Goal: Task Accomplishment & Management: Manage account settings

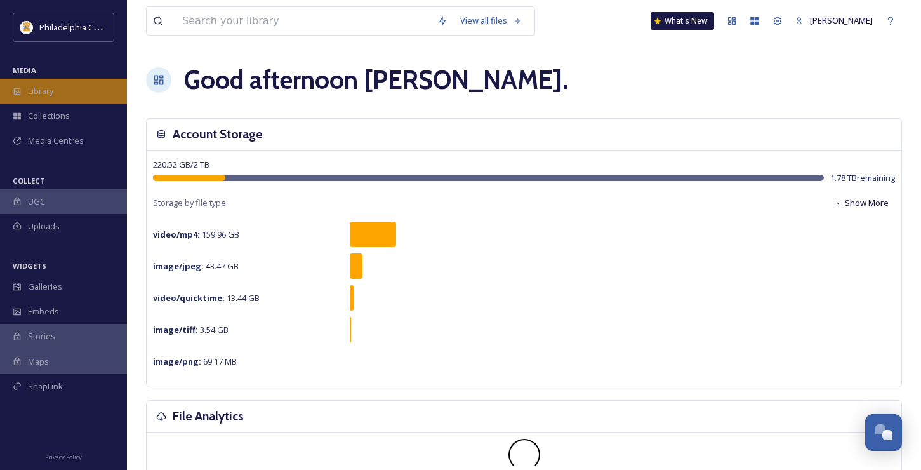
click at [51, 86] on span "Library" at bounding box center [40, 91] width 25 height 12
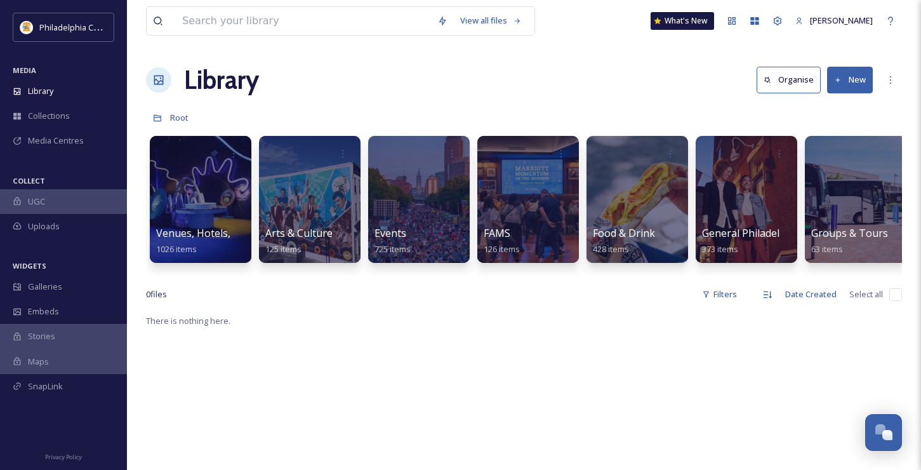
scroll to position [0, 4]
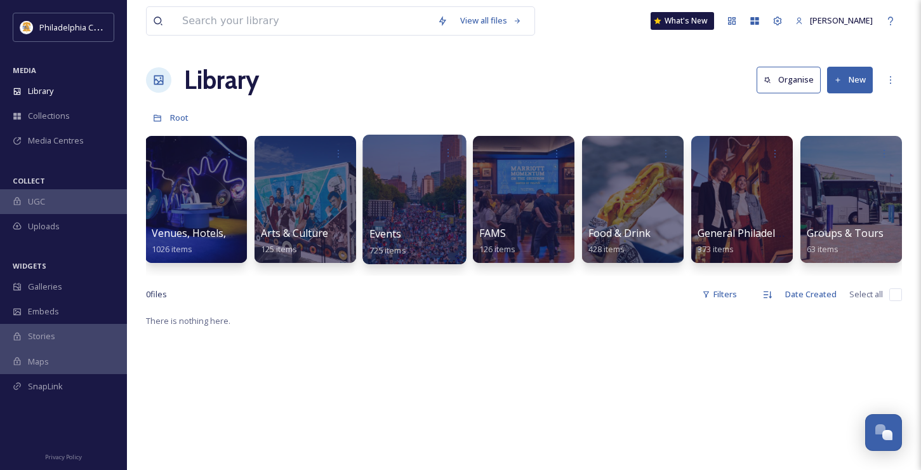
click at [420, 230] on div "Events 725 items" at bounding box center [415, 242] width 91 height 32
click at [389, 229] on span "Events" at bounding box center [386, 234] width 32 height 14
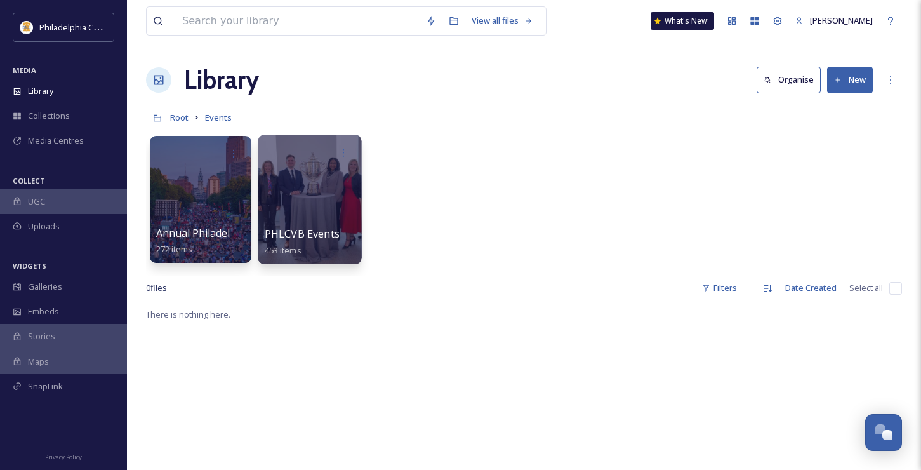
click at [314, 232] on span "PHLCVB Events" at bounding box center [302, 234] width 75 height 14
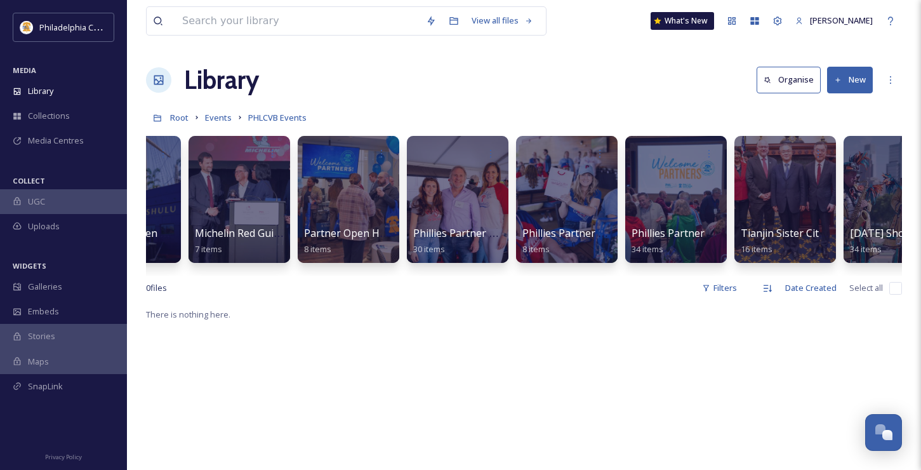
scroll to position [0, 663]
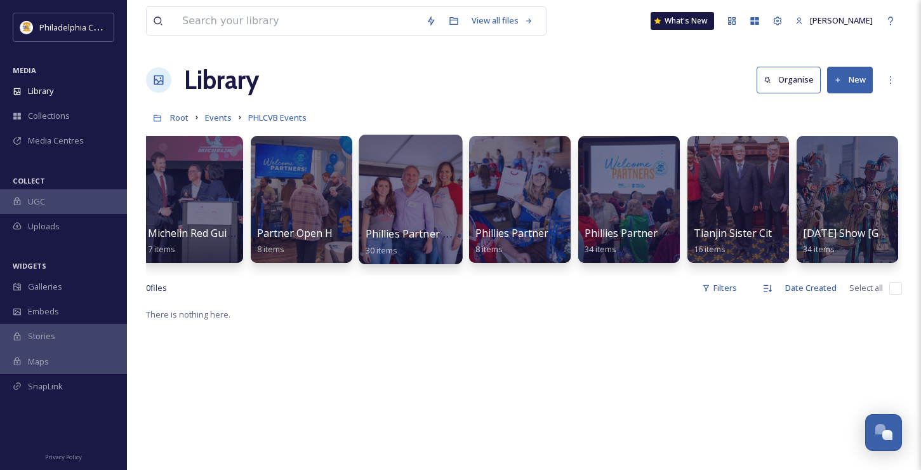
click at [418, 232] on span "Phillies Partner Tailgate 2023" at bounding box center [437, 234] width 143 height 14
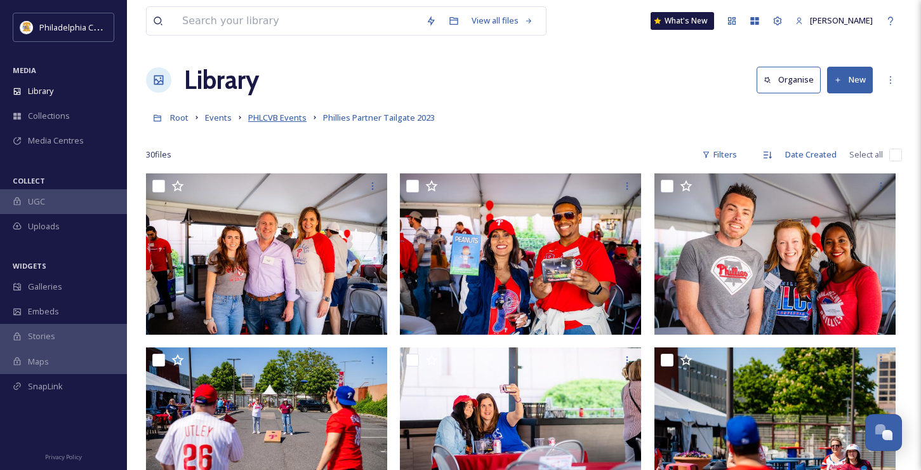
click at [272, 116] on span "PHLCVB Events" at bounding box center [277, 117] width 58 height 11
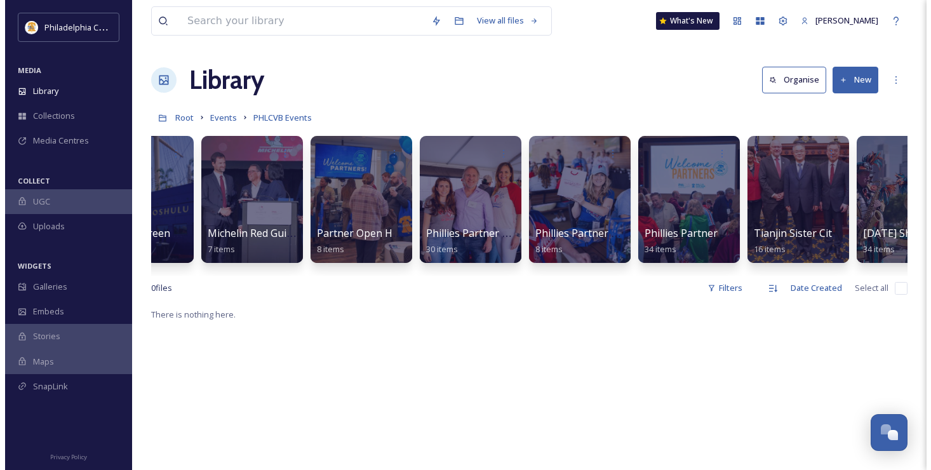
scroll to position [0, 663]
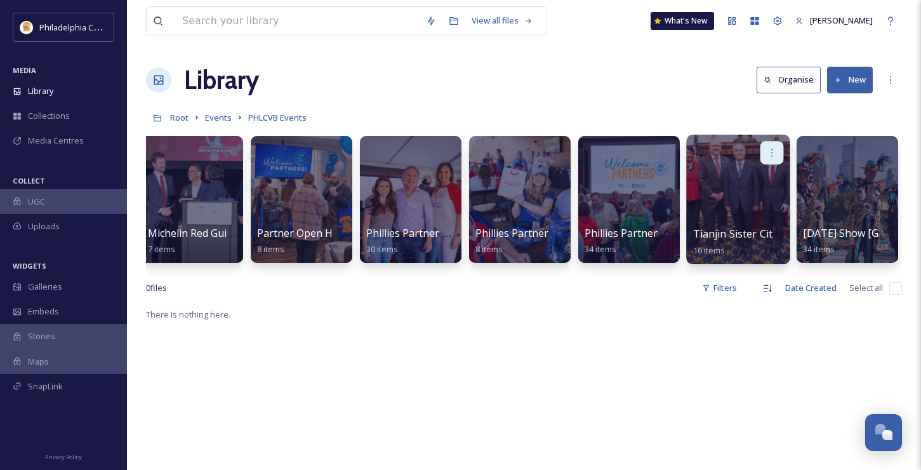
click at [773, 151] on icon at bounding box center [772, 152] width 10 height 10
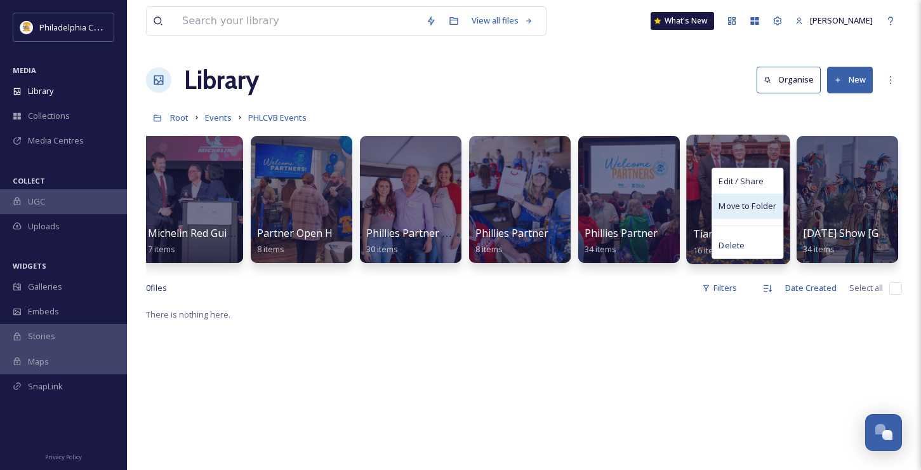
click at [750, 201] on span "Move to Folder" at bounding box center [748, 206] width 58 height 13
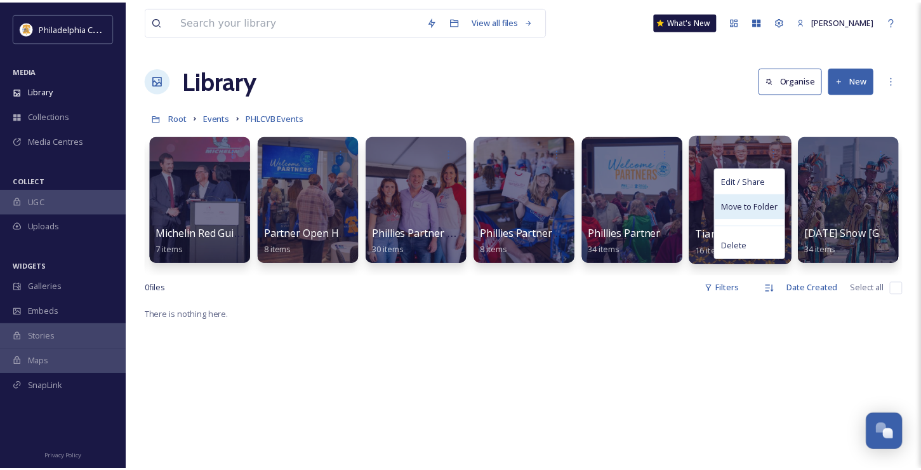
scroll to position [0, 654]
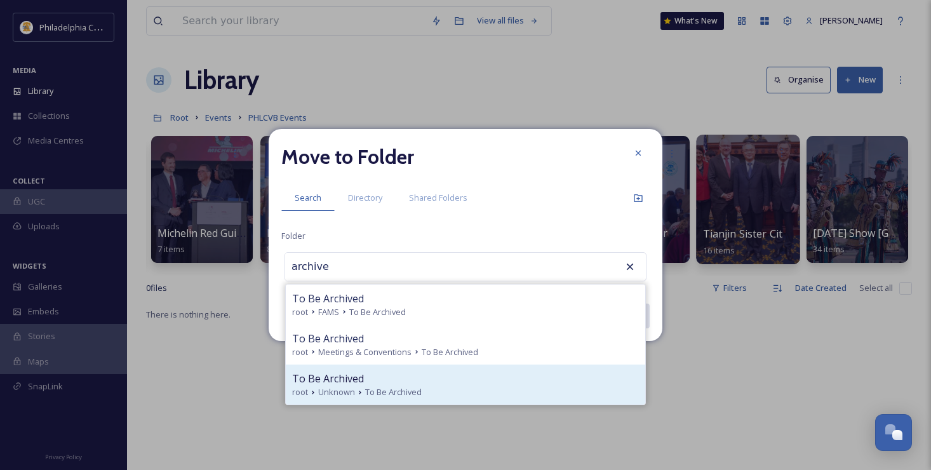
click at [390, 381] on div "To Be Archived" at bounding box center [465, 378] width 347 height 15
type input "To Be Archived"
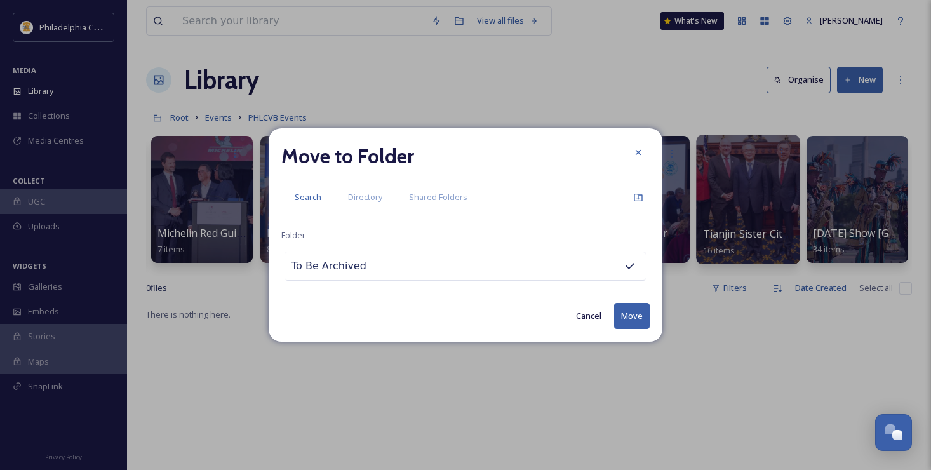
click at [623, 319] on button "Move" at bounding box center [632, 316] width 36 height 26
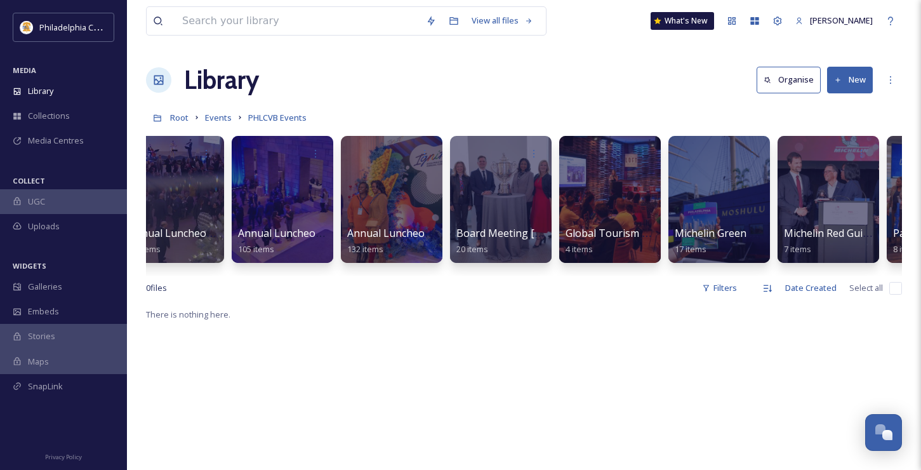
scroll to position [0, 0]
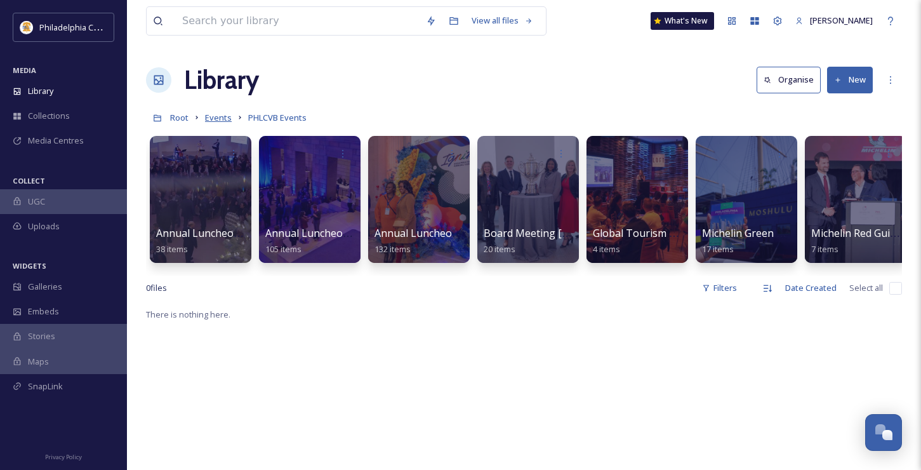
click at [220, 116] on span "Events" at bounding box center [218, 117] width 27 height 11
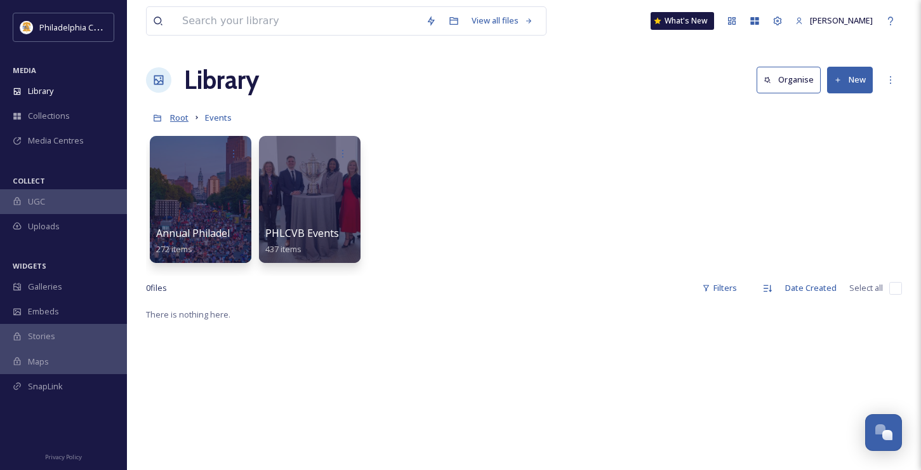
click at [180, 117] on span "Root" at bounding box center [179, 117] width 18 height 11
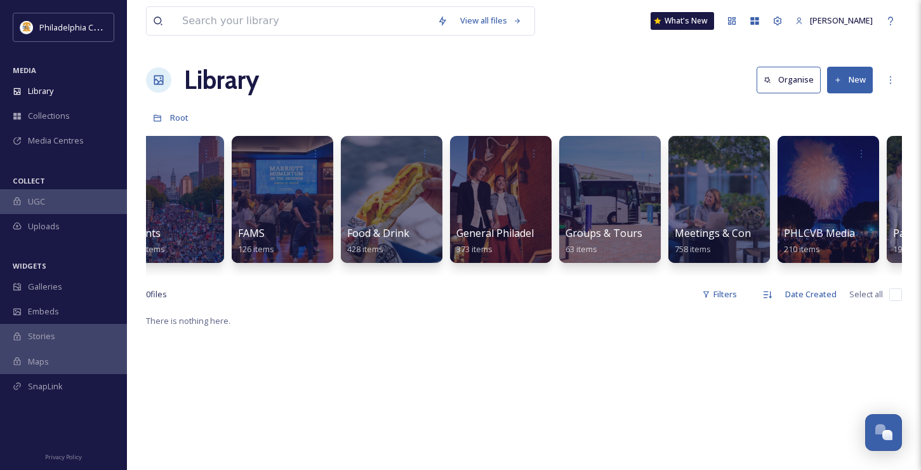
scroll to position [0, 243]
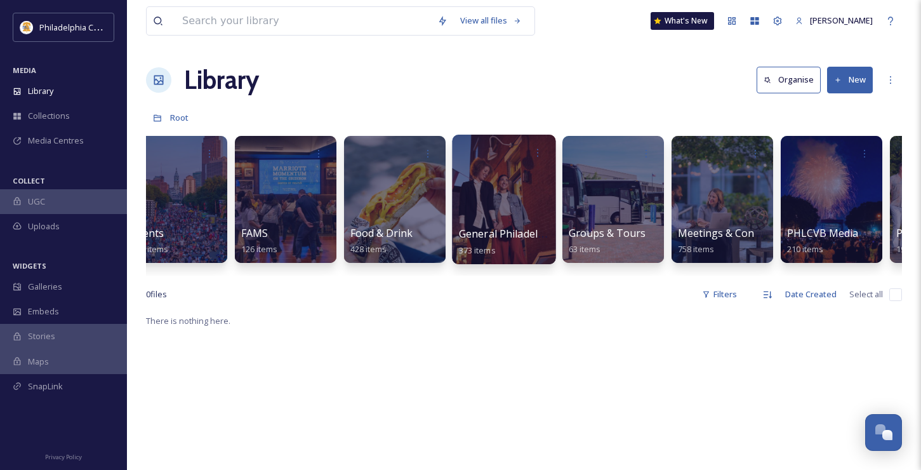
click at [477, 232] on span "General Philadelphia" at bounding box center [509, 234] width 100 height 14
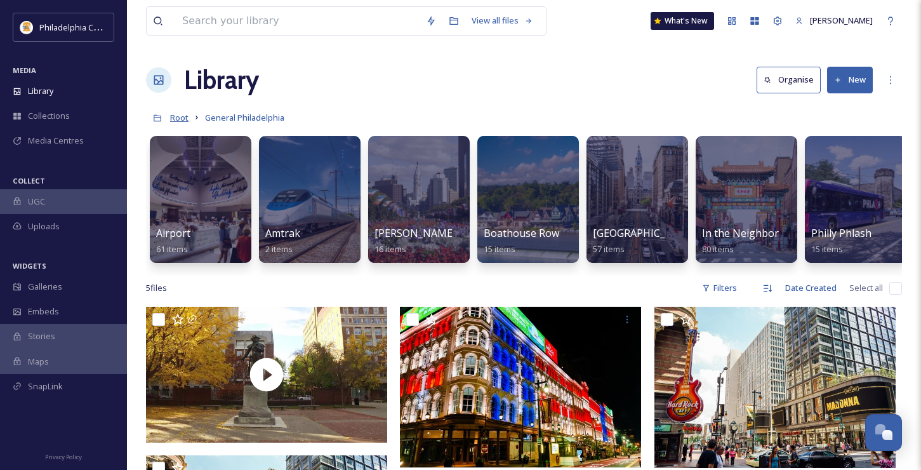
click at [181, 116] on span "Root" at bounding box center [179, 117] width 18 height 11
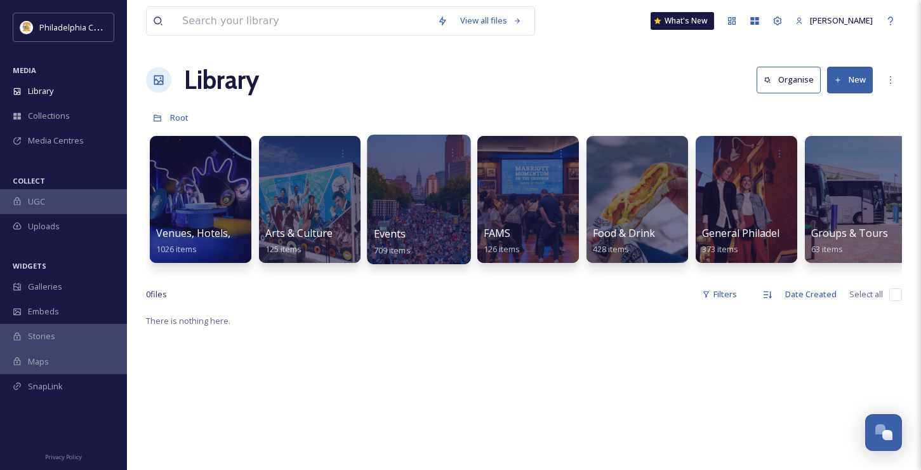
click at [417, 204] on div at bounding box center [418, 200] width 103 height 130
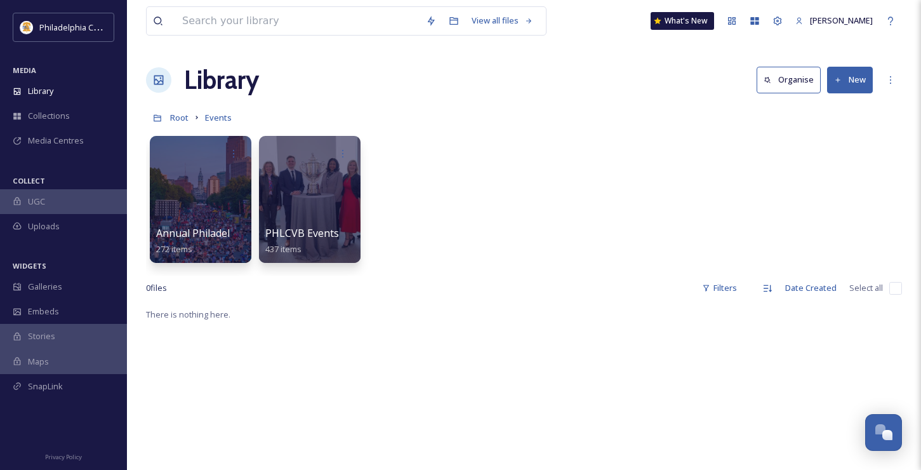
click at [849, 83] on button "New" at bounding box center [850, 80] width 46 height 26
click at [831, 152] on div "Folder" at bounding box center [837, 159] width 72 height 25
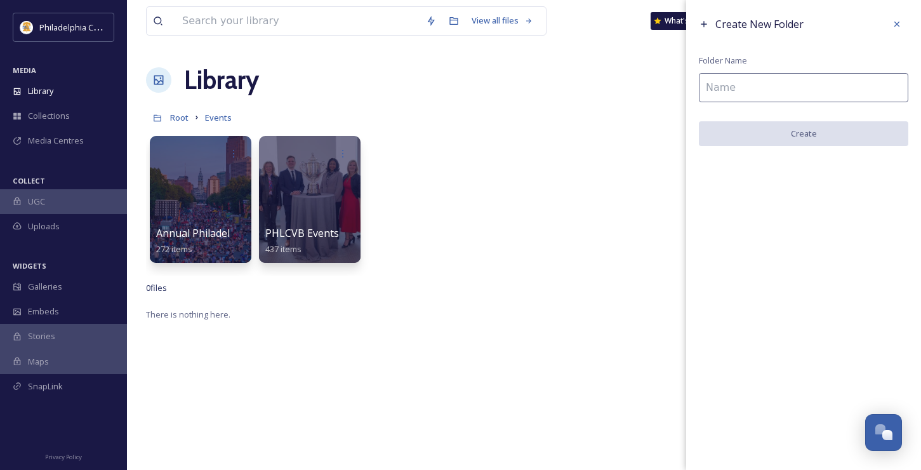
click at [756, 81] on input at bounding box center [804, 87] width 210 height 29
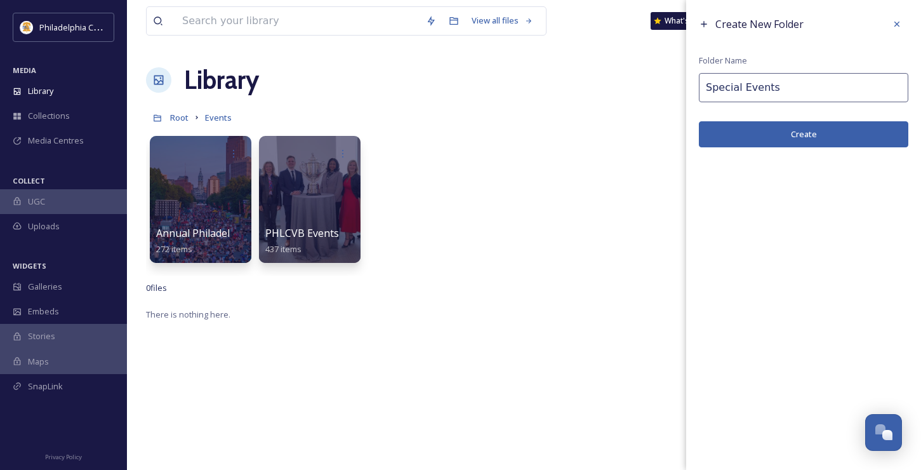
type input "Special Events"
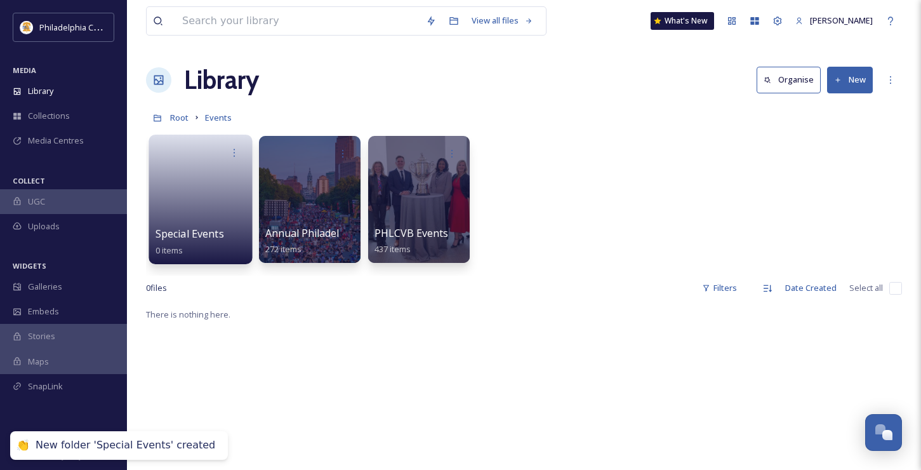
click at [197, 236] on span "Special Events" at bounding box center [190, 234] width 69 height 14
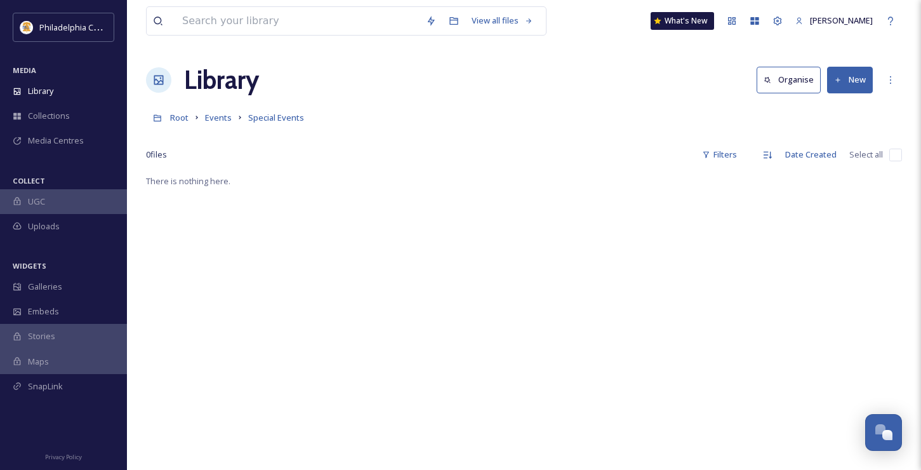
click at [837, 74] on button "New" at bounding box center [850, 80] width 46 height 26
click at [825, 154] on span "Folder" at bounding box center [835, 159] width 24 height 12
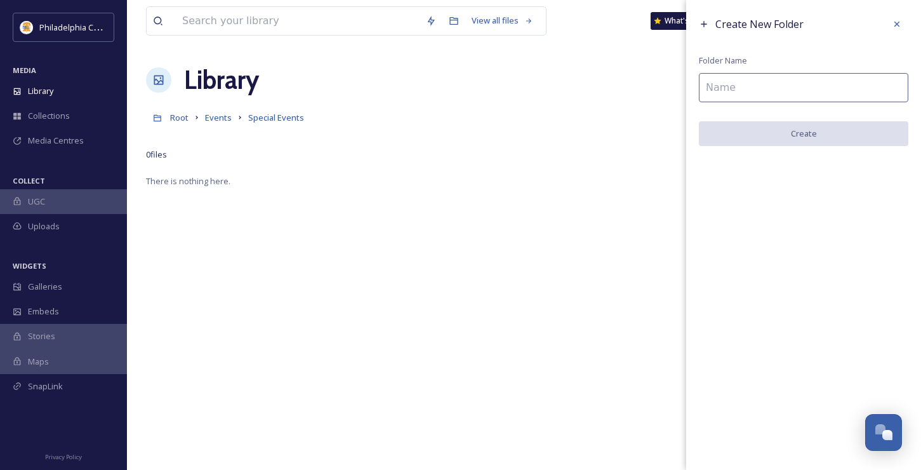
click at [781, 97] on input at bounding box center [804, 87] width 210 height 29
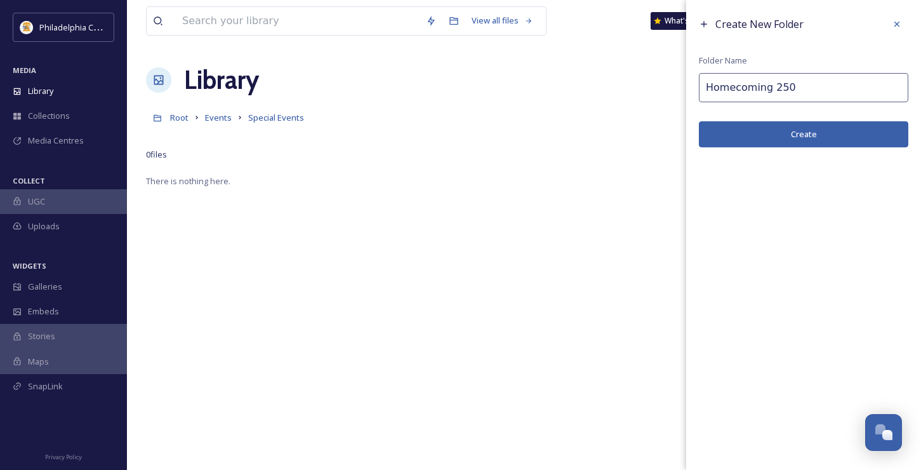
type input "Homecoming 250"
click at [762, 129] on button "Create" at bounding box center [804, 134] width 210 height 26
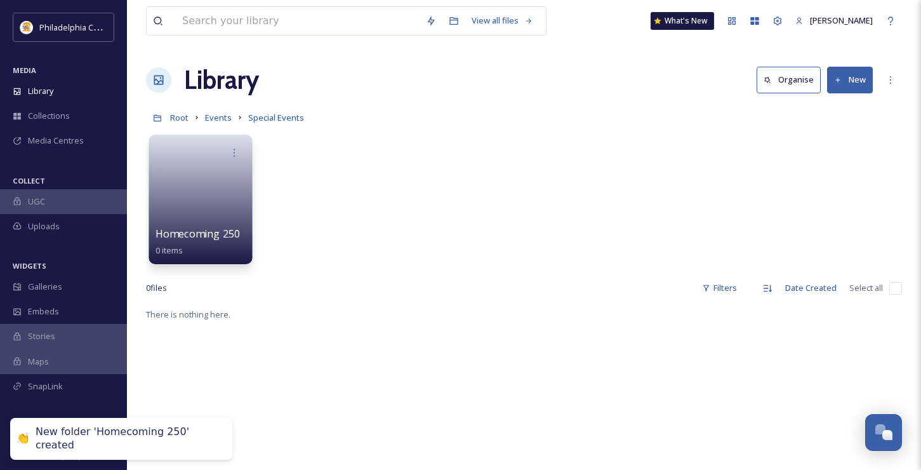
click at [182, 238] on span "Homecoming 250" at bounding box center [198, 234] width 85 height 14
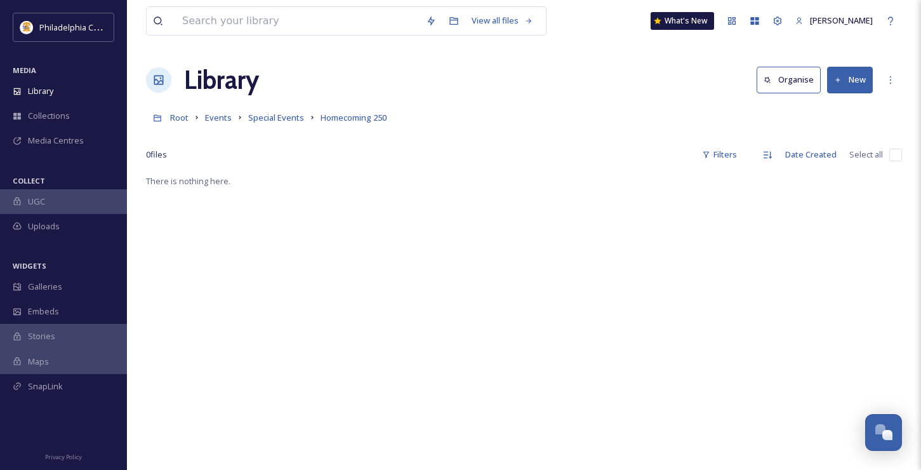
click at [851, 83] on button "New" at bounding box center [850, 80] width 46 height 26
click at [836, 107] on span "File Upload" at bounding box center [844, 109] width 42 height 12
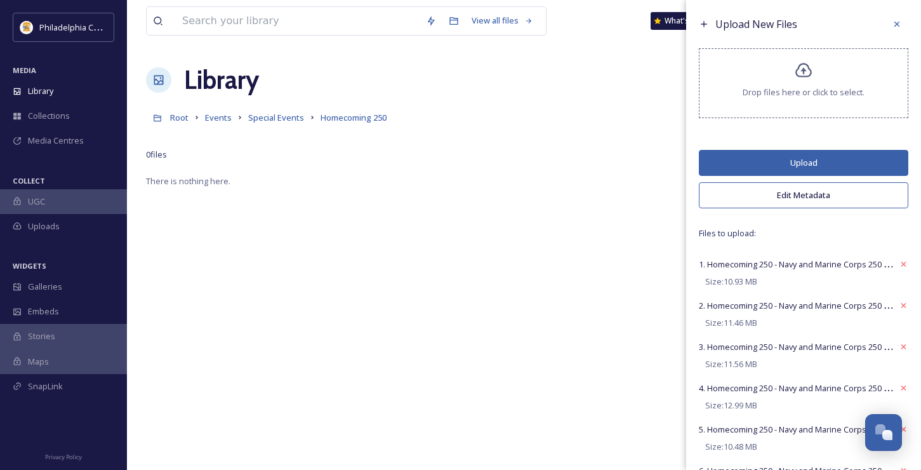
click at [787, 190] on button "Edit Metadata" at bounding box center [804, 195] width 210 height 26
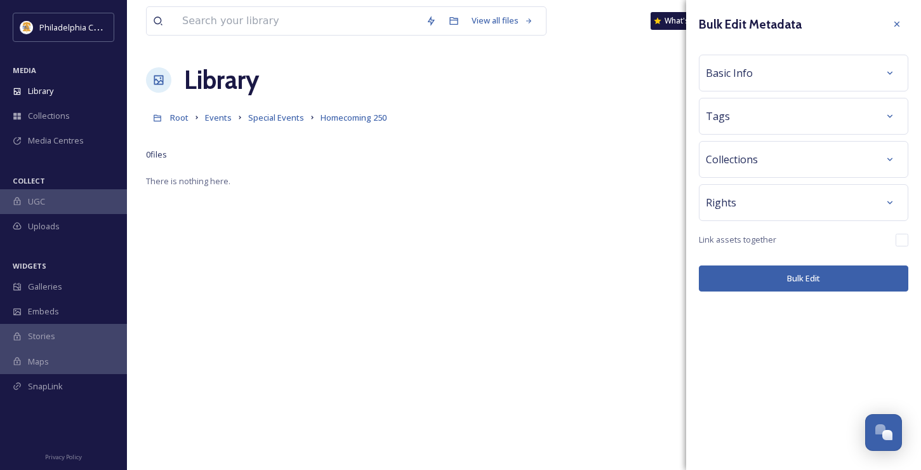
click at [761, 77] on div "Basic Info" at bounding box center [804, 73] width 196 height 23
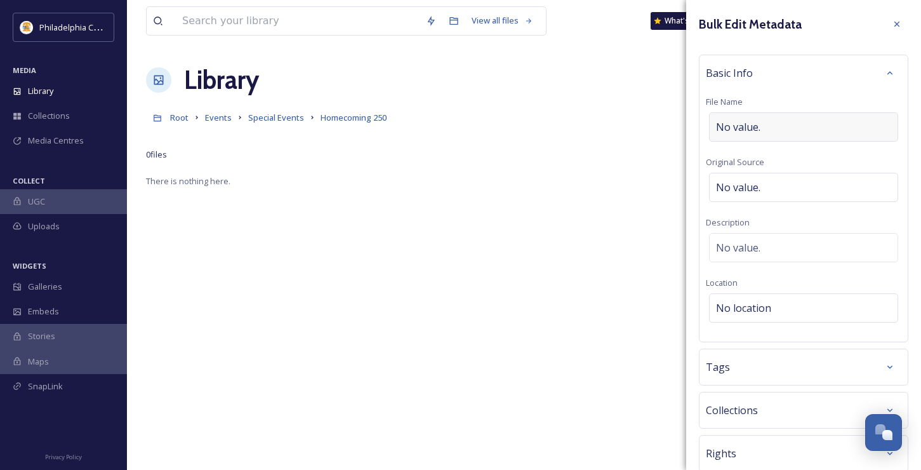
click at [752, 131] on span "No value." at bounding box center [738, 126] width 44 height 15
type input "H"
type input "Navy & Marine Corps 250th Anniversary Parade"
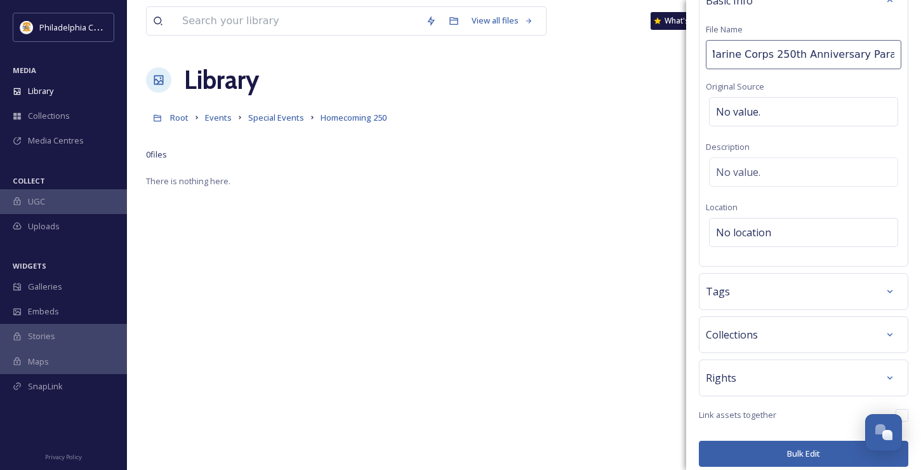
scroll to position [81, 0]
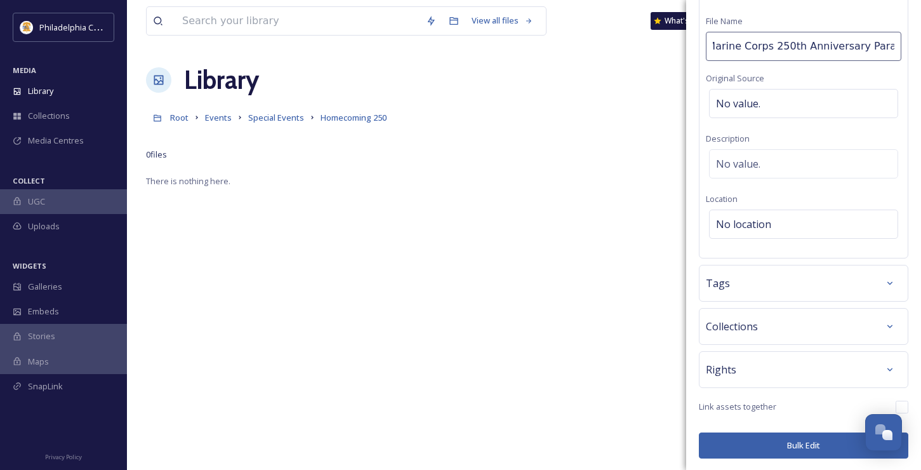
click at [780, 284] on div "Tags" at bounding box center [804, 283] width 210 height 37
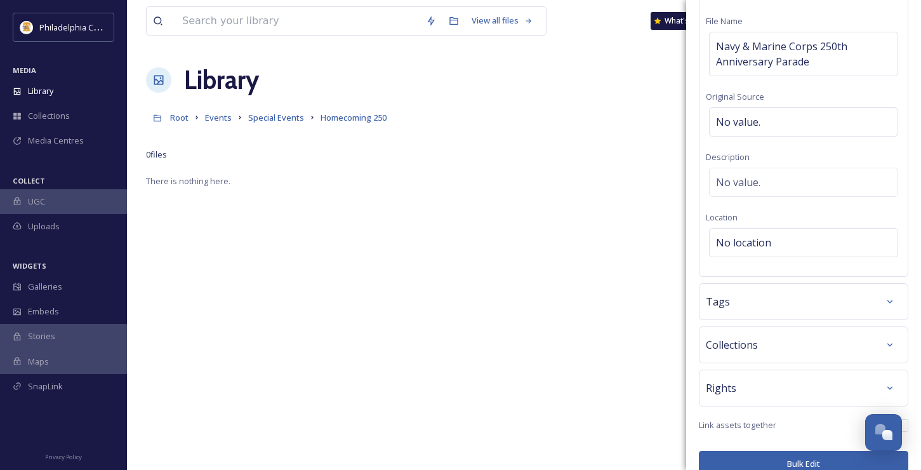
click at [792, 312] on div "Tags" at bounding box center [804, 301] width 196 height 23
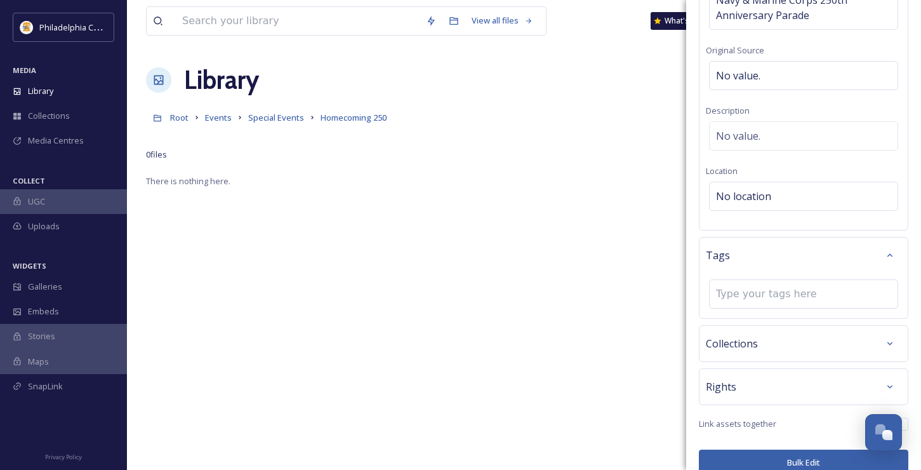
scroll to position [145, 0]
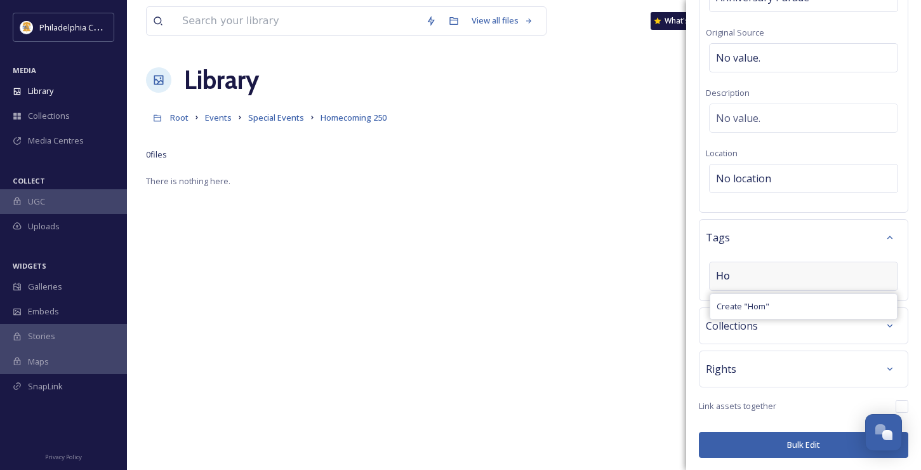
type input "H"
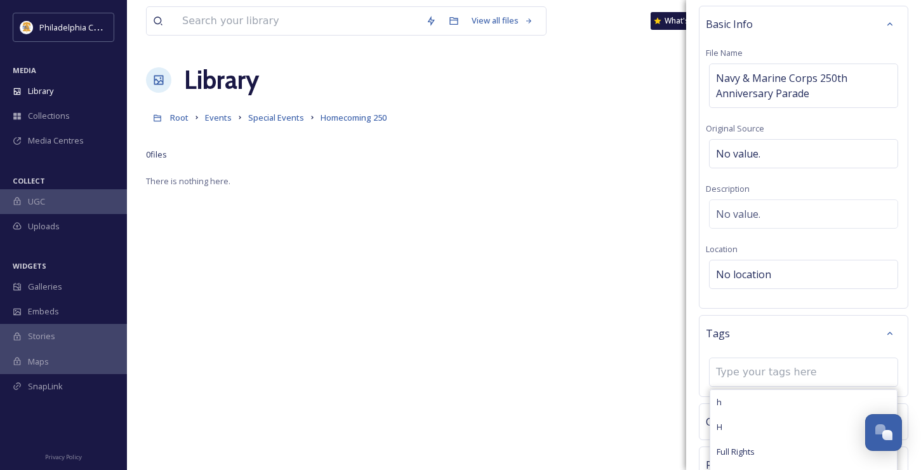
scroll to position [159, 0]
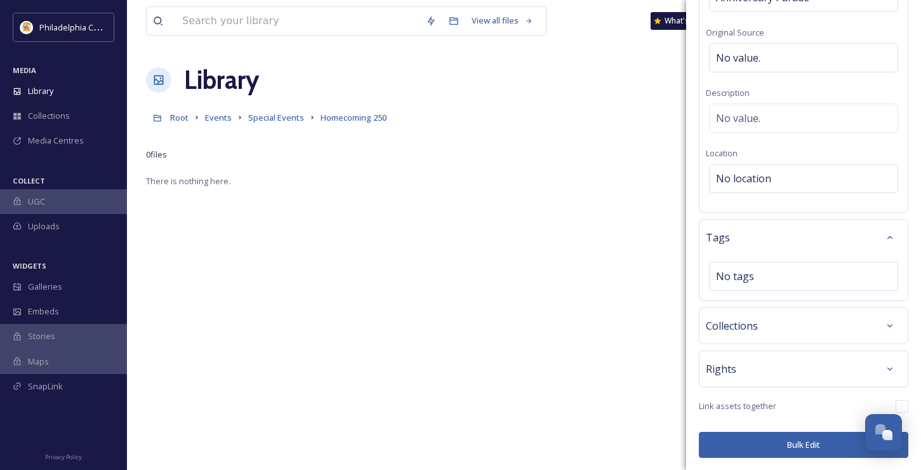
click at [693, 354] on div "Bulk Edit Metadata Basic Info File Name Navy & Marine Corps 250th Anniversary P…" at bounding box center [803, 162] width 235 height 615
click at [726, 369] on span "Rights" at bounding box center [721, 368] width 30 height 15
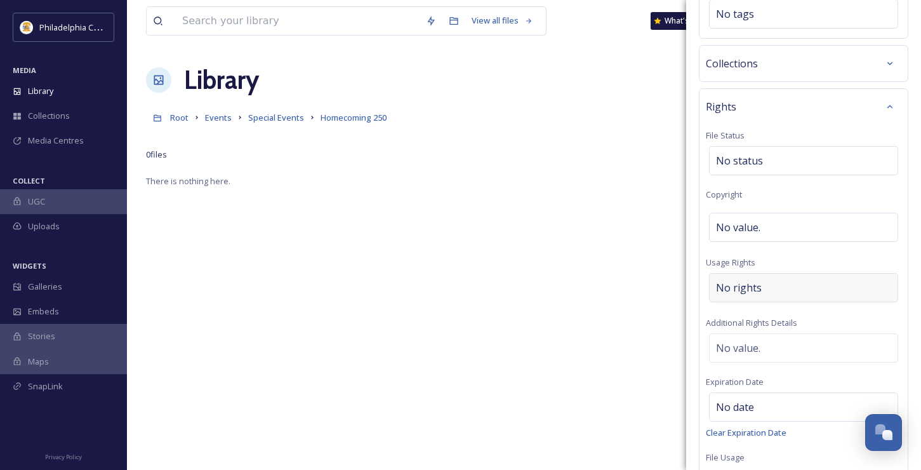
scroll to position [406, 0]
click at [752, 161] on span "No status" at bounding box center [739, 161] width 47 height 15
click at [763, 236] on div "No value." at bounding box center [803, 228] width 189 height 29
click at [765, 273] on div "Rights File Status No status Copyright Usage Rights No rights Additional Rights…" at bounding box center [804, 291] width 210 height 403
click at [759, 289] on div "No rights" at bounding box center [803, 288] width 189 height 29
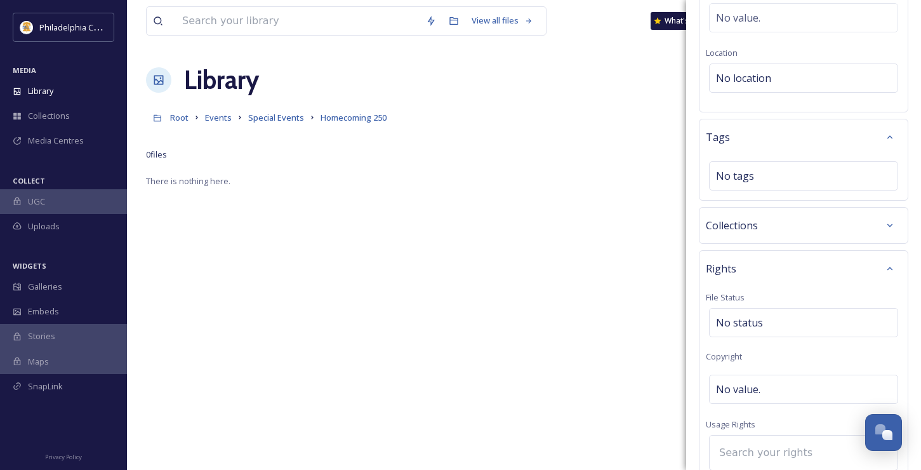
scroll to position [490, 0]
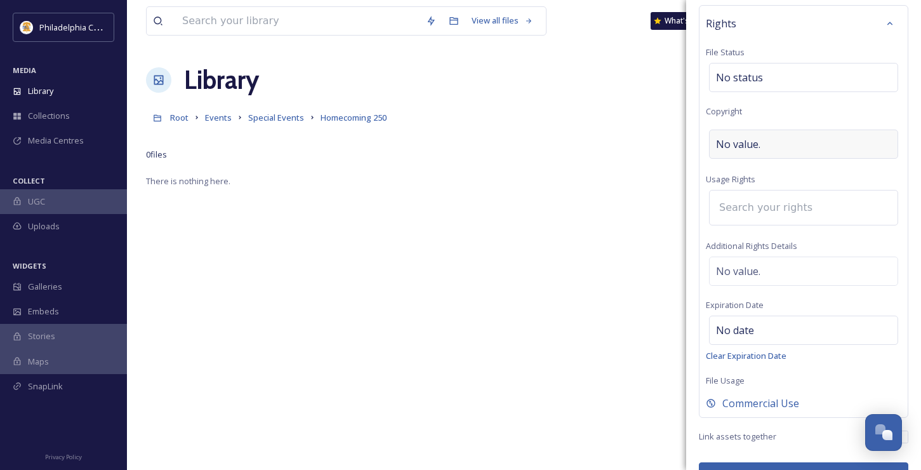
click at [759, 139] on span "No value." at bounding box center [738, 143] width 44 height 15
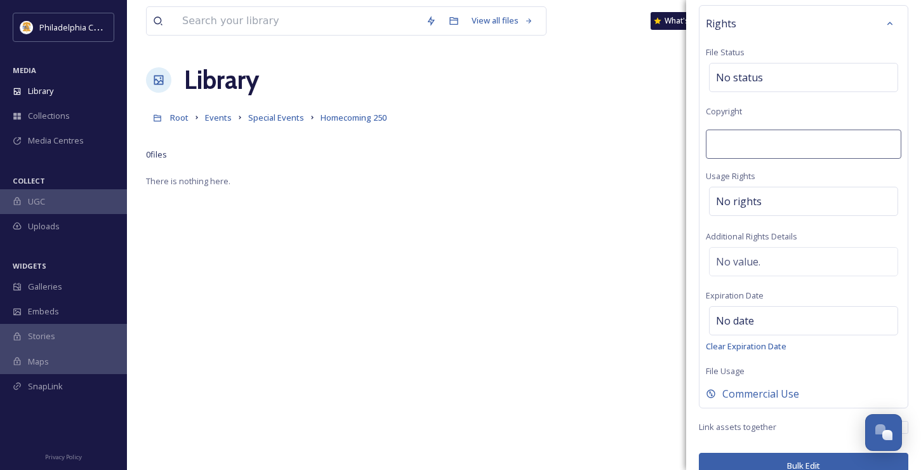
click at [759, 139] on input at bounding box center [804, 144] width 196 height 29
type input "Photo by [PERSON_NAME] for PHLCVB"
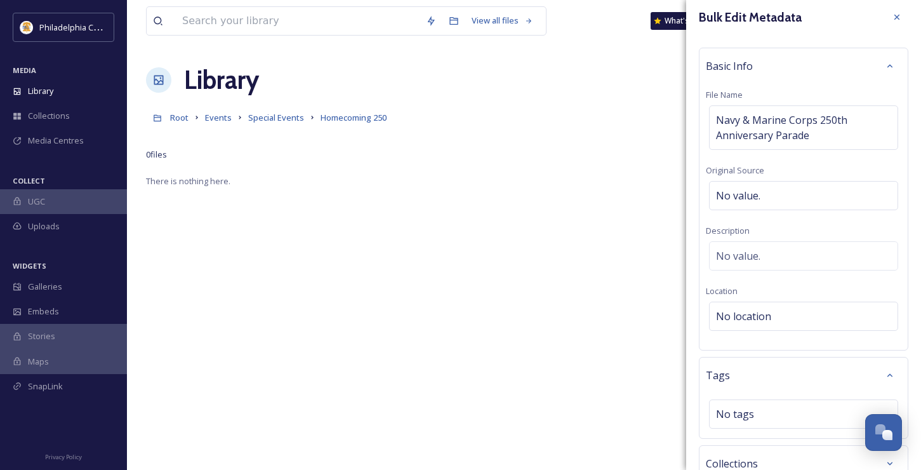
scroll to position [11, 0]
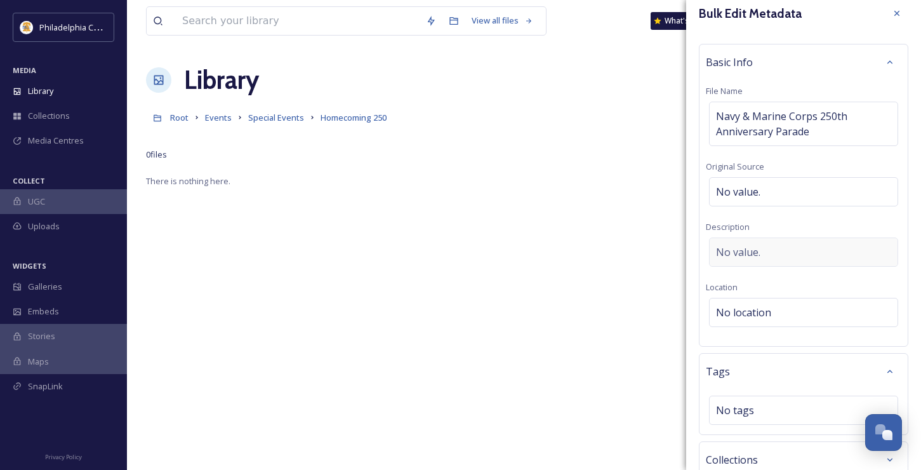
click at [773, 247] on div "No value." at bounding box center [803, 251] width 189 height 29
click at [766, 244] on textarea at bounding box center [804, 289] width 196 height 105
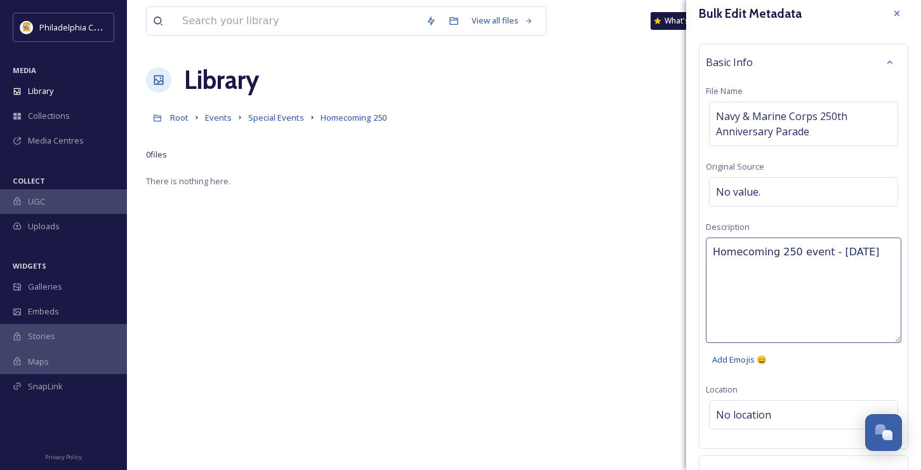
type textarea "Homecoming 250 event - [DATE]."
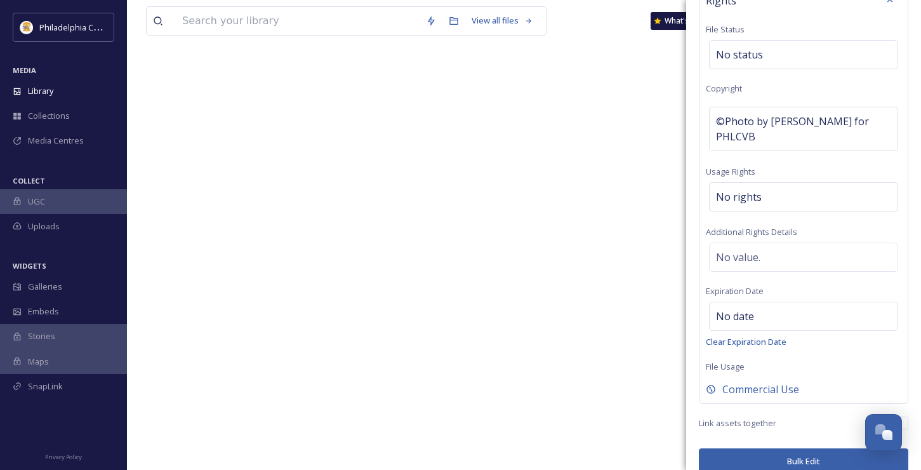
scroll to position [529, 0]
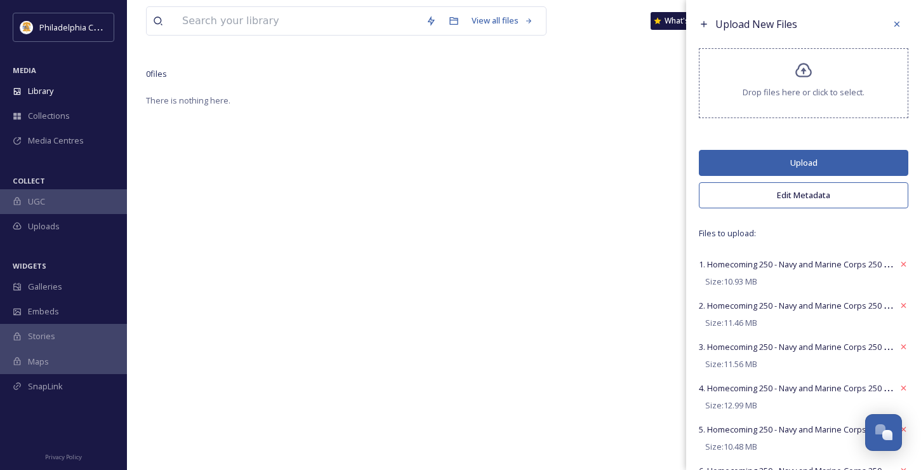
scroll to position [0, 0]
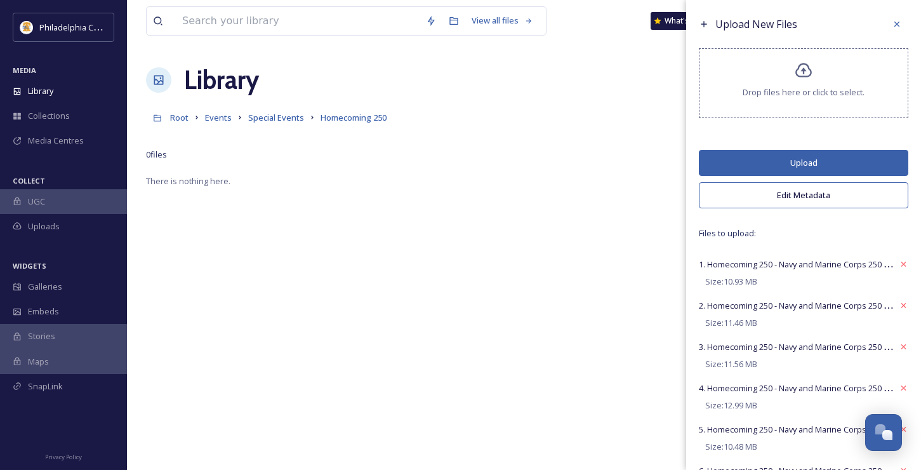
click at [772, 159] on button "Upload" at bounding box center [804, 163] width 210 height 26
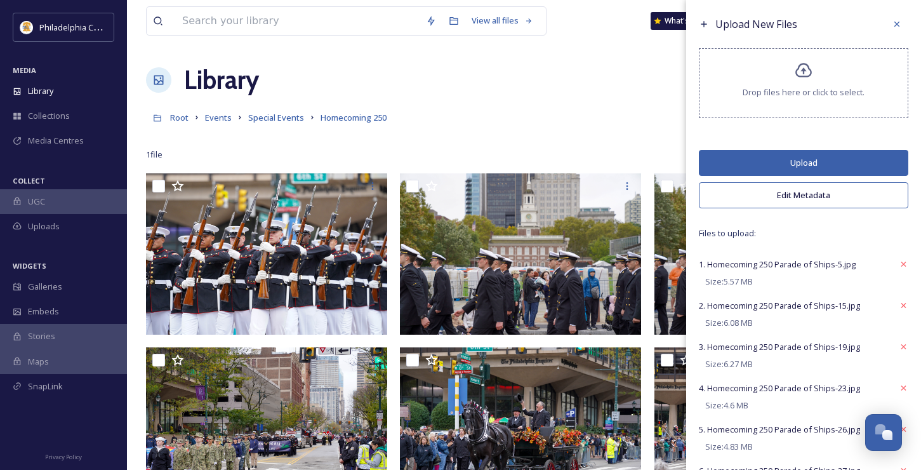
click at [783, 198] on button "Edit Metadata" at bounding box center [804, 195] width 210 height 26
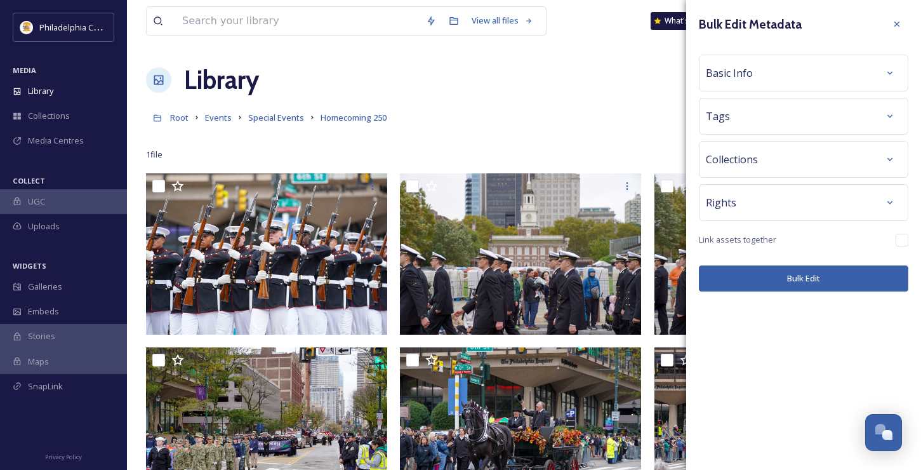
click at [780, 90] on div "Basic Info" at bounding box center [804, 73] width 210 height 37
click at [778, 80] on div "Basic Info" at bounding box center [804, 73] width 196 height 23
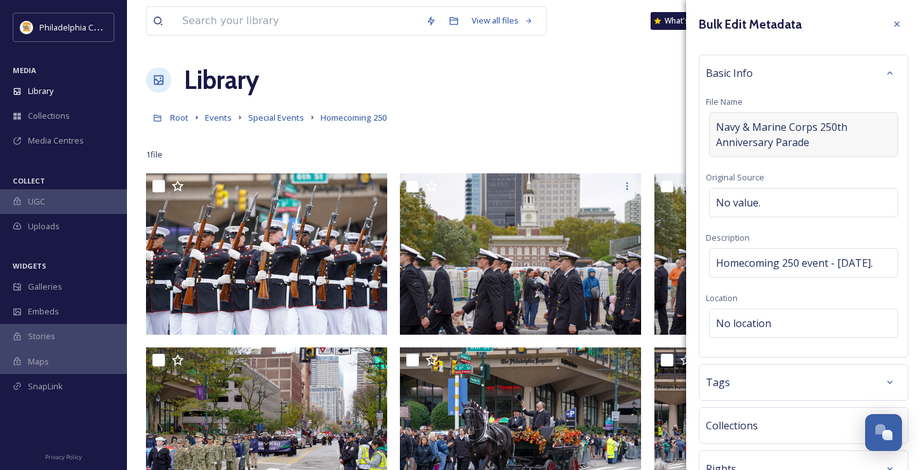
click at [815, 143] on span "Navy & Marine Corps 250th Anniversary Parade" at bounding box center [803, 134] width 175 height 30
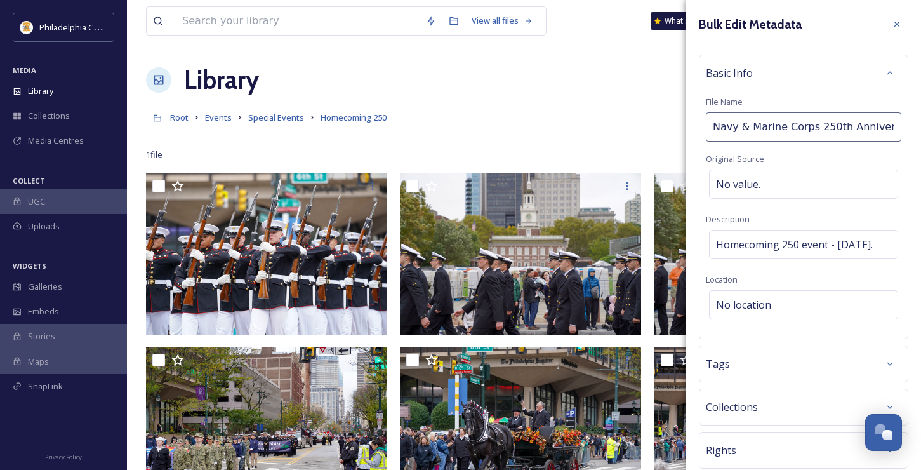
scroll to position [0, 46]
click at [825, 129] on input "Navy & Marine Corps 250th Anniversary Parade" at bounding box center [804, 126] width 196 height 29
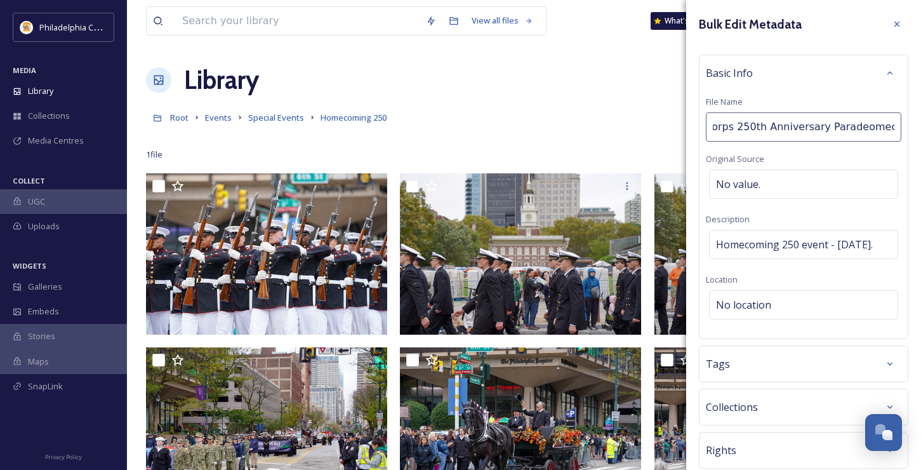
click at [825, 132] on input "Navy & Marine Corps 250th Anniversary Paradeomecom" at bounding box center [804, 126] width 196 height 29
type input "Navy & Marine Corps 250th Anniversary Paradeom"
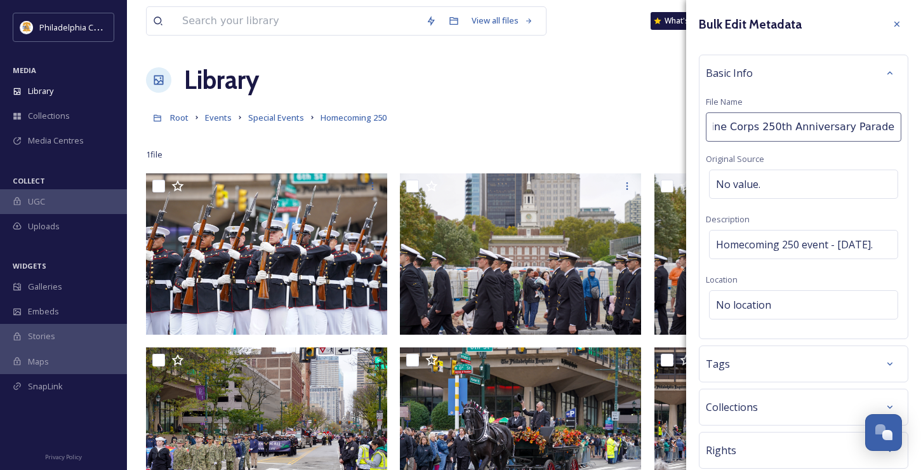
click at [825, 132] on input "Navy & Marine Corps 250th Anniversary Paradeom" at bounding box center [804, 126] width 196 height 29
click at [825, 131] on input "Navy & Marine Corps 250th Anniversary Paradeom" at bounding box center [804, 126] width 196 height 29
type input "Navy & Marine Corps 250th Anniversary Parade"
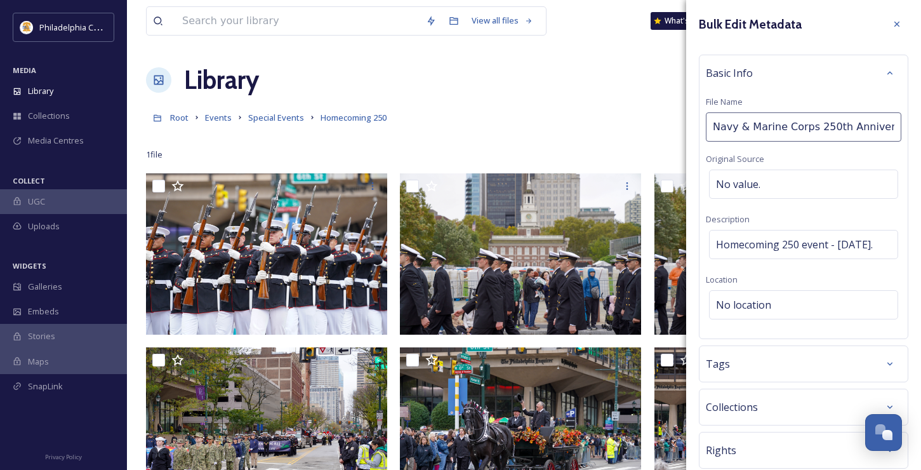
drag, startPoint x: 886, startPoint y: 128, endPoint x: 605, endPoint y: 111, distance: 281.1
type input "Navy & Marine Corps 250th Anniversary Parade"
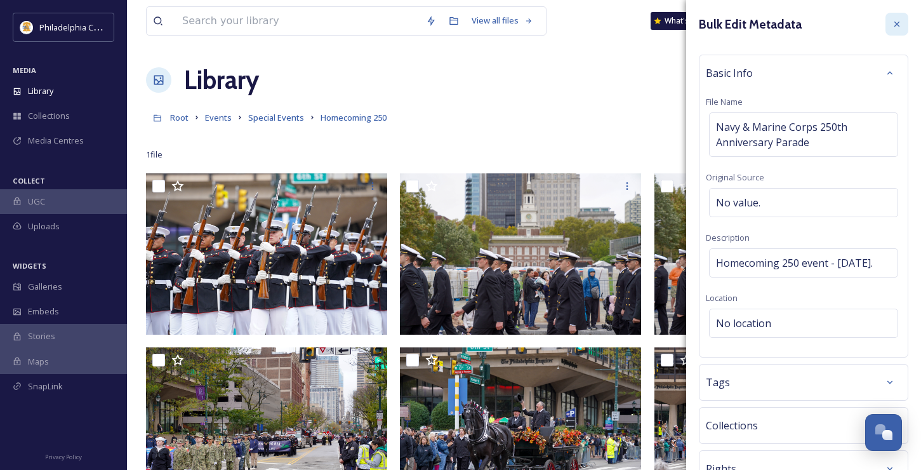
click at [892, 27] on icon at bounding box center [897, 24] width 10 height 10
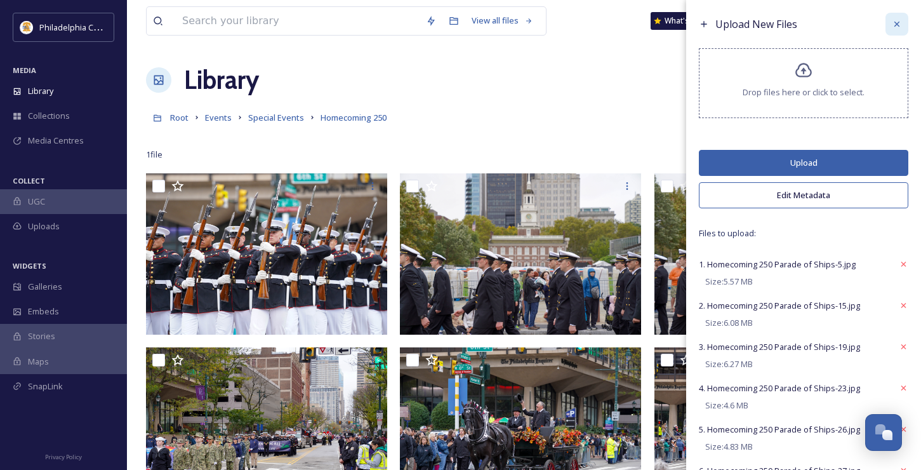
click at [893, 26] on div at bounding box center [897, 24] width 23 height 23
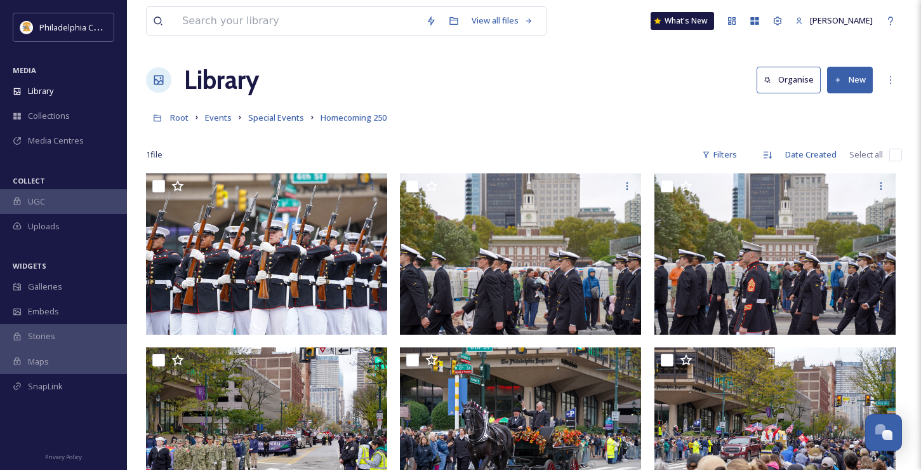
click at [849, 79] on button "New" at bounding box center [850, 80] width 46 height 26
click at [839, 107] on span "File Upload" at bounding box center [844, 109] width 42 height 12
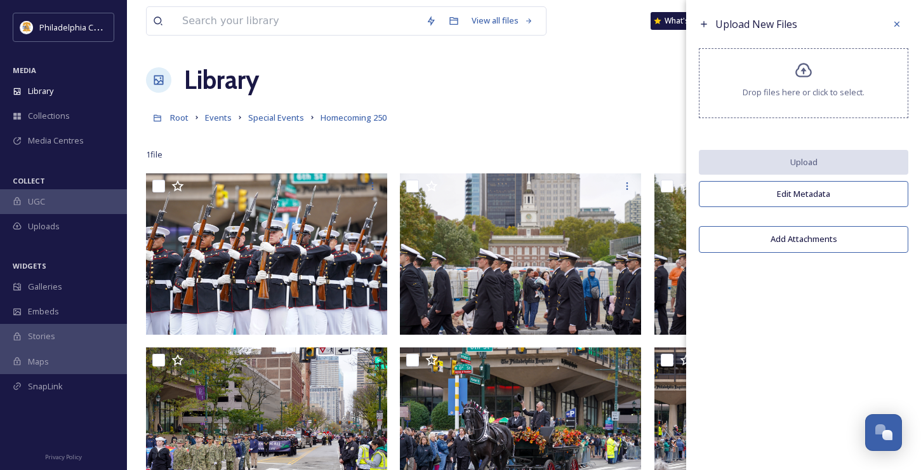
click at [726, 21] on span "Upload New Files" at bounding box center [757, 24] width 82 height 14
click at [707, 24] on icon at bounding box center [704, 24] width 10 height 10
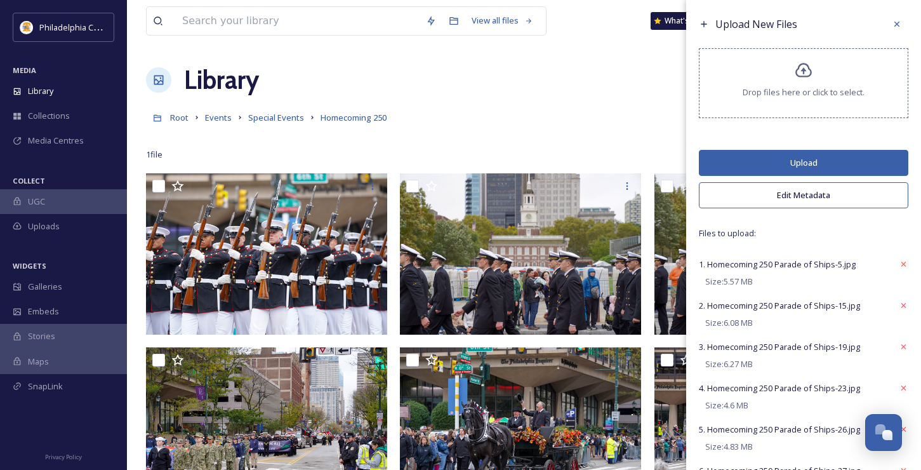
click at [794, 192] on button "Edit Metadata" at bounding box center [804, 195] width 210 height 26
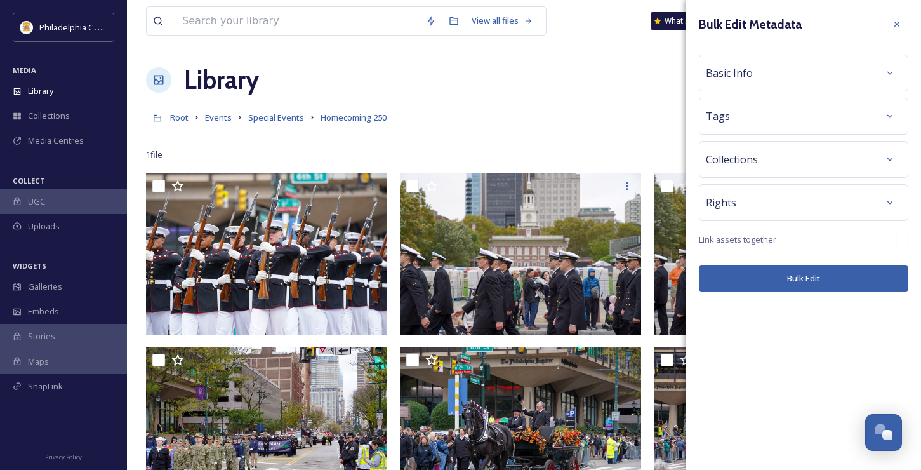
click at [773, 77] on div "Basic Info" at bounding box center [804, 73] width 196 height 23
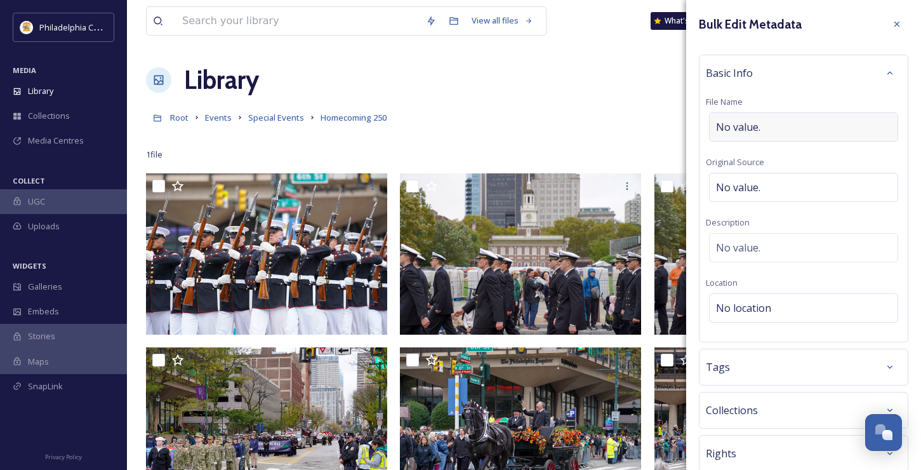
click at [766, 121] on div "No value." at bounding box center [803, 126] width 189 height 29
type input "Homecoming 250 - Parade of Ships Opening Ceremony"
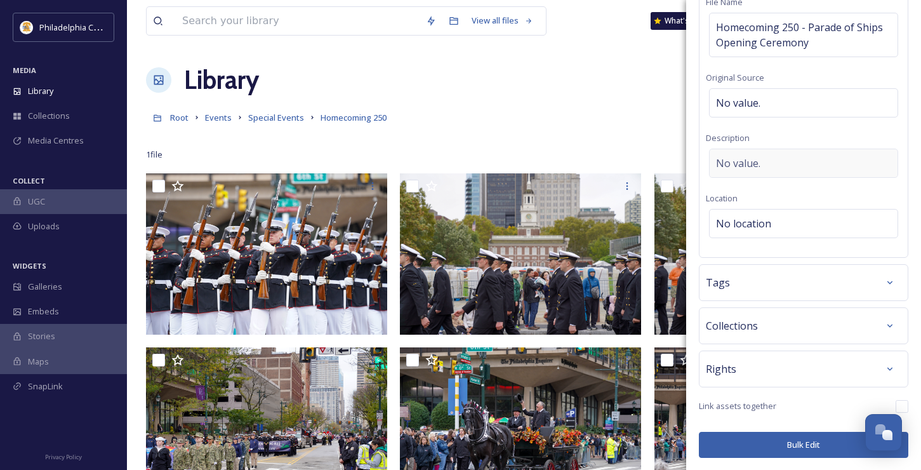
click at [767, 164] on div "No value." at bounding box center [803, 163] width 189 height 29
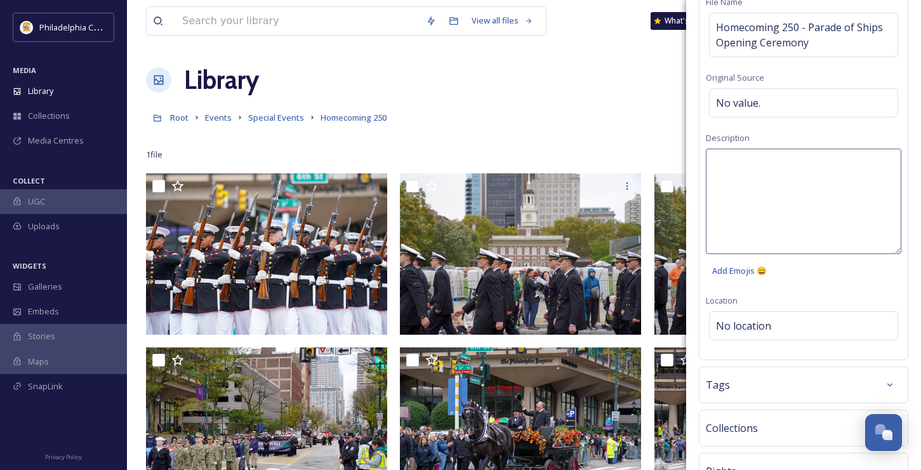
click at [763, 164] on textarea at bounding box center [804, 201] width 196 height 105
type textarea "Homecoming 250 - [DATE]"
click at [778, 460] on div "Rights" at bounding box center [804, 471] width 196 height 23
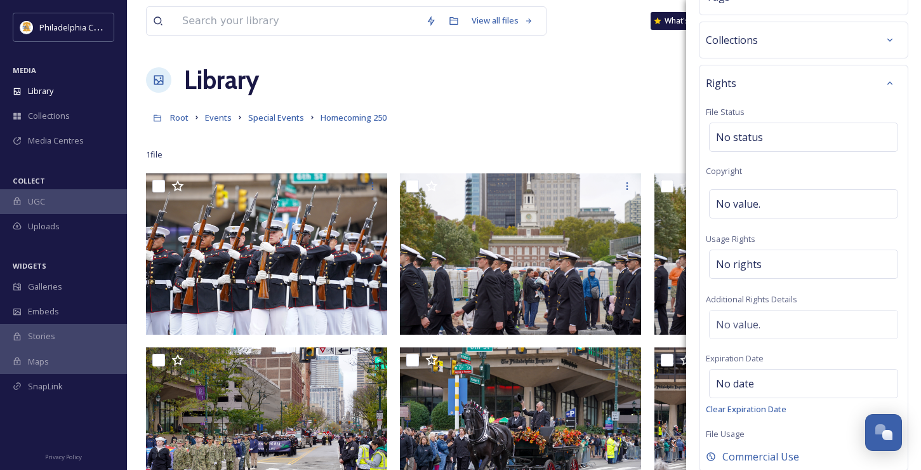
scroll to position [372, 0]
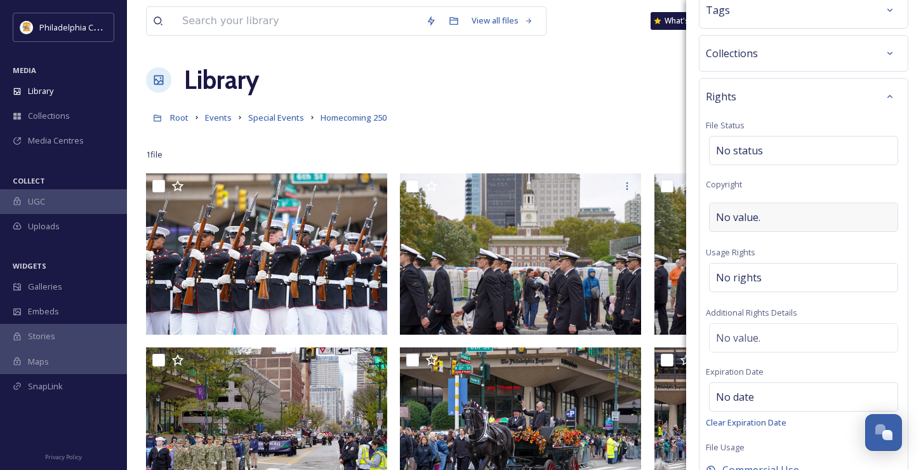
click at [760, 219] on span "No value." at bounding box center [738, 217] width 44 height 15
type input "Photo by [PERSON_NAME] for PHLCVB"
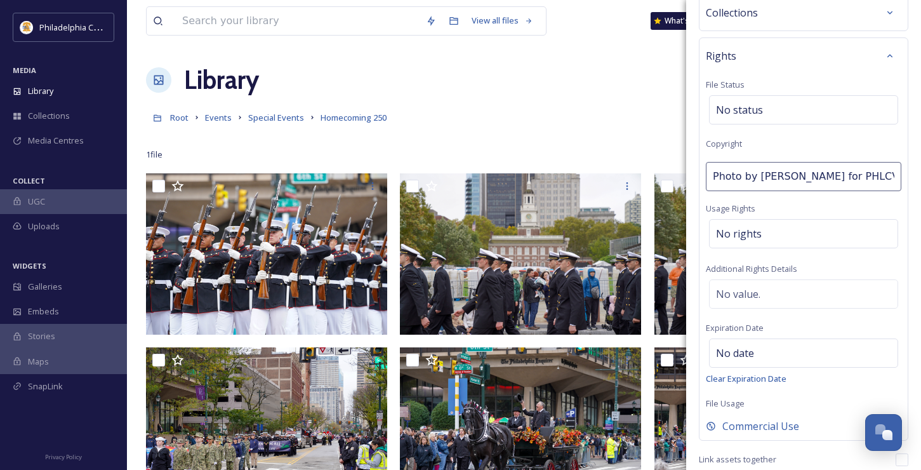
scroll to position [465, 0]
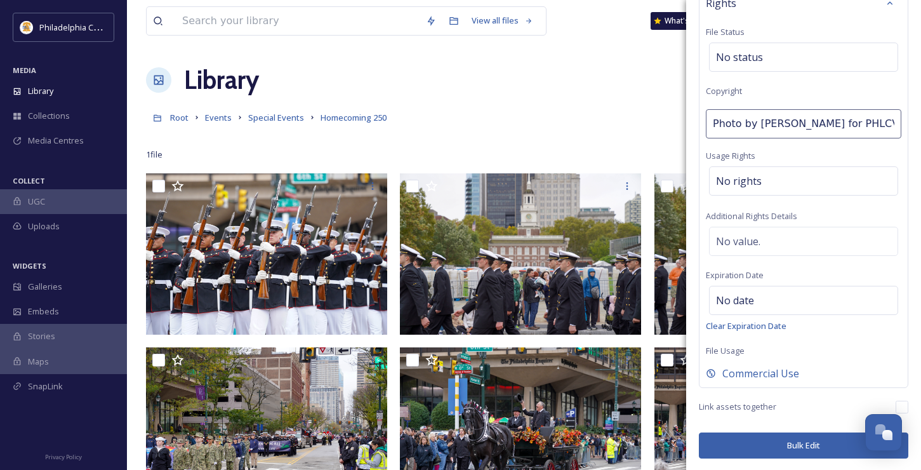
click at [795, 448] on button "Bulk Edit" at bounding box center [804, 445] width 210 height 26
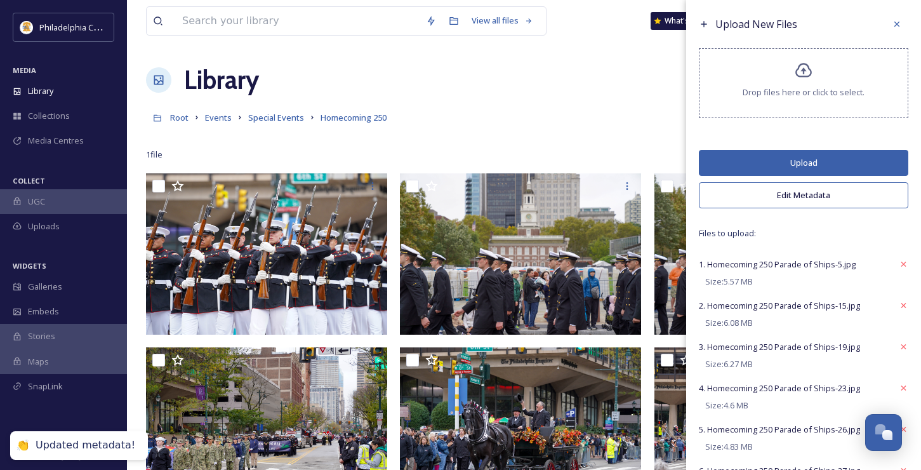
click at [792, 159] on button "Upload" at bounding box center [804, 163] width 210 height 26
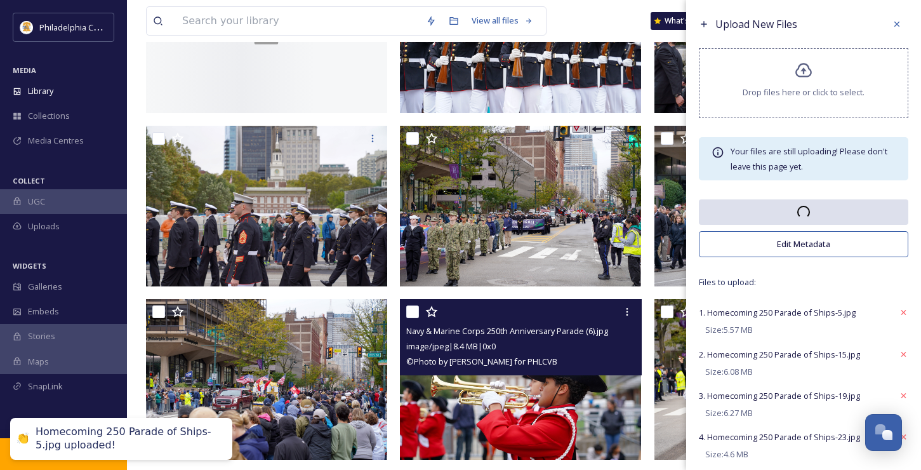
scroll to position [0, 0]
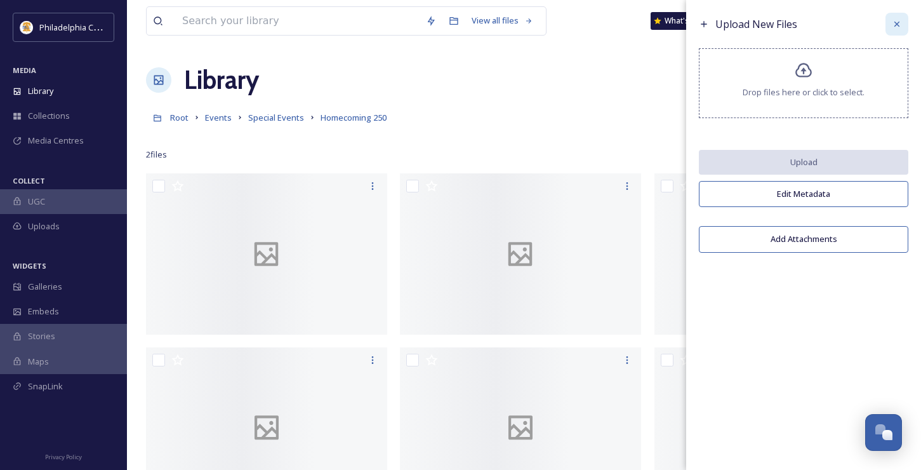
click at [898, 24] on icon at bounding box center [897, 24] width 10 height 10
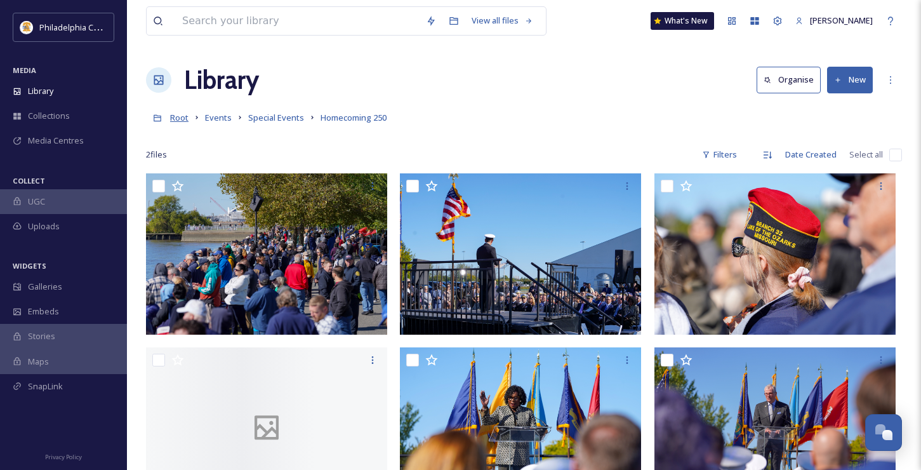
click at [188, 115] on span "Root" at bounding box center [179, 117] width 18 height 11
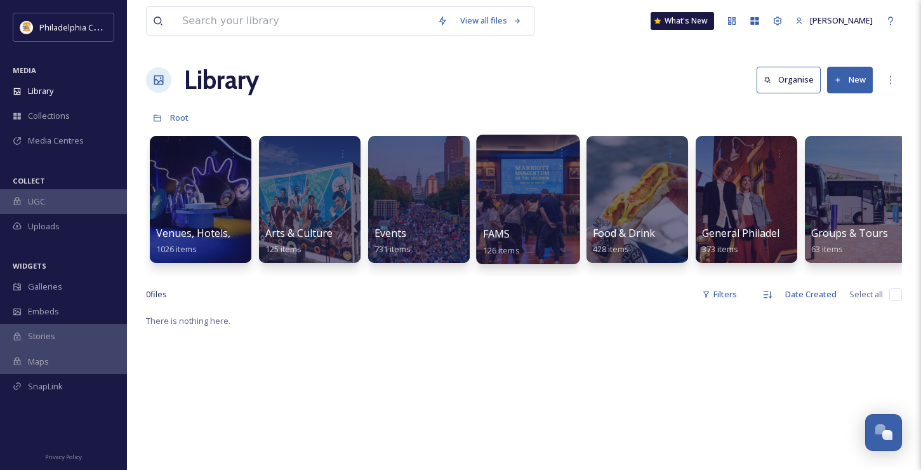
click at [526, 225] on div at bounding box center [527, 200] width 103 height 130
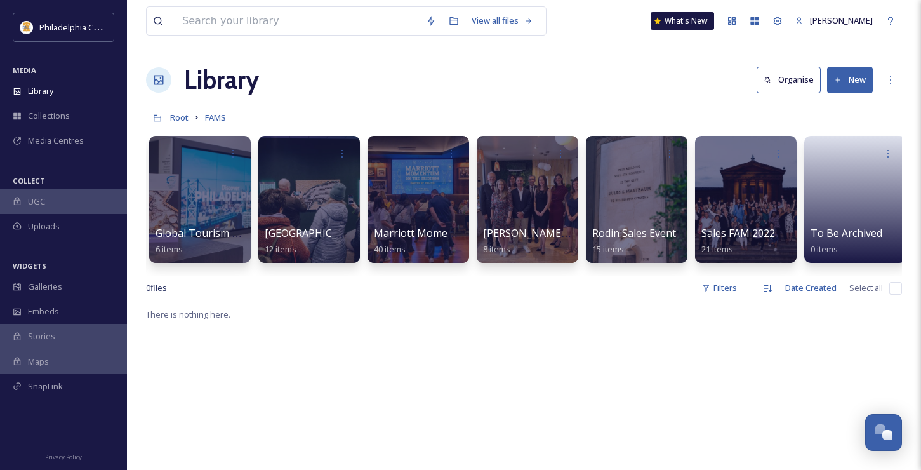
scroll to position [0, 215]
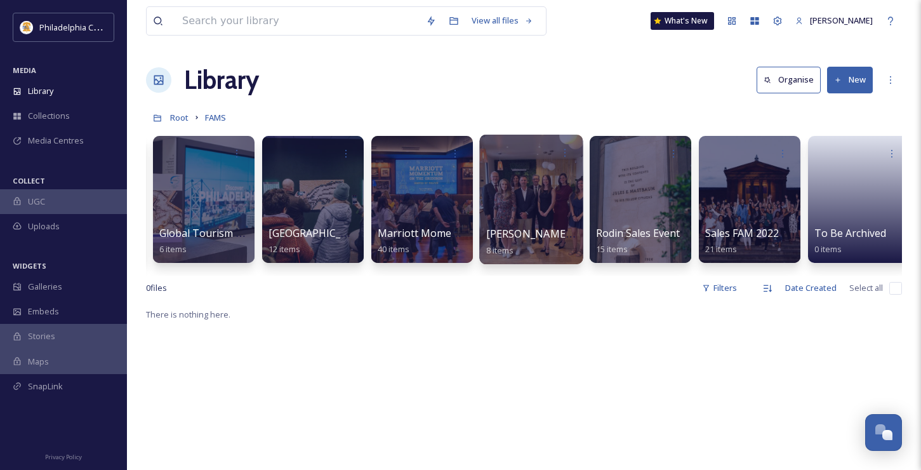
click at [507, 235] on span "[PERSON_NAME] and PHLCVB Euro Tour 2022" at bounding box center [598, 234] width 225 height 14
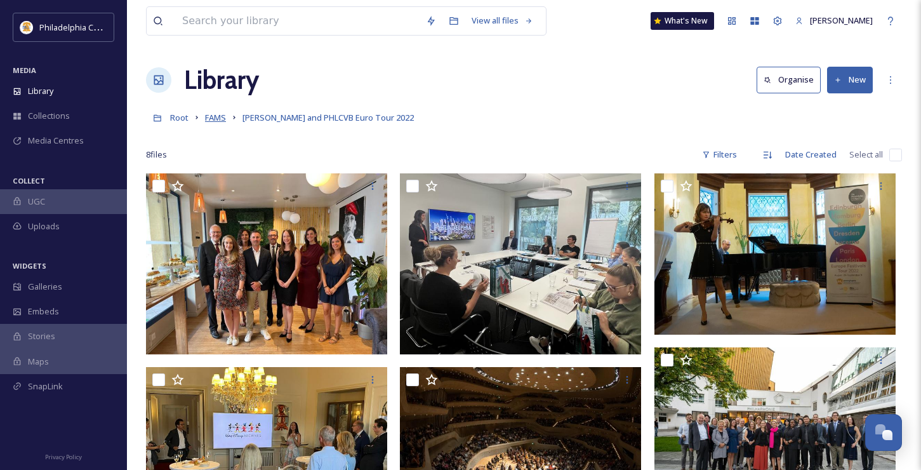
click at [213, 118] on span "FAMS" at bounding box center [215, 117] width 21 height 11
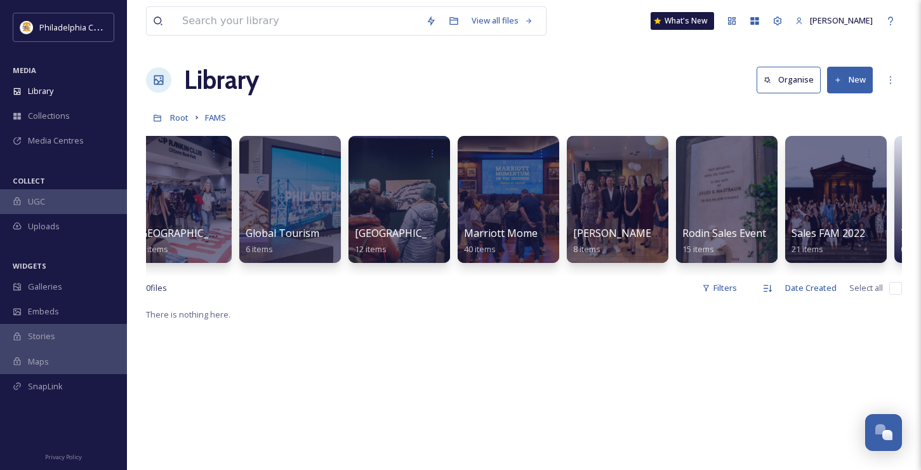
scroll to position [0, 227]
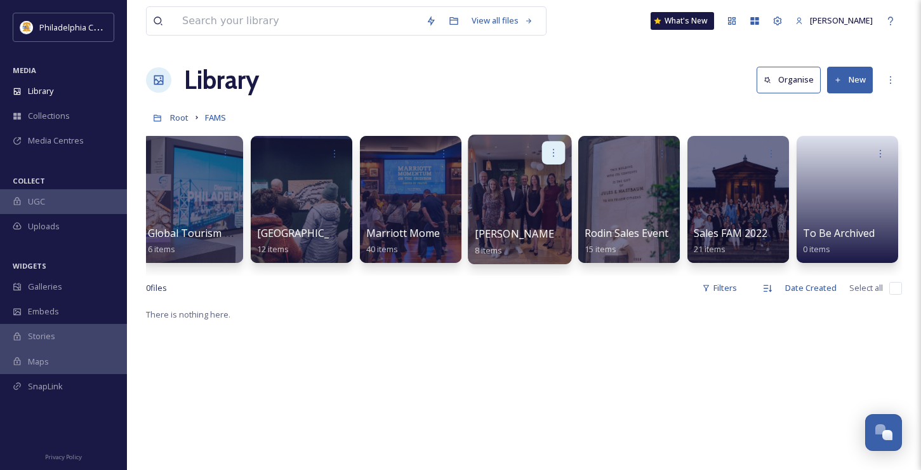
click at [550, 156] on icon at bounding box center [554, 152] width 10 height 10
click at [495, 159] on div at bounding box center [520, 152] width 91 height 23
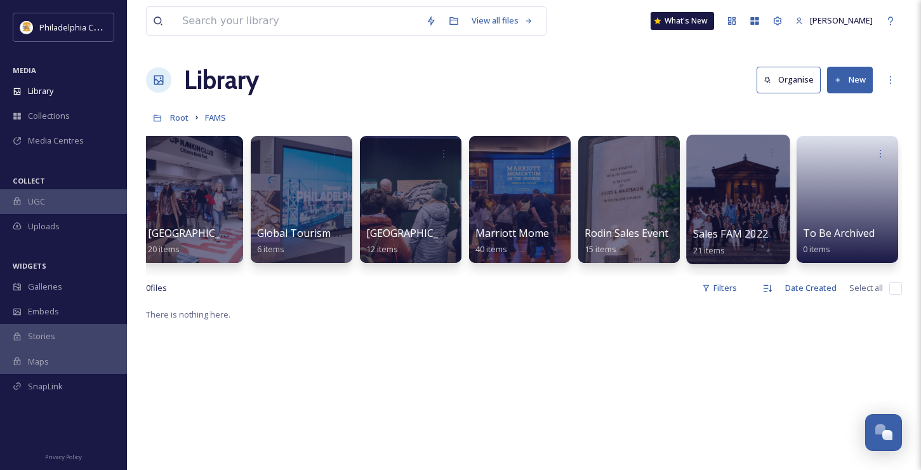
click at [721, 221] on div at bounding box center [737, 200] width 103 height 130
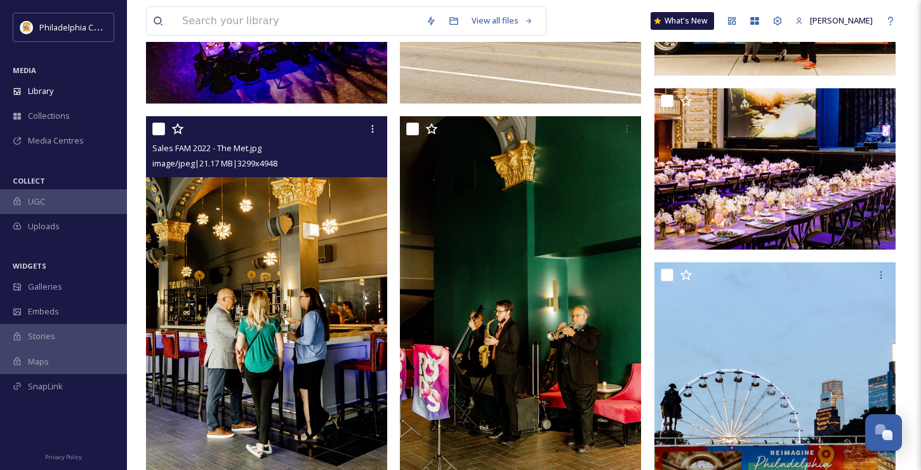
scroll to position [775, 0]
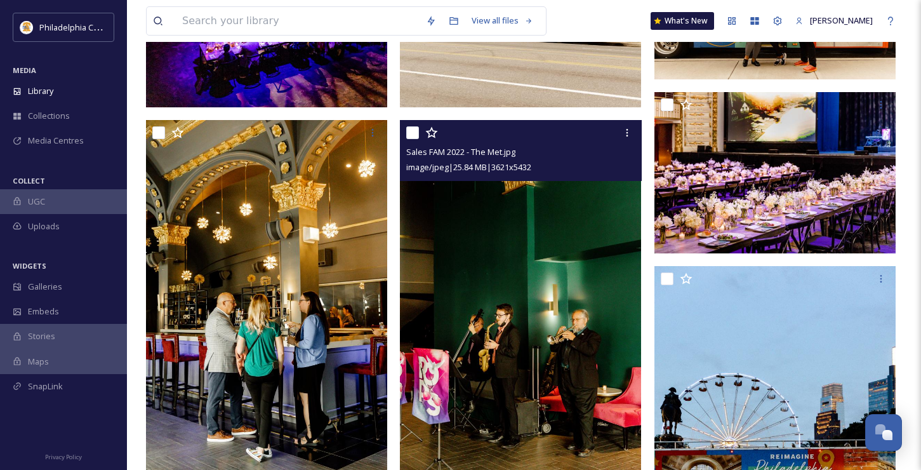
click at [415, 131] on input "checkbox" at bounding box center [412, 132] width 13 height 13
checkbox input "true"
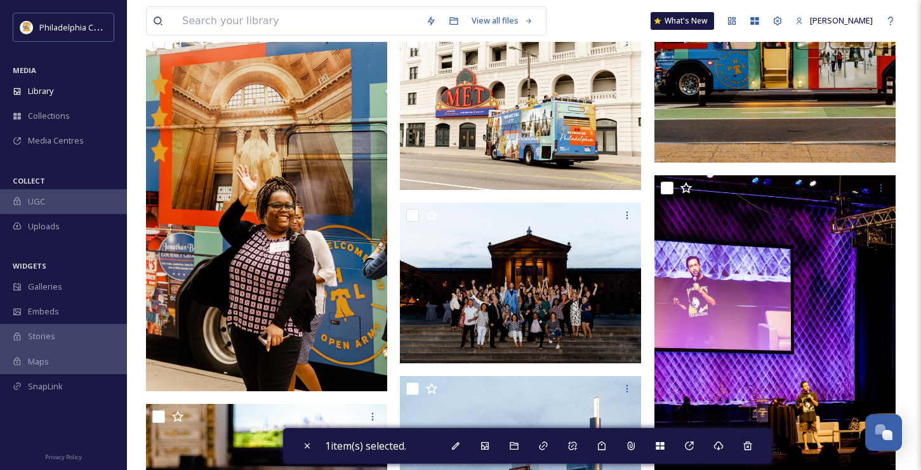
scroll to position [1238, 0]
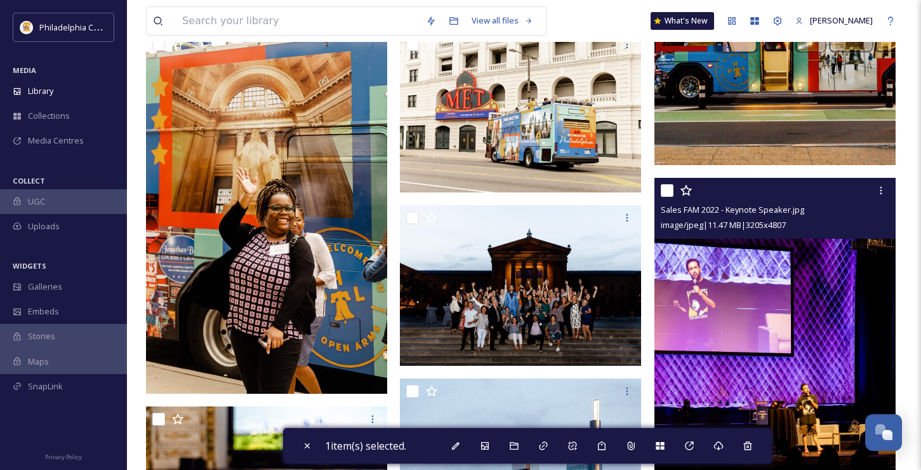
click at [670, 191] on input "checkbox" at bounding box center [667, 190] width 13 height 13
checkbox input "true"
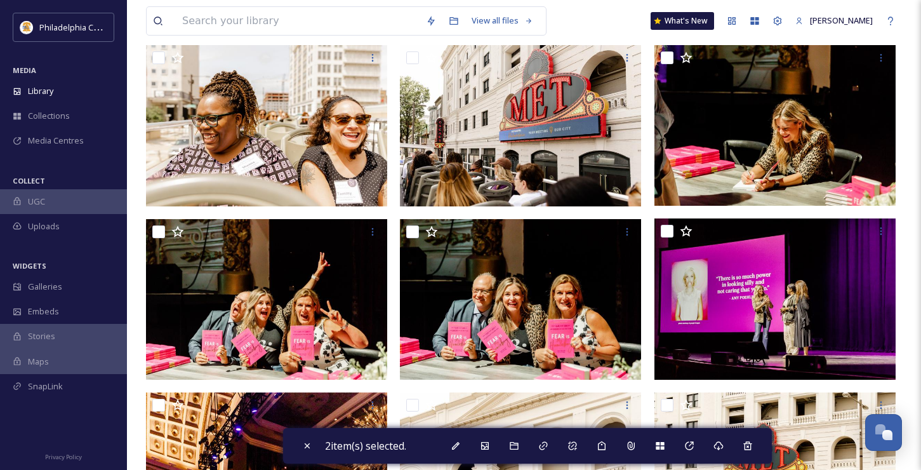
scroll to position [129, 0]
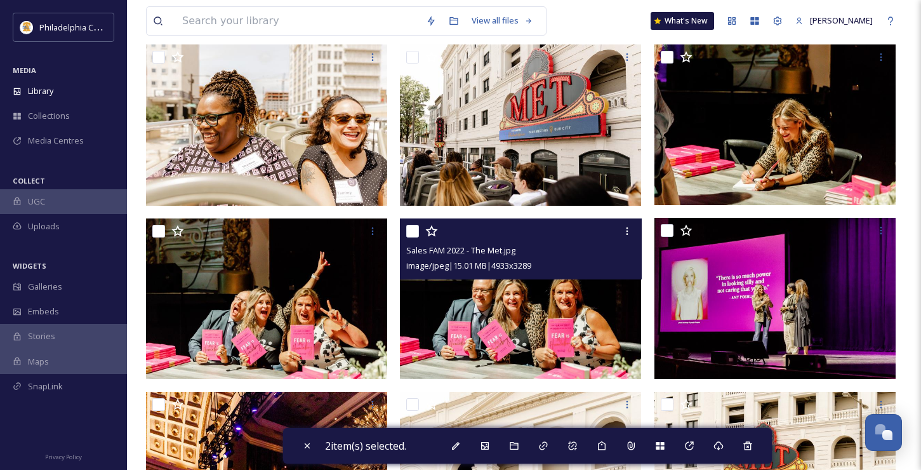
click at [416, 234] on input "checkbox" at bounding box center [412, 231] width 13 height 13
checkbox input "false"
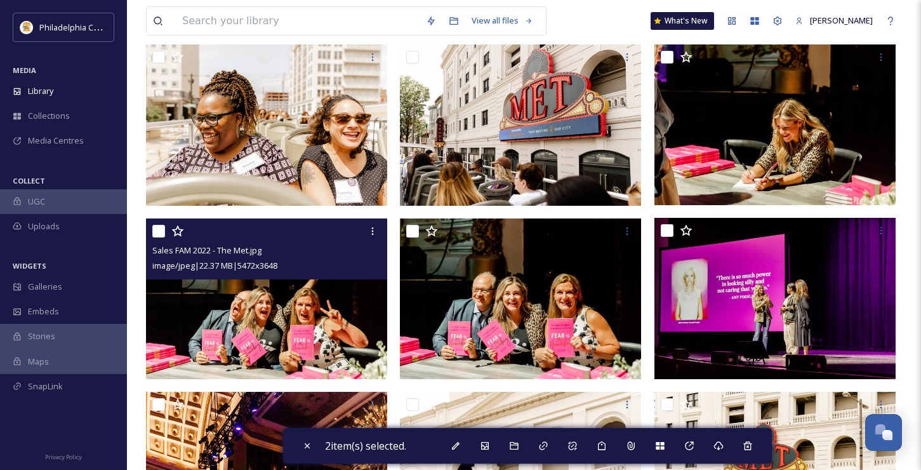
click at [161, 232] on input "checkbox" at bounding box center [158, 231] width 13 height 13
checkbox input "true"
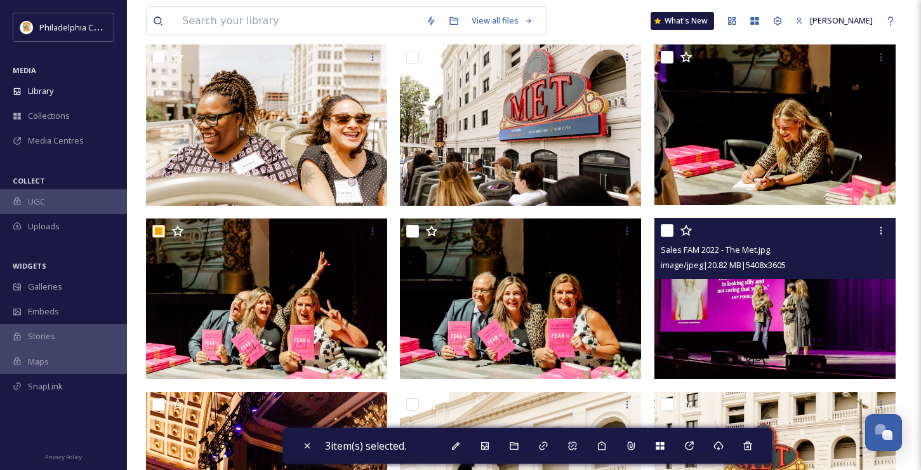
click at [665, 230] on input "checkbox" at bounding box center [667, 230] width 13 height 13
checkbox input "true"
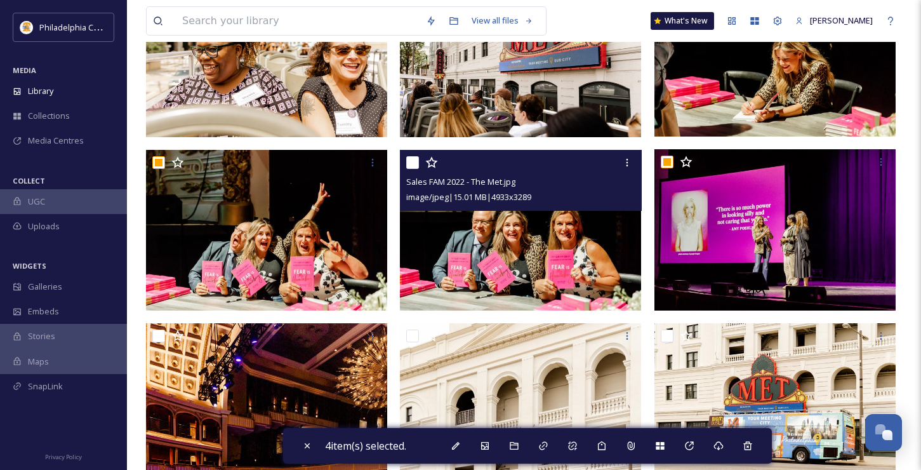
scroll to position [276, 0]
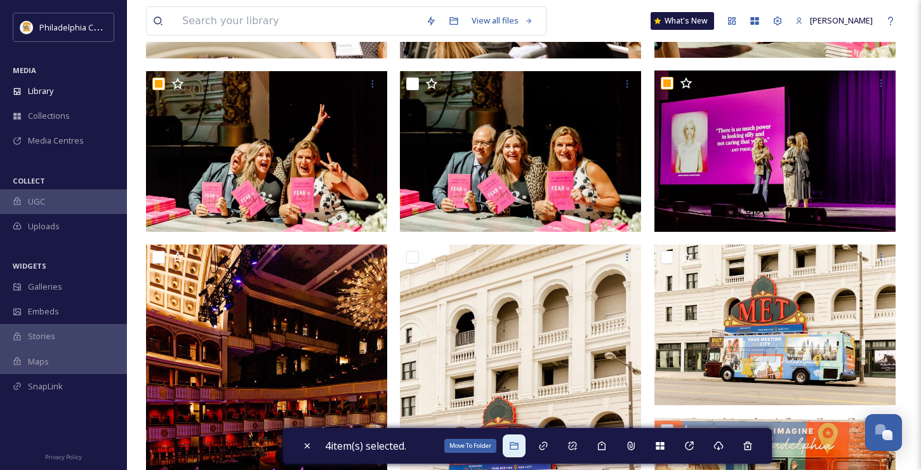
click at [515, 443] on icon at bounding box center [514, 446] width 10 height 10
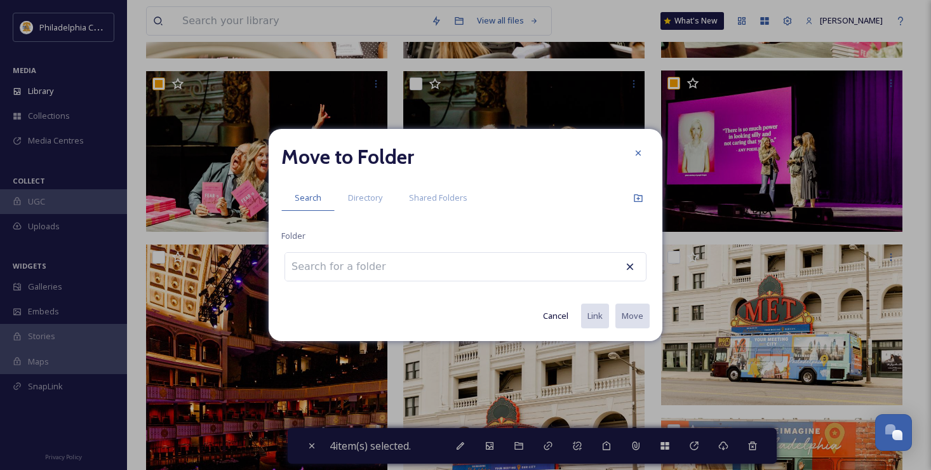
type input "t"
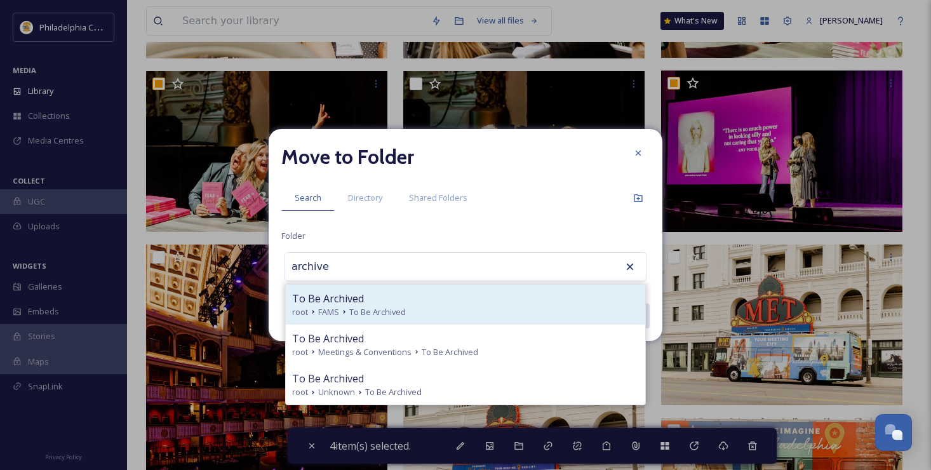
click at [459, 303] on div "To Be Archived" at bounding box center [465, 298] width 347 height 15
type input "To Be Archived"
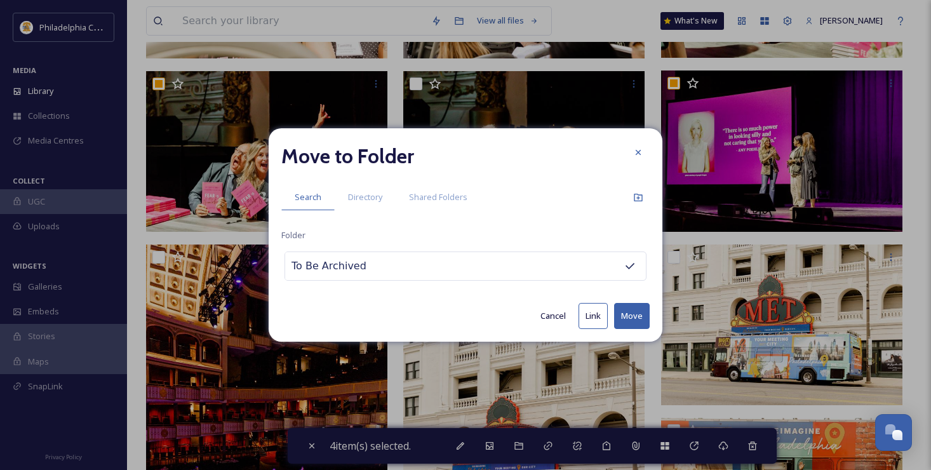
click at [644, 315] on button "Move" at bounding box center [632, 316] width 36 height 26
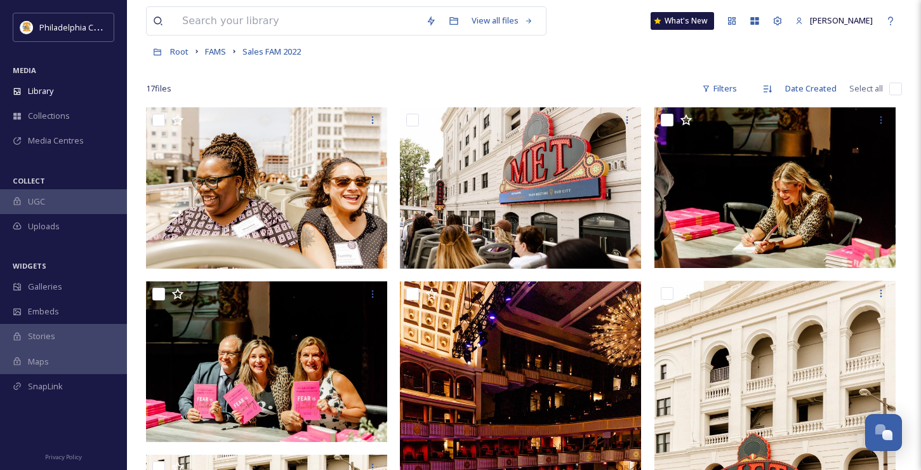
scroll to position [0, 0]
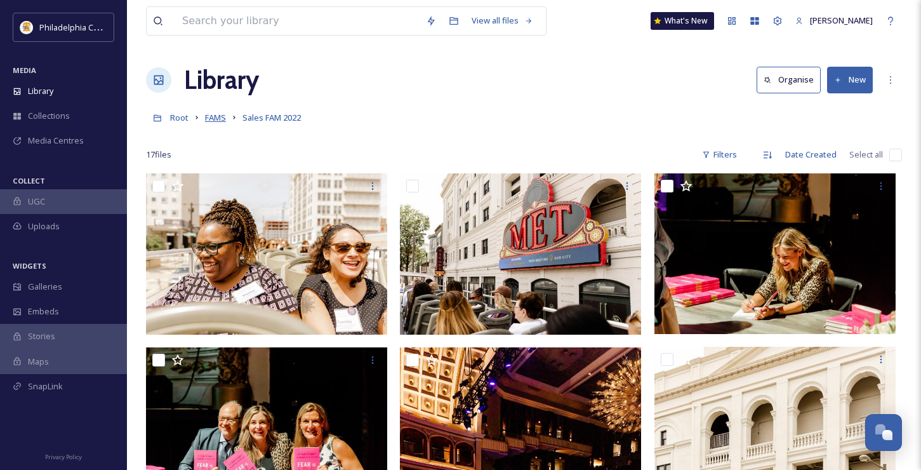
click at [214, 119] on span "FAMS" at bounding box center [215, 117] width 21 height 11
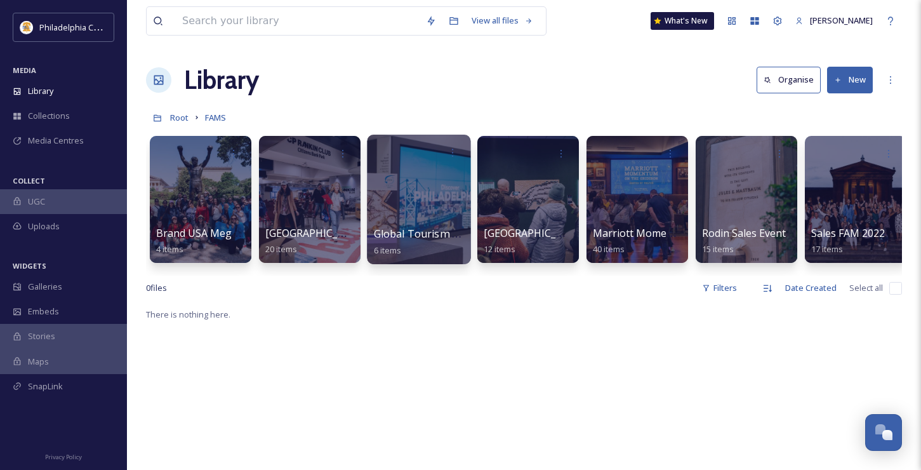
click at [400, 205] on div at bounding box center [418, 200] width 103 height 130
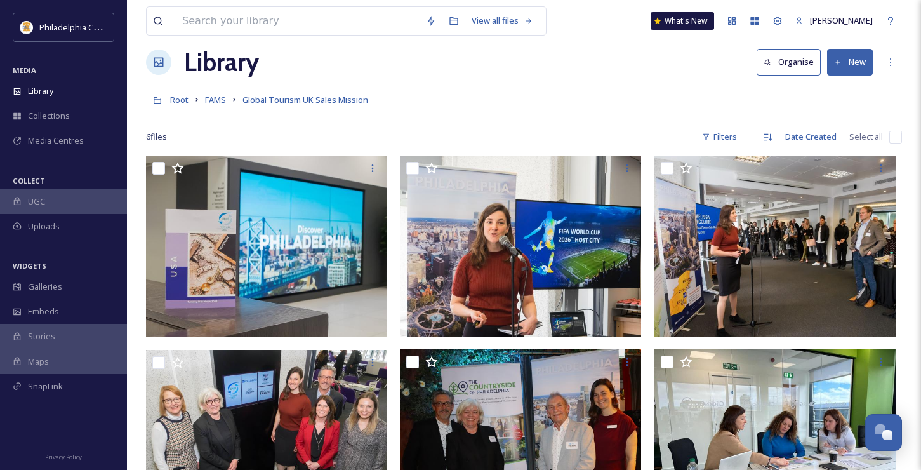
scroll to position [12, 0]
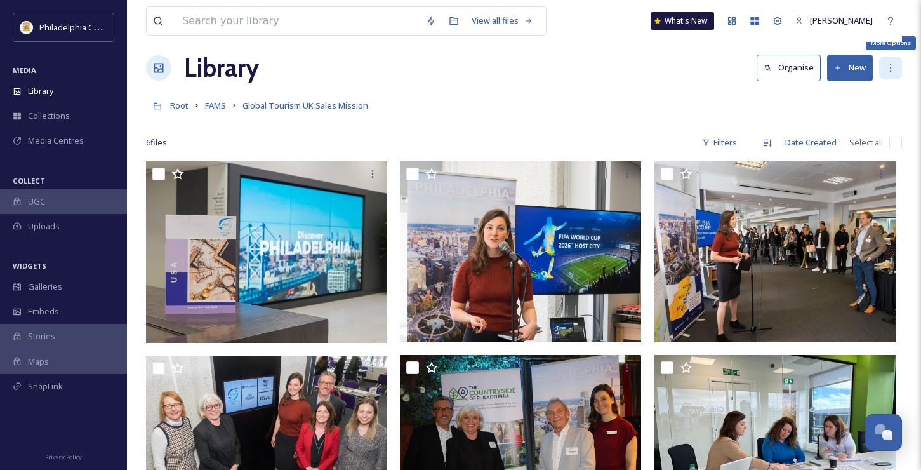
click at [890, 72] on div "More Options" at bounding box center [890, 68] width 23 height 23
click at [411, 83] on div "Library Organise New" at bounding box center [524, 68] width 756 height 38
click at [215, 109] on span "FAMS" at bounding box center [215, 105] width 21 height 11
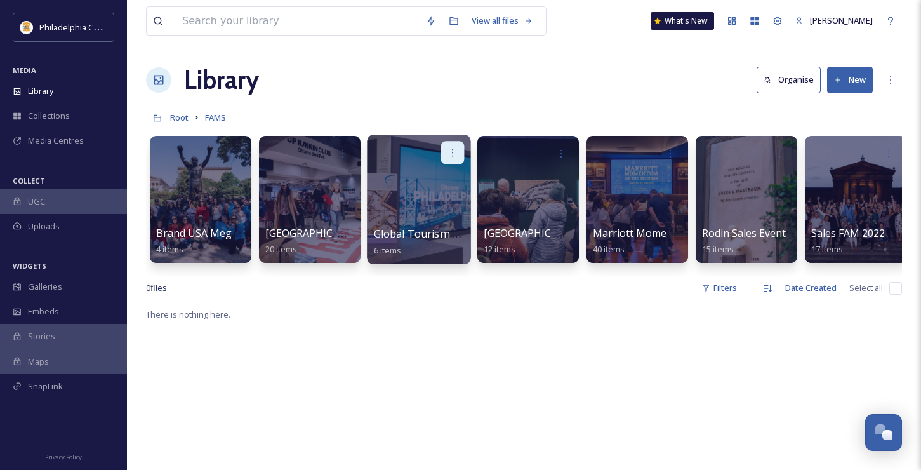
click at [450, 151] on icon at bounding box center [453, 152] width 10 height 10
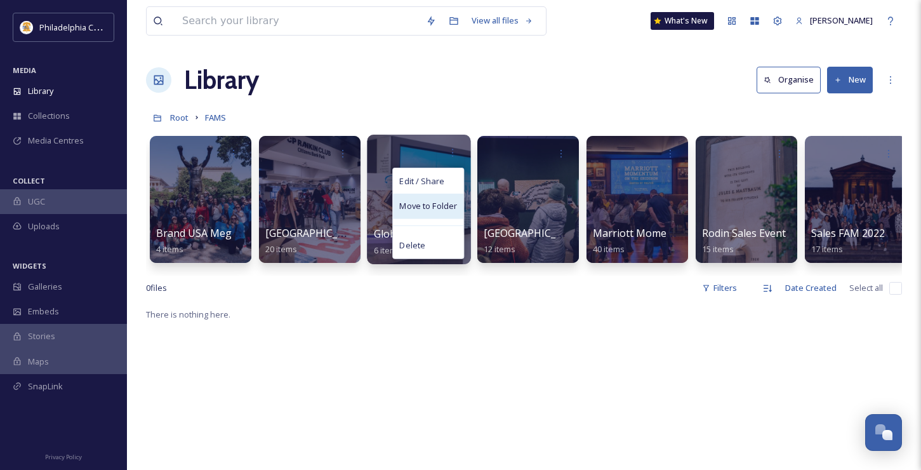
click at [437, 197] on div "Move to Folder" at bounding box center [428, 206] width 70 height 25
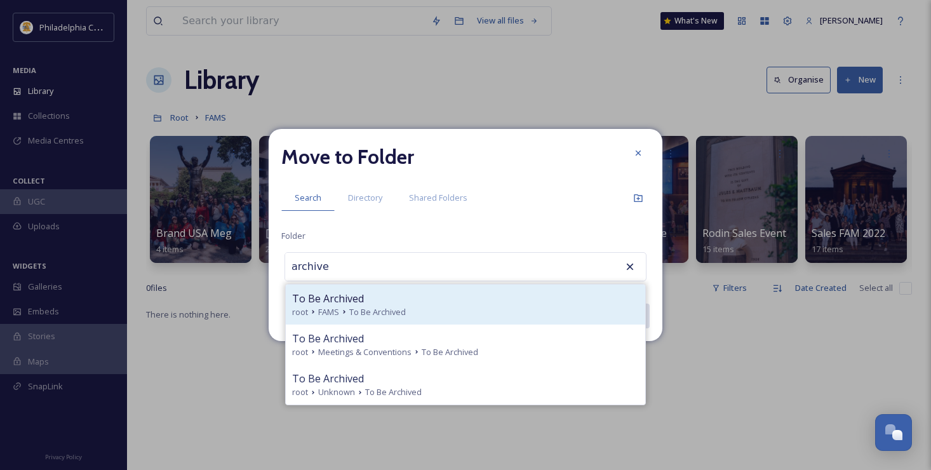
click at [413, 297] on div "To Be Archived" at bounding box center [465, 298] width 347 height 15
type input "To Be Archived"
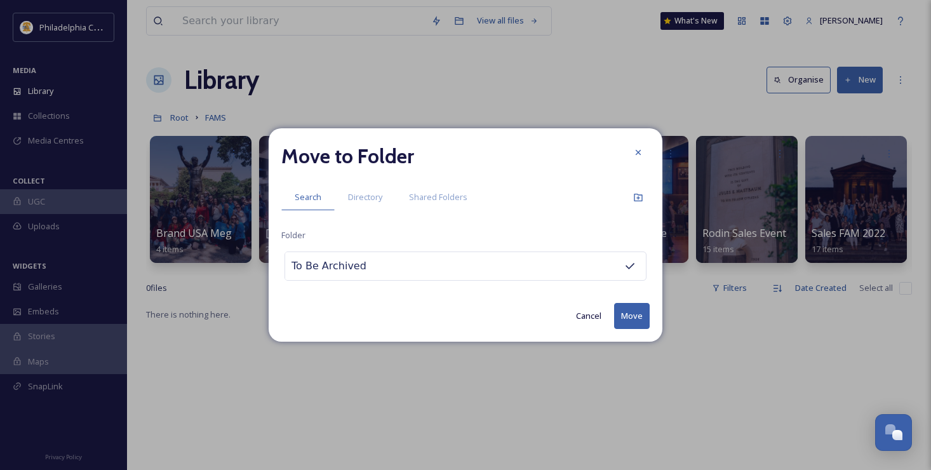
click at [641, 316] on button "Move" at bounding box center [632, 316] width 36 height 26
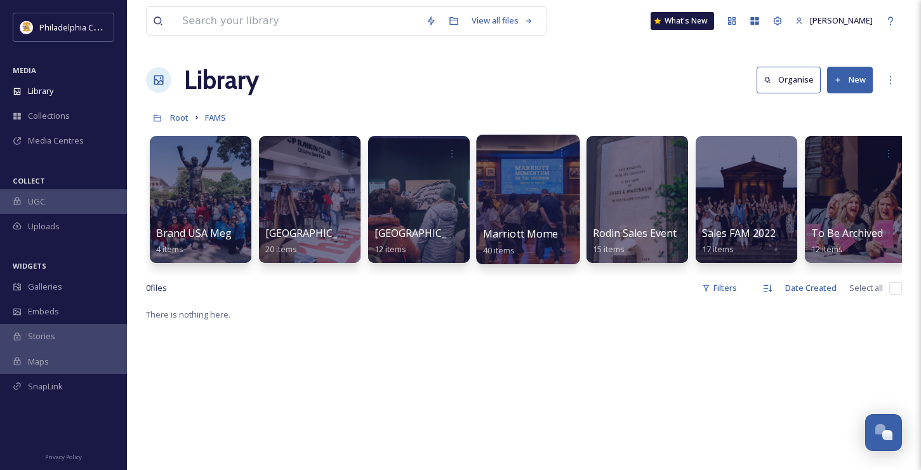
click at [536, 234] on span "Marriott Momentum FAM" at bounding box center [545, 234] width 125 height 14
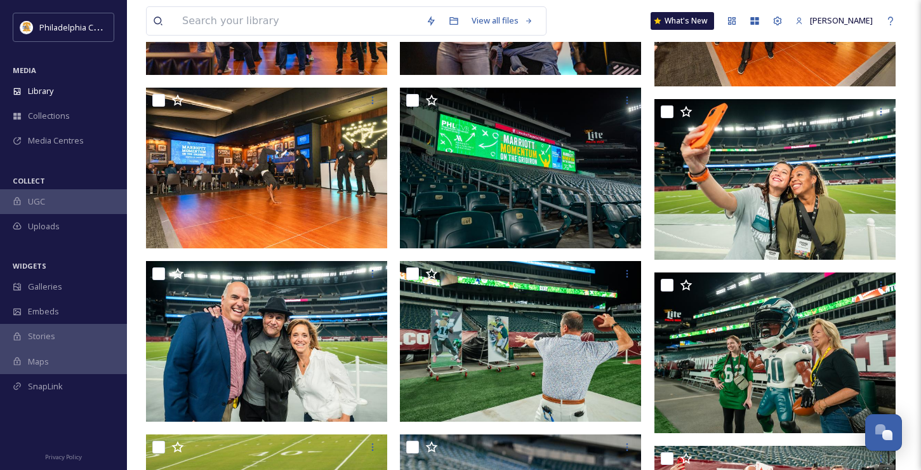
scroll to position [262, 0]
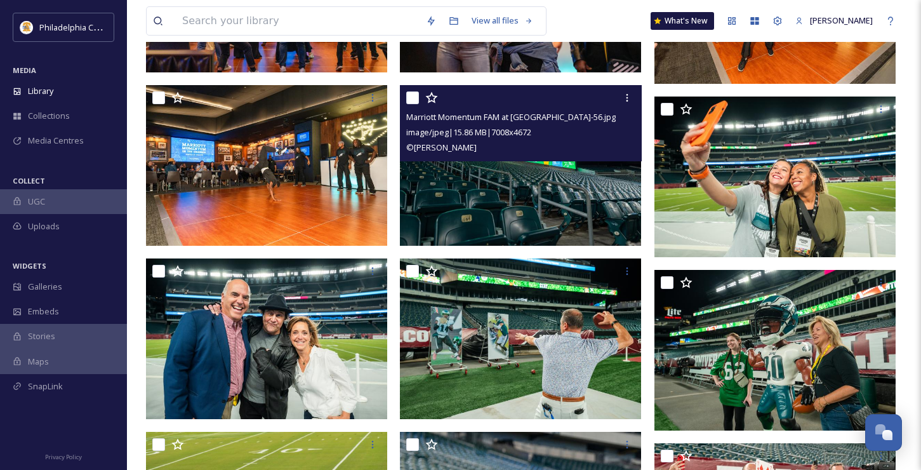
click at [414, 100] on input "checkbox" at bounding box center [412, 97] width 13 height 13
checkbox input "true"
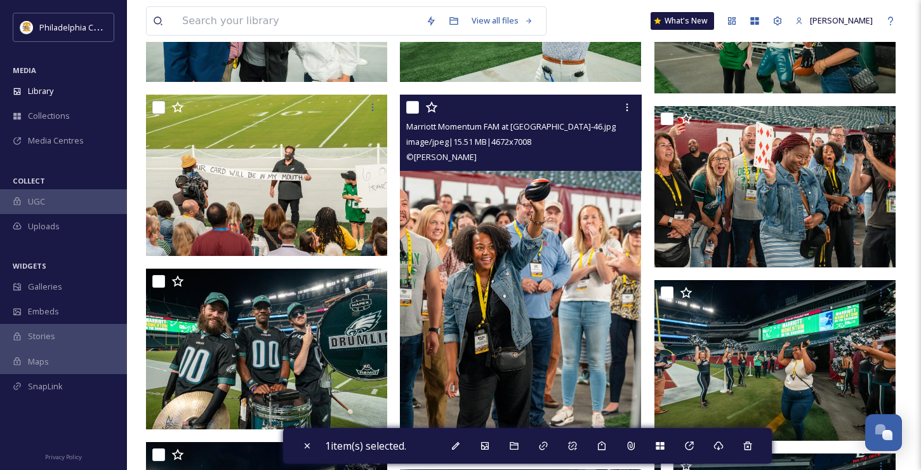
scroll to position [608, 0]
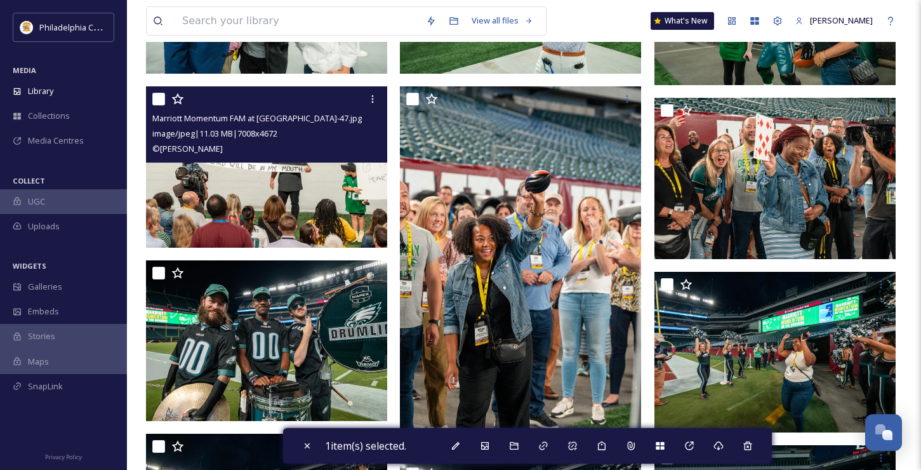
click at [158, 99] on input "checkbox" at bounding box center [158, 99] width 13 height 13
checkbox input "true"
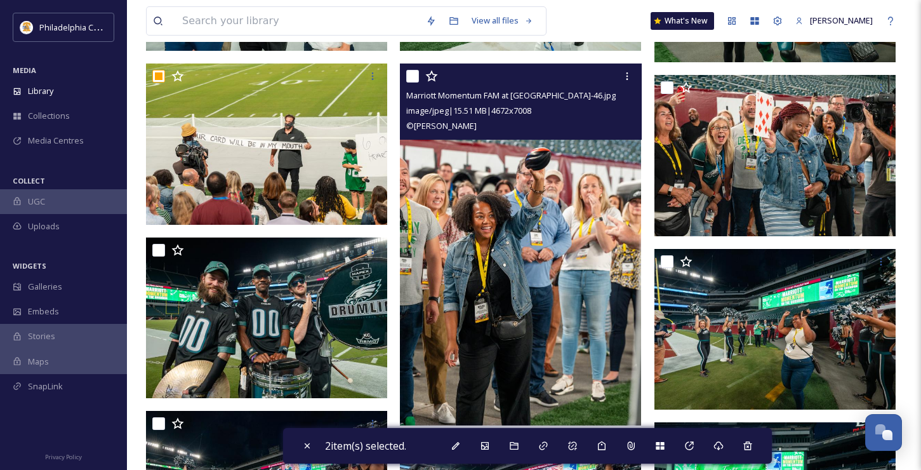
scroll to position [670, 0]
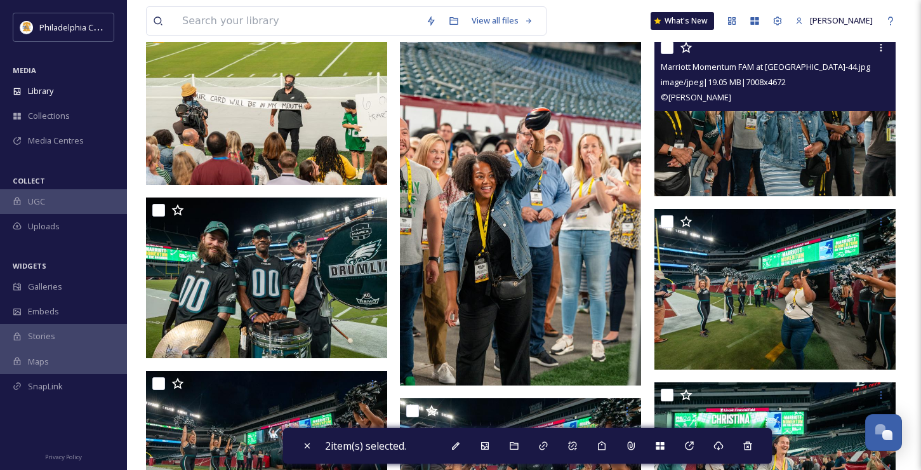
click at [667, 48] on input "checkbox" at bounding box center [667, 47] width 13 height 13
checkbox input "true"
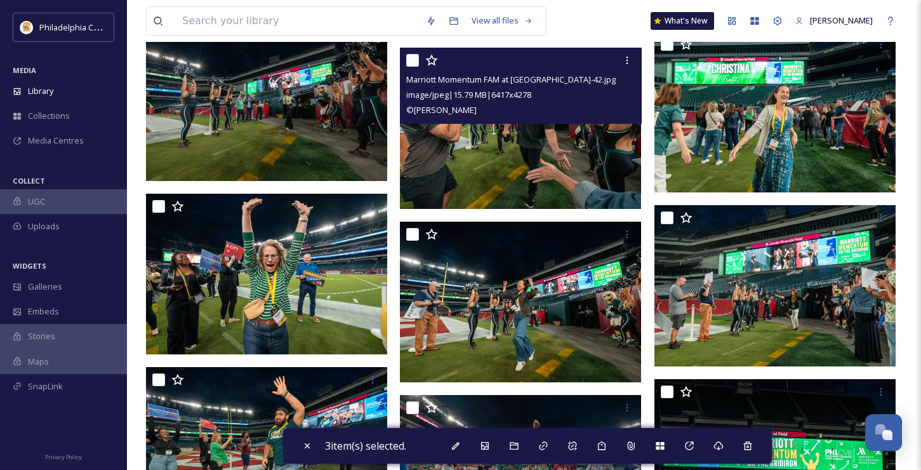
scroll to position [1091, 0]
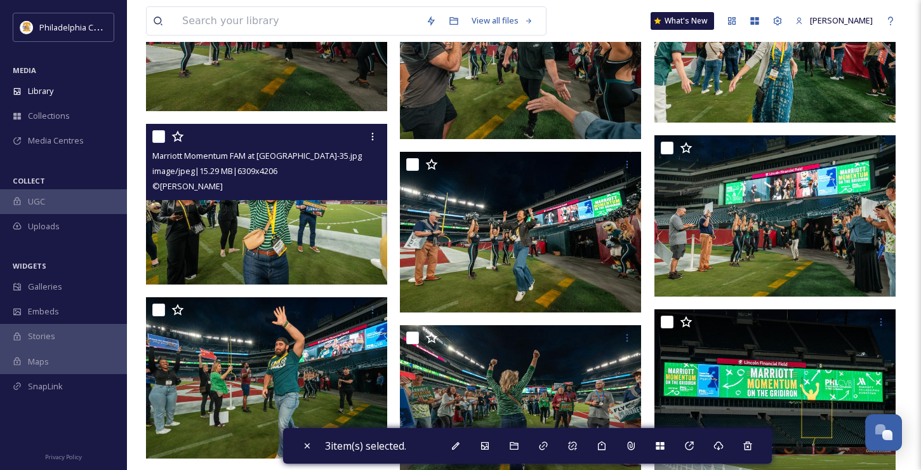
click at [156, 138] on input "checkbox" at bounding box center [158, 136] width 13 height 13
checkbox input "true"
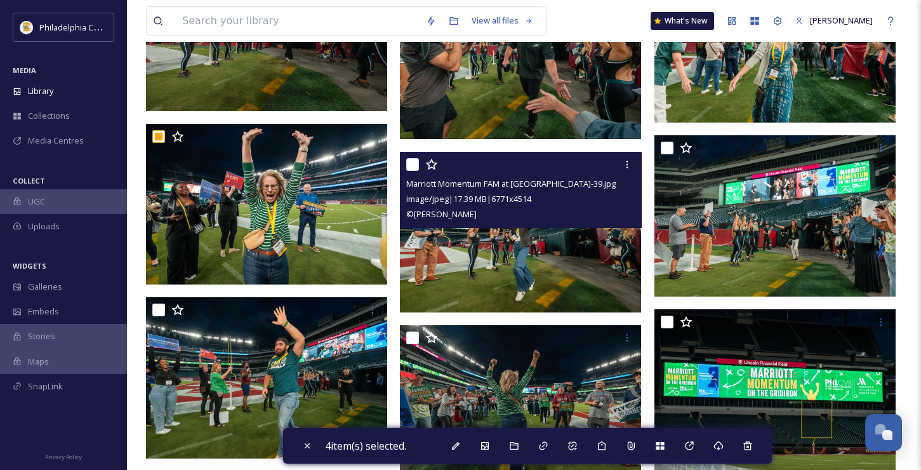
click at [411, 165] on input "checkbox" at bounding box center [412, 164] width 13 height 13
checkbox input "true"
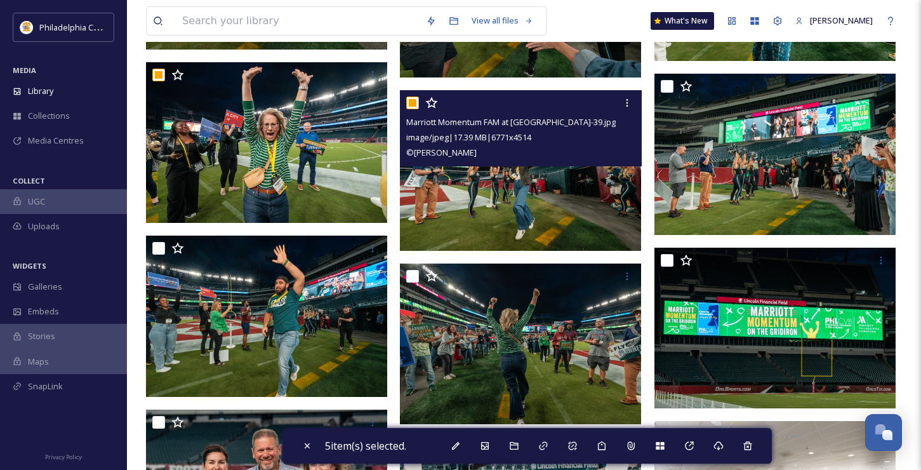
scroll to position [1301, 0]
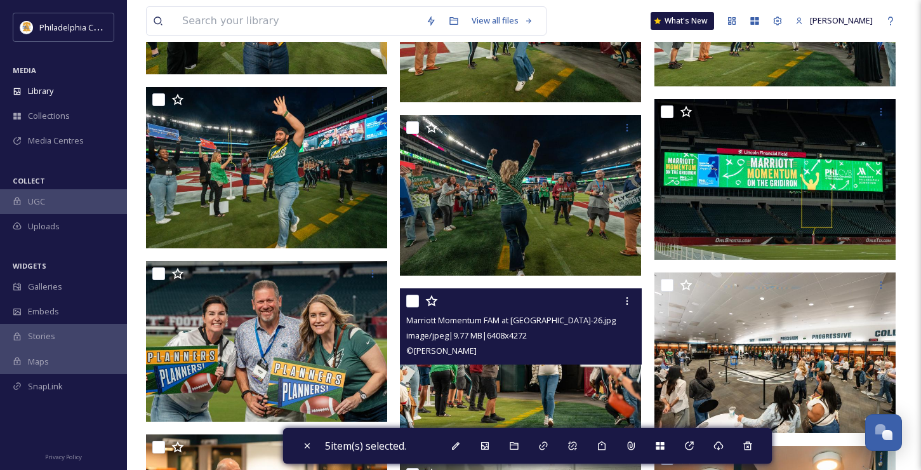
click at [415, 302] on input "checkbox" at bounding box center [412, 301] width 13 height 13
click at [413, 302] on input "checkbox" at bounding box center [412, 301] width 13 height 13
checkbox input "false"
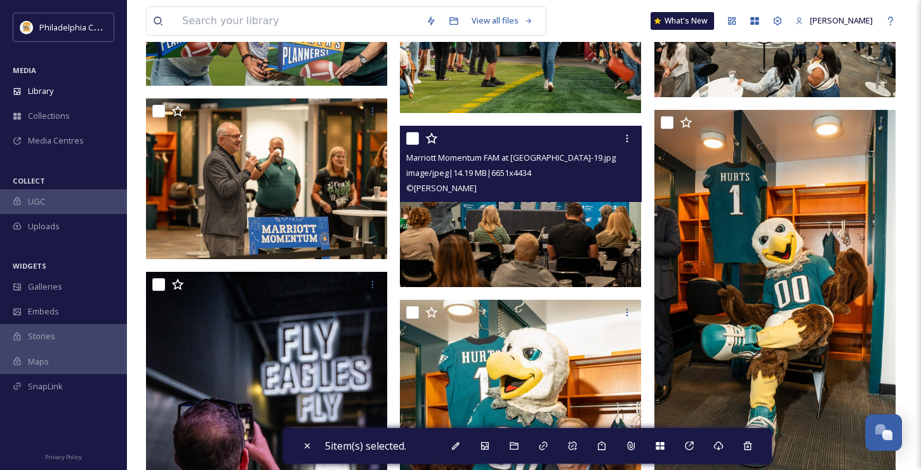
scroll to position [1656, 0]
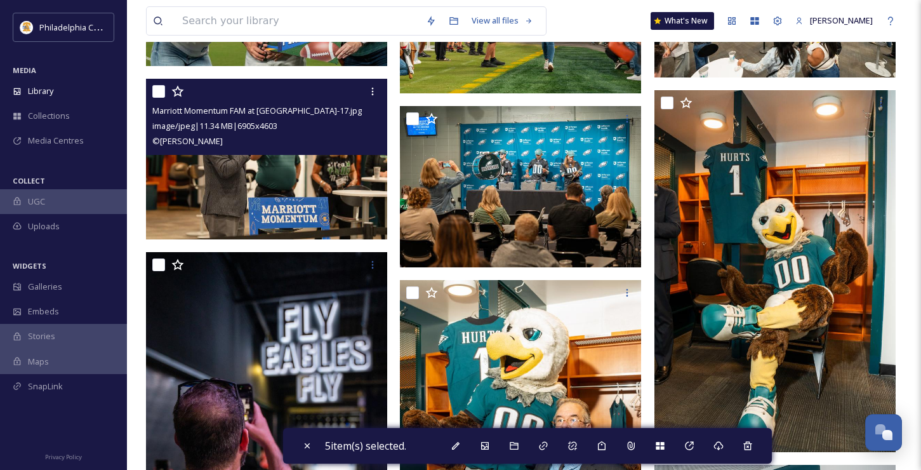
click at [161, 91] on input "checkbox" at bounding box center [158, 91] width 13 height 13
checkbox input "true"
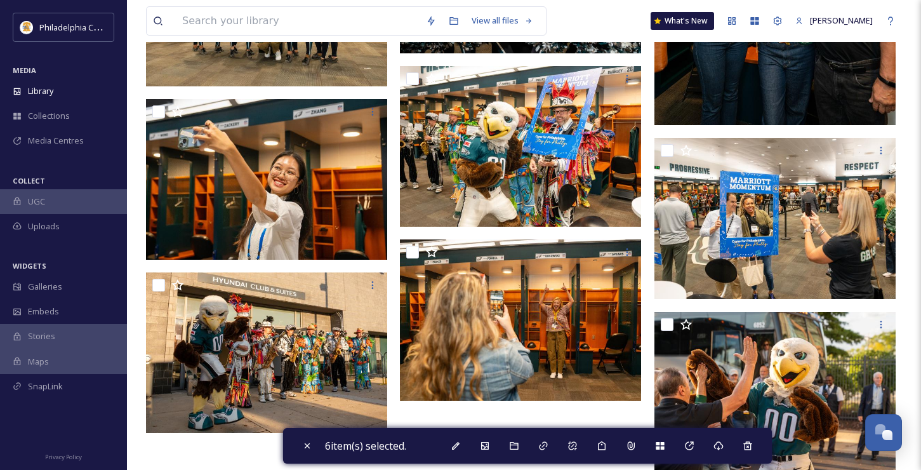
scroll to position [2382, 0]
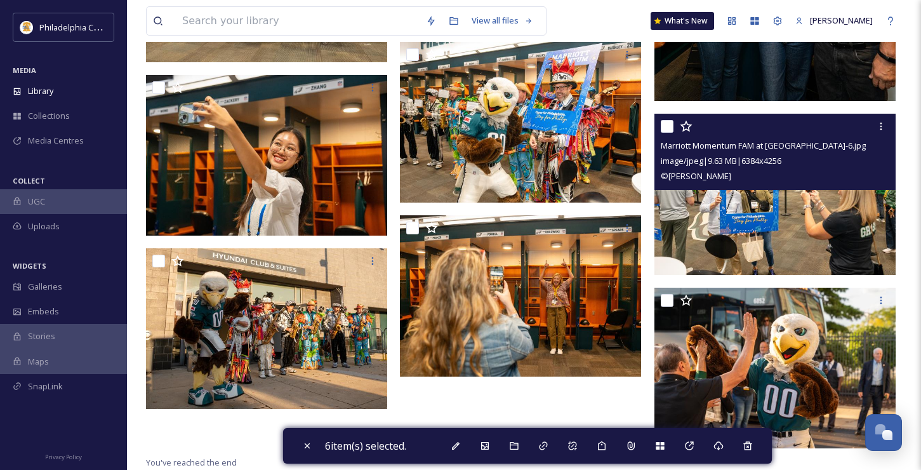
click at [666, 127] on input "checkbox" at bounding box center [667, 126] width 13 height 13
checkbox input "true"
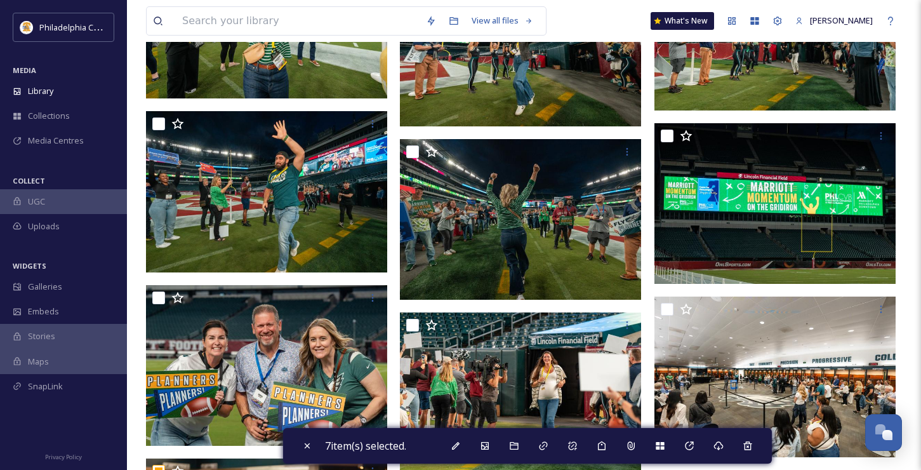
scroll to position [1253, 0]
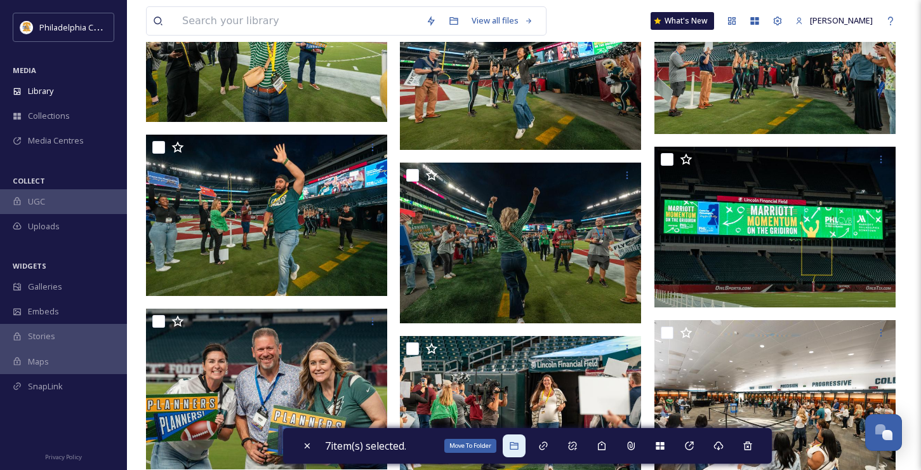
click at [519, 445] on icon at bounding box center [514, 446] width 10 height 10
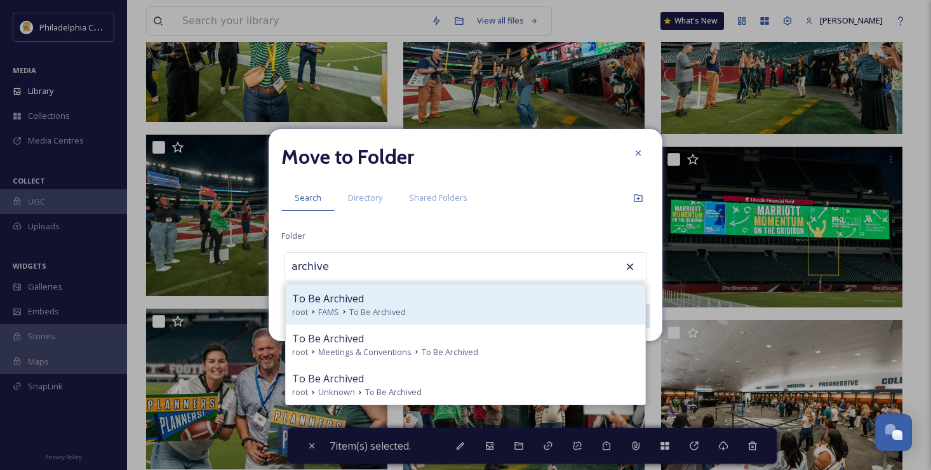
click at [372, 299] on div "To Be Archived" at bounding box center [465, 298] width 347 height 15
type input "To Be Archived"
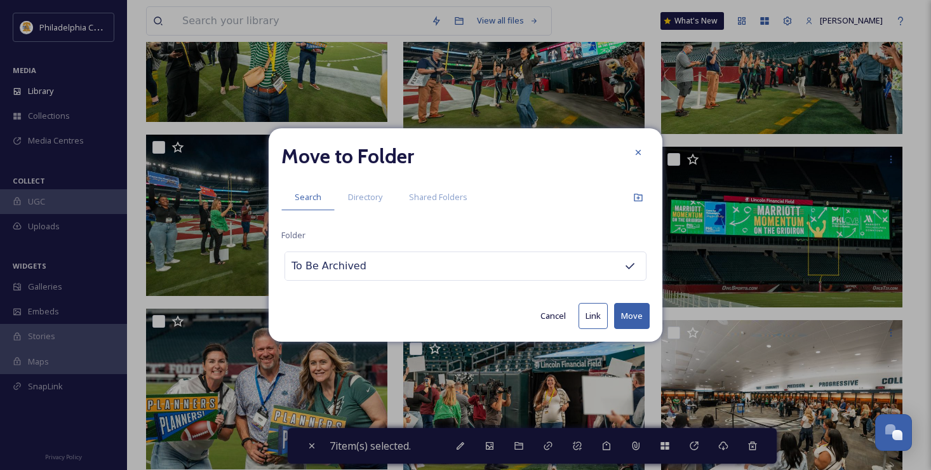
click at [620, 313] on button "Move" at bounding box center [632, 316] width 36 height 26
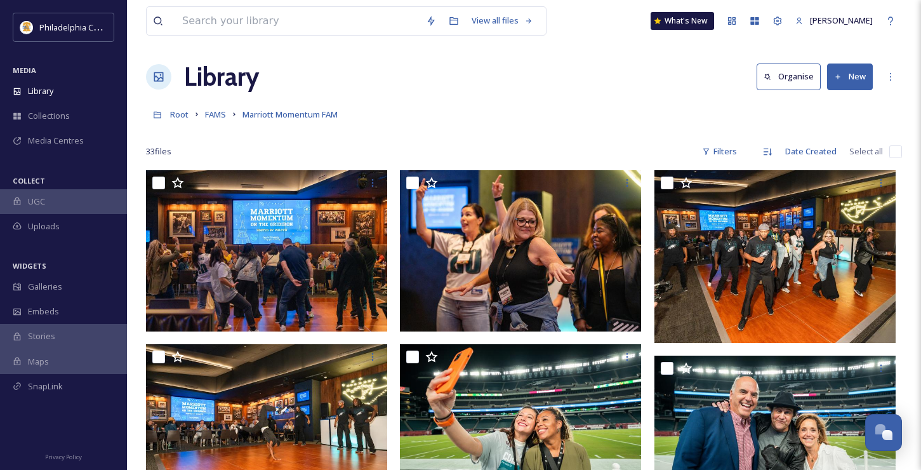
scroll to position [0, 0]
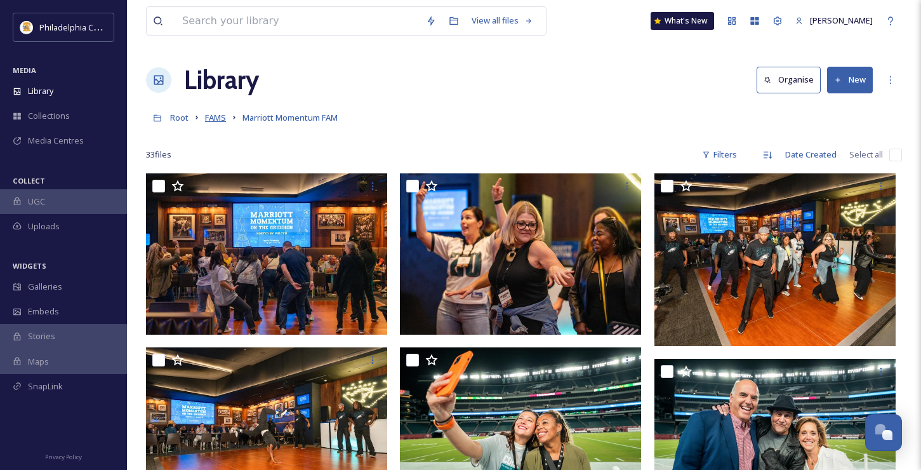
click at [219, 118] on span "FAMS" at bounding box center [215, 117] width 21 height 11
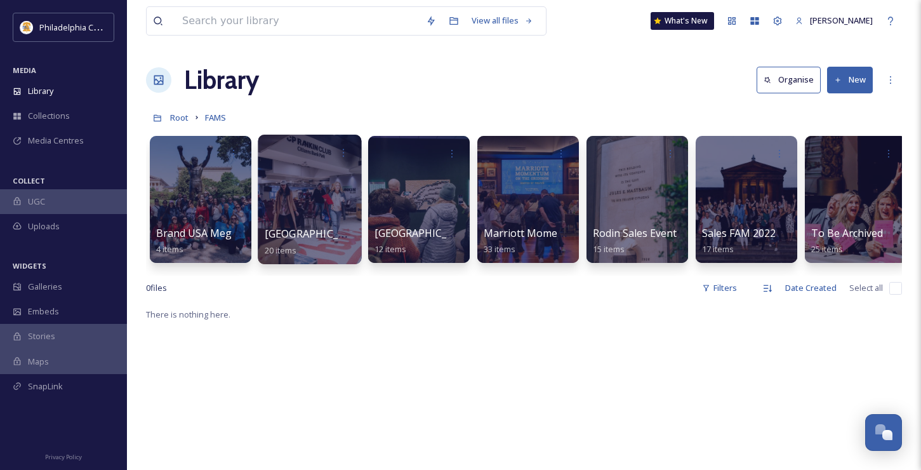
click at [310, 229] on span "[GEOGRAPHIC_DATA] Tour" at bounding box center [330, 234] width 131 height 14
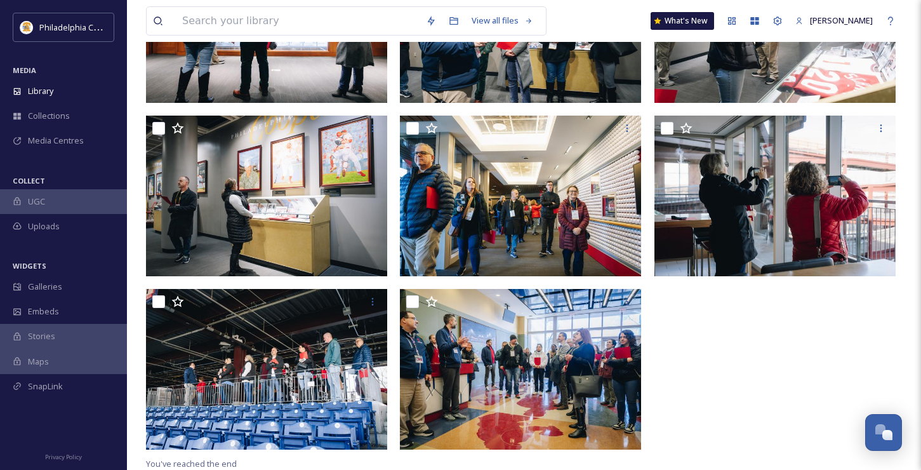
scroll to position [927, 0]
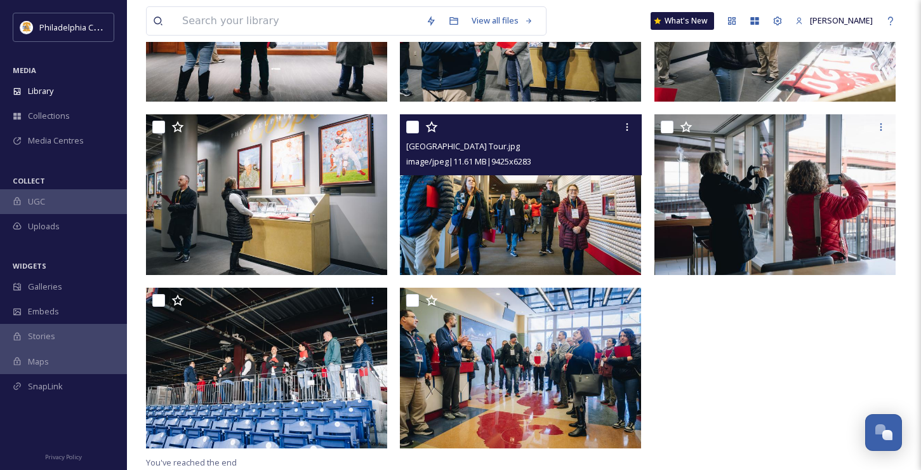
click at [415, 127] on input "checkbox" at bounding box center [412, 127] width 13 height 13
checkbox input "true"
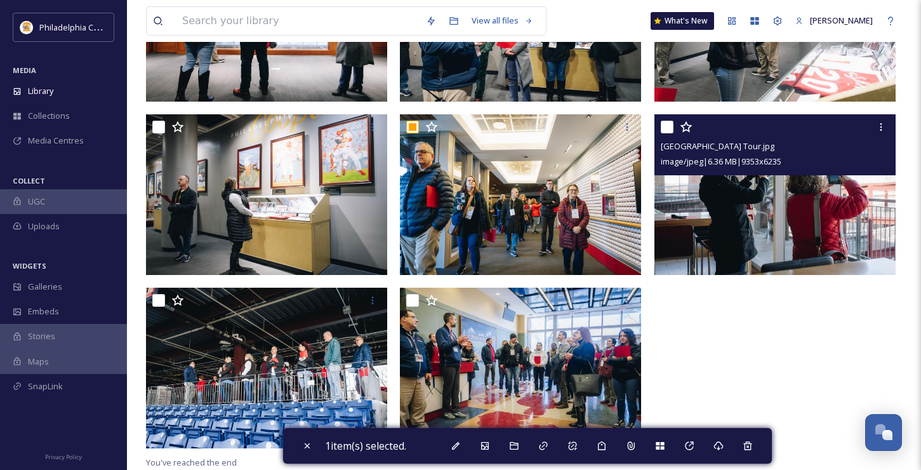
click at [669, 130] on input "checkbox" at bounding box center [667, 127] width 13 height 13
checkbox input "true"
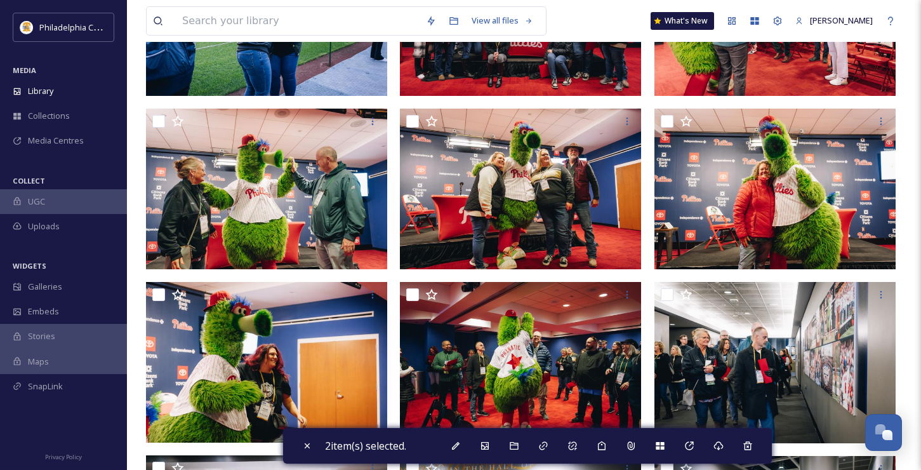
scroll to position [406, 0]
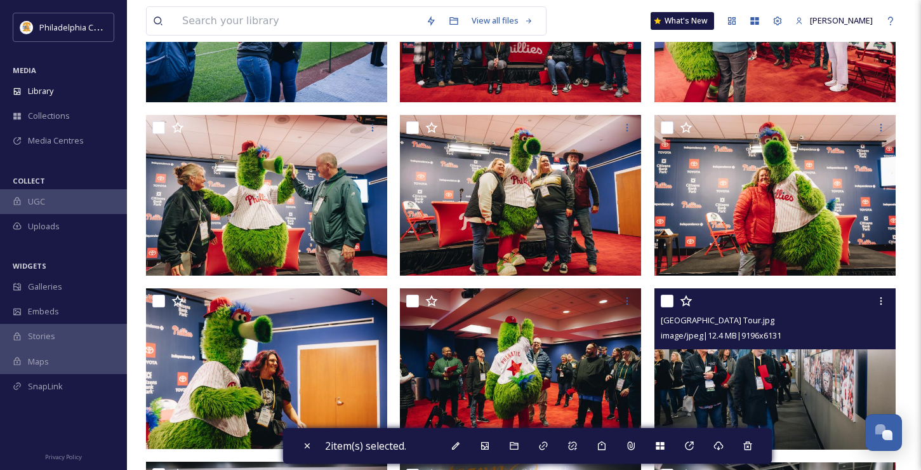
click at [669, 304] on input "checkbox" at bounding box center [667, 301] width 13 height 13
checkbox input "true"
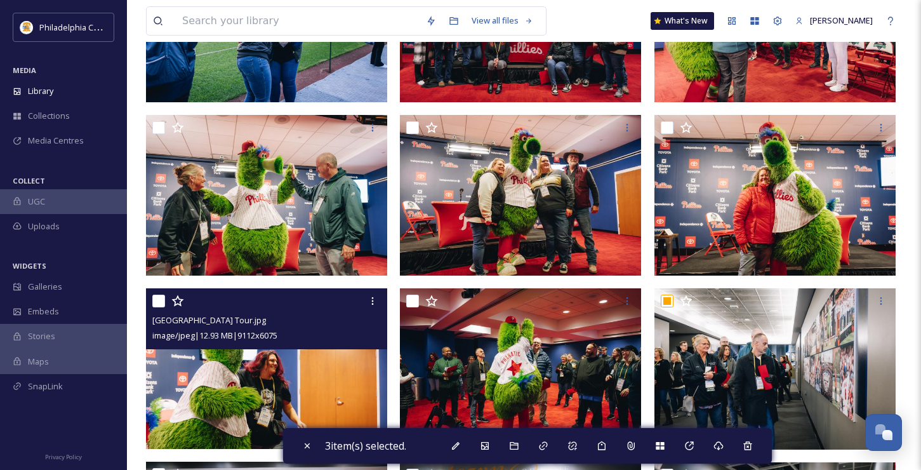
click at [154, 302] on input "checkbox" at bounding box center [158, 301] width 13 height 13
checkbox input "true"
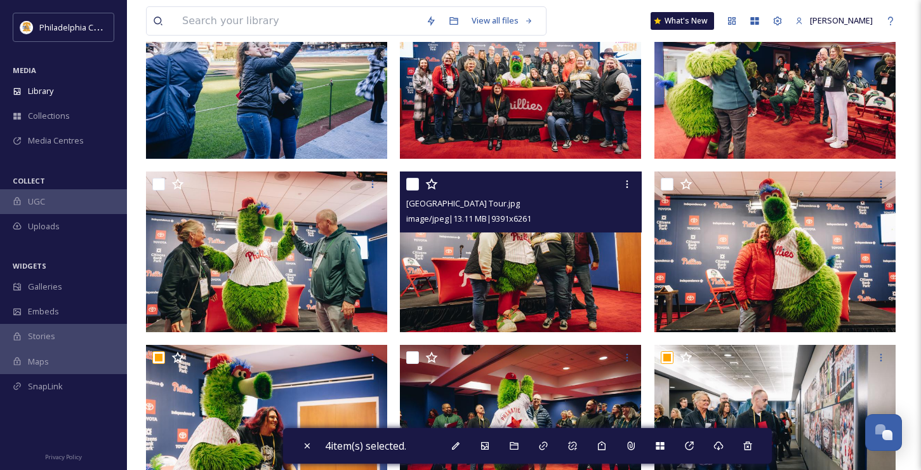
scroll to position [344, 0]
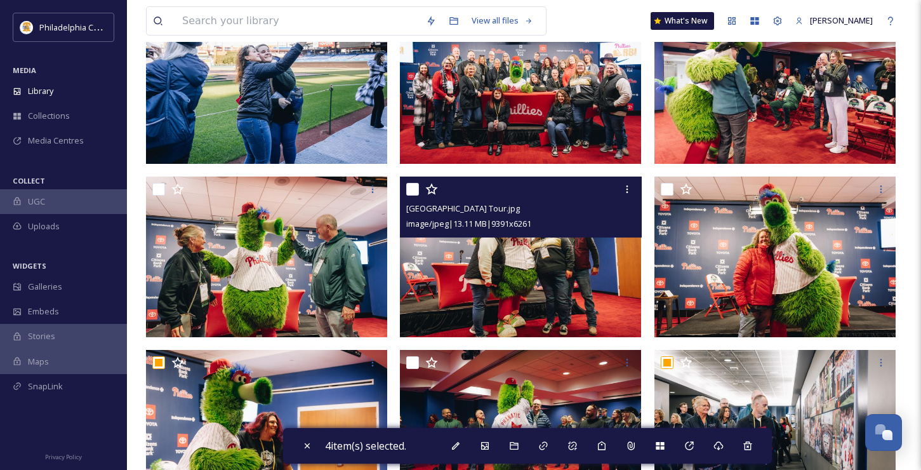
click at [412, 188] on input "checkbox" at bounding box center [412, 189] width 13 height 13
checkbox input "true"
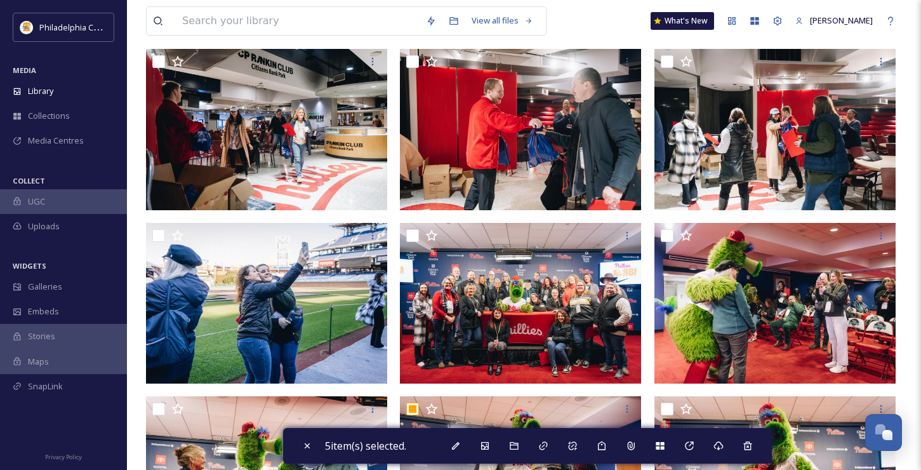
scroll to position [77, 0]
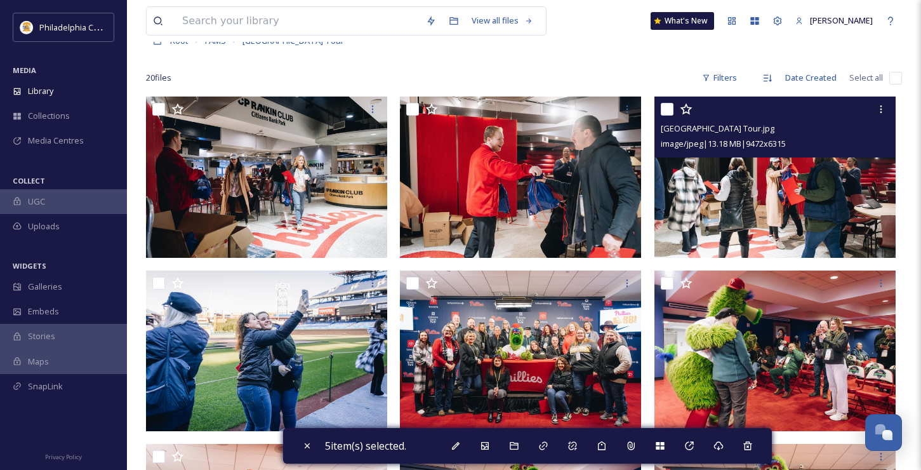
click at [663, 113] on input "checkbox" at bounding box center [667, 109] width 13 height 13
checkbox input "true"
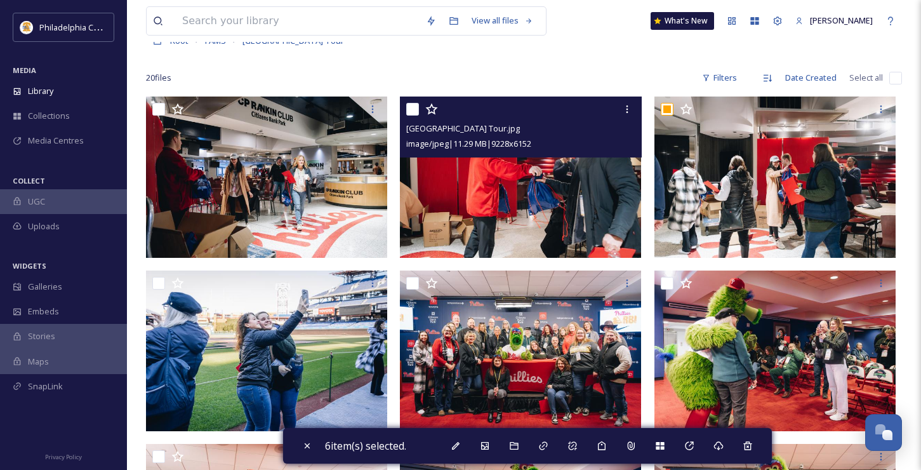
click at [416, 112] on input "checkbox" at bounding box center [412, 109] width 13 height 13
checkbox input "true"
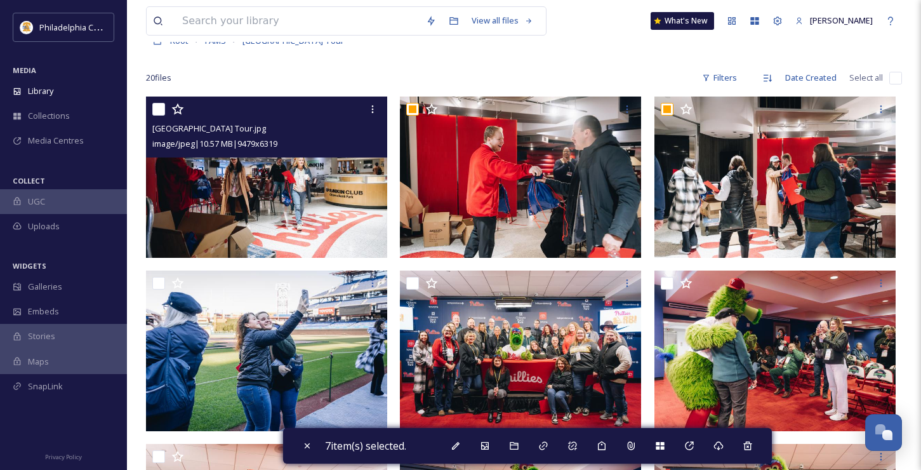
click at [153, 109] on input "checkbox" at bounding box center [158, 109] width 13 height 13
checkbox input "true"
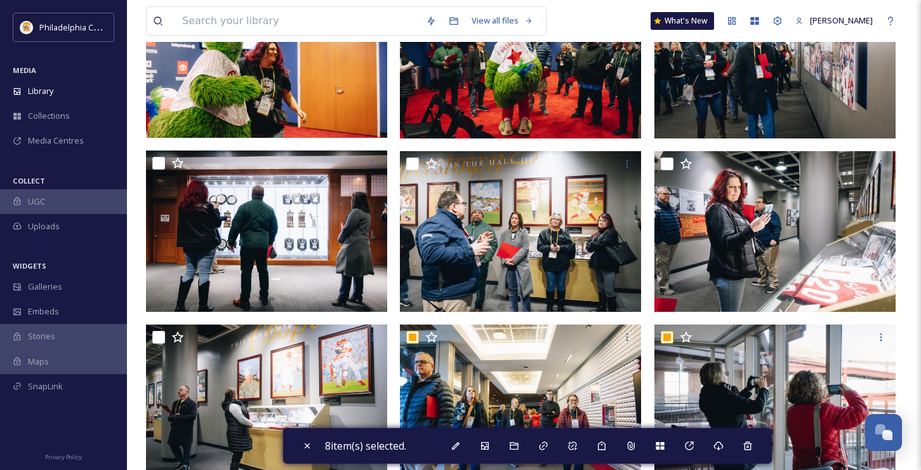
scroll to position [751, 0]
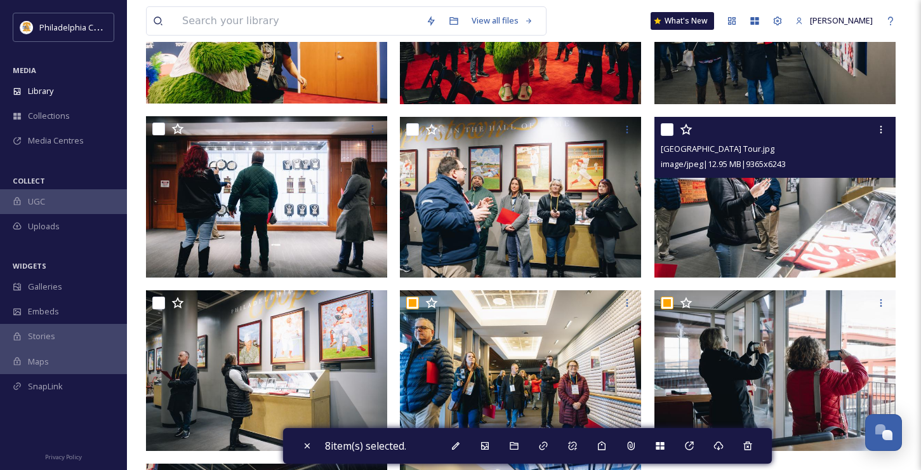
click at [669, 129] on input "checkbox" at bounding box center [667, 129] width 13 height 13
checkbox input "true"
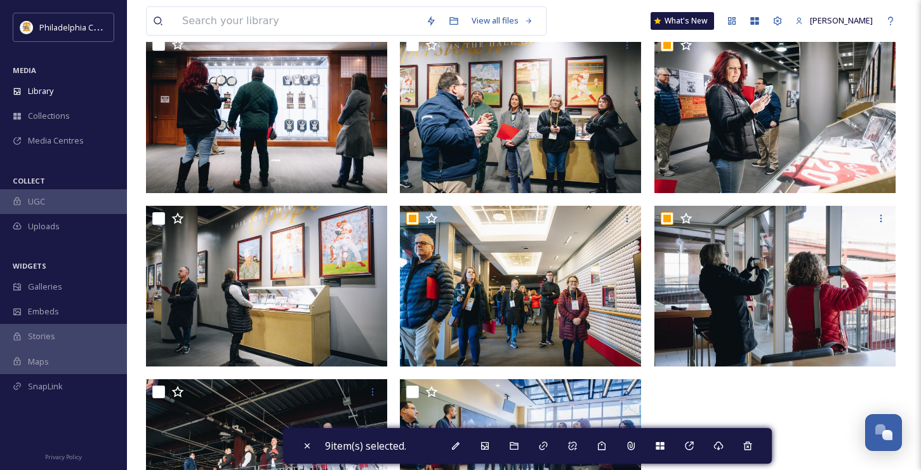
scroll to position [836, 0]
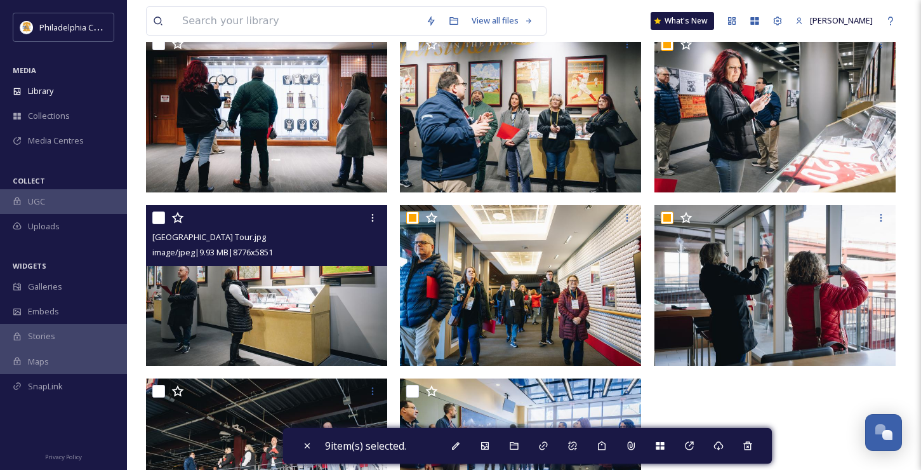
click at [155, 223] on input "checkbox" at bounding box center [158, 217] width 13 height 13
checkbox input "true"
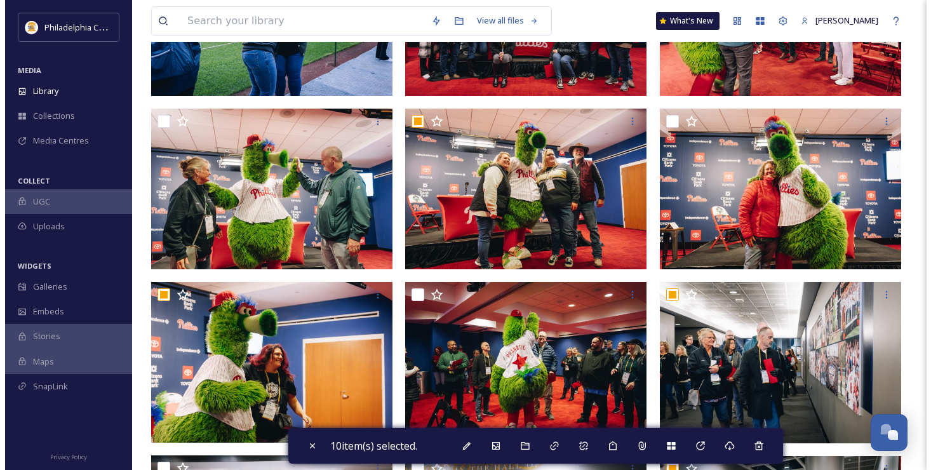
scroll to position [365, 0]
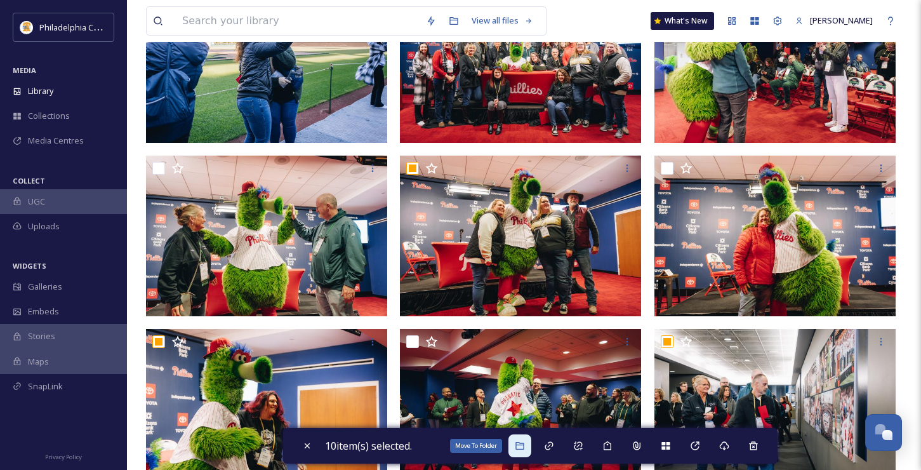
click at [525, 450] on icon at bounding box center [520, 446] width 10 height 10
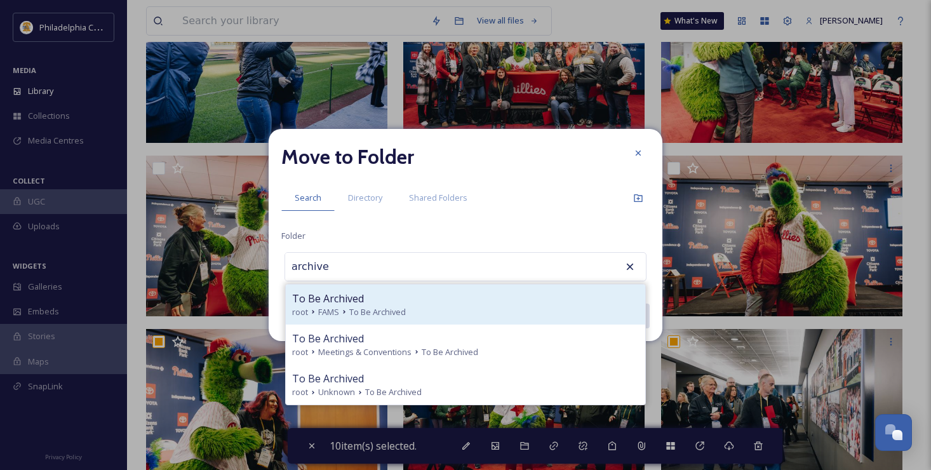
click at [415, 304] on div "To Be Archived" at bounding box center [465, 298] width 347 height 15
type input "To Be Archived"
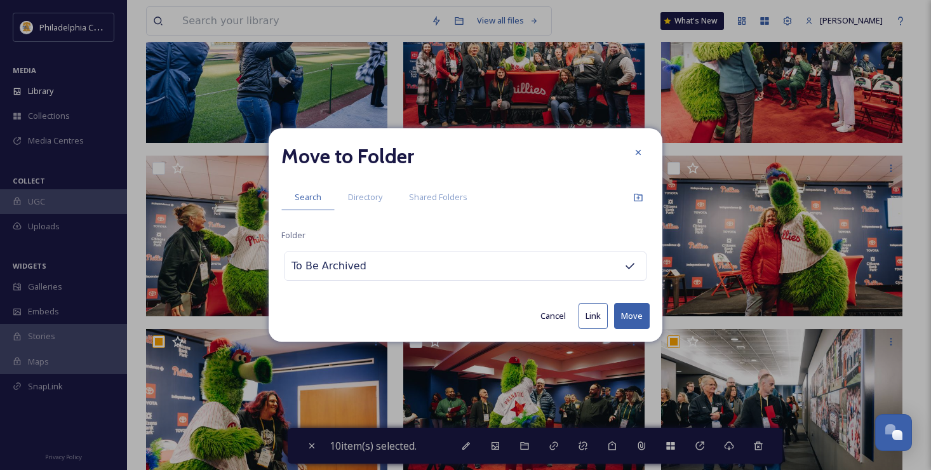
click at [628, 326] on button "Move" at bounding box center [632, 316] width 36 height 26
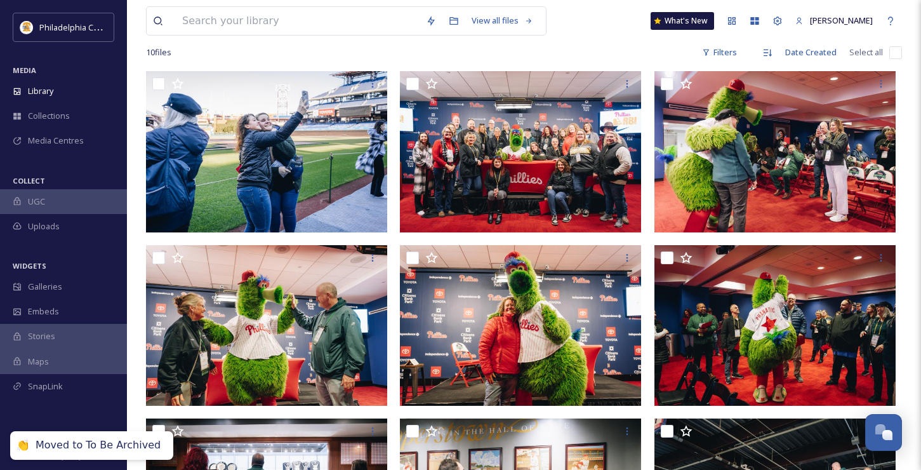
scroll to position [0, 0]
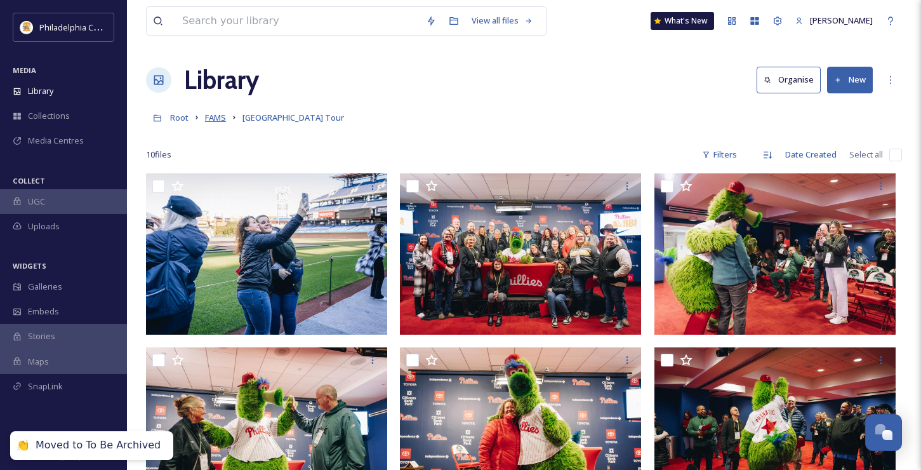
click at [218, 114] on span "FAMS" at bounding box center [215, 117] width 21 height 11
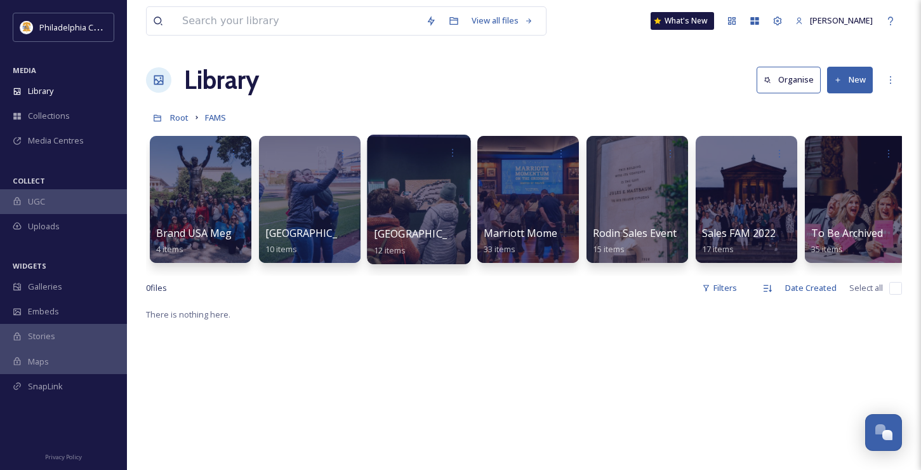
click at [443, 235] on span "[GEOGRAPHIC_DATA] Tour" at bounding box center [439, 234] width 131 height 14
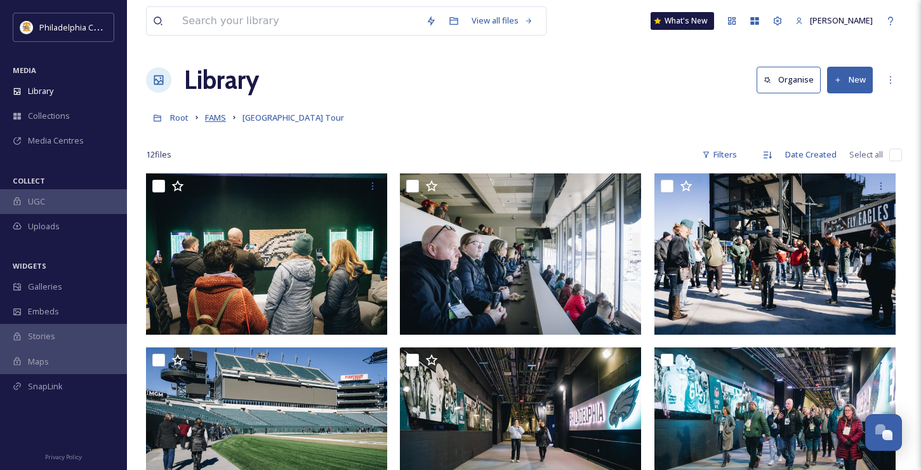
click at [215, 116] on span "FAMS" at bounding box center [215, 117] width 21 height 11
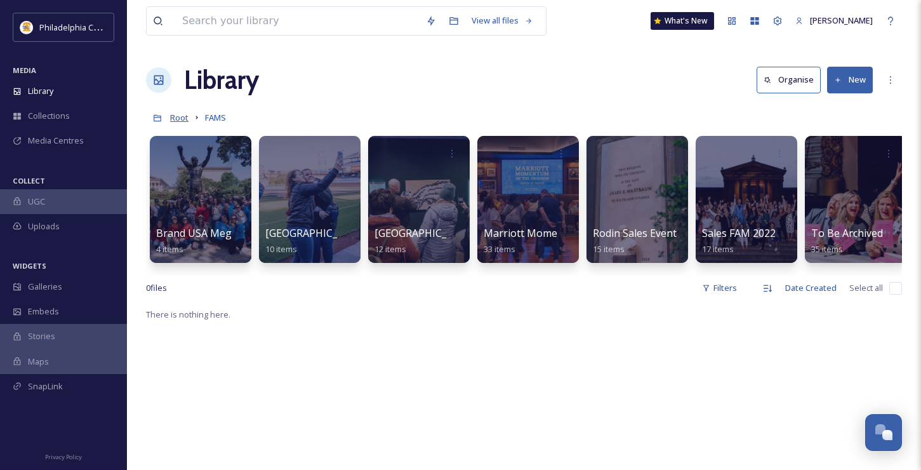
click at [181, 117] on span "Root" at bounding box center [179, 117] width 18 height 11
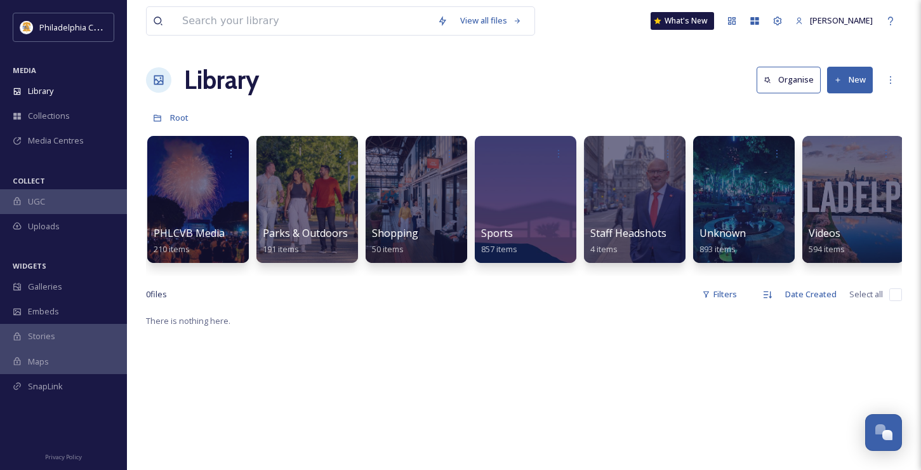
scroll to position [0, 882]
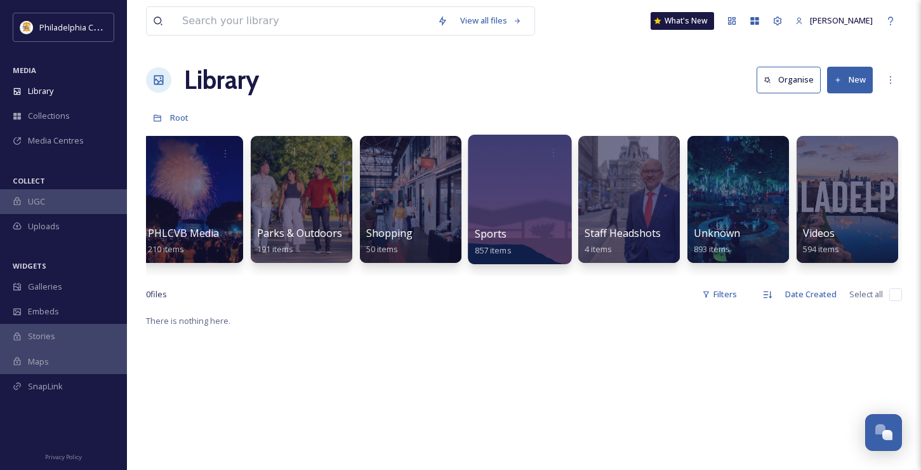
click at [519, 215] on div at bounding box center [519, 200] width 103 height 130
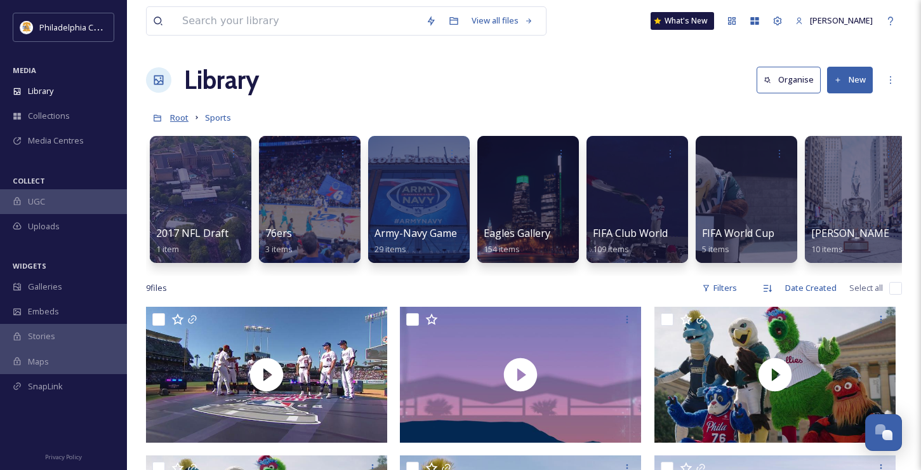
click at [174, 115] on span "Root" at bounding box center [179, 117] width 18 height 11
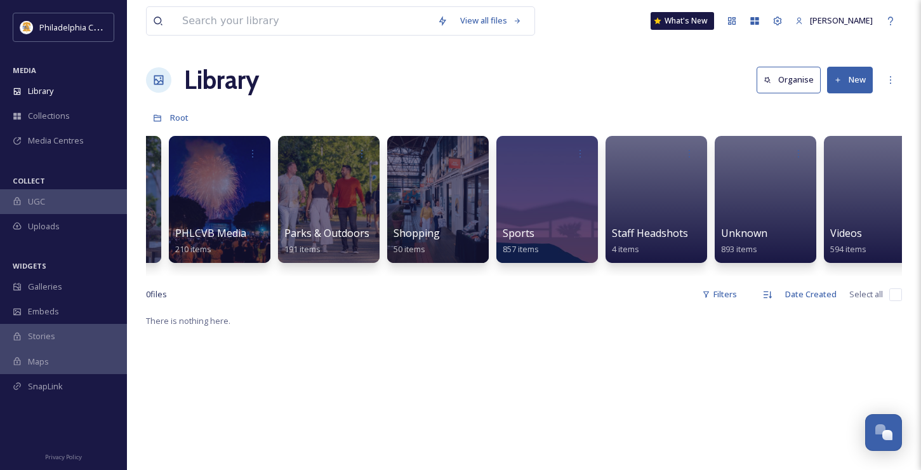
scroll to position [0, 882]
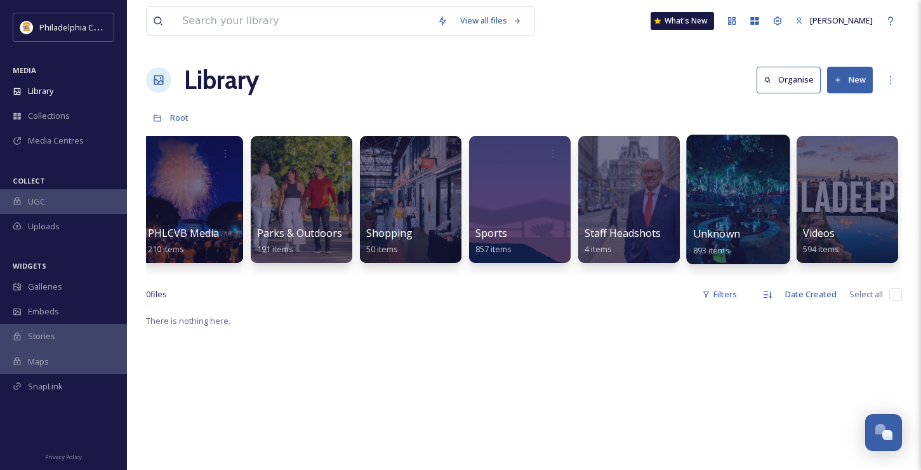
click at [737, 239] on span "Unknown" at bounding box center [716, 234] width 47 height 14
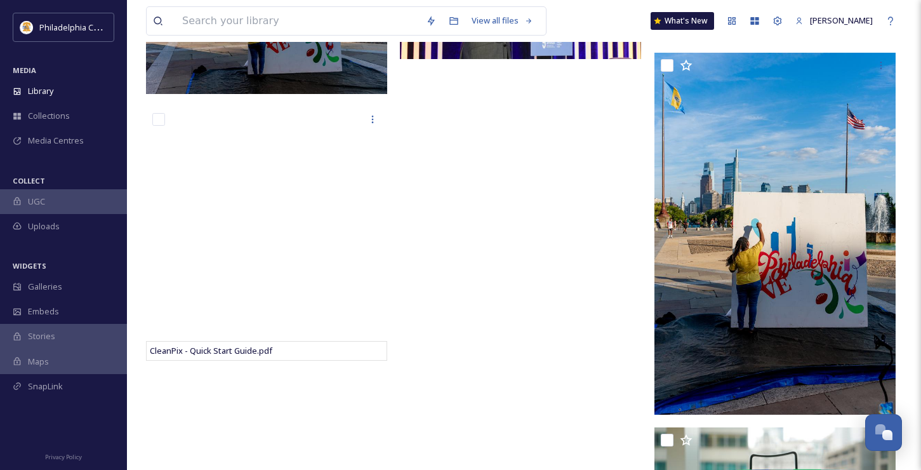
scroll to position [1024, 0]
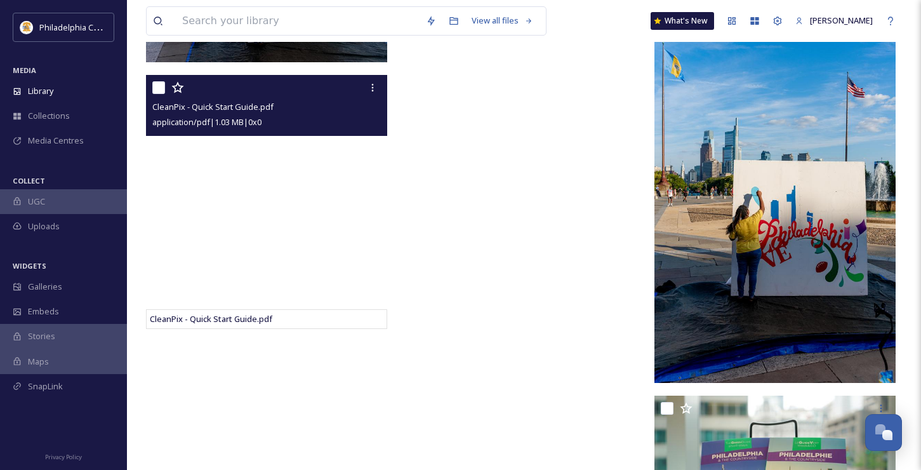
click at [159, 94] on input "checkbox" at bounding box center [158, 87] width 13 height 13
checkbox input "true"
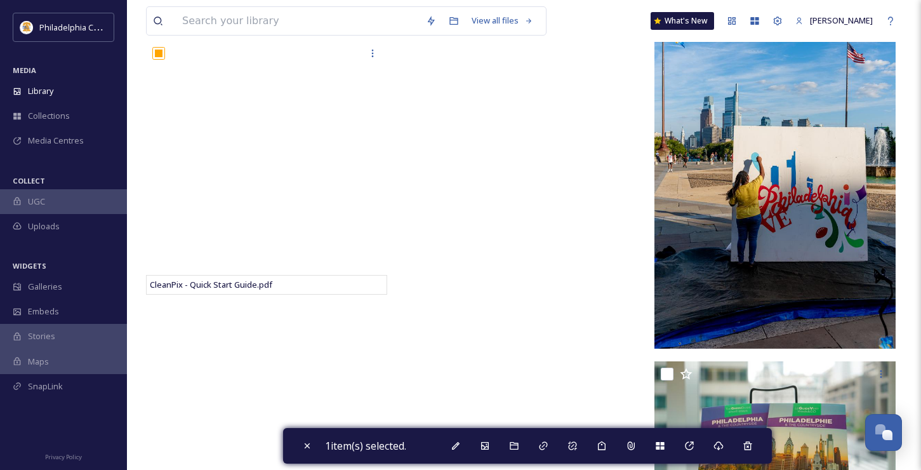
scroll to position [1142, 0]
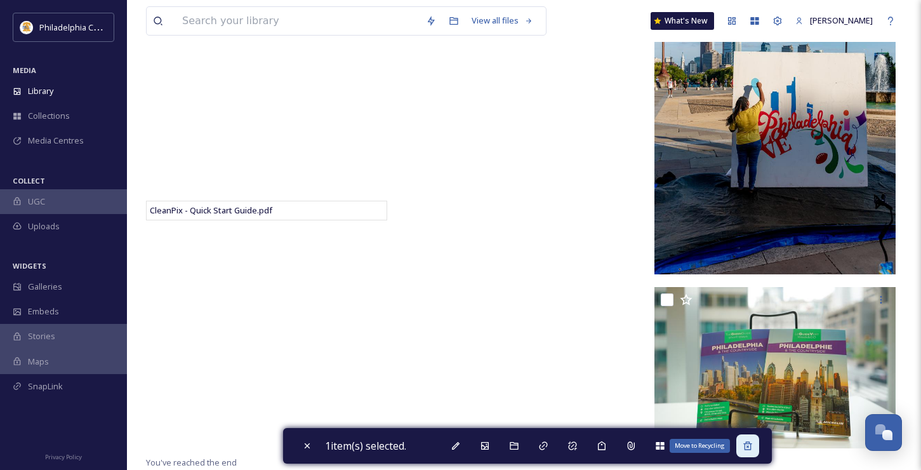
click at [754, 451] on div "Move to Recycling" at bounding box center [747, 445] width 23 height 23
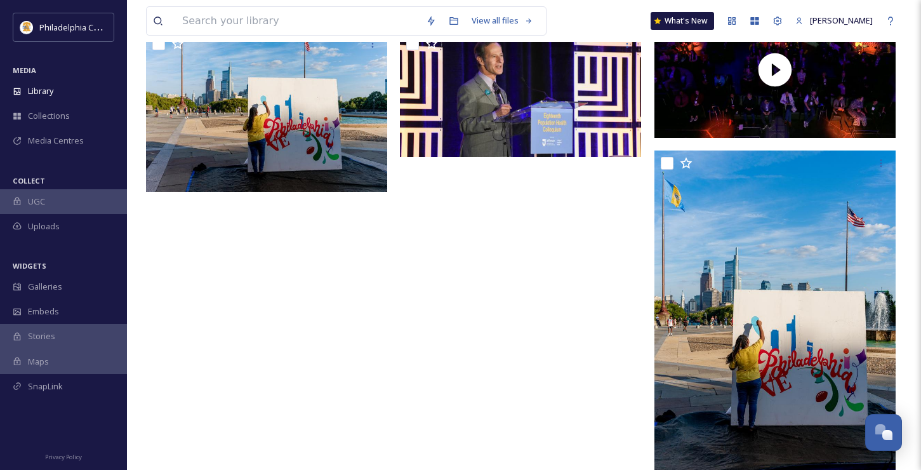
scroll to position [893, 0]
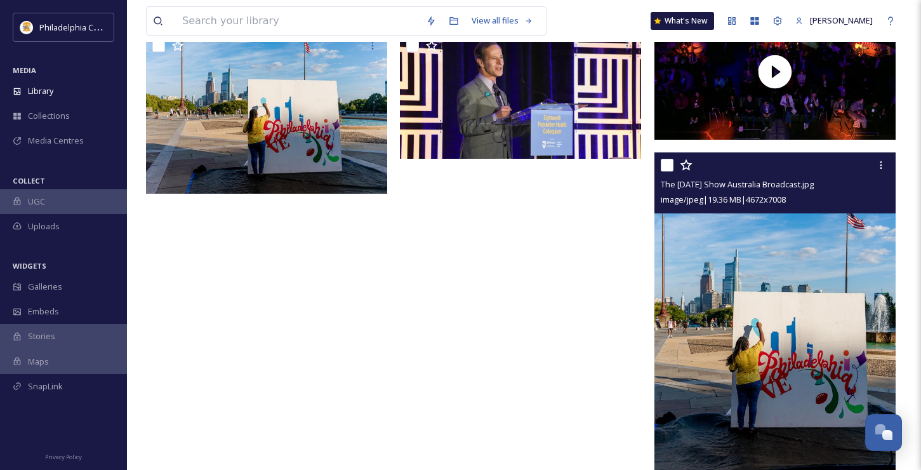
click at [669, 171] on input "checkbox" at bounding box center [667, 165] width 13 height 13
checkbox input "true"
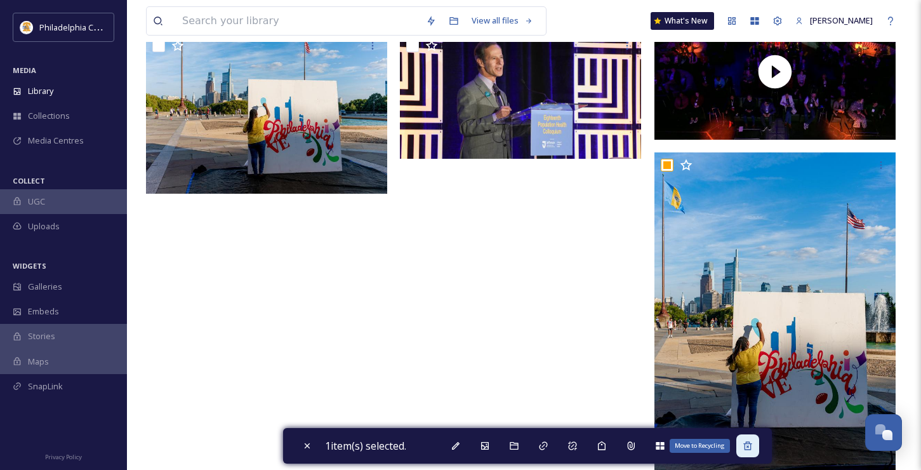
click at [750, 448] on icon at bounding box center [748, 446] width 10 height 10
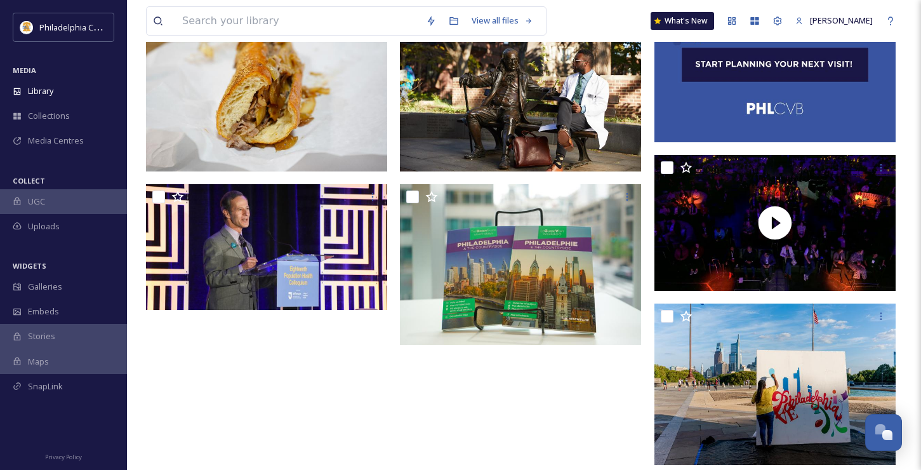
scroll to position [767, 0]
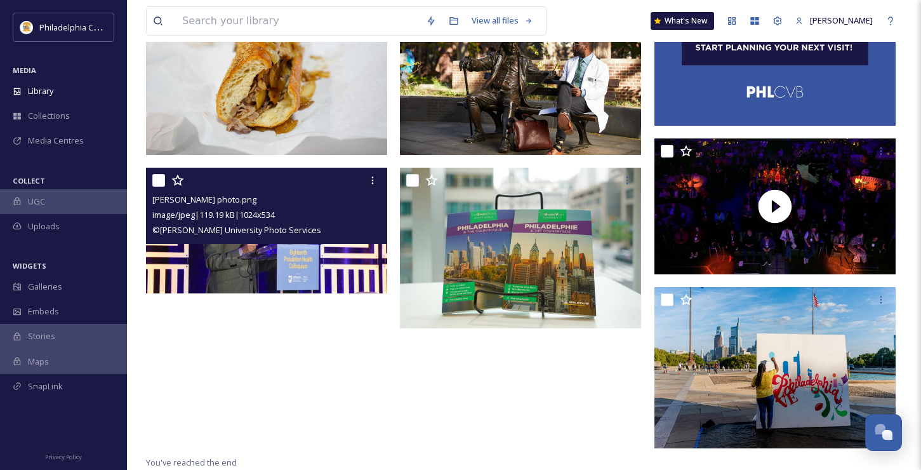
click at [154, 184] on input "checkbox" at bounding box center [158, 180] width 13 height 13
checkbox input "true"
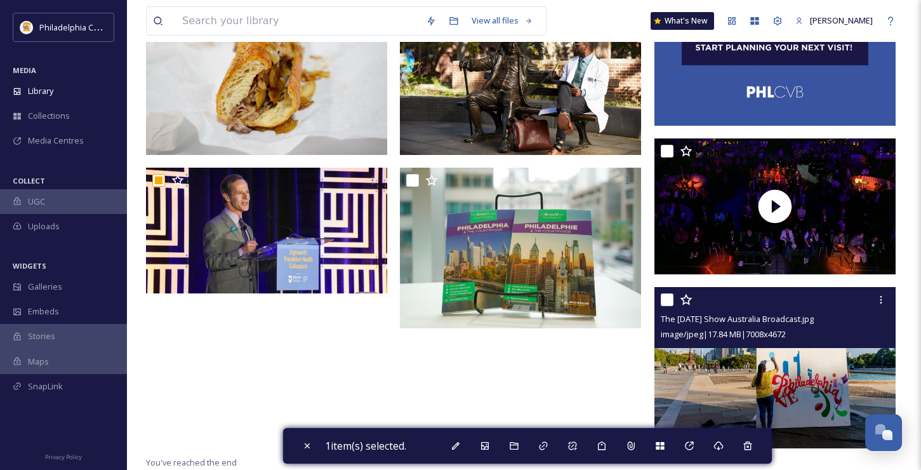
click at [667, 302] on input "checkbox" at bounding box center [667, 299] width 13 height 13
checkbox input "true"
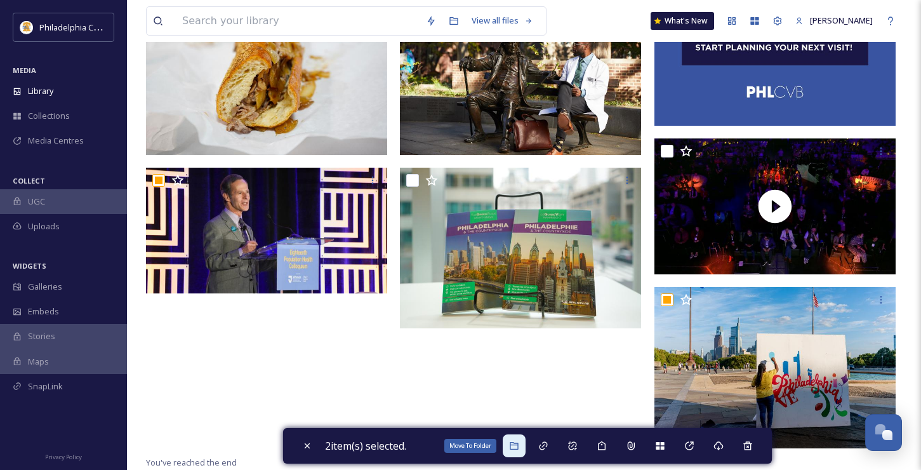
click at [516, 449] on icon at bounding box center [514, 446] width 8 height 8
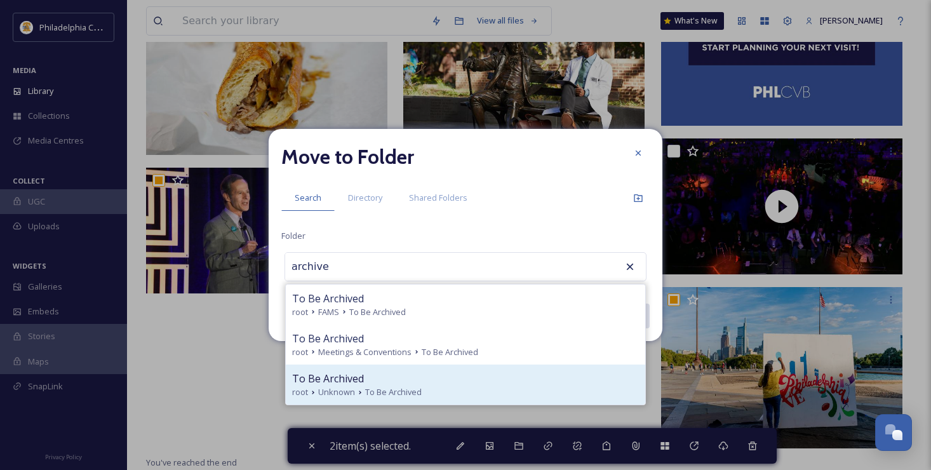
click at [429, 374] on div "To Be Archived" at bounding box center [465, 378] width 347 height 15
type input "To Be Archived"
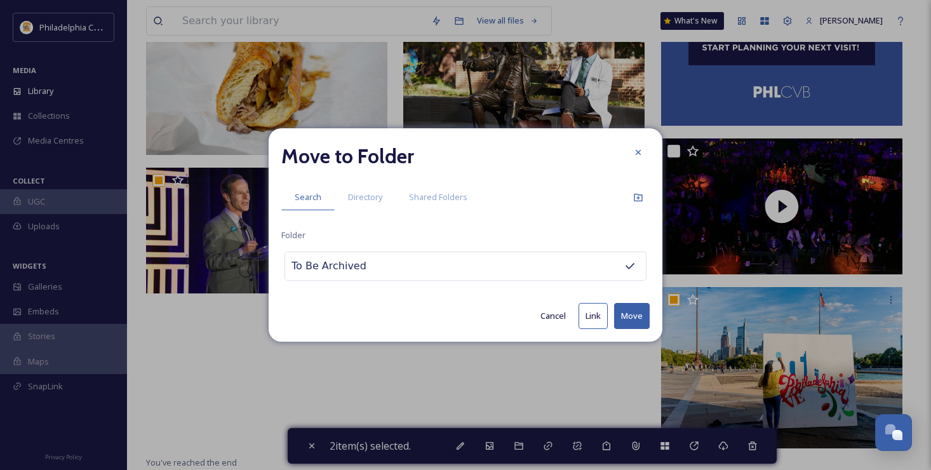
click at [630, 314] on button "Move" at bounding box center [632, 316] width 36 height 26
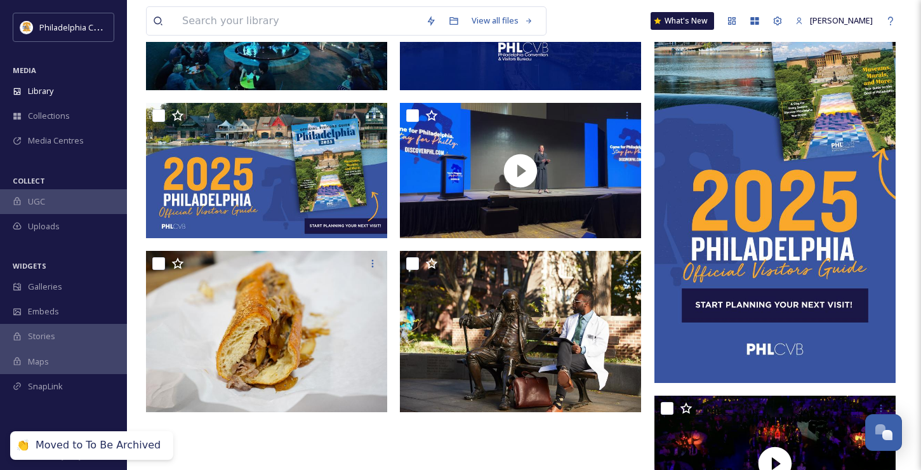
scroll to position [484, 0]
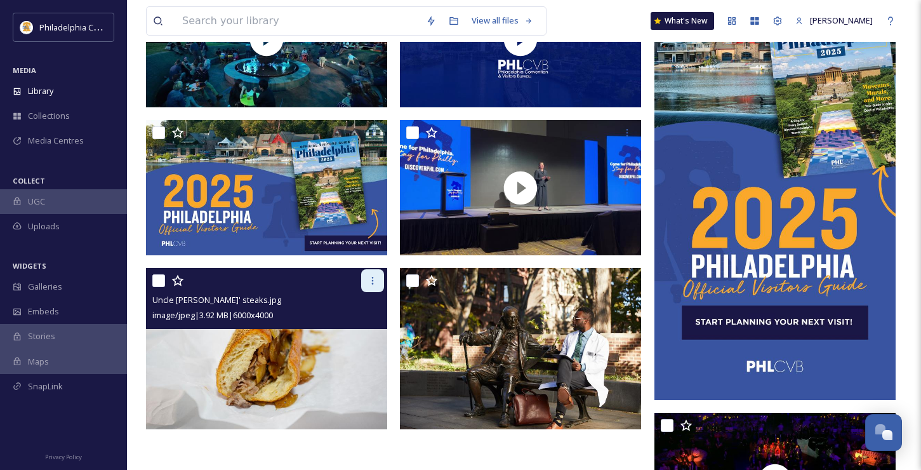
click at [375, 286] on icon at bounding box center [373, 281] width 10 height 10
click at [159, 287] on input "checkbox" at bounding box center [158, 280] width 13 height 13
checkbox input "true"
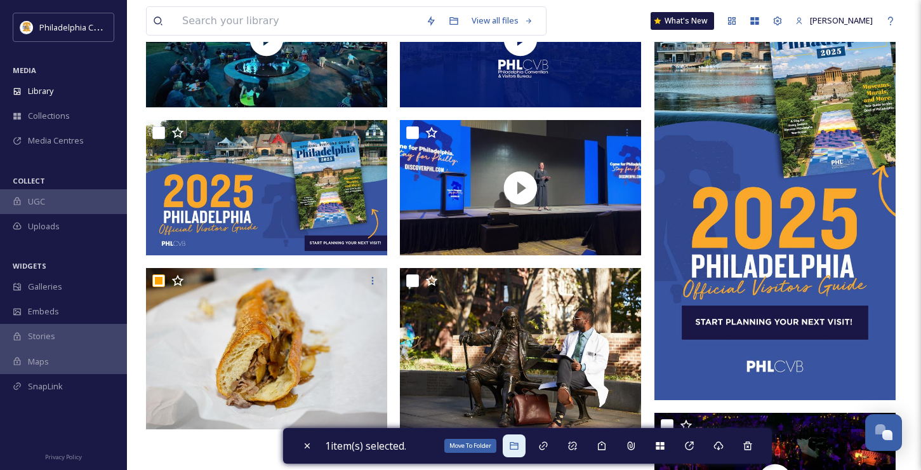
click at [514, 448] on icon at bounding box center [514, 446] width 8 height 8
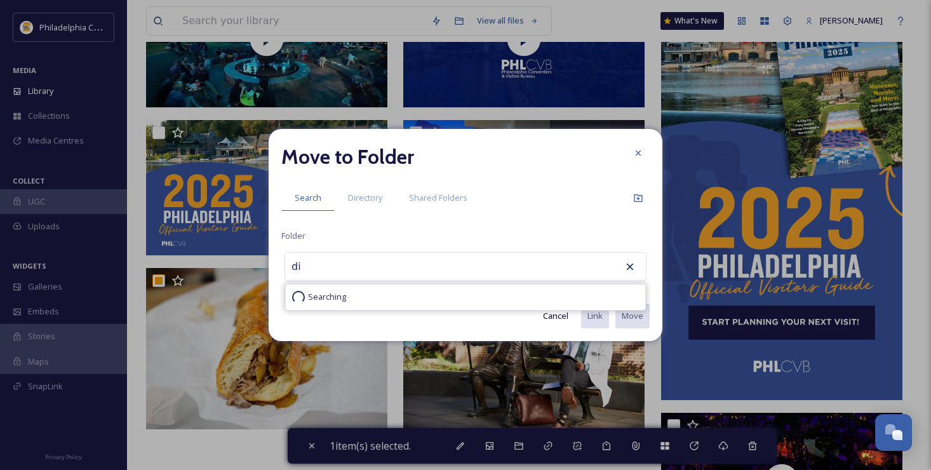
type input "d"
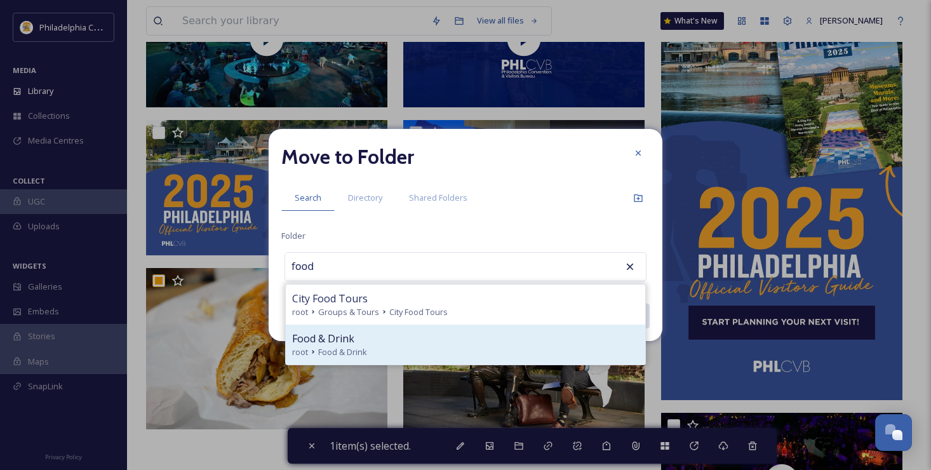
click at [420, 340] on div "Food & Drink" at bounding box center [465, 338] width 347 height 15
type input "Food & Drink"
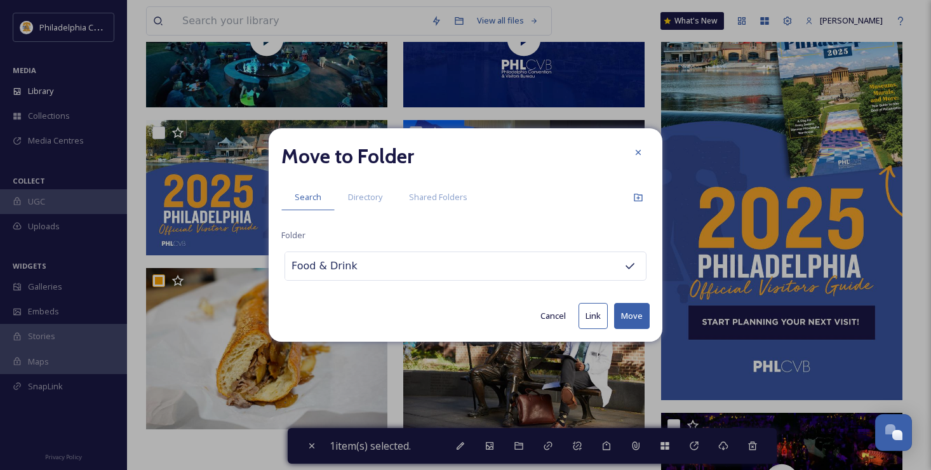
click at [634, 321] on button "Move" at bounding box center [632, 316] width 36 height 26
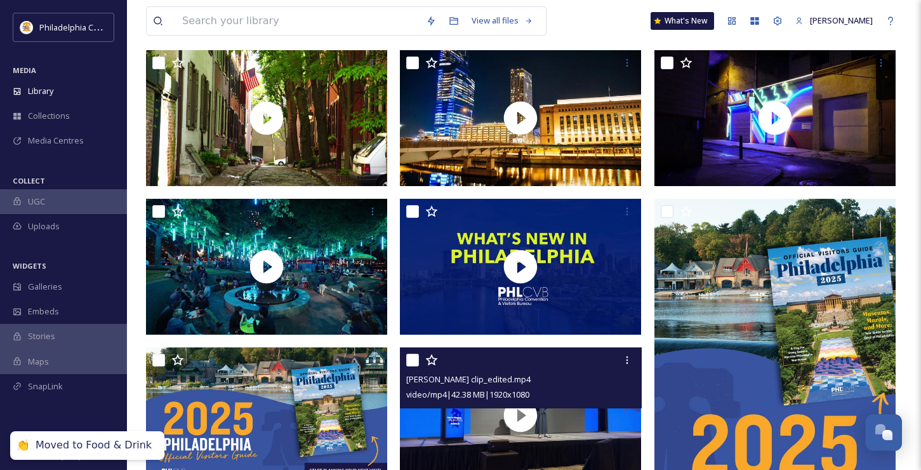
scroll to position [161, 0]
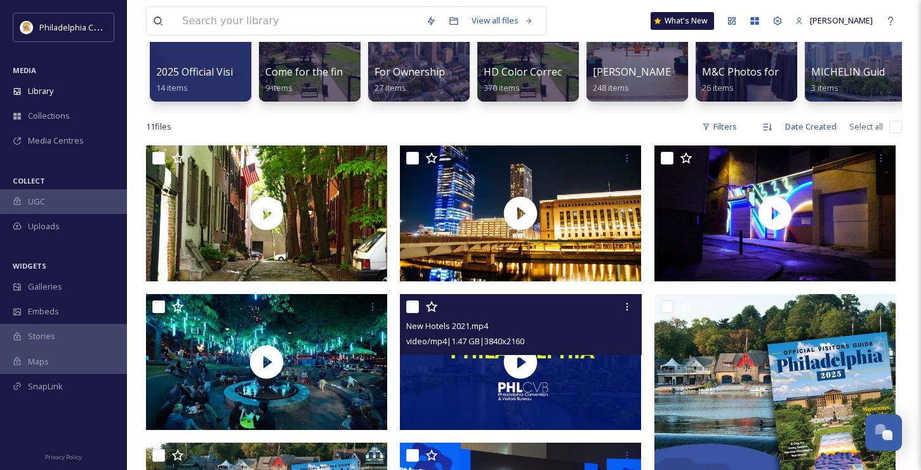
click at [410, 313] on input "checkbox" at bounding box center [412, 306] width 13 height 13
checkbox input "true"
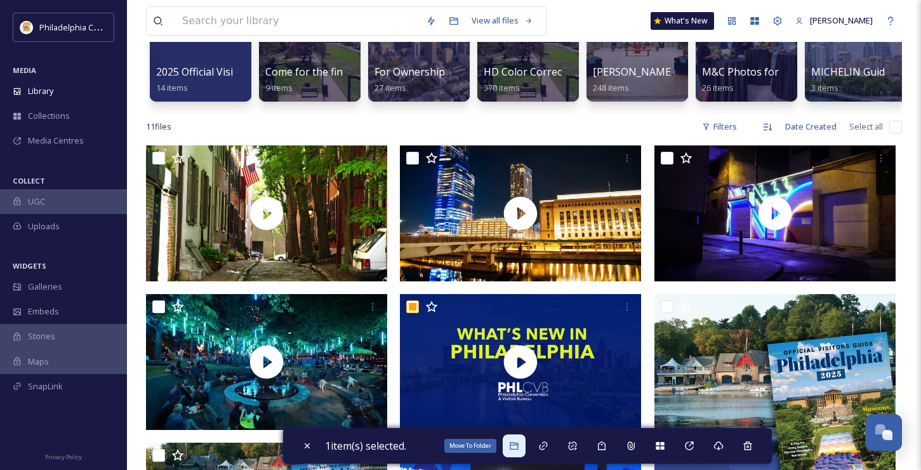
click at [512, 448] on icon at bounding box center [514, 446] width 10 height 10
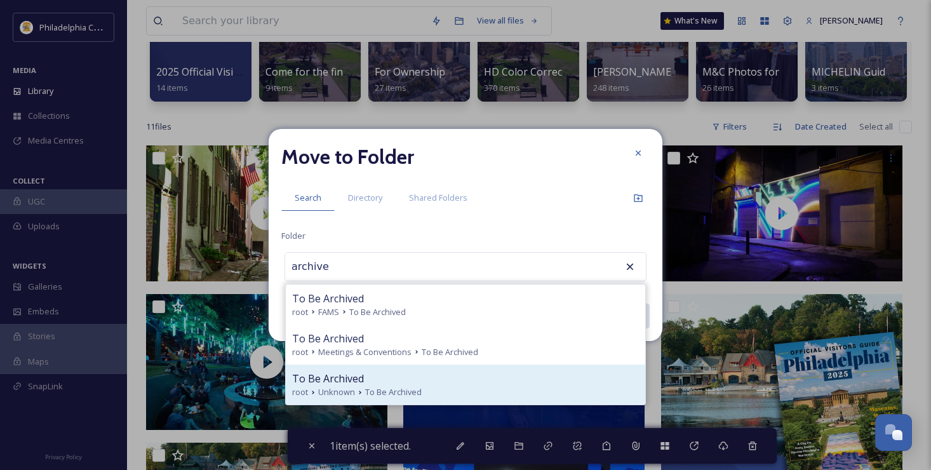
click at [416, 383] on div "To Be Archived" at bounding box center [465, 378] width 347 height 15
type input "To Be Archived"
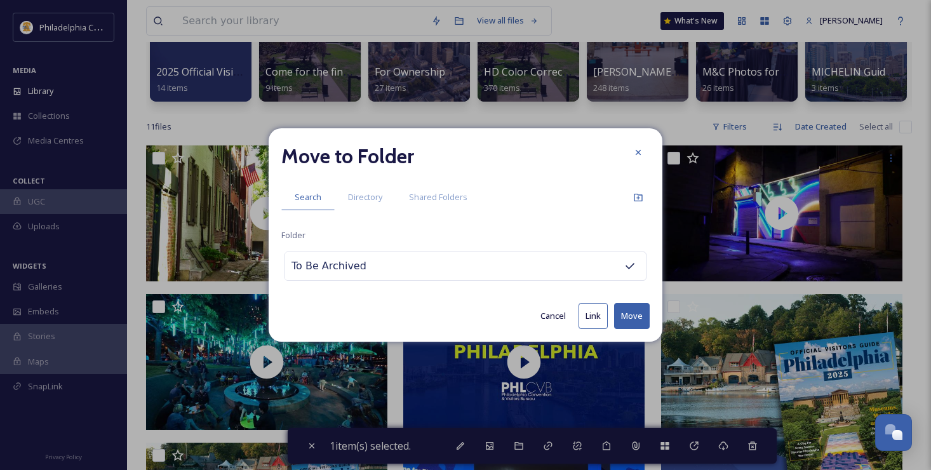
click at [623, 321] on button "Move" at bounding box center [632, 316] width 36 height 26
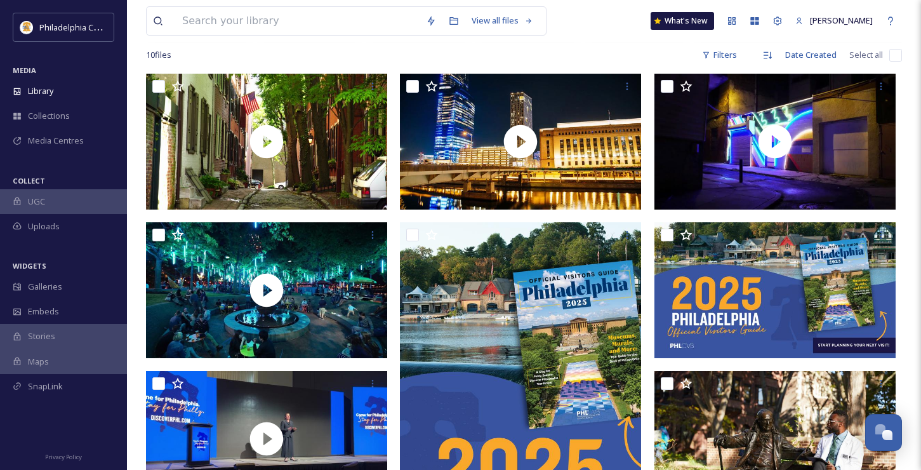
scroll to position [237, 0]
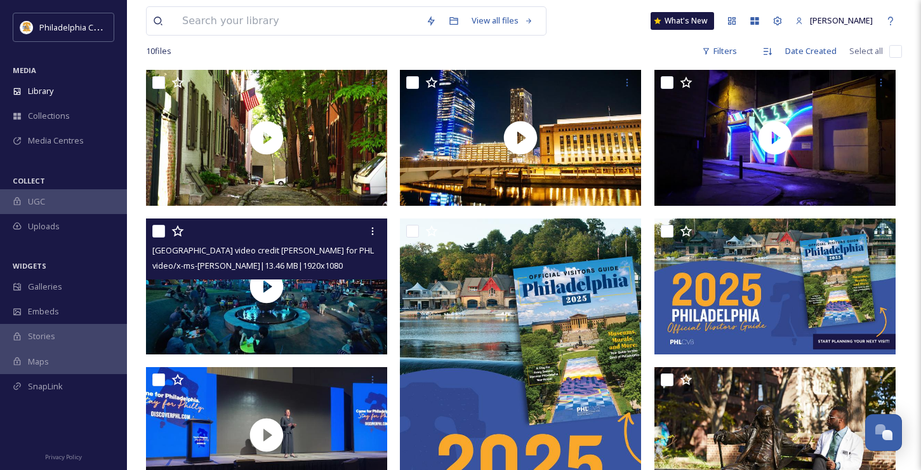
click at [160, 237] on input "checkbox" at bounding box center [158, 231] width 13 height 13
checkbox input "true"
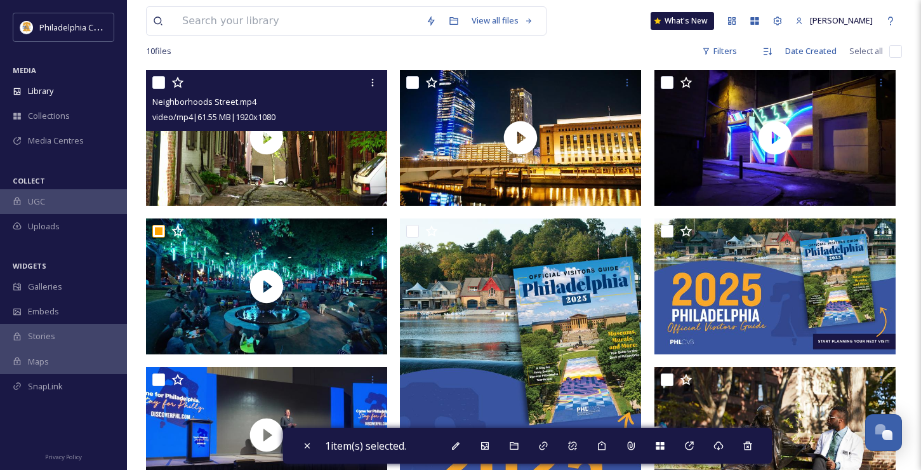
click at [159, 89] on input "checkbox" at bounding box center [158, 82] width 13 height 13
checkbox input "true"
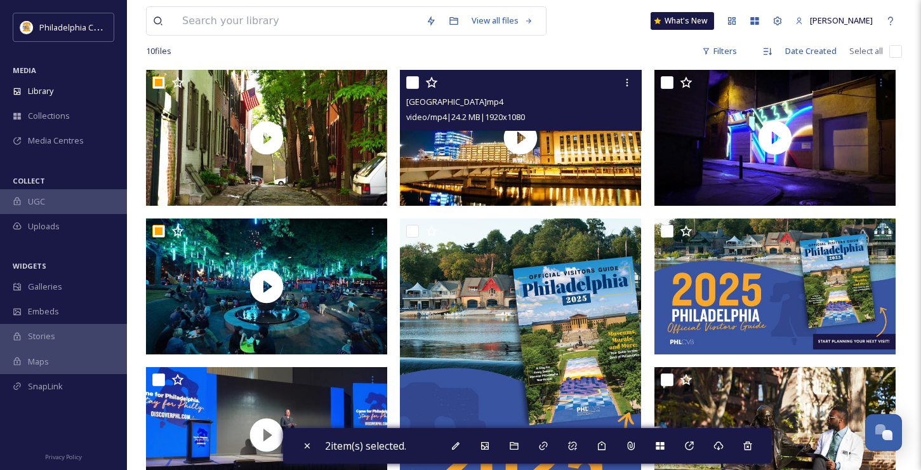
click at [415, 89] on input "checkbox" at bounding box center [412, 82] width 13 height 13
checkbox input "true"
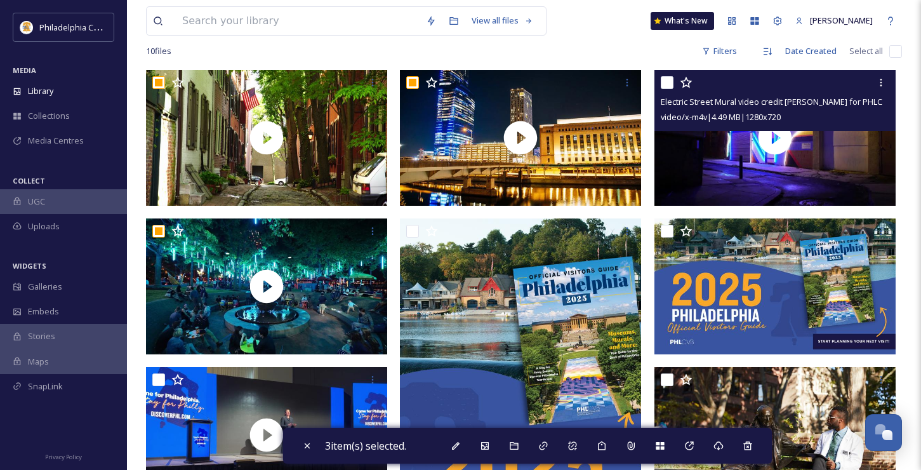
click at [673, 91] on div at bounding box center [777, 82] width 232 height 23
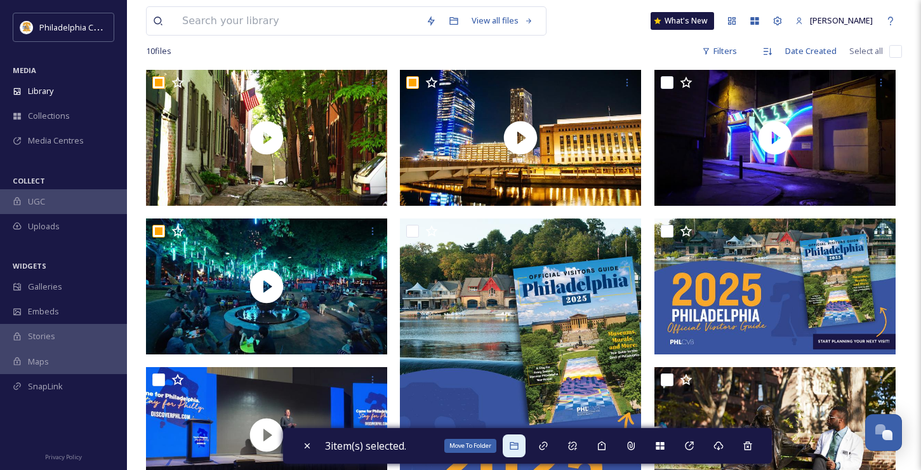
click at [519, 443] on icon at bounding box center [514, 446] width 10 height 10
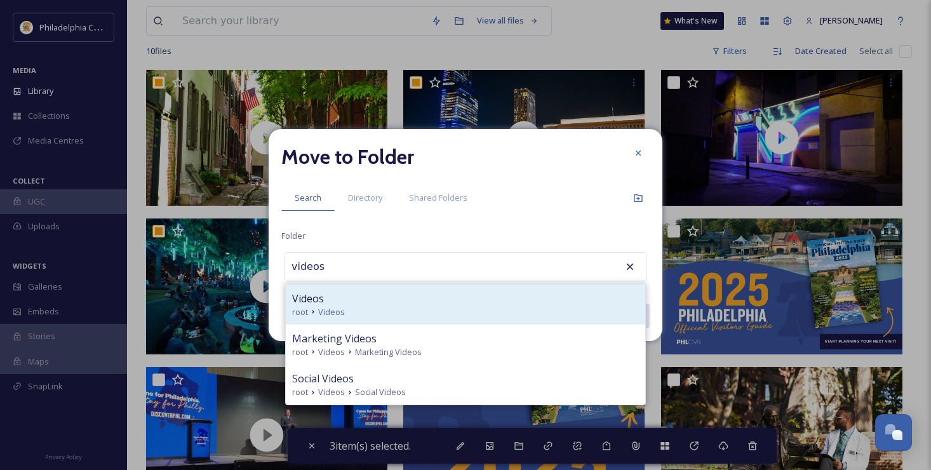
click at [443, 301] on div "Videos" at bounding box center [465, 298] width 347 height 15
type input "Videos"
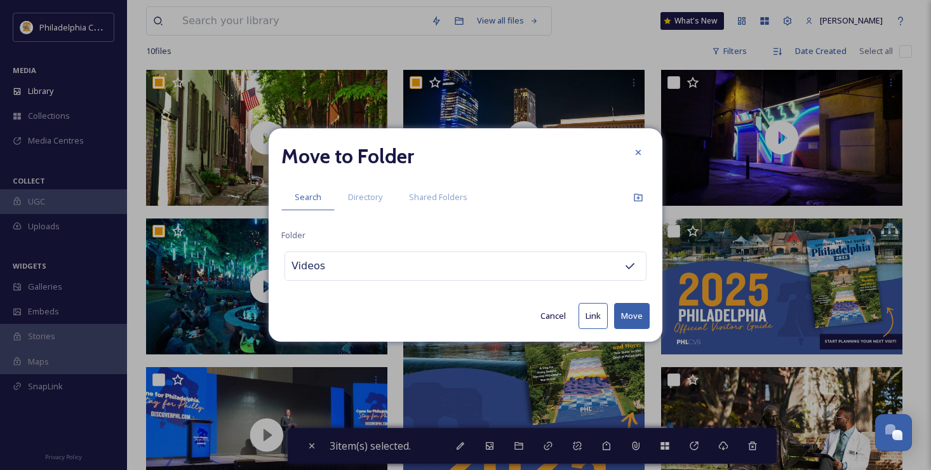
click at [634, 310] on button "Move" at bounding box center [632, 316] width 36 height 26
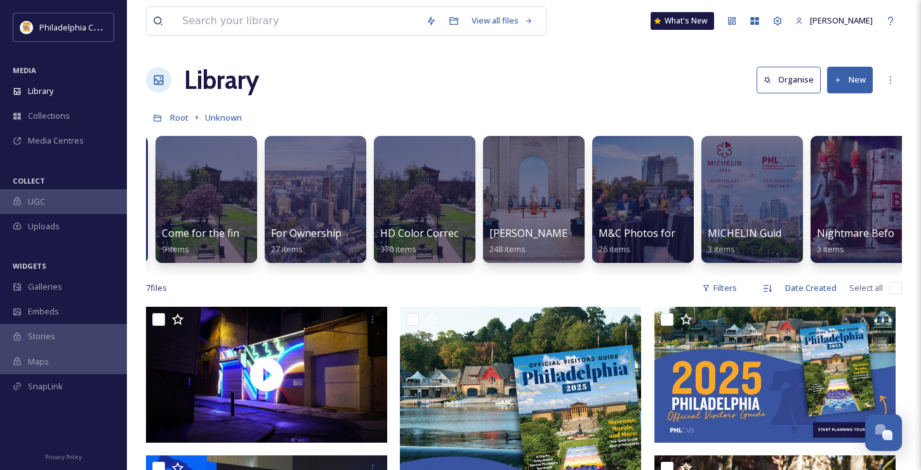
scroll to position [0, 105]
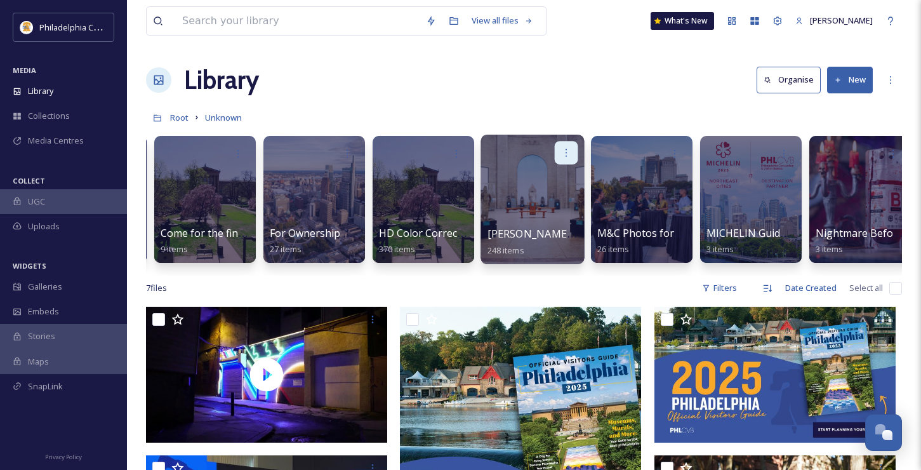
click at [569, 150] on icon at bounding box center [566, 152] width 10 height 10
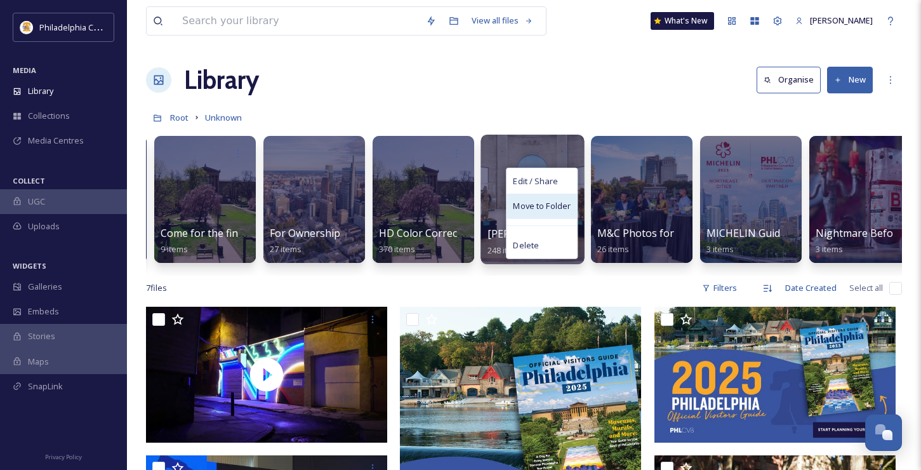
click at [552, 197] on div "Move to Folder" at bounding box center [542, 206] width 70 height 25
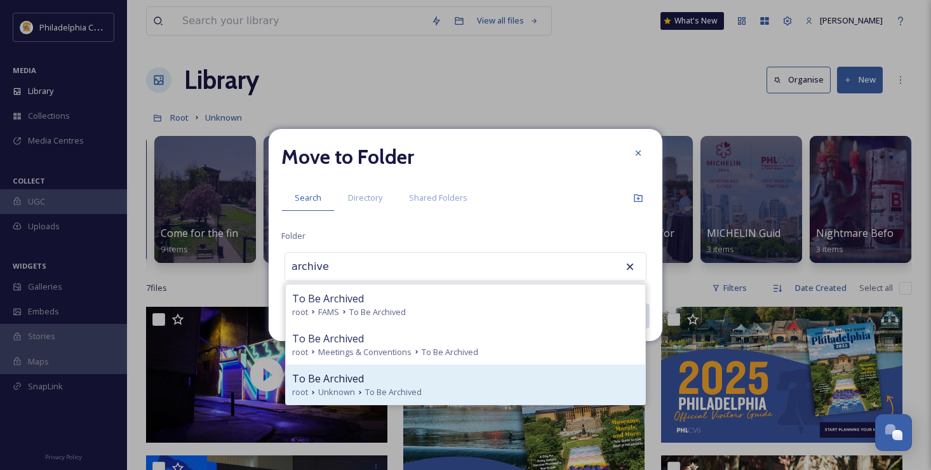
click at [431, 379] on div "To Be Archived" at bounding box center [465, 378] width 347 height 15
type input "To Be Archived"
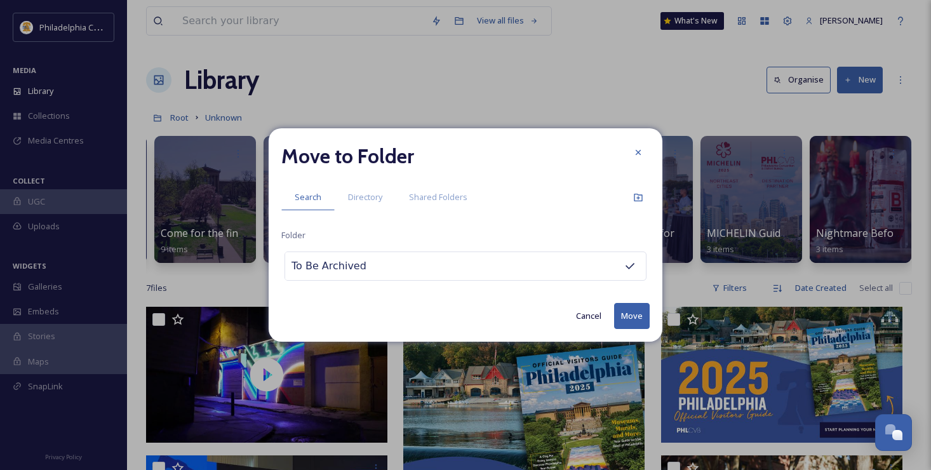
click at [631, 319] on button "Move" at bounding box center [632, 316] width 36 height 26
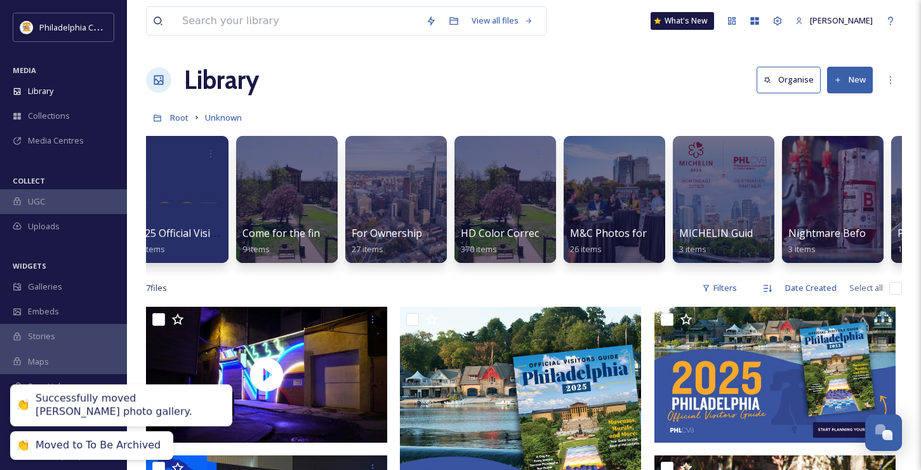
scroll to position [0, 0]
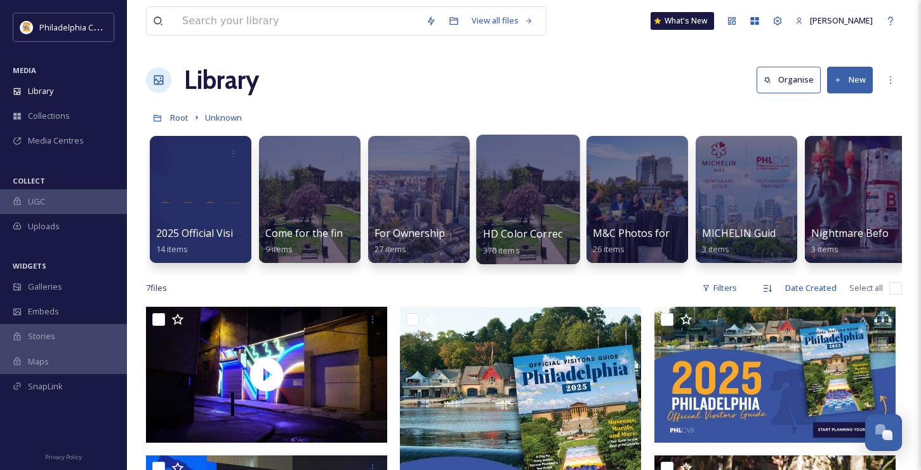
click at [528, 234] on span "HD Color Corrected B-Roll Gallery" at bounding box center [564, 234] width 163 height 14
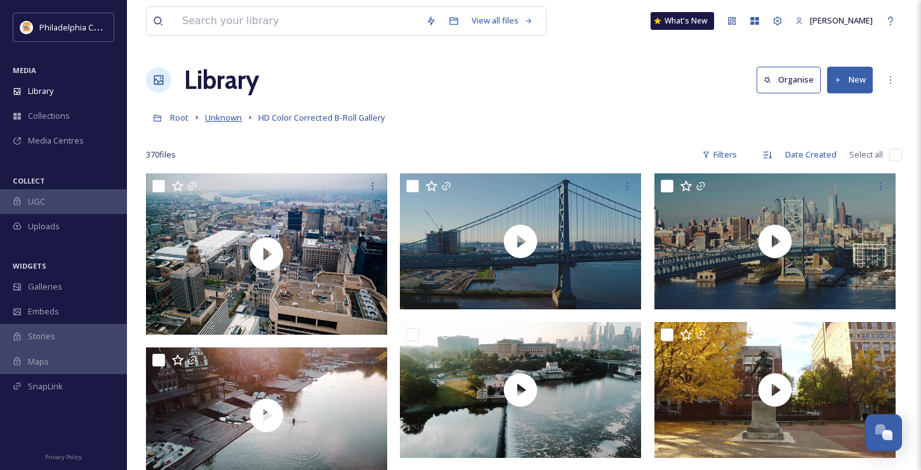
click at [212, 116] on span "Unknown" at bounding box center [223, 117] width 37 height 11
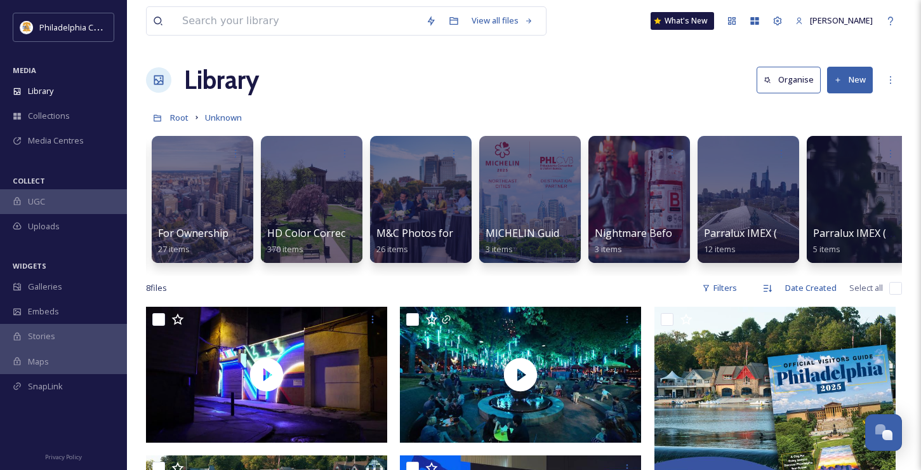
scroll to position [0, 215]
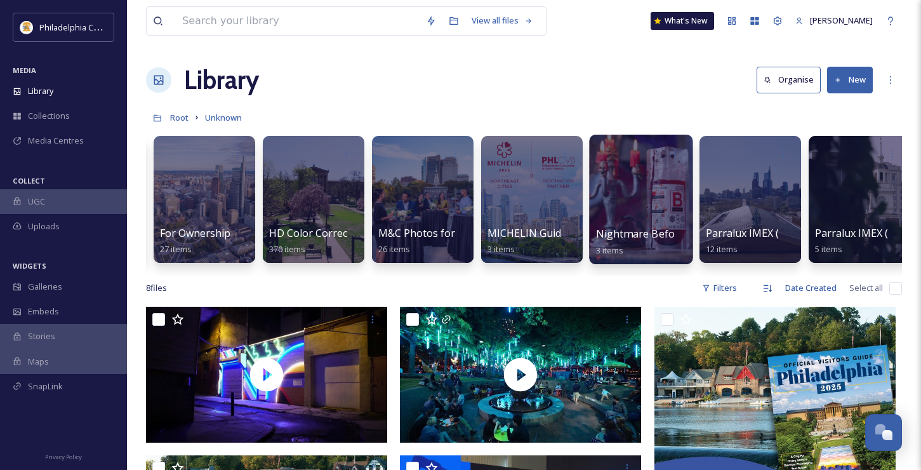
click at [657, 228] on span "Nightmare Before Tinsel" at bounding box center [657, 234] width 122 height 14
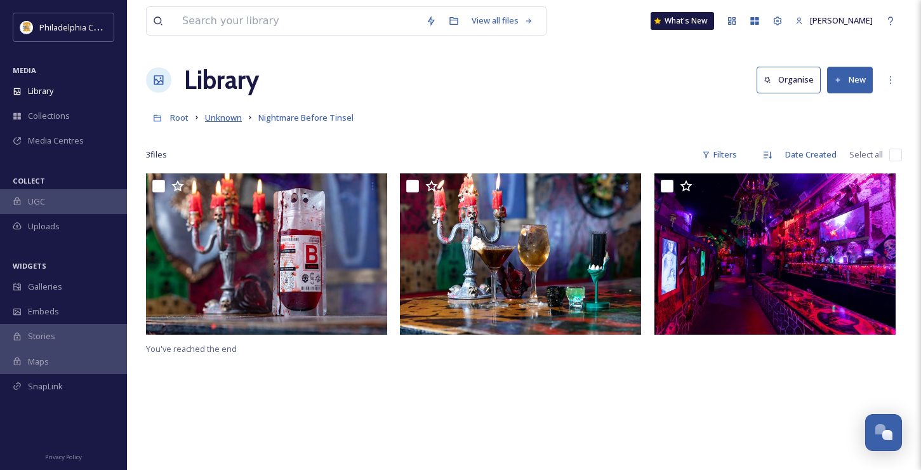
click at [232, 120] on span "Unknown" at bounding box center [223, 117] width 37 height 11
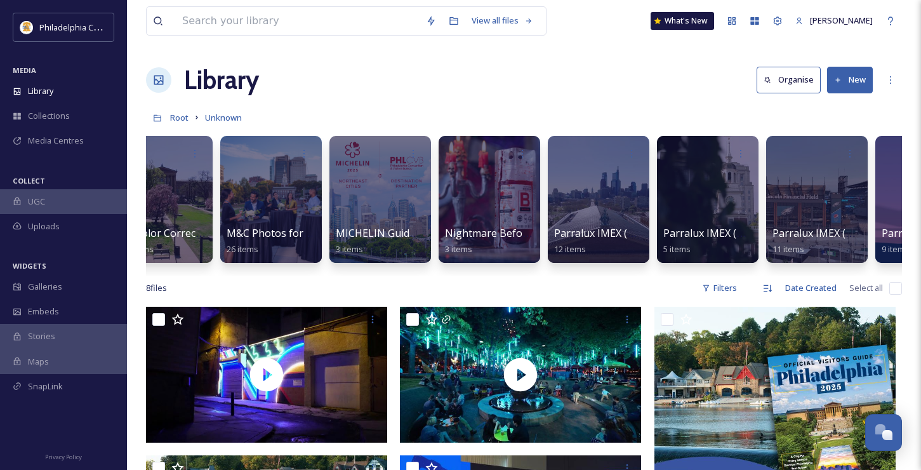
scroll to position [0, 357]
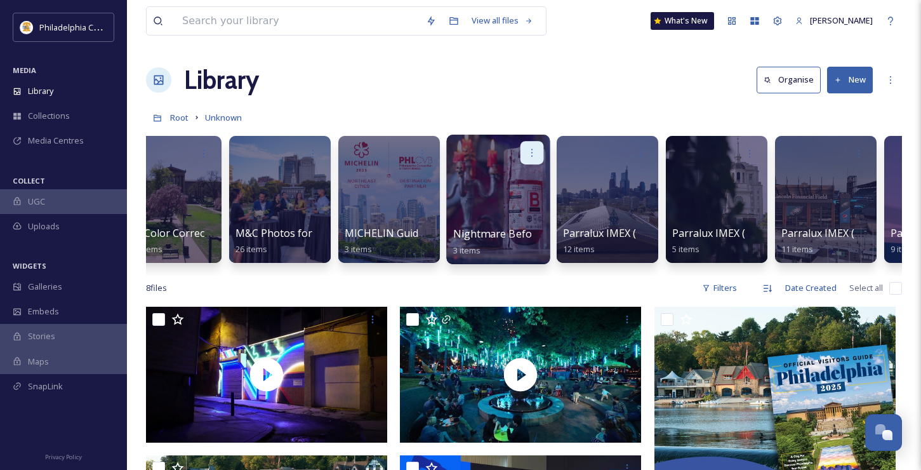
click at [532, 152] on icon at bounding box center [532, 152] width 10 height 10
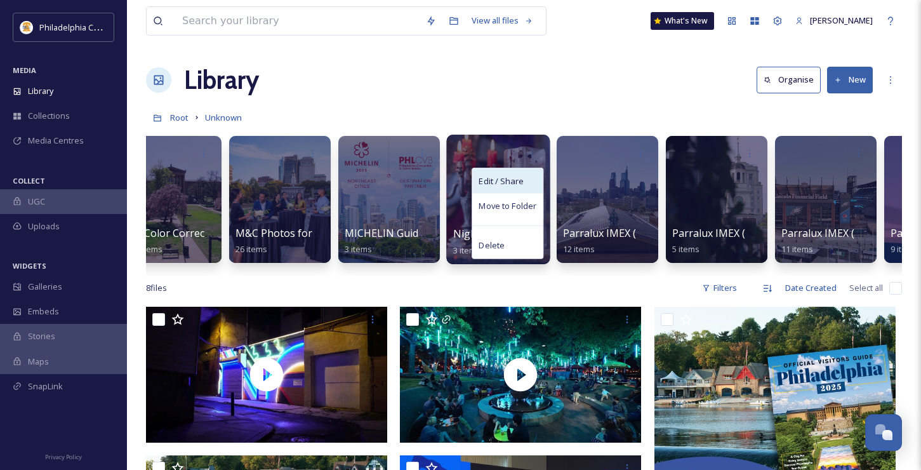
click at [510, 183] on span "Edit / Share" at bounding box center [501, 181] width 44 height 13
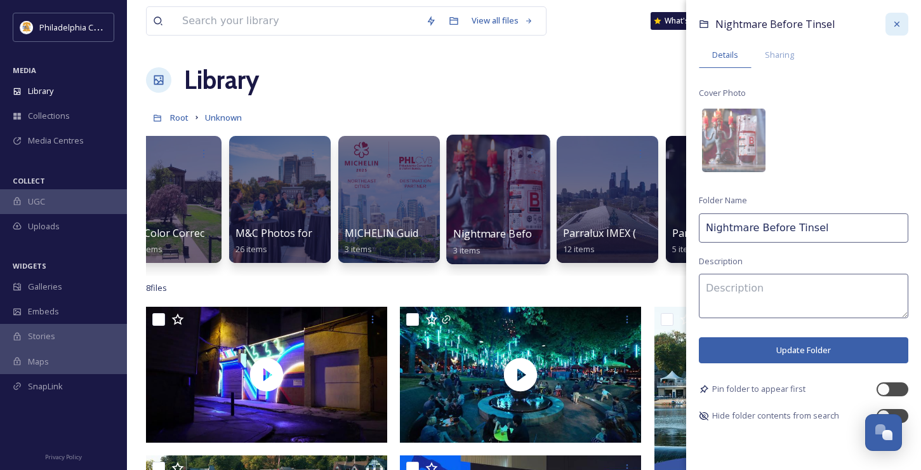
click at [902, 28] on div at bounding box center [897, 24] width 23 height 23
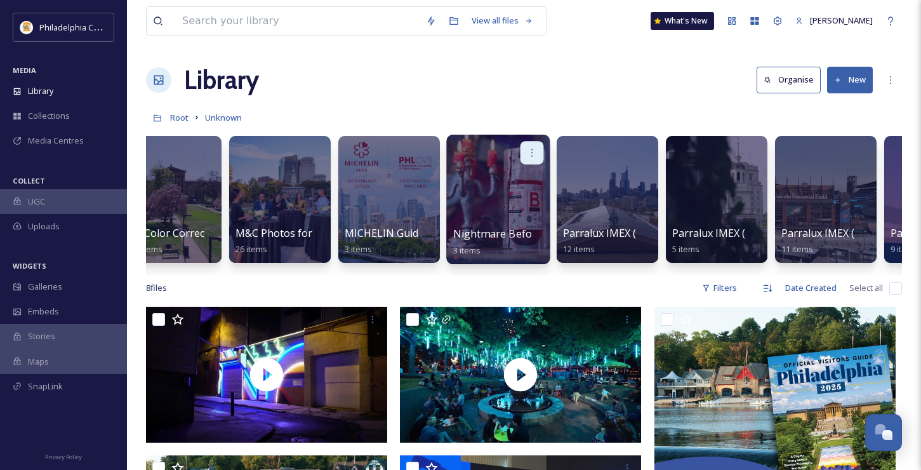
click at [527, 150] on icon at bounding box center [532, 152] width 10 height 10
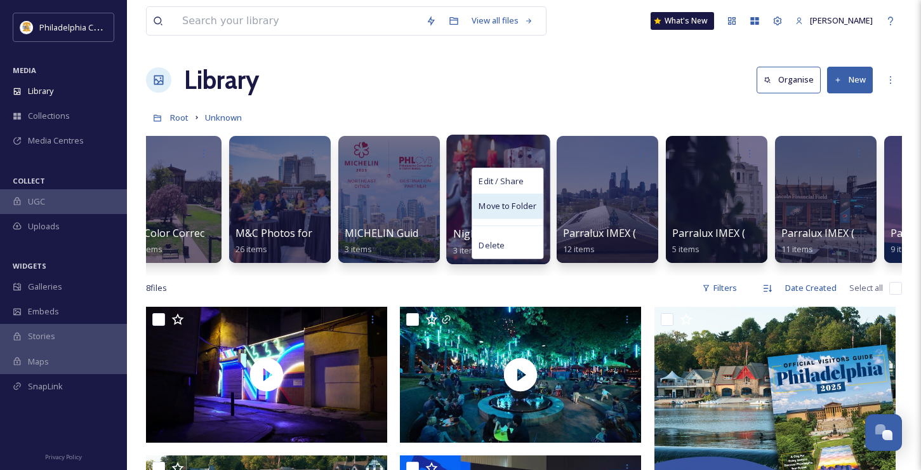
click at [526, 211] on span "Move to Folder" at bounding box center [508, 206] width 58 height 13
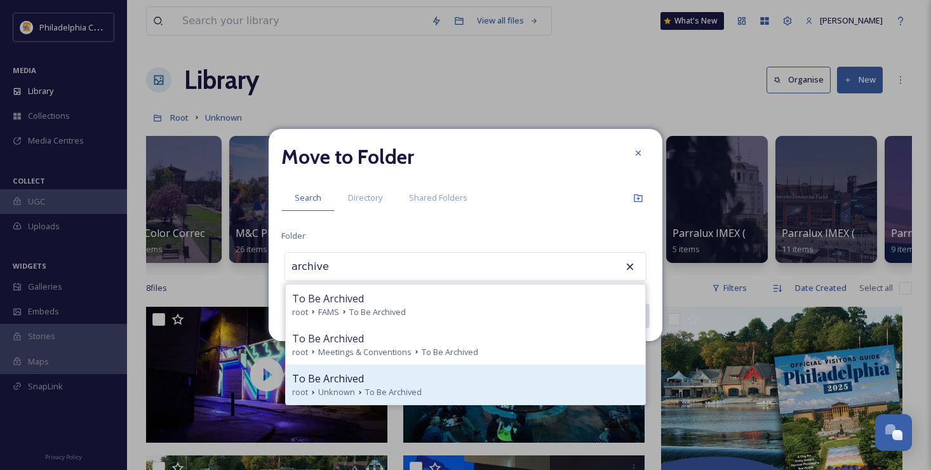
click at [390, 382] on div "To Be Archived" at bounding box center [465, 378] width 347 height 15
type input "To Be Archived"
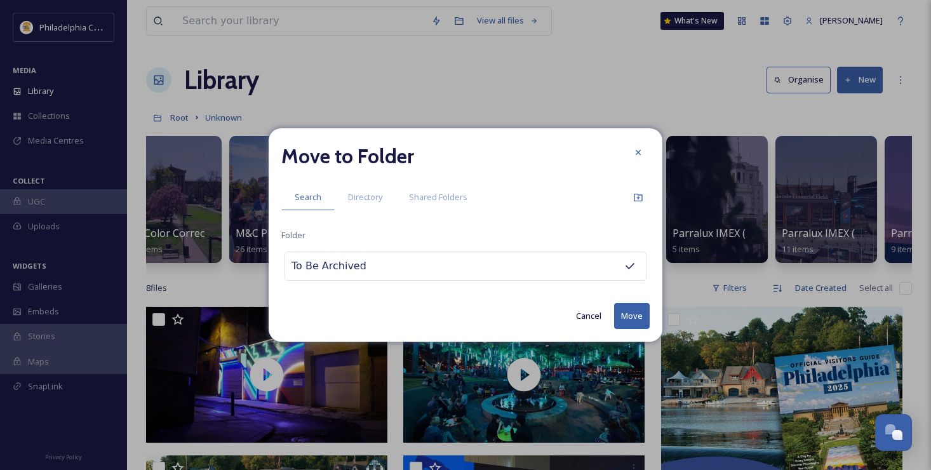
click at [629, 316] on button "Move" at bounding box center [632, 316] width 36 height 26
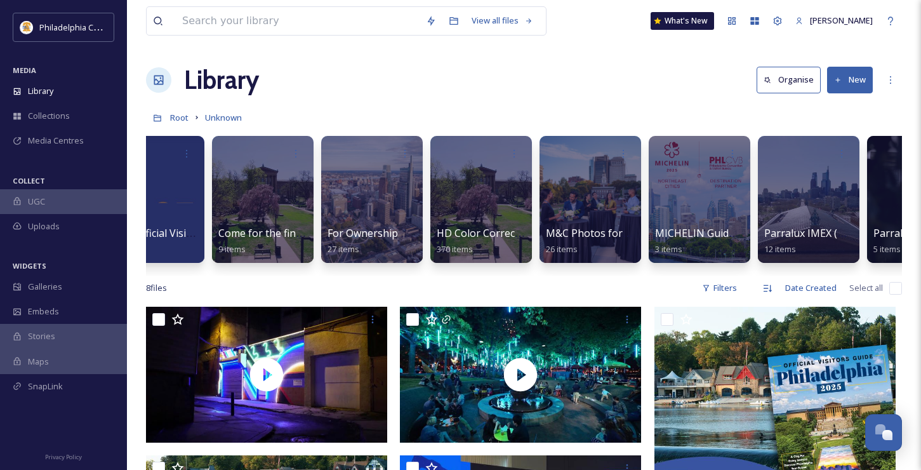
scroll to position [0, 0]
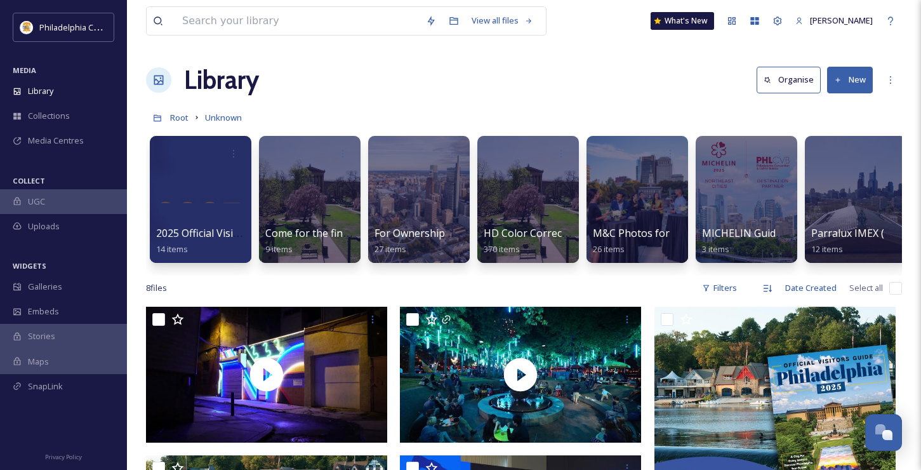
drag, startPoint x: 380, startPoint y: 286, endPoint x: 428, endPoint y: 284, distance: 47.6
click at [428, 284] on div "View all files What's New [PERSON_NAME] Library Organise New Root Unknown Your …" at bounding box center [524, 452] width 794 height 905
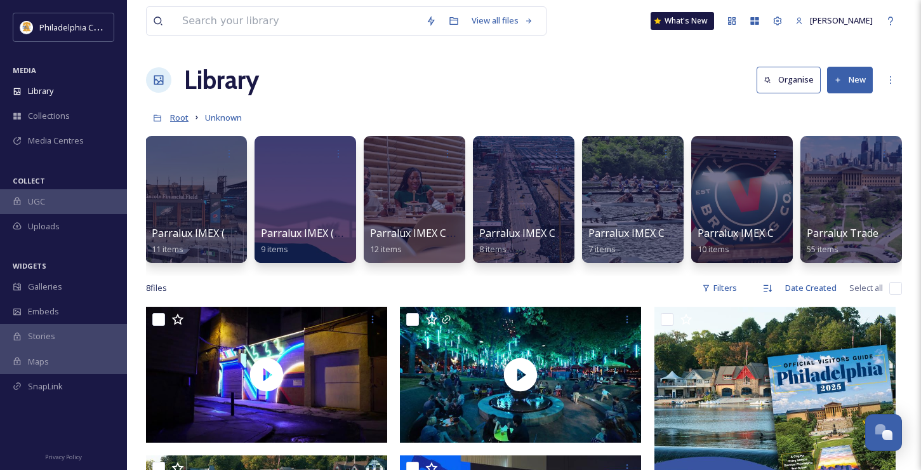
click at [176, 117] on span "Root" at bounding box center [179, 117] width 18 height 11
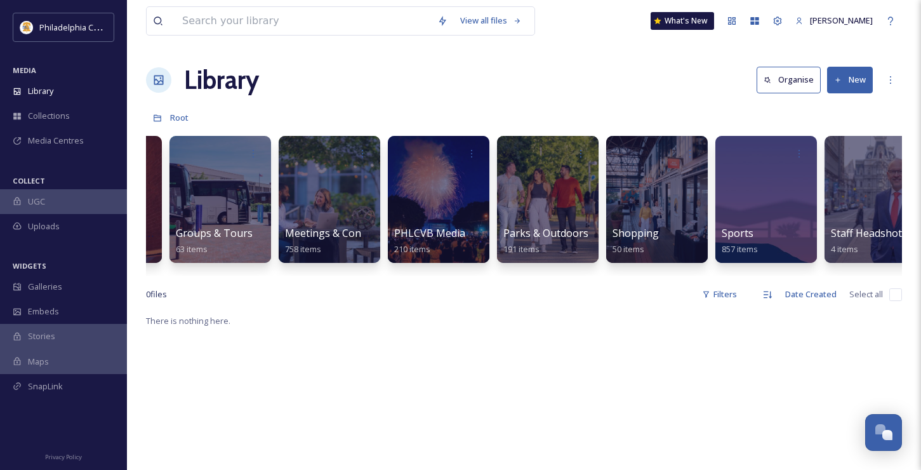
scroll to position [0, 723]
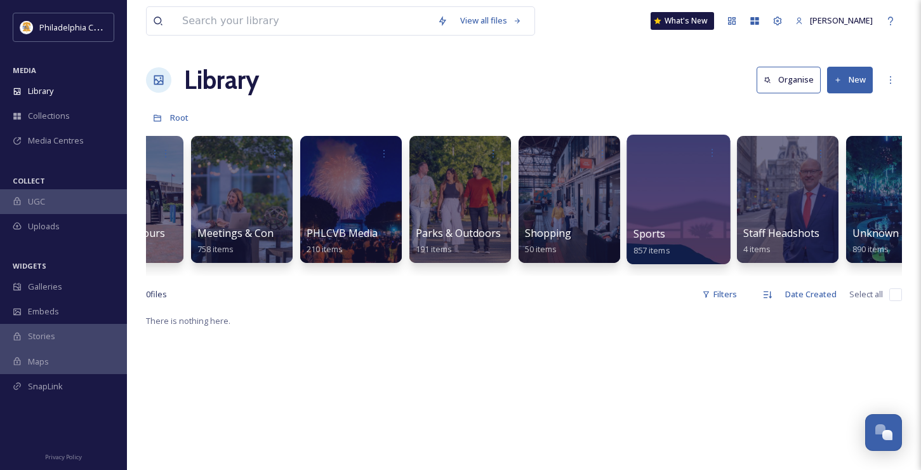
click at [655, 223] on div at bounding box center [678, 200] width 103 height 130
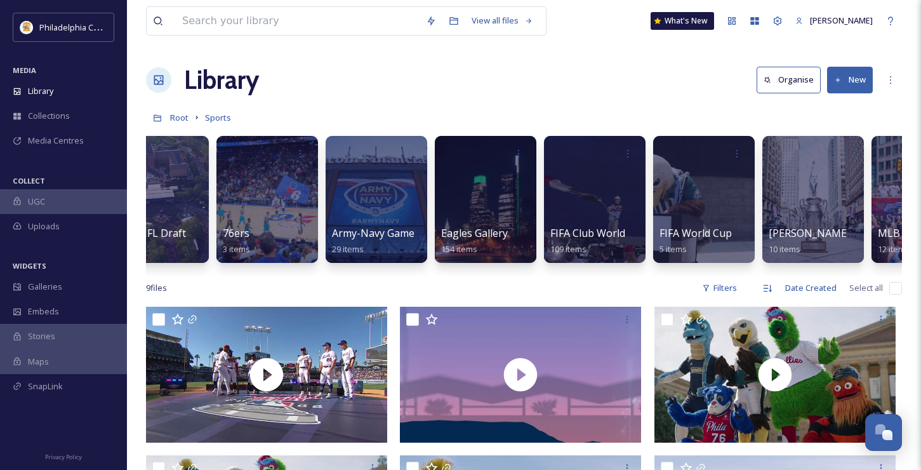
scroll to position [0, 53]
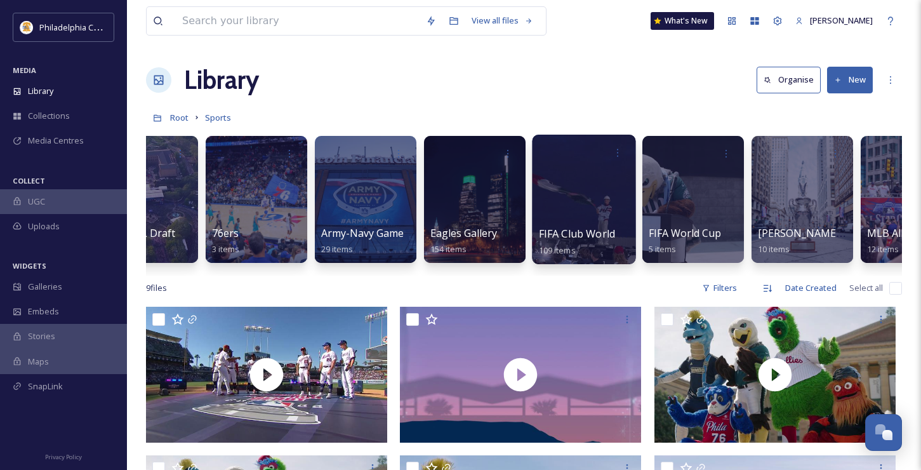
click at [566, 238] on span "FIFA Club World Cup 2025" at bounding box center [601, 234] width 124 height 14
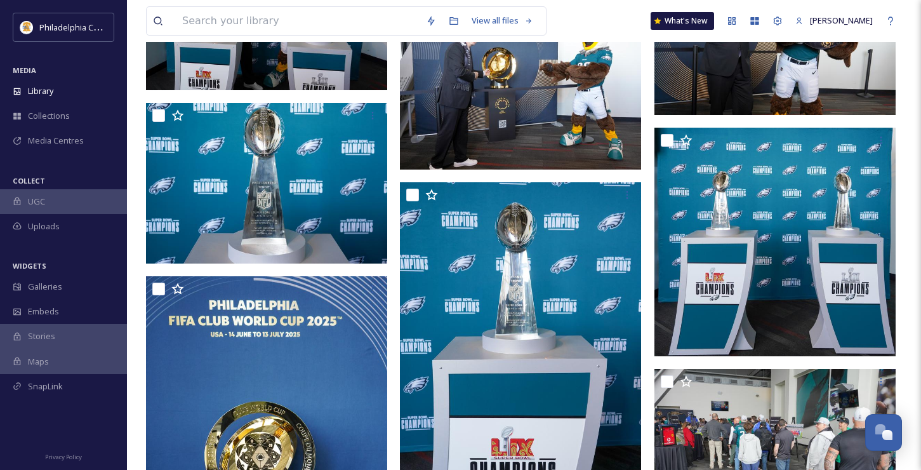
scroll to position [2042, 0]
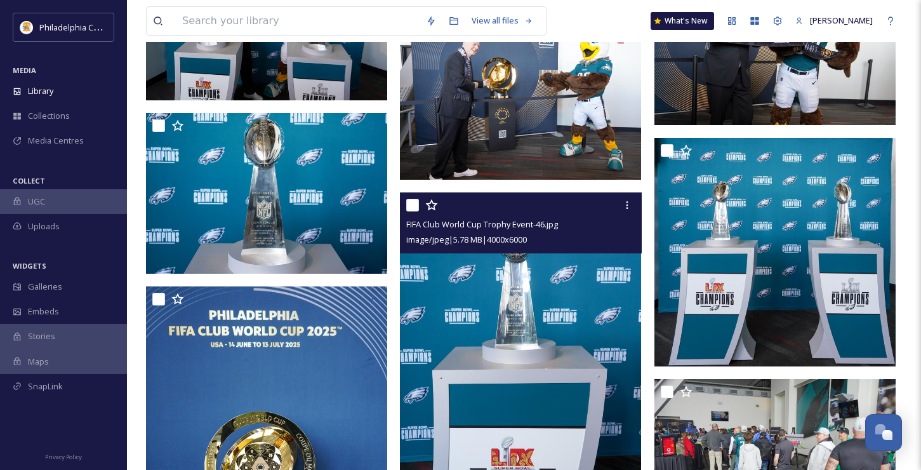
click at [413, 206] on input "checkbox" at bounding box center [412, 205] width 13 height 13
checkbox input "true"
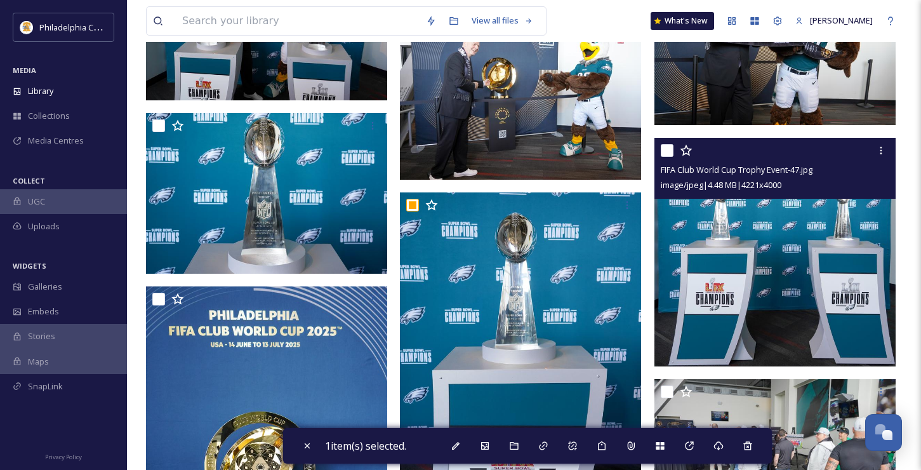
click at [665, 152] on input "checkbox" at bounding box center [667, 150] width 13 height 13
checkbox input "true"
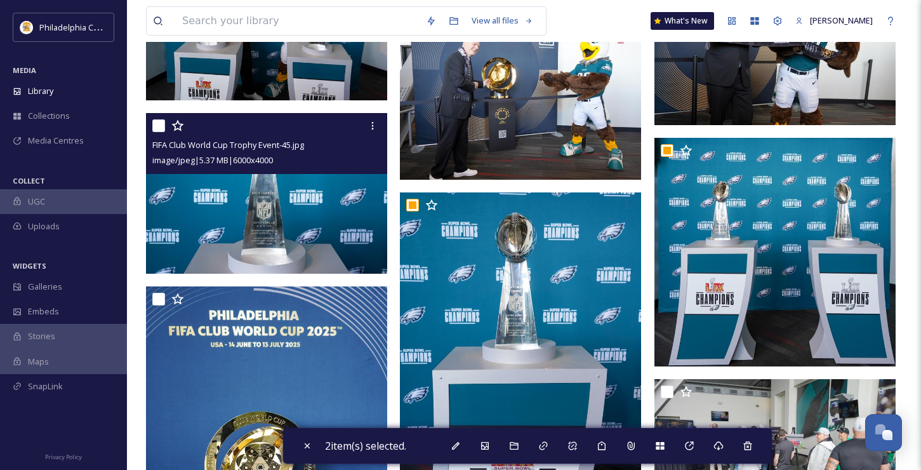
click at [158, 126] on input "checkbox" at bounding box center [158, 125] width 13 height 13
checkbox input "true"
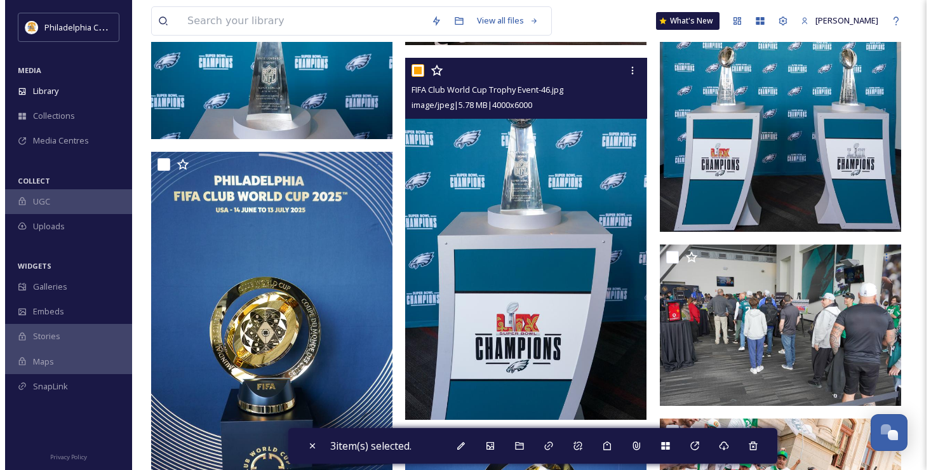
scroll to position [2174, 0]
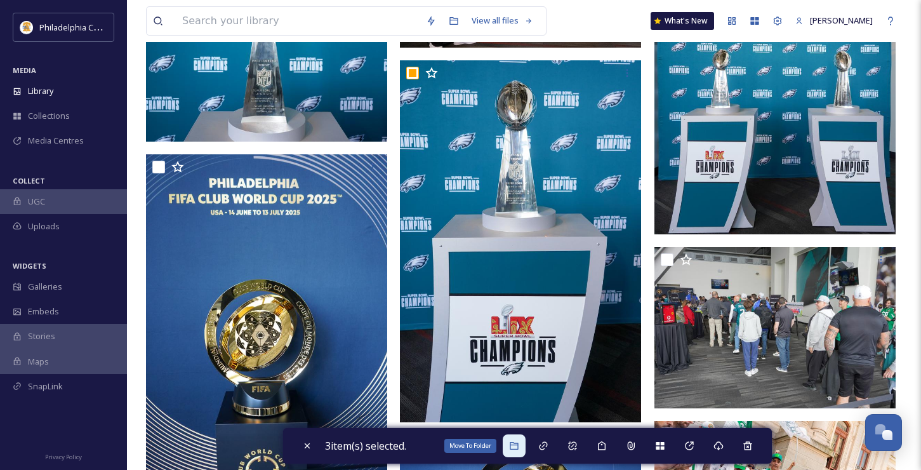
click at [512, 448] on div "Move To Folder" at bounding box center [514, 445] width 23 height 23
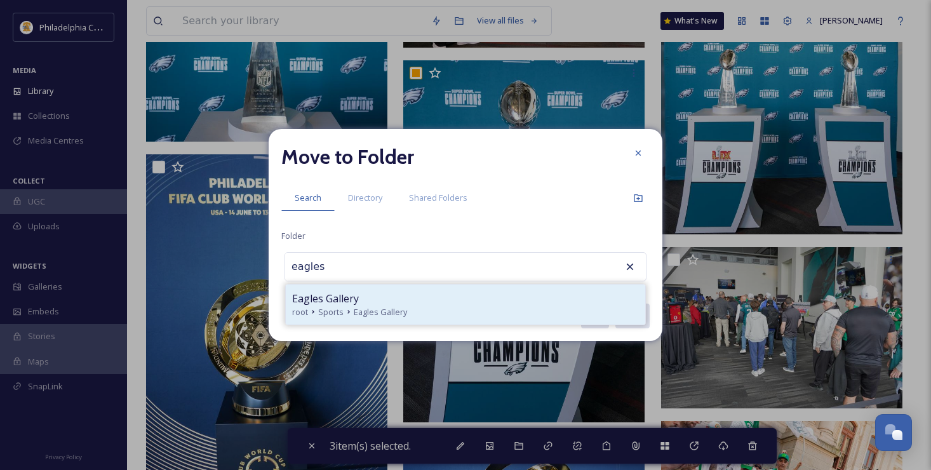
click at [378, 300] on div "Eagles Gallery" at bounding box center [465, 298] width 347 height 15
type input "Eagles Gallery"
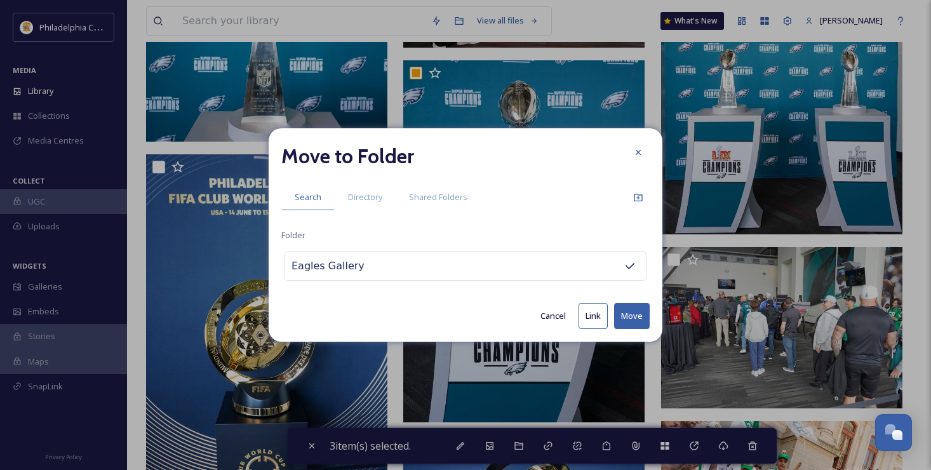
click at [630, 316] on button "Move" at bounding box center [632, 316] width 36 height 26
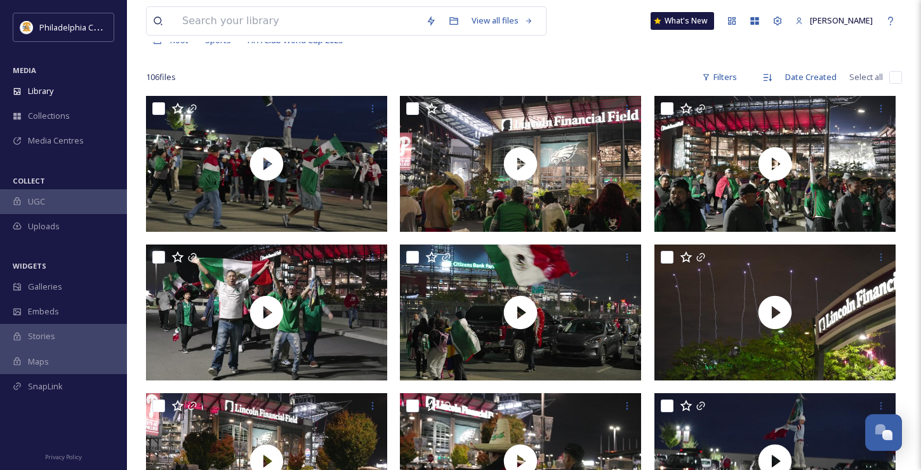
scroll to position [91, 0]
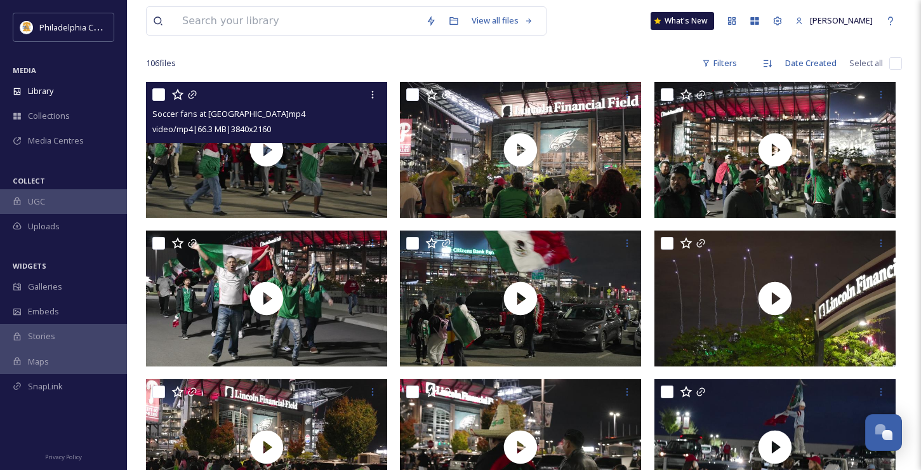
click at [159, 95] on input "checkbox" at bounding box center [158, 94] width 13 height 13
checkbox input "true"
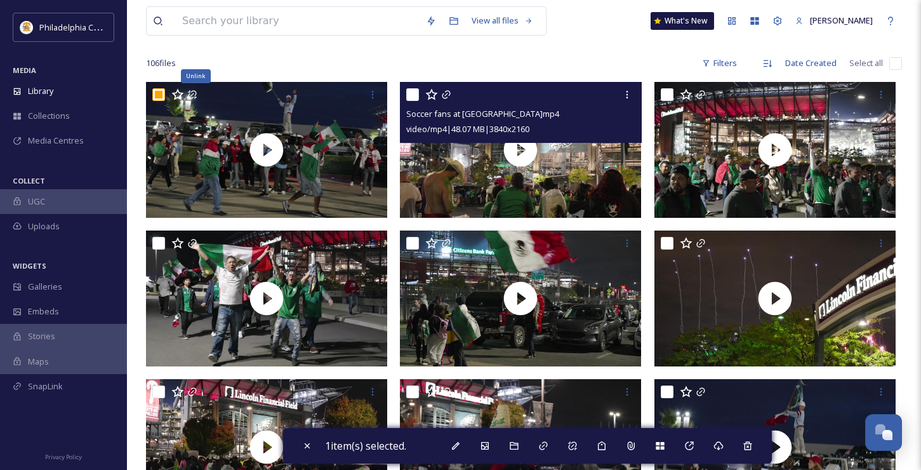
click at [411, 98] on input "checkbox" at bounding box center [412, 94] width 13 height 13
checkbox input "true"
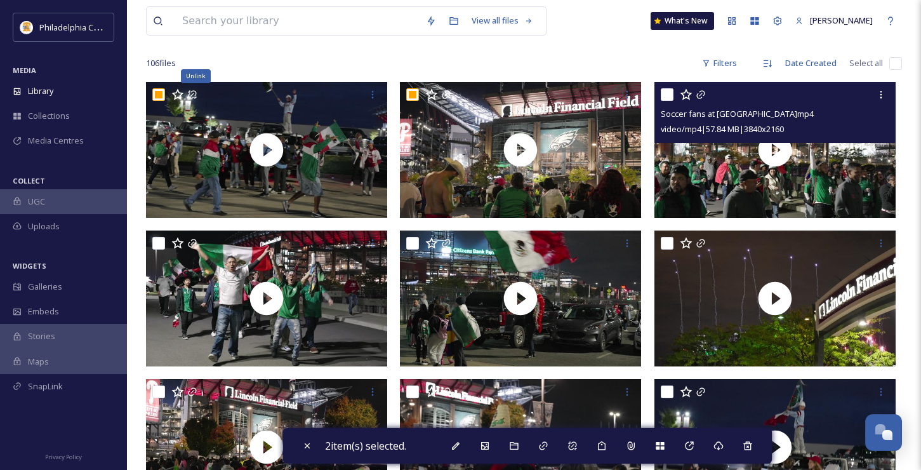
click at [668, 98] on input "checkbox" at bounding box center [667, 94] width 13 height 13
checkbox input "true"
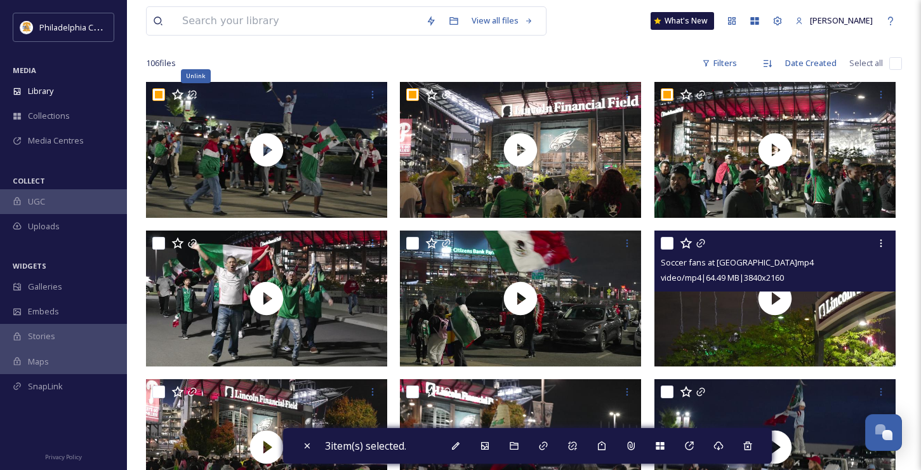
click at [669, 243] on input "checkbox" at bounding box center [667, 243] width 13 height 13
checkbox input "true"
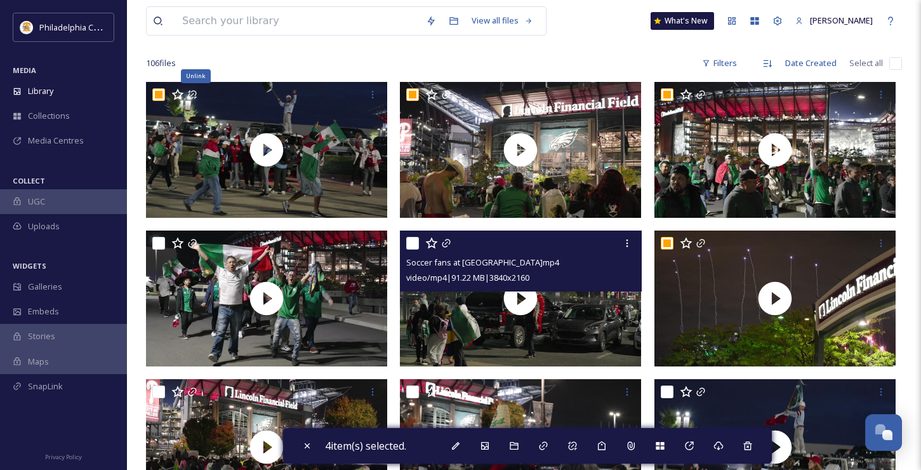
click at [417, 244] on input "checkbox" at bounding box center [412, 243] width 13 height 13
checkbox input "true"
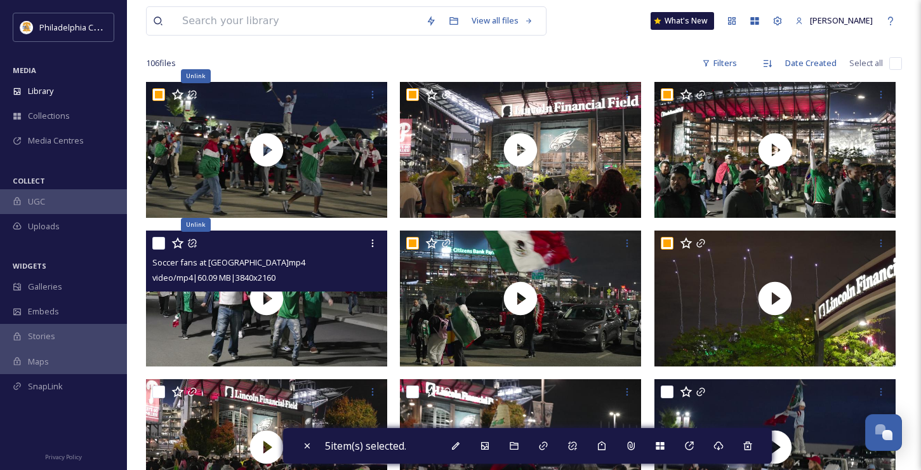
click at [155, 243] on input "checkbox" at bounding box center [158, 243] width 13 height 13
checkbox input "true"
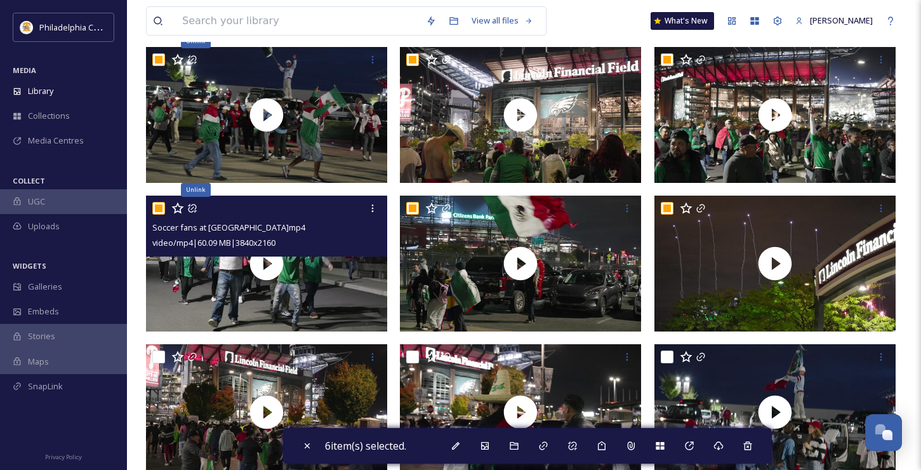
scroll to position [295, 0]
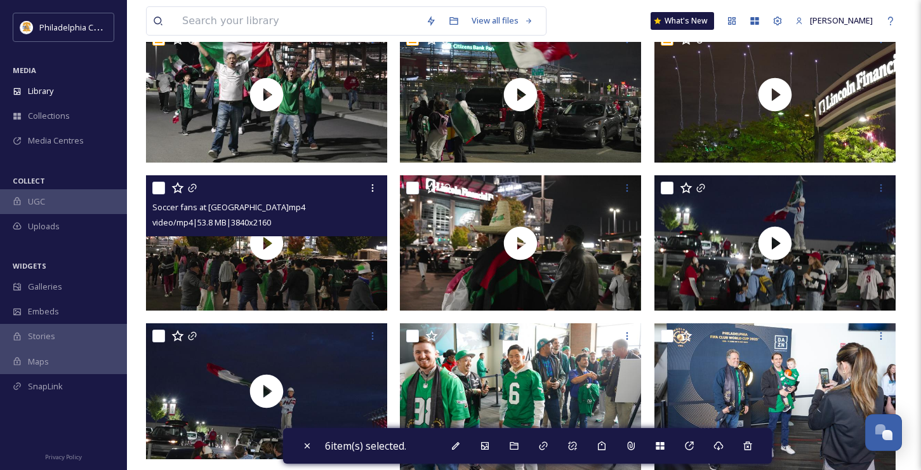
click at [157, 192] on input "checkbox" at bounding box center [158, 188] width 13 height 13
checkbox input "true"
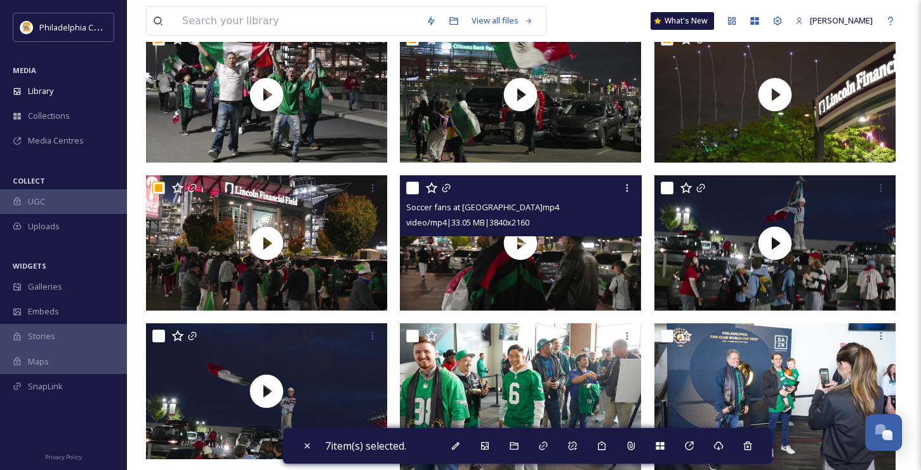
click at [411, 189] on input "checkbox" at bounding box center [412, 188] width 13 height 13
checkbox input "true"
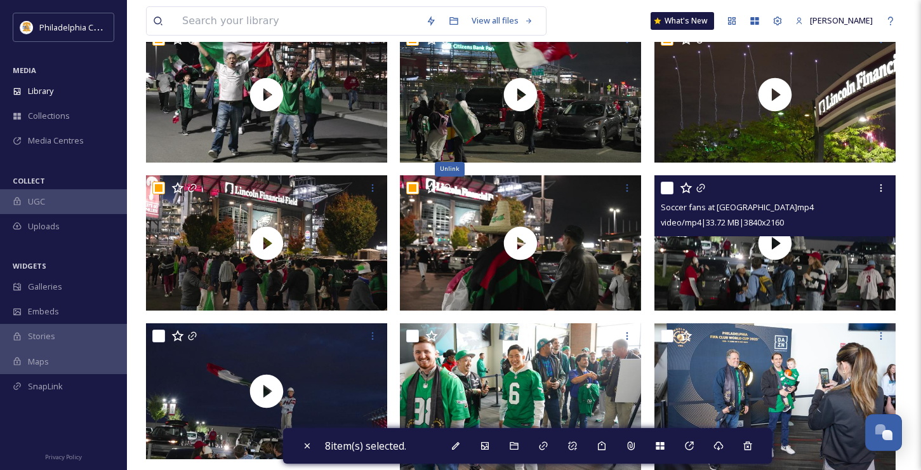
click at [668, 190] on input "checkbox" at bounding box center [667, 188] width 13 height 13
checkbox input "true"
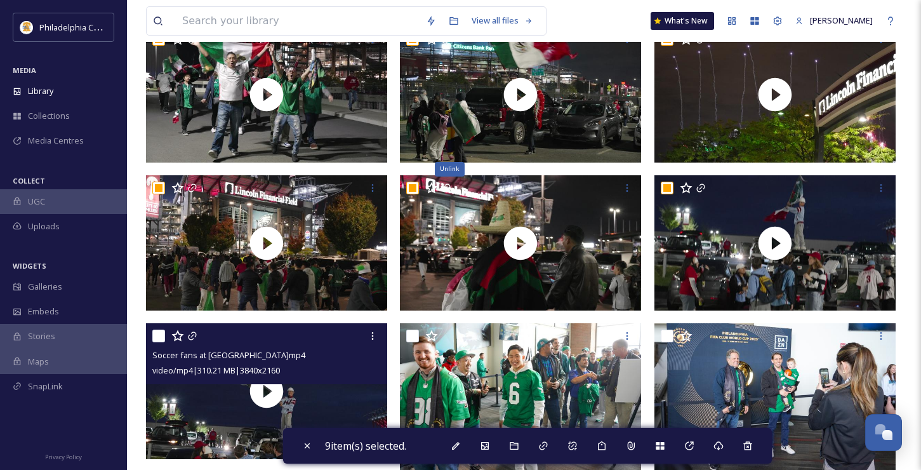
click at [158, 334] on input "checkbox" at bounding box center [158, 336] width 13 height 13
checkbox input "true"
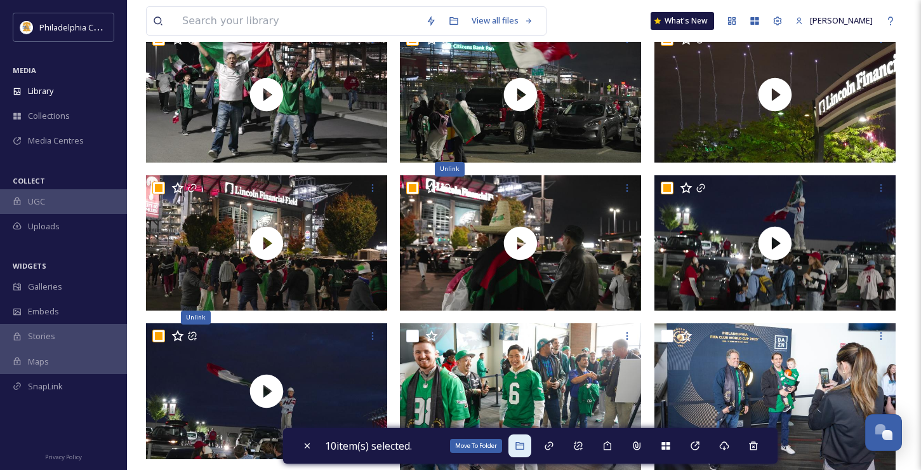
click at [519, 444] on icon at bounding box center [520, 446] width 8 height 8
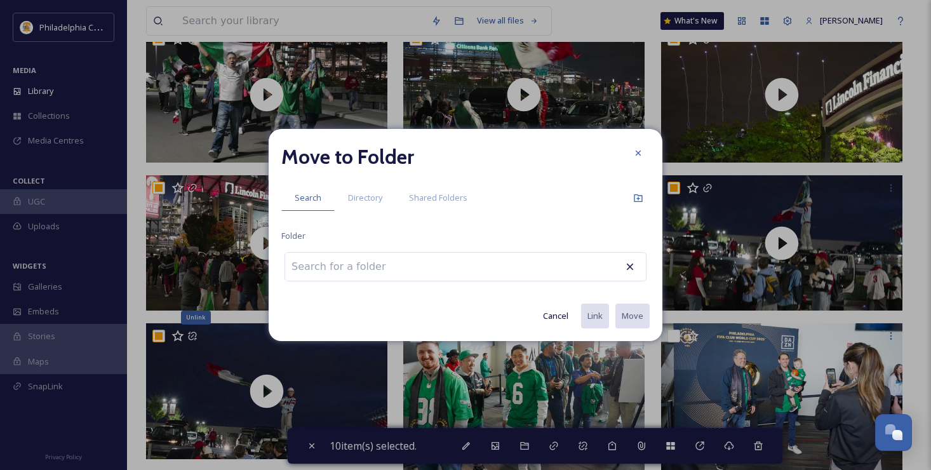
click at [389, 269] on input at bounding box center [355, 267] width 140 height 28
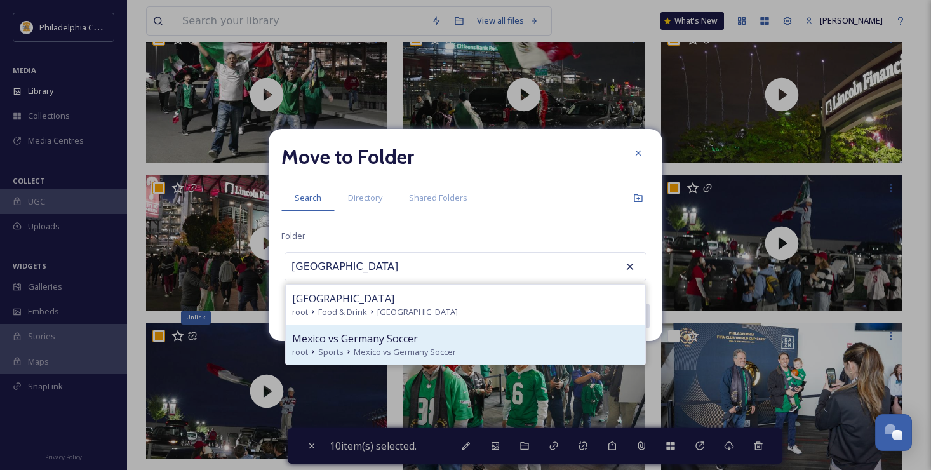
click at [366, 343] on span "Mexico vs Germany Soccer" at bounding box center [355, 338] width 126 height 15
type input "Mexico vs Germany Soccer"
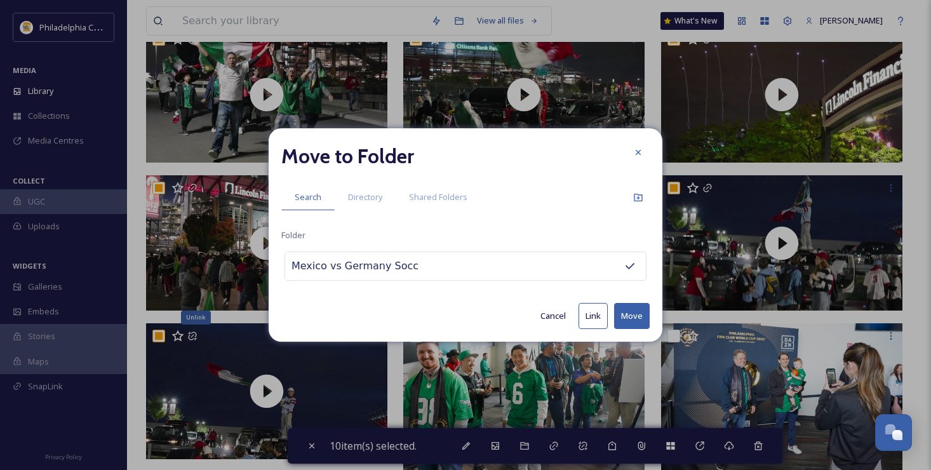
click at [636, 315] on button "Move" at bounding box center [632, 316] width 36 height 26
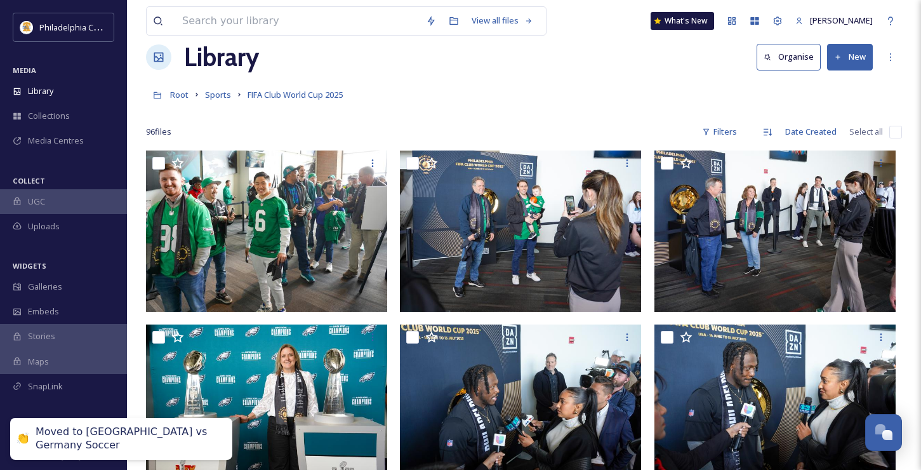
scroll to position [0, 0]
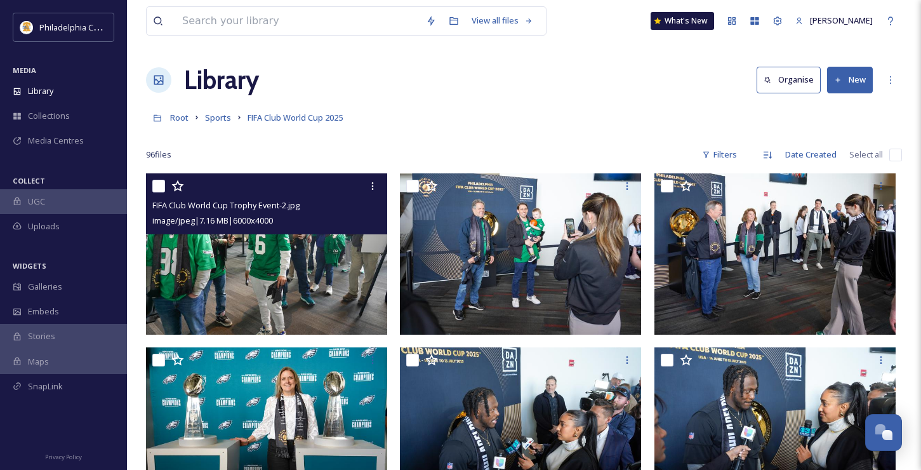
click at [157, 187] on input "checkbox" at bounding box center [158, 186] width 13 height 13
checkbox input "true"
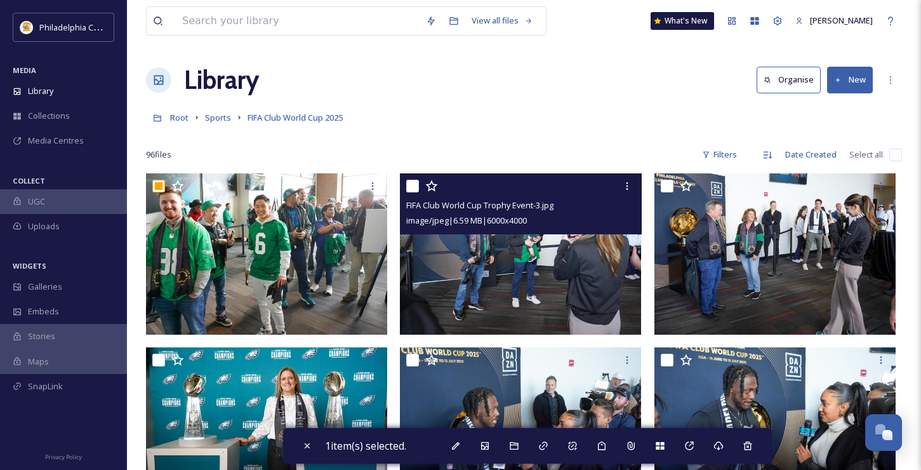
click at [413, 185] on input "checkbox" at bounding box center [412, 186] width 13 height 13
checkbox input "true"
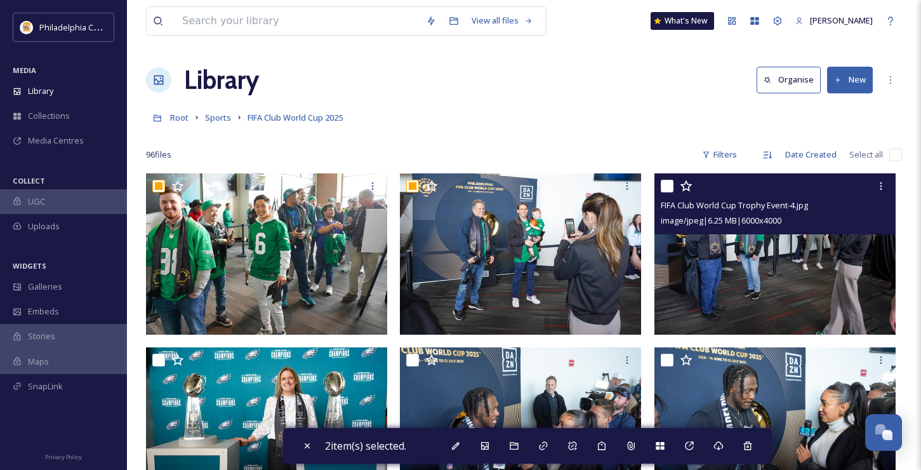
click at [671, 183] on input "checkbox" at bounding box center [667, 186] width 13 height 13
checkbox input "true"
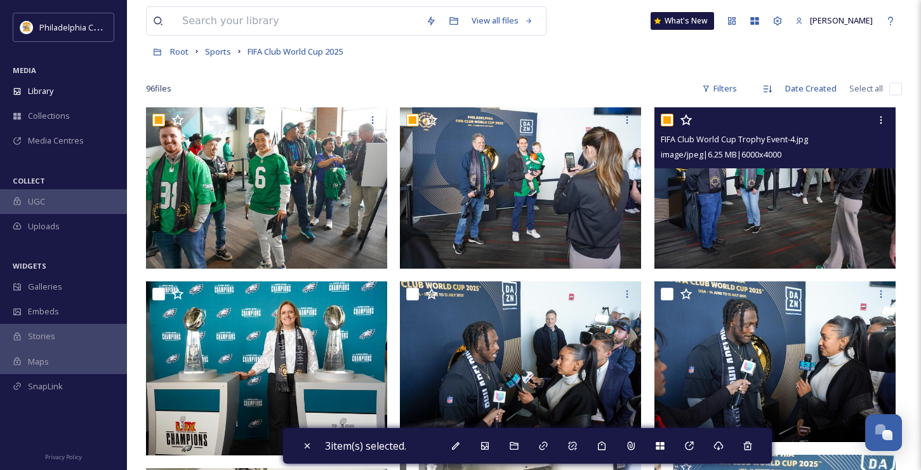
scroll to position [241, 0]
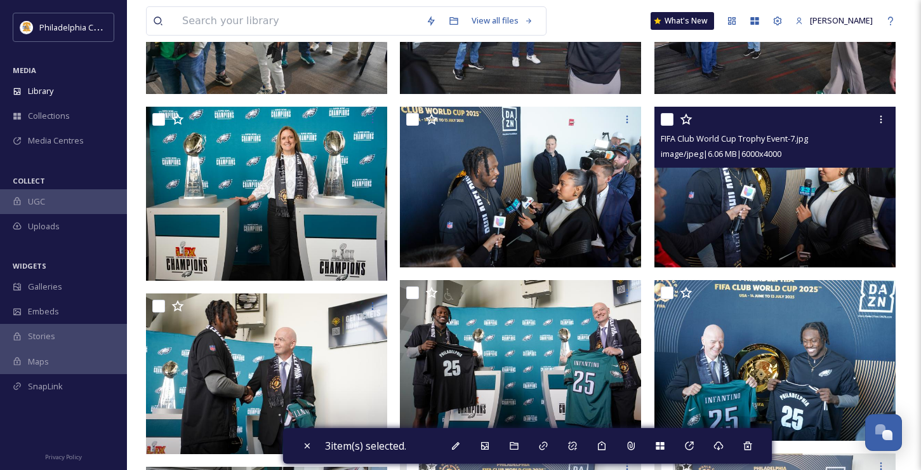
click at [667, 119] on input "checkbox" at bounding box center [667, 119] width 13 height 13
checkbox input "true"
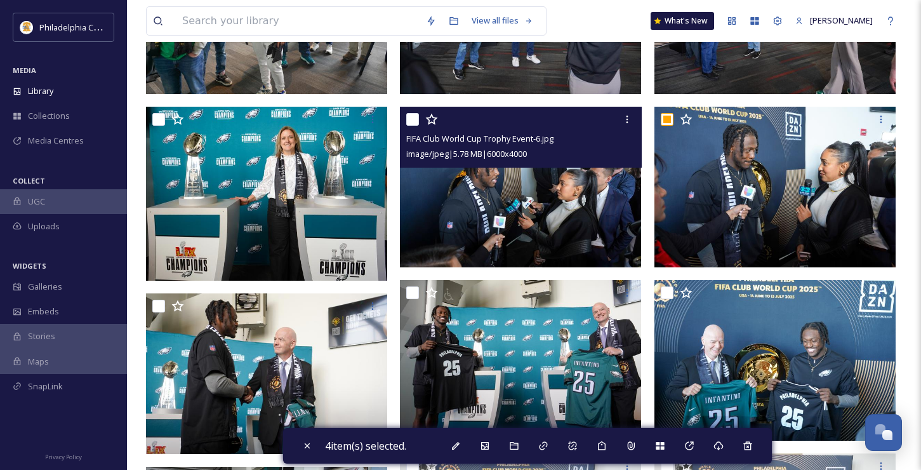
click at [410, 118] on input "checkbox" at bounding box center [412, 119] width 13 height 13
checkbox input "true"
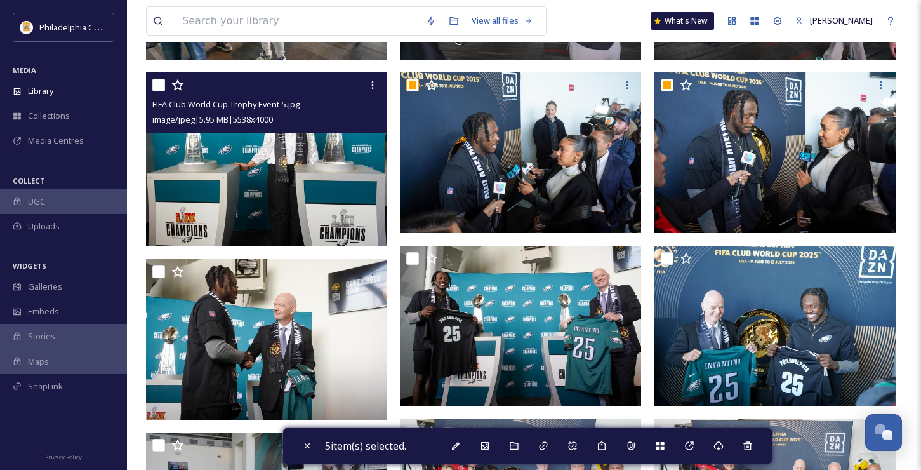
scroll to position [210, 0]
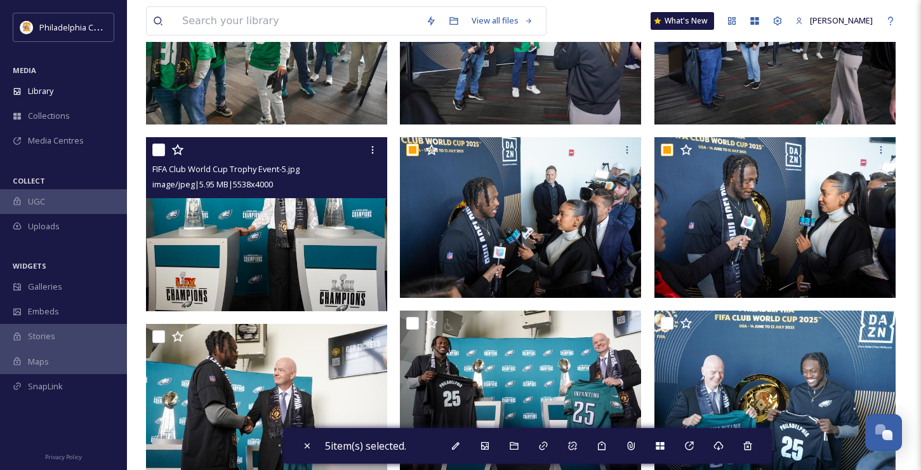
click at [158, 147] on input "checkbox" at bounding box center [158, 149] width 13 height 13
checkbox input "true"
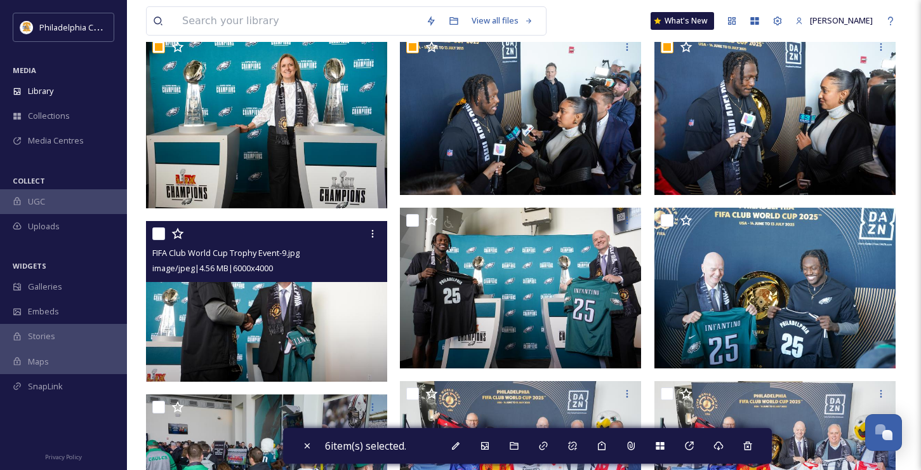
click at [161, 232] on input "checkbox" at bounding box center [158, 233] width 13 height 13
checkbox input "true"
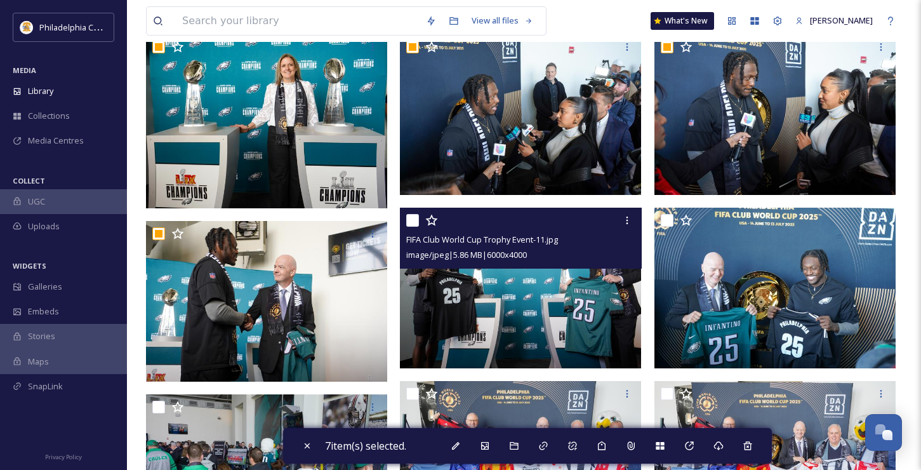
click at [411, 221] on input "checkbox" at bounding box center [412, 220] width 13 height 13
checkbox input "true"
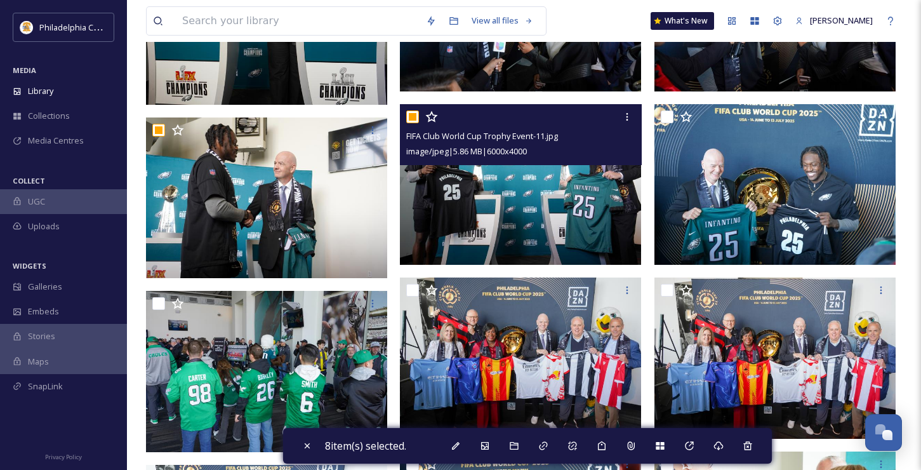
scroll to position [419, 0]
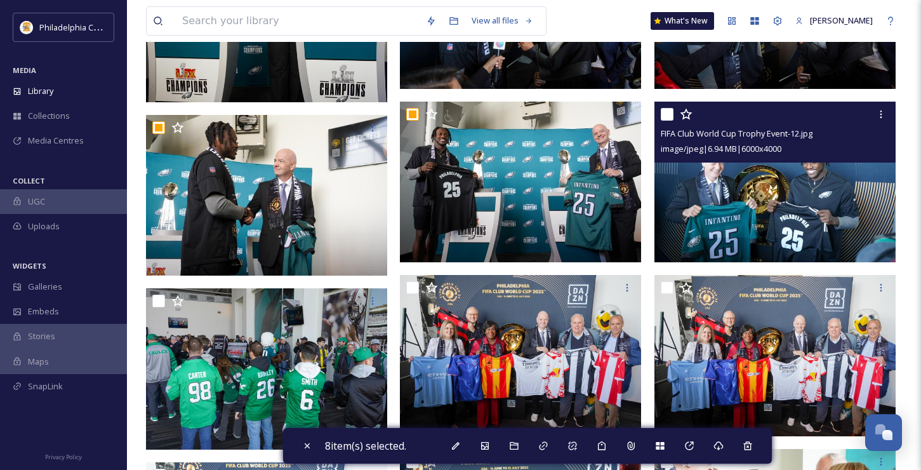
click at [668, 117] on input "checkbox" at bounding box center [667, 114] width 13 height 13
checkbox input "true"
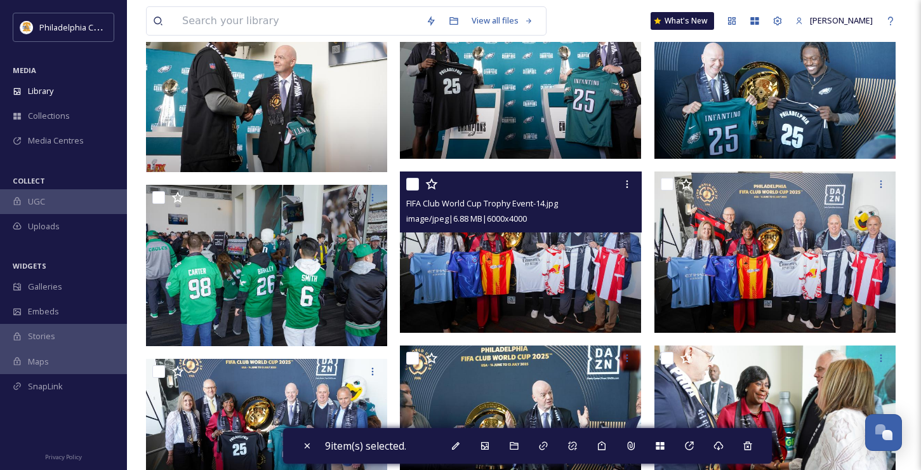
scroll to position [528, 0]
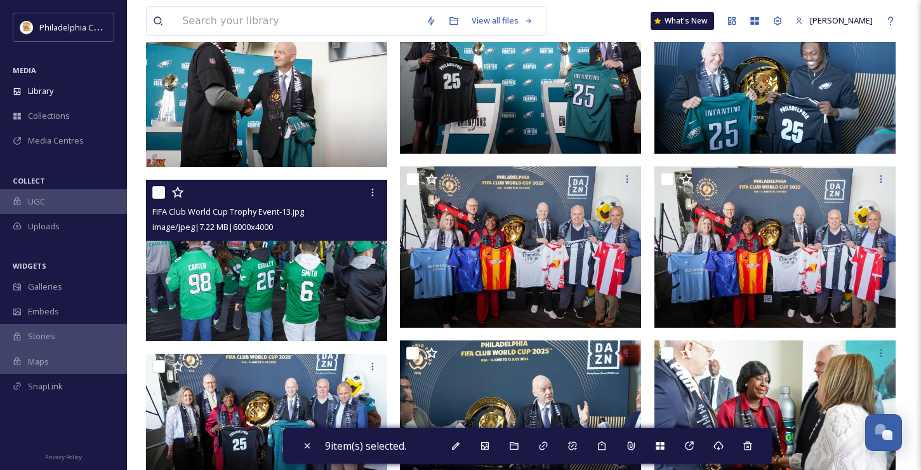
click at [159, 189] on input "checkbox" at bounding box center [158, 192] width 13 height 13
checkbox input "true"
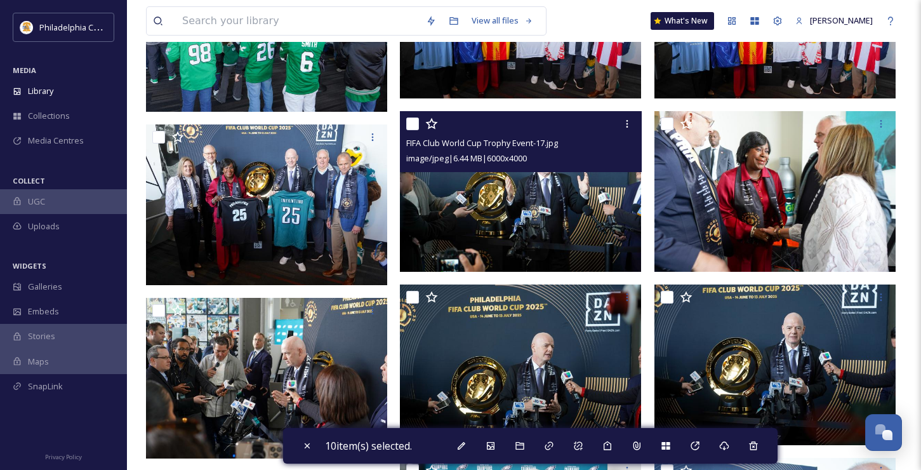
scroll to position [760, 0]
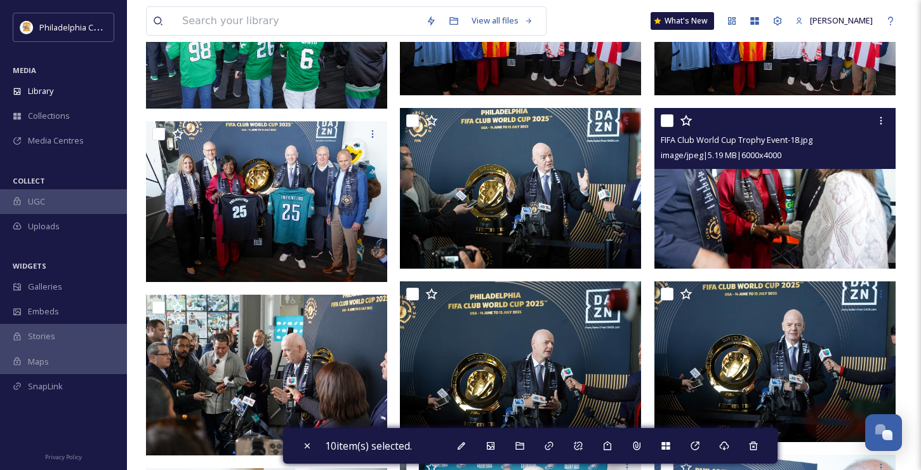
click at [669, 121] on input "checkbox" at bounding box center [667, 120] width 13 height 13
checkbox input "true"
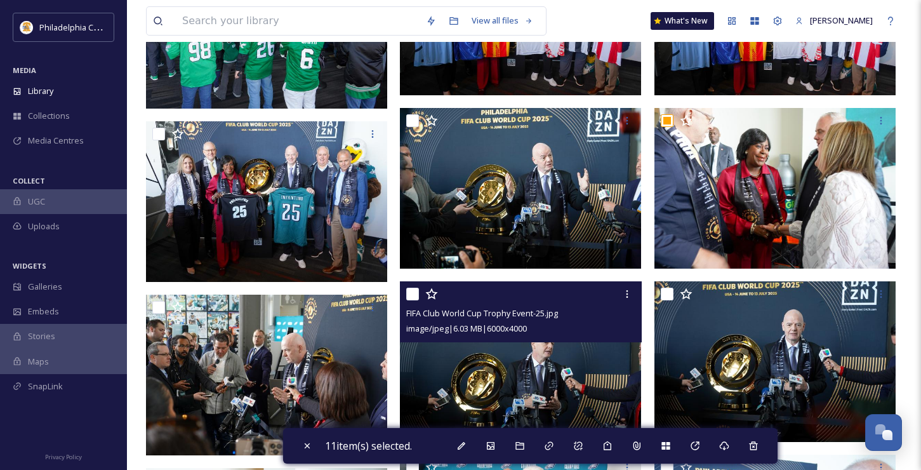
scroll to position [874, 0]
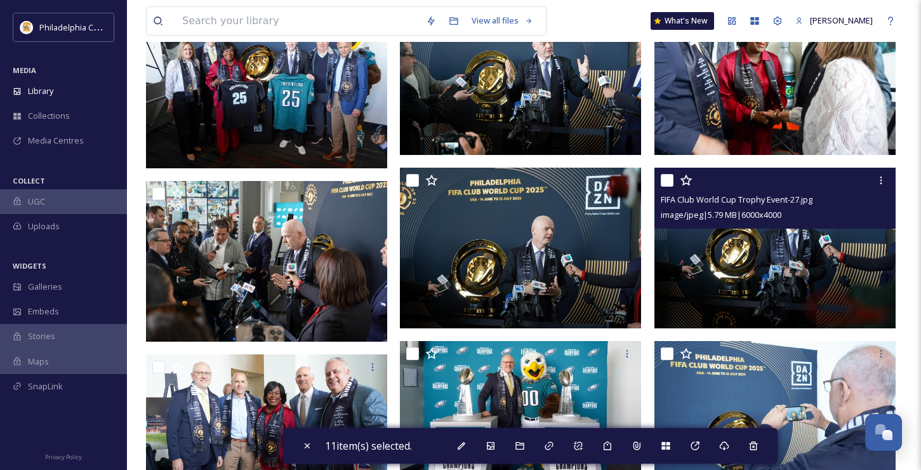
click at [665, 182] on input "checkbox" at bounding box center [667, 180] width 13 height 13
checkbox input "true"
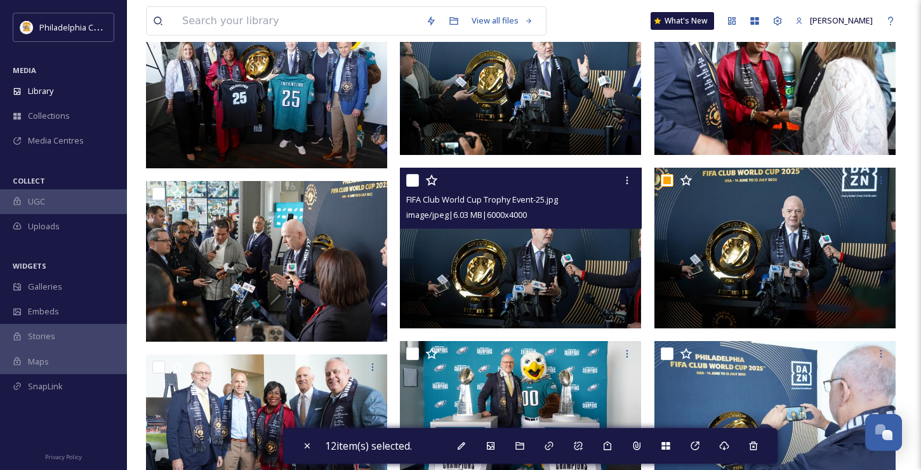
click at [409, 182] on input "checkbox" at bounding box center [412, 180] width 13 height 13
checkbox input "true"
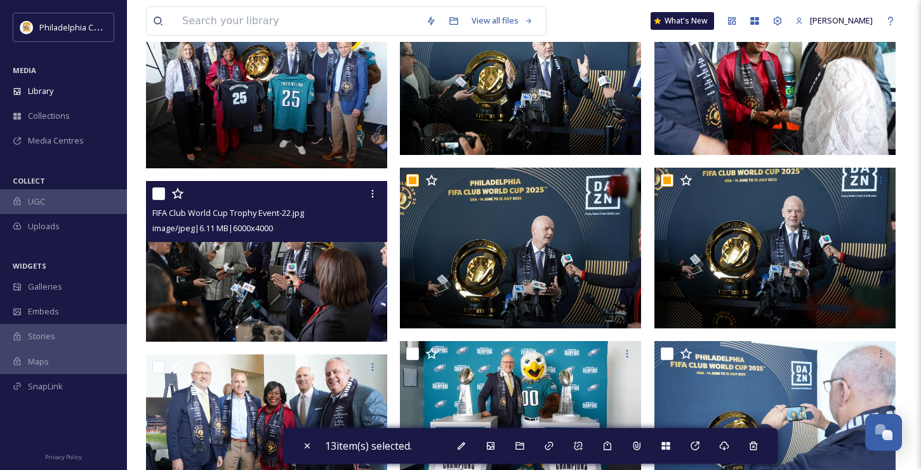
click at [157, 190] on input "checkbox" at bounding box center [158, 193] width 13 height 13
checkbox input "true"
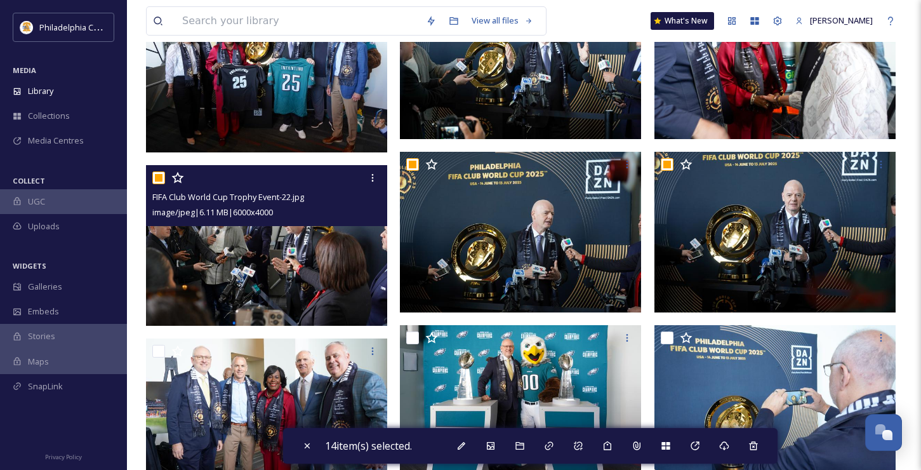
scroll to position [970, 0]
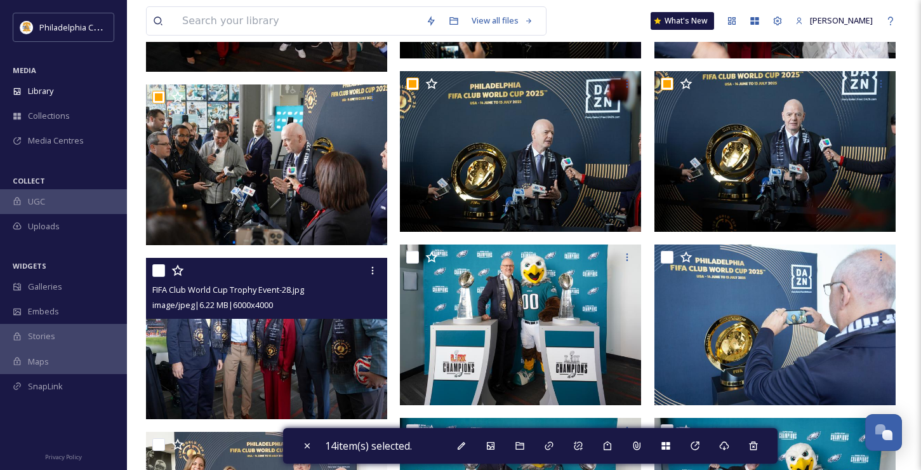
click at [159, 272] on input "checkbox" at bounding box center [158, 270] width 13 height 13
checkbox input "true"
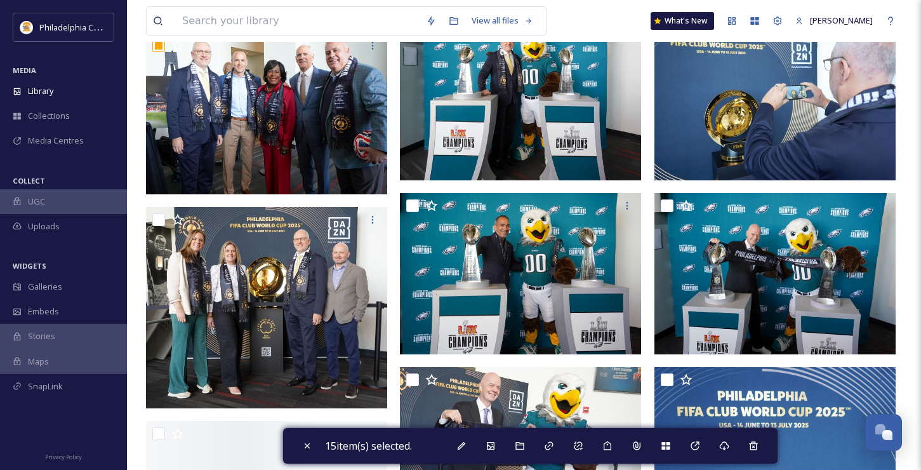
scroll to position [1230, 0]
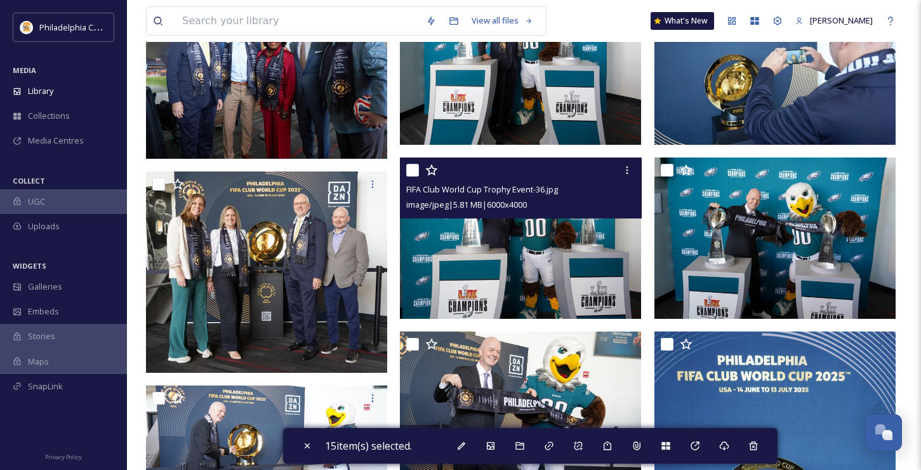
click at [411, 171] on input "checkbox" at bounding box center [412, 170] width 13 height 13
checkbox input "true"
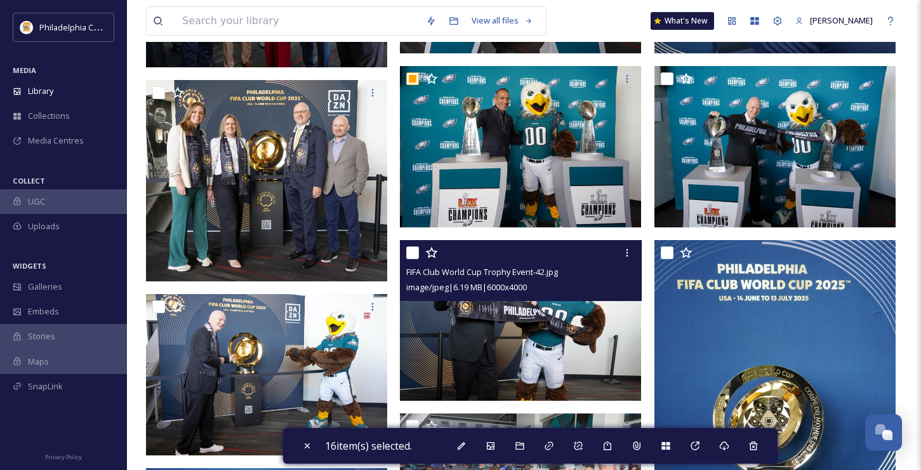
scroll to position [1413, 0]
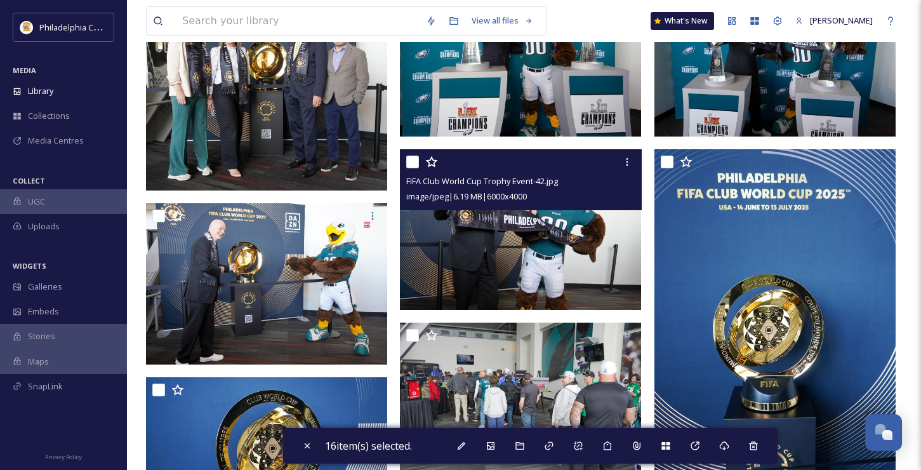
click at [411, 164] on input "checkbox" at bounding box center [412, 162] width 13 height 13
checkbox input "true"
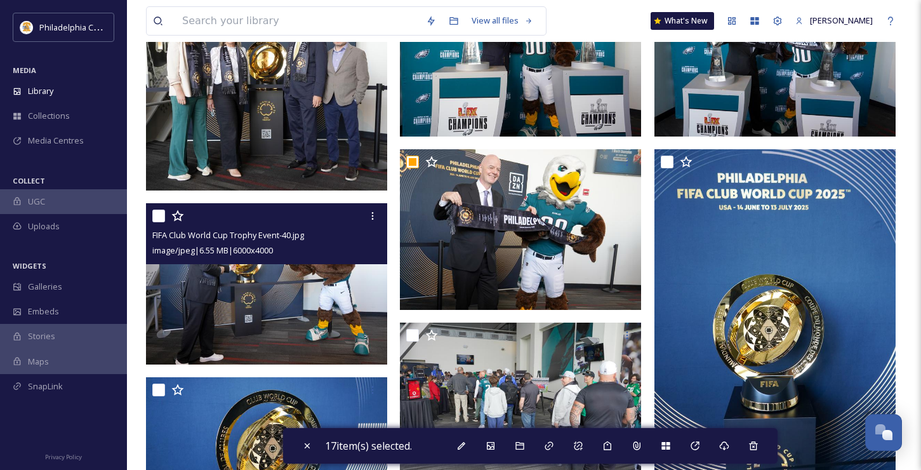
click at [156, 213] on input "checkbox" at bounding box center [158, 216] width 13 height 13
checkbox input "true"
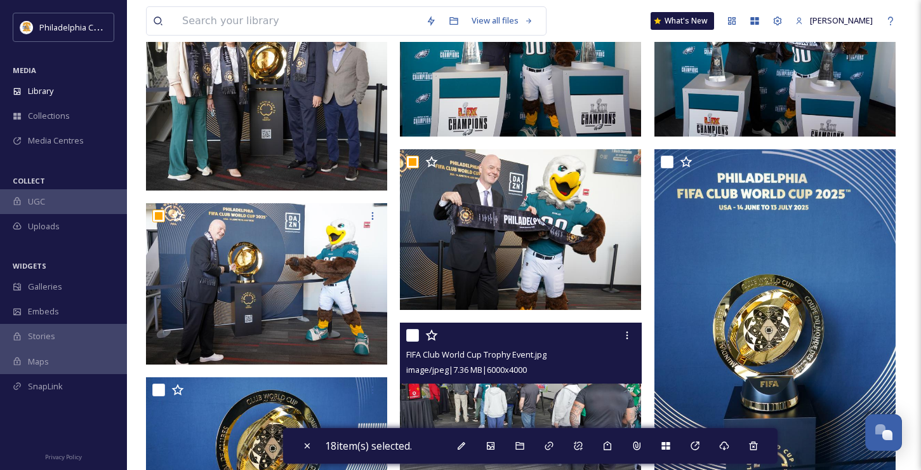
click at [415, 338] on input "checkbox" at bounding box center [412, 335] width 13 height 13
checkbox input "true"
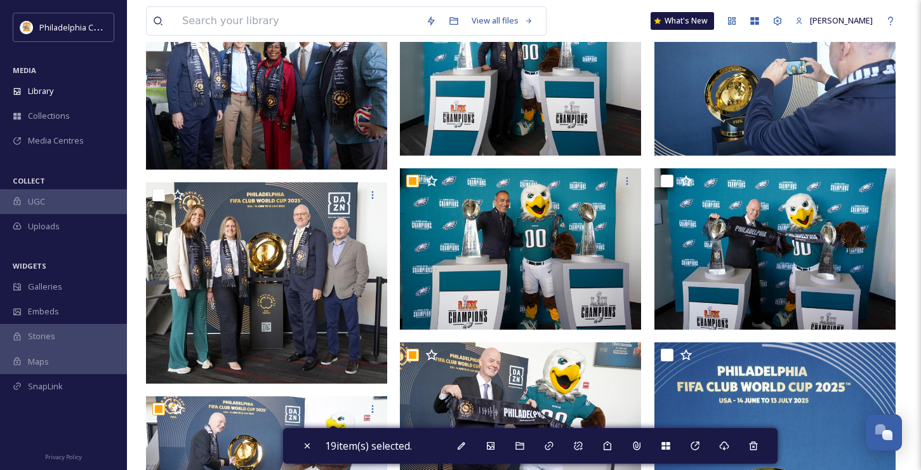
scroll to position [1216, 0]
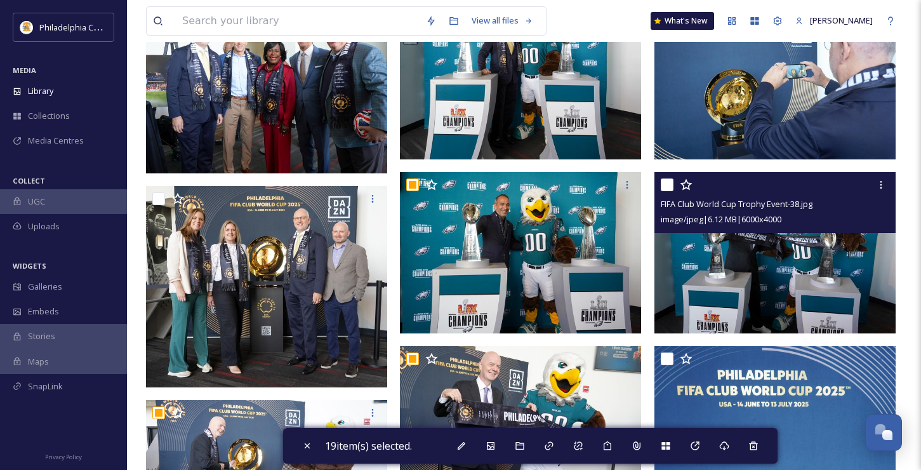
click at [665, 187] on input "checkbox" at bounding box center [667, 184] width 13 height 13
checkbox input "true"
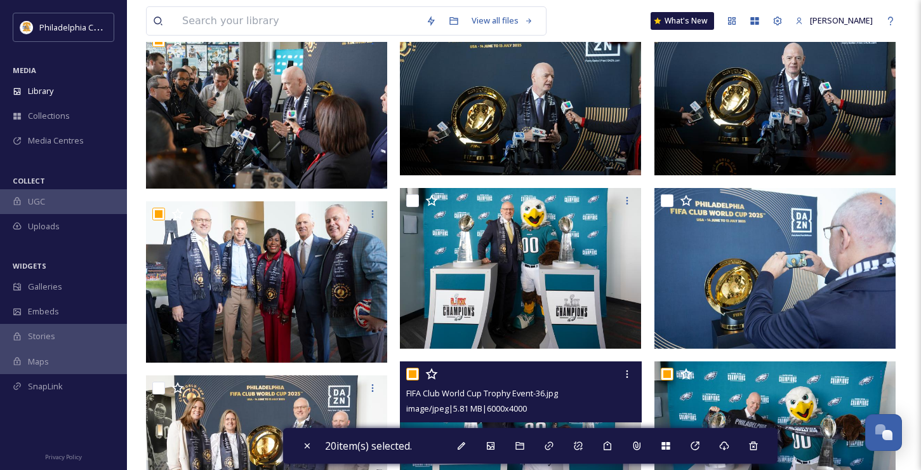
scroll to position [1002, 0]
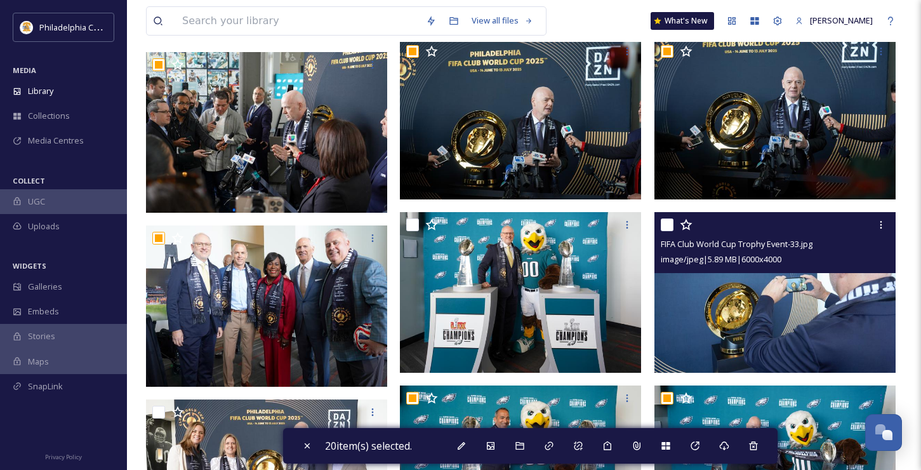
click at [669, 221] on input "checkbox" at bounding box center [667, 224] width 13 height 13
checkbox input "true"
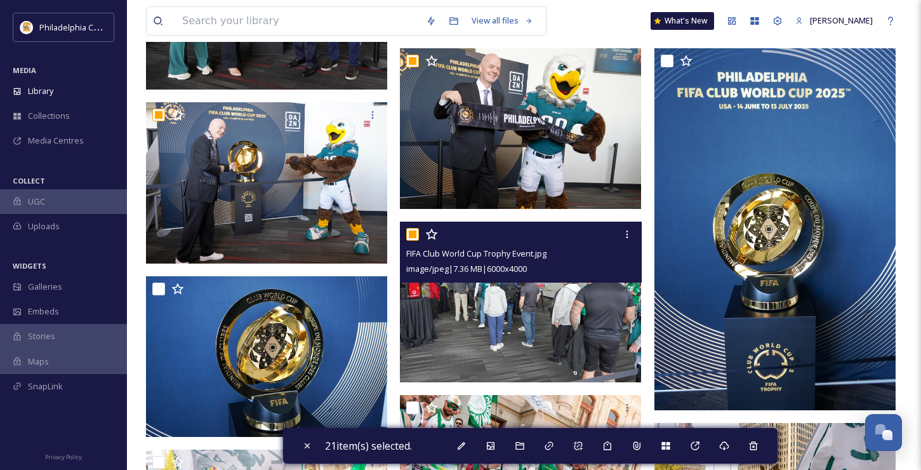
scroll to position [1359, 0]
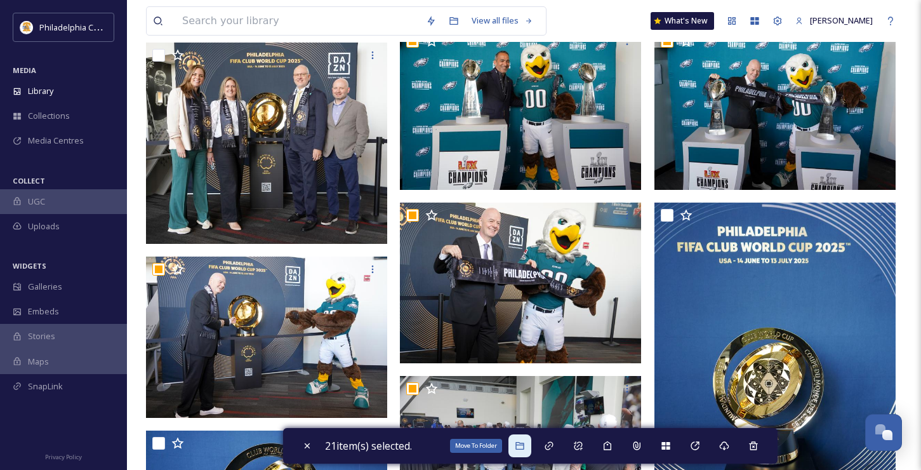
click at [524, 446] on icon at bounding box center [520, 446] width 10 height 10
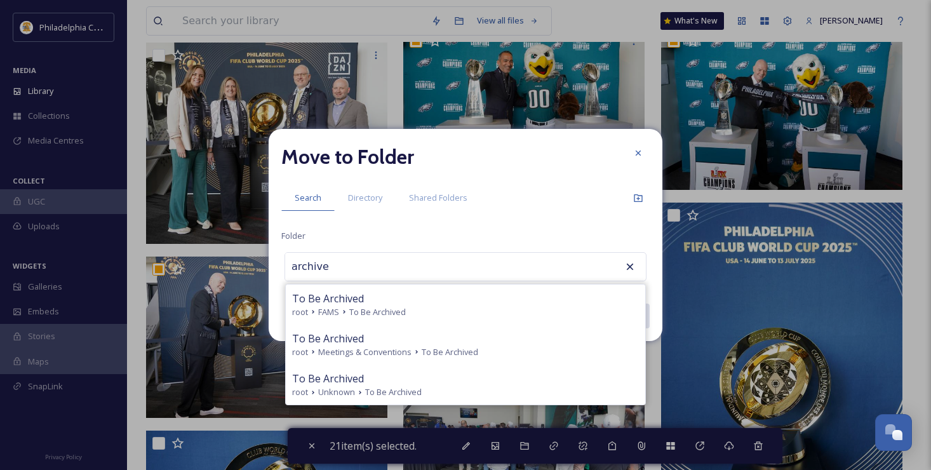
click at [383, 267] on input "archive" at bounding box center [355, 267] width 140 height 28
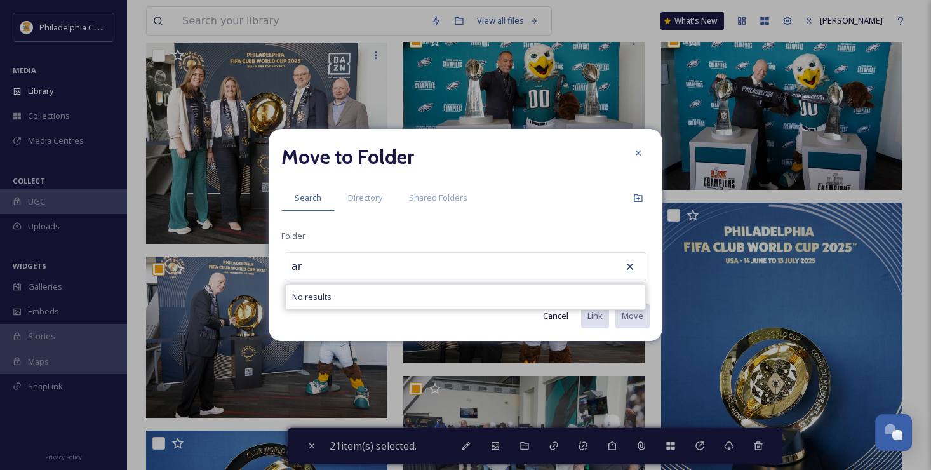
type input "a"
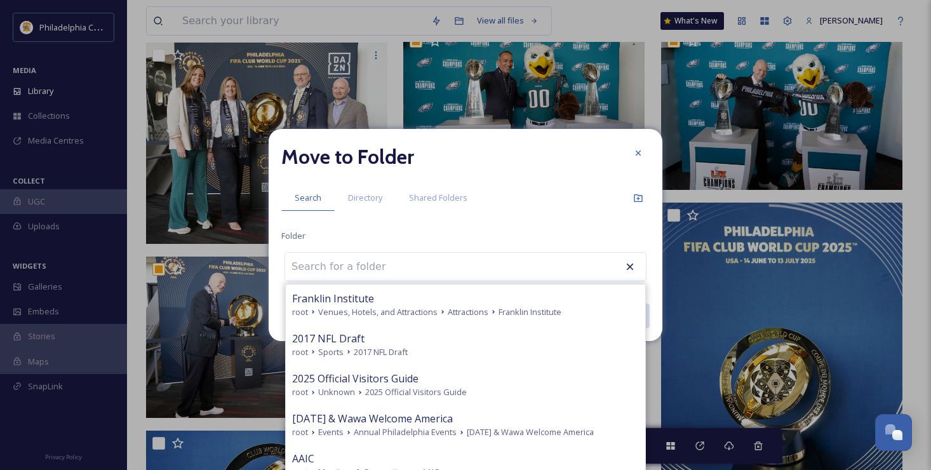
click at [462, 241] on div "Move to Folder Search Directory Shared Folders Folder Franklin Institute root V…" at bounding box center [466, 235] width 394 height 212
click at [631, 151] on div at bounding box center [638, 153] width 23 height 23
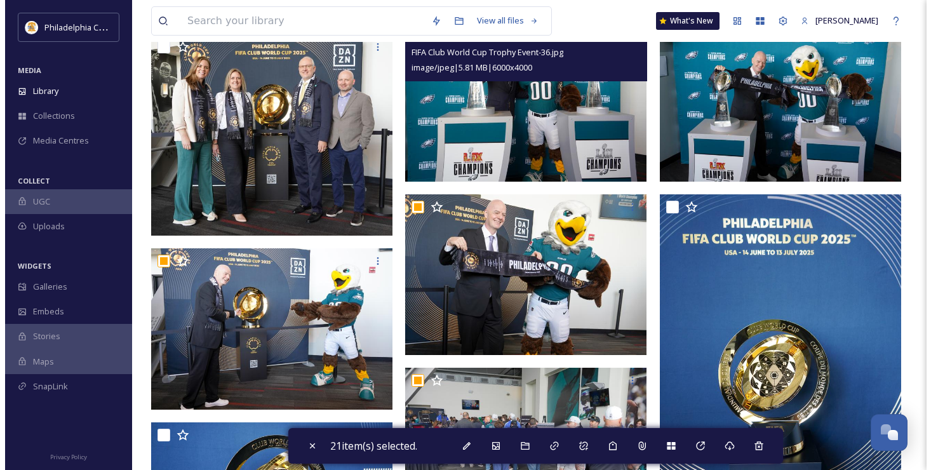
scroll to position [1397, 0]
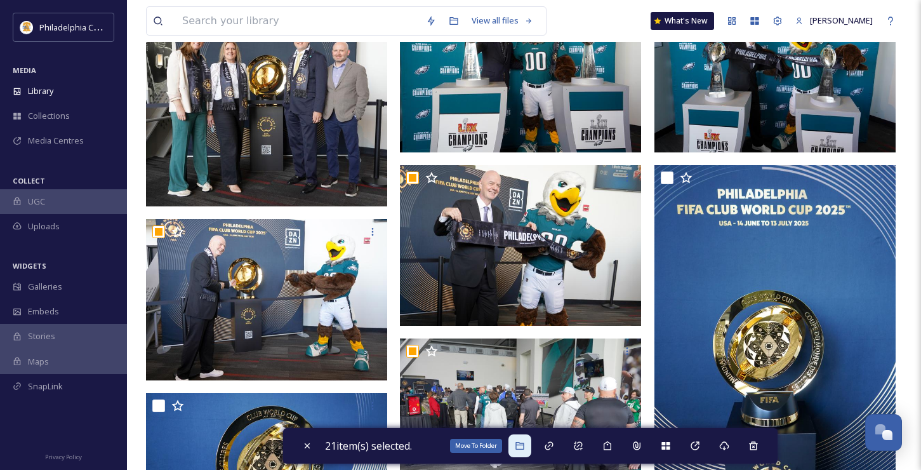
click at [517, 446] on div "Move To Folder" at bounding box center [520, 445] width 23 height 23
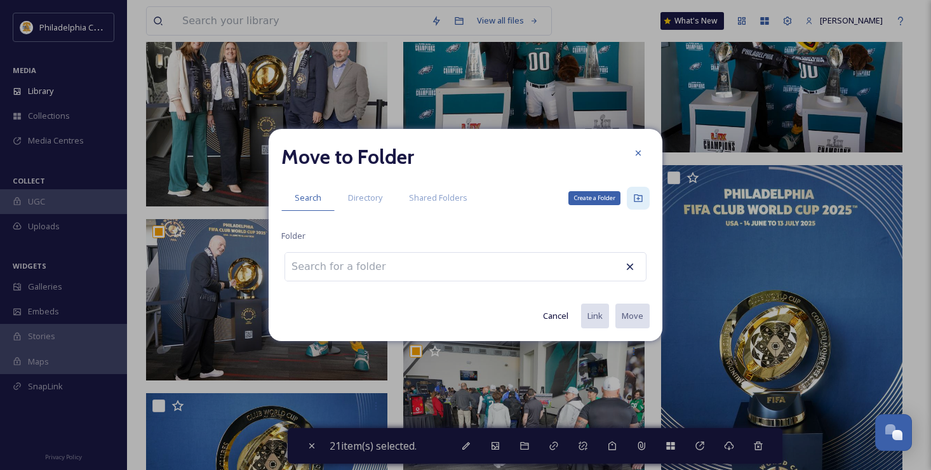
click at [634, 196] on icon at bounding box center [638, 198] width 8 height 8
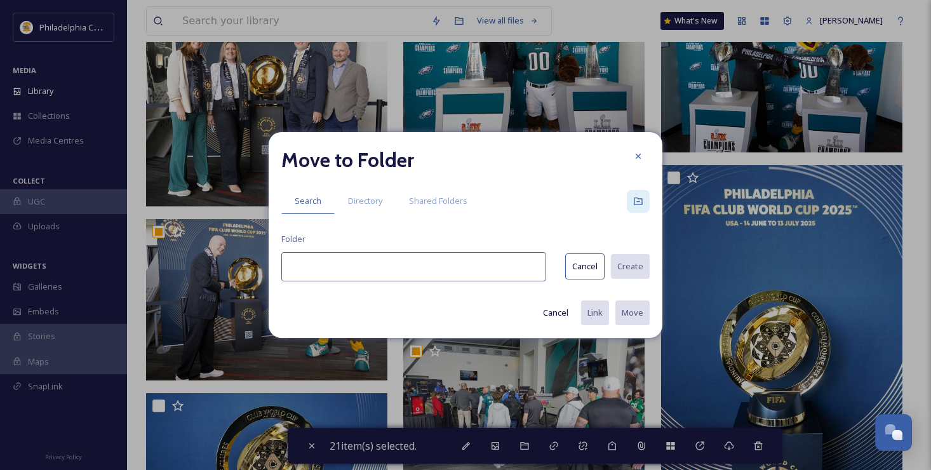
click at [490, 261] on input at bounding box center [413, 266] width 265 height 29
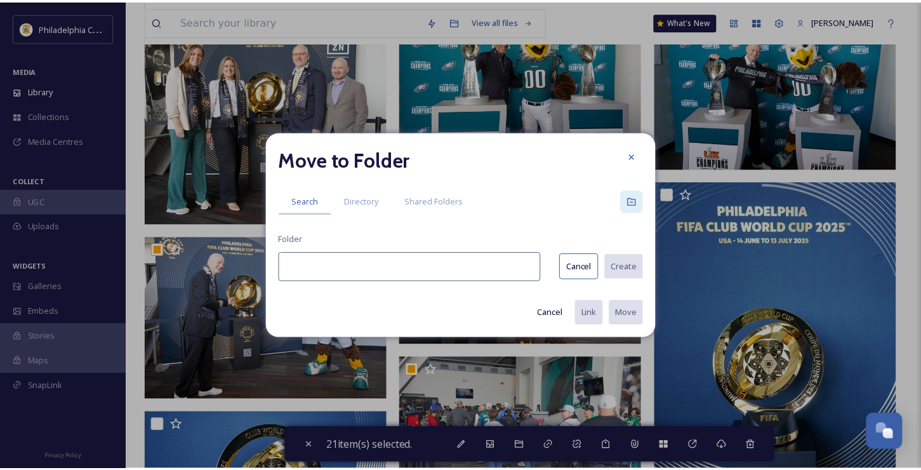
scroll to position [1412, 0]
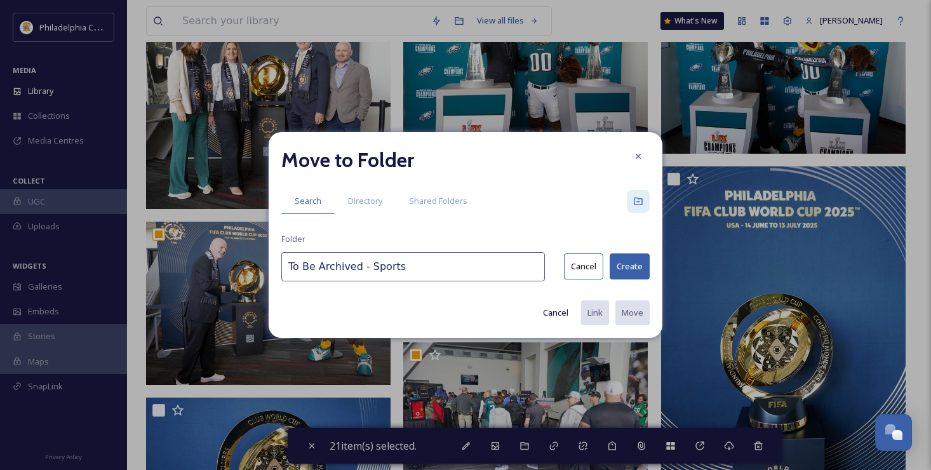
type input "To Be Archived - Sports"
click at [620, 264] on button "Create" at bounding box center [629, 266] width 40 height 26
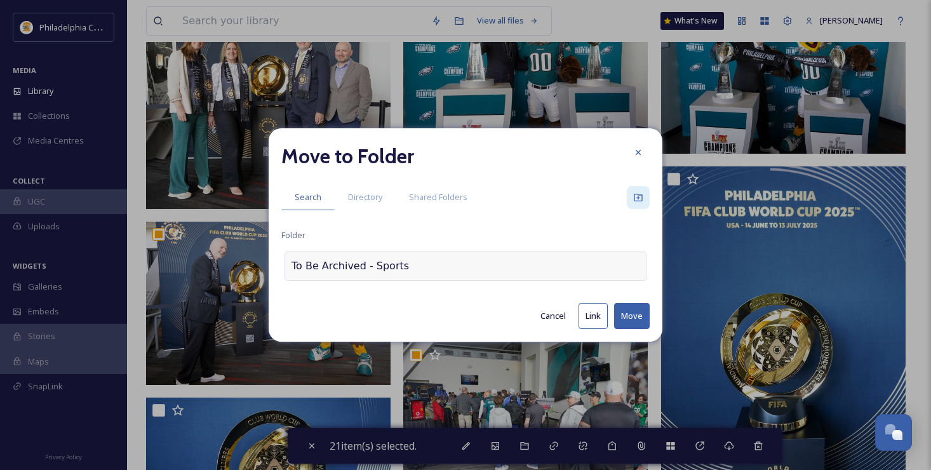
click at [502, 262] on div "To Be Archived - Sports" at bounding box center [465, 265] width 362 height 29
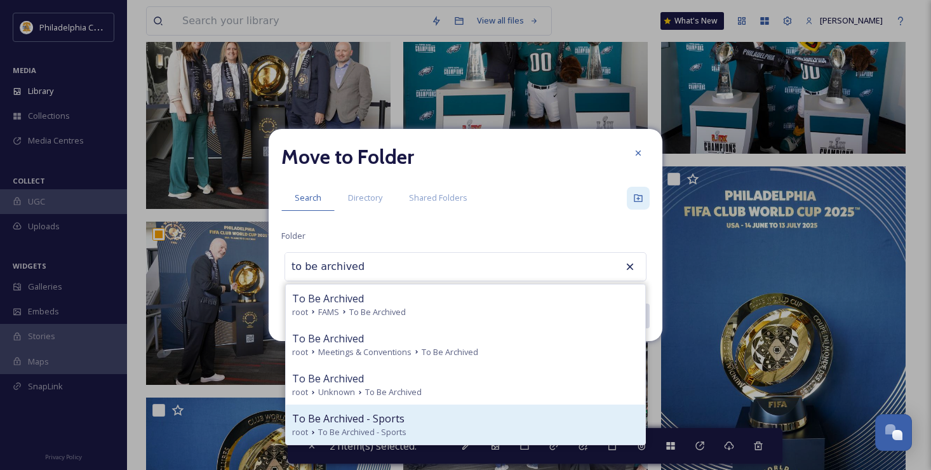
click at [471, 419] on div "To Be Archived - Sports" at bounding box center [465, 418] width 347 height 15
type input "To Be Archived - Sports"
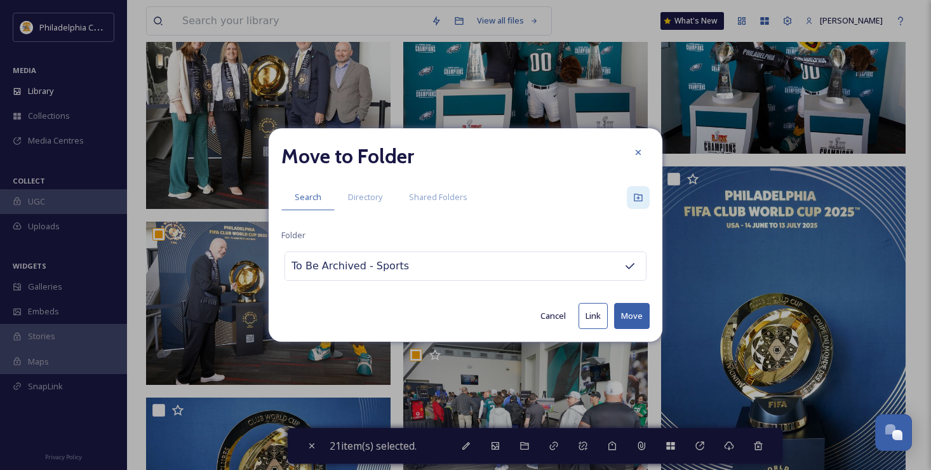
click at [630, 312] on button "Move" at bounding box center [632, 316] width 36 height 26
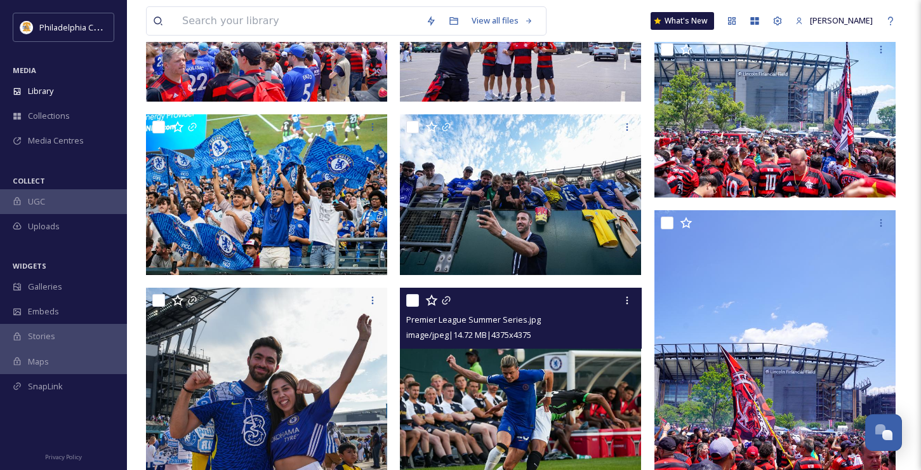
scroll to position [4108, 0]
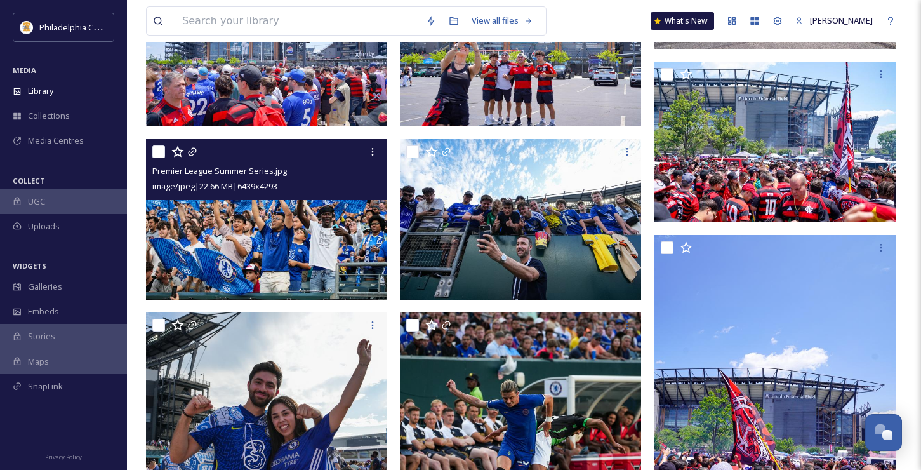
click at [161, 152] on input "checkbox" at bounding box center [158, 151] width 13 height 13
checkbox input "true"
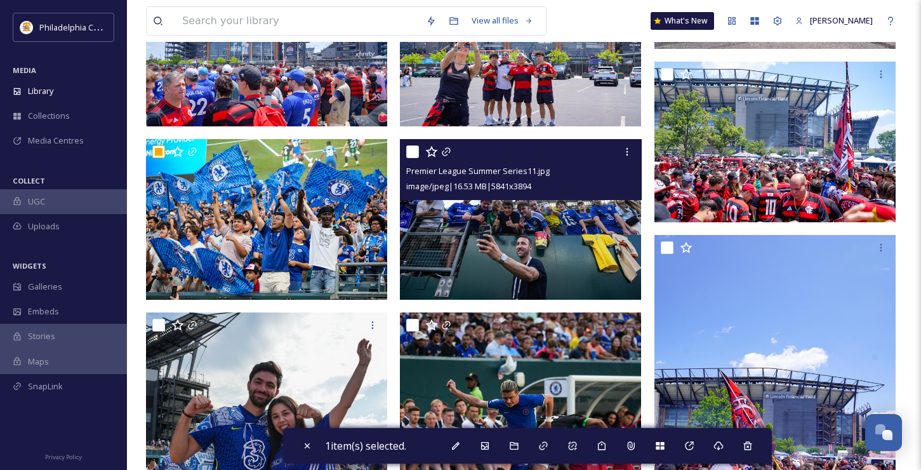
click at [411, 149] on input "checkbox" at bounding box center [412, 151] width 13 height 13
checkbox input "true"
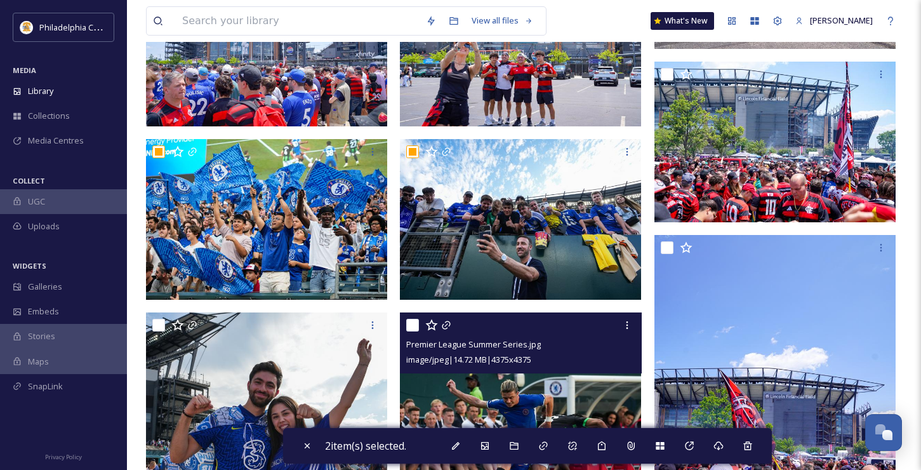
click at [411, 326] on input "checkbox" at bounding box center [412, 325] width 13 height 13
checkbox input "true"
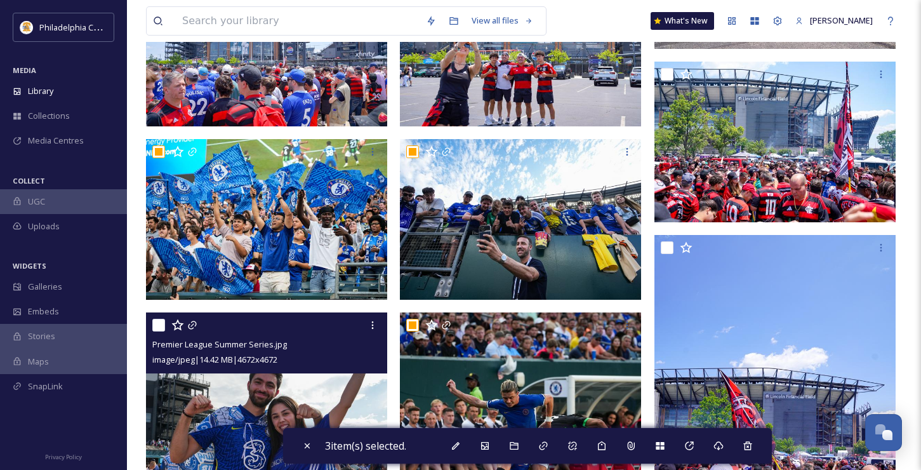
click at [159, 324] on input "checkbox" at bounding box center [158, 325] width 13 height 13
checkbox input "true"
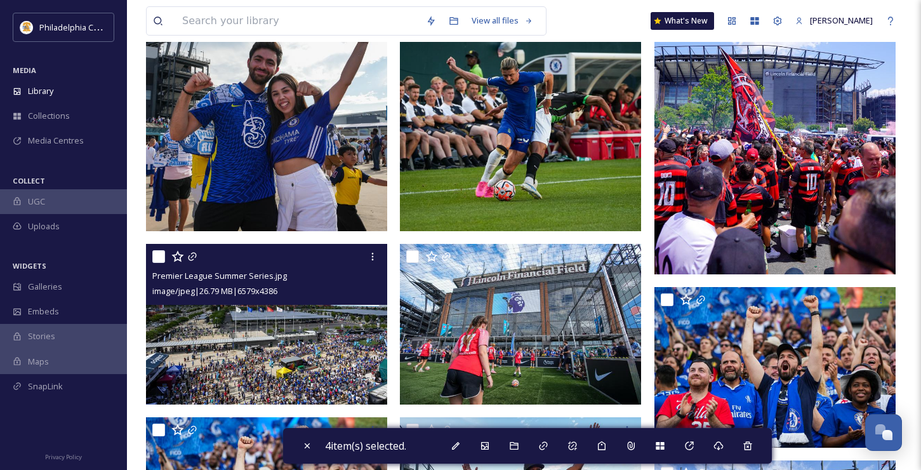
scroll to position [4442, 0]
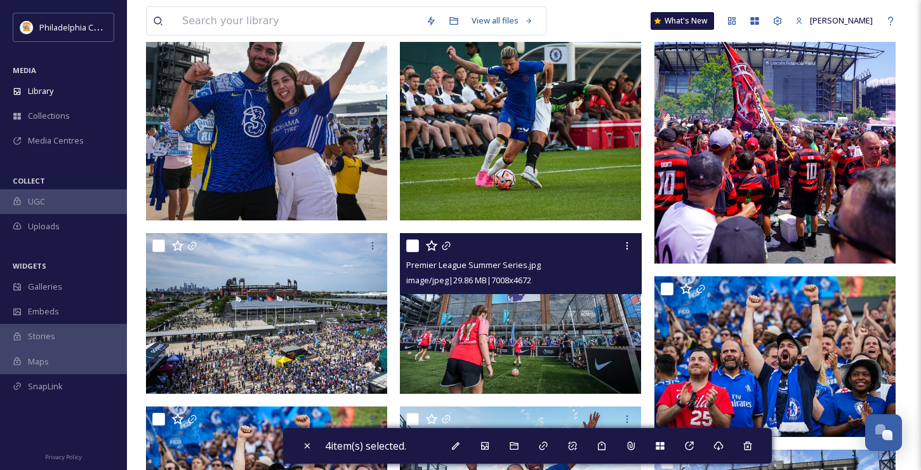
click at [415, 244] on input "checkbox" at bounding box center [412, 245] width 13 height 13
checkbox input "true"
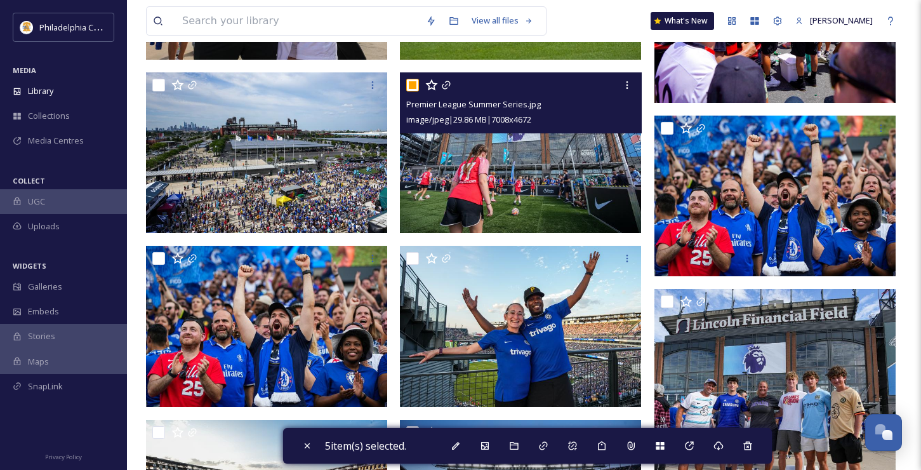
scroll to position [4658, 0]
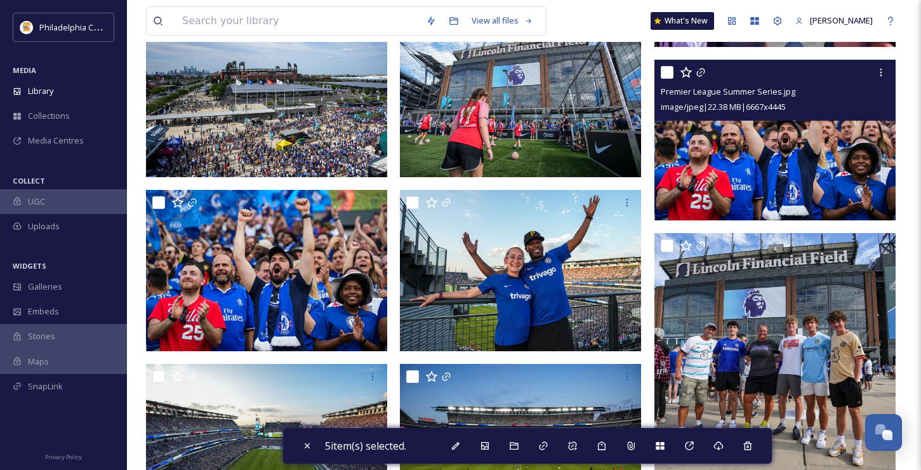
click at [667, 74] on input "checkbox" at bounding box center [667, 72] width 13 height 13
checkbox input "true"
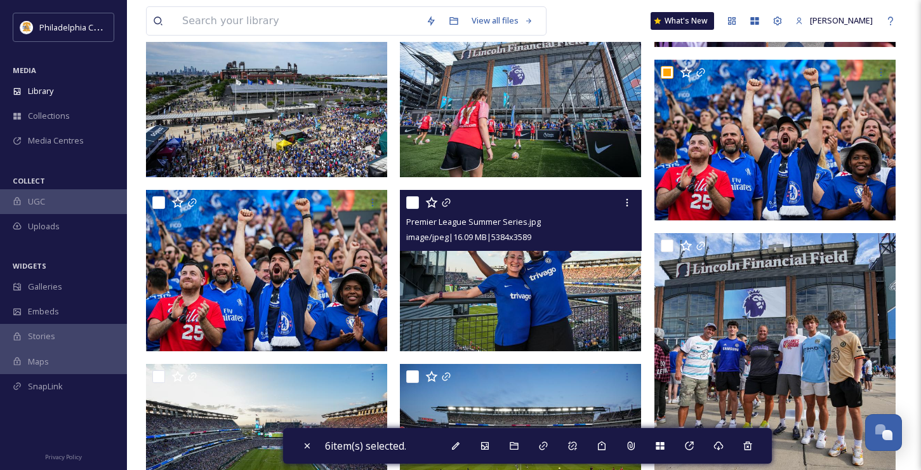
click at [409, 202] on input "checkbox" at bounding box center [412, 202] width 13 height 13
checkbox input "true"
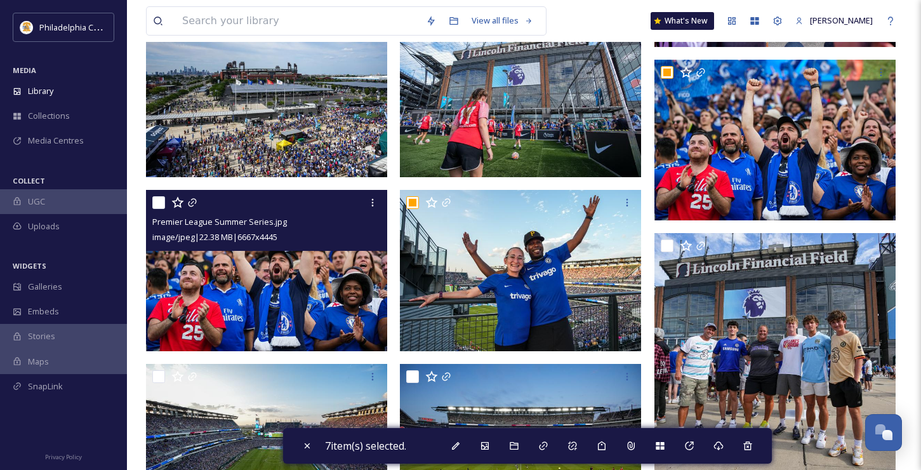
click at [150, 204] on div "Premier League Summer Series.jpg image/jpeg | 22.38 MB | 6667 x 4445" at bounding box center [266, 220] width 241 height 61
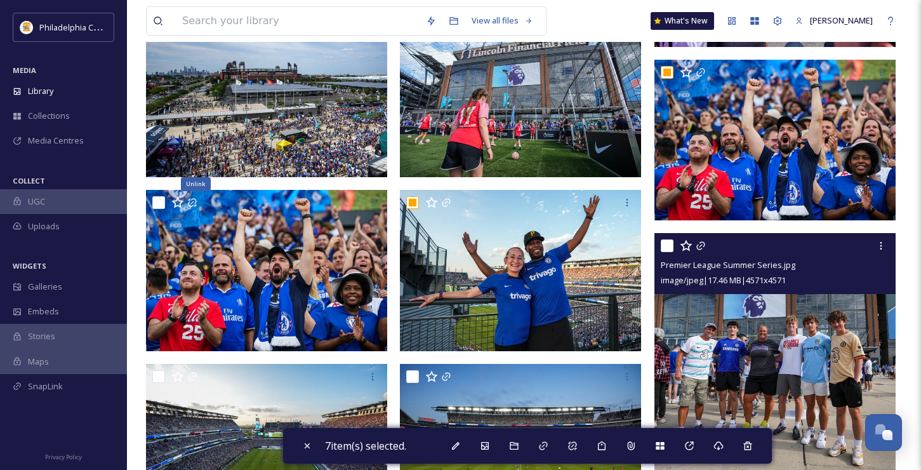
click at [675, 248] on div at bounding box center [777, 245] width 232 height 23
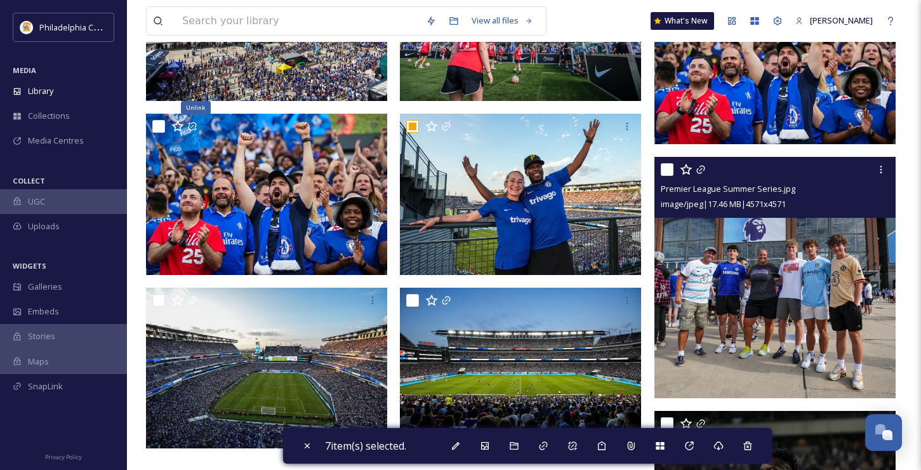
scroll to position [4746, 0]
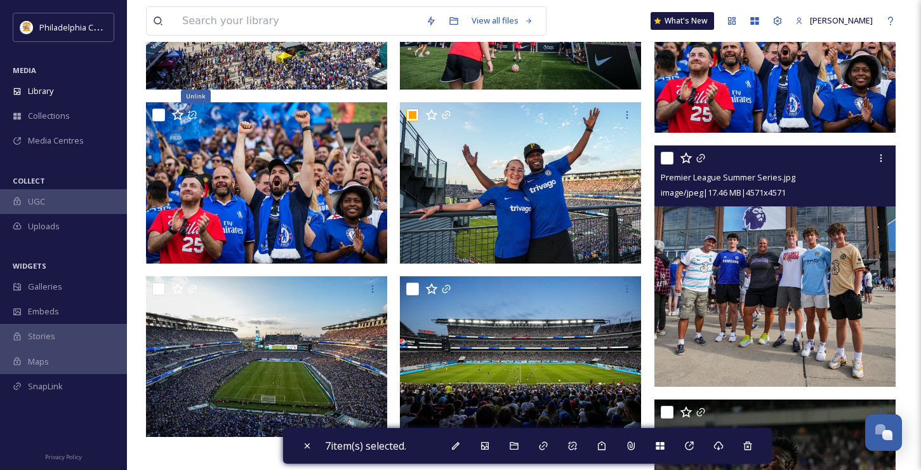
click at [665, 161] on input "checkbox" at bounding box center [667, 158] width 13 height 13
checkbox input "true"
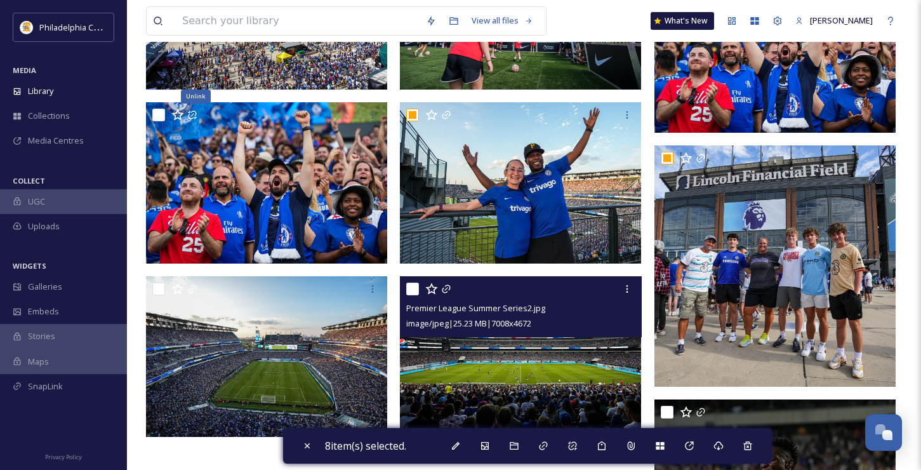
click at [411, 284] on input "checkbox" at bounding box center [412, 289] width 13 height 13
checkbox input "true"
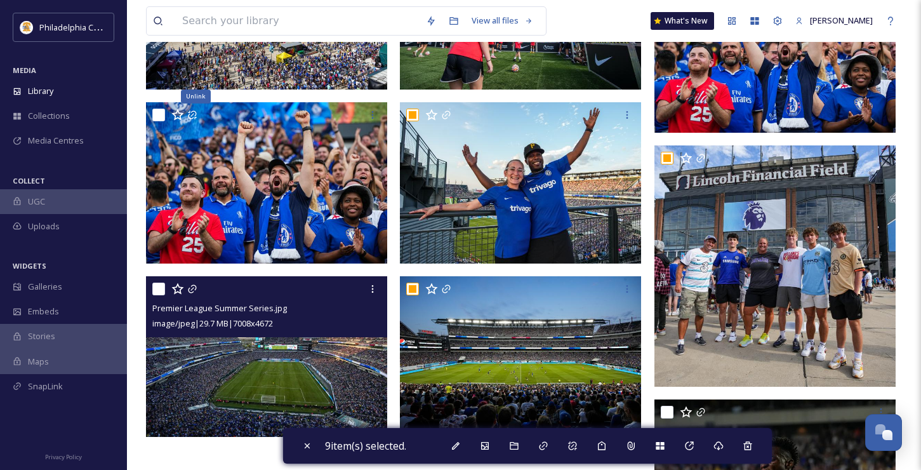
click at [154, 289] on input "checkbox" at bounding box center [158, 289] width 13 height 13
checkbox input "true"
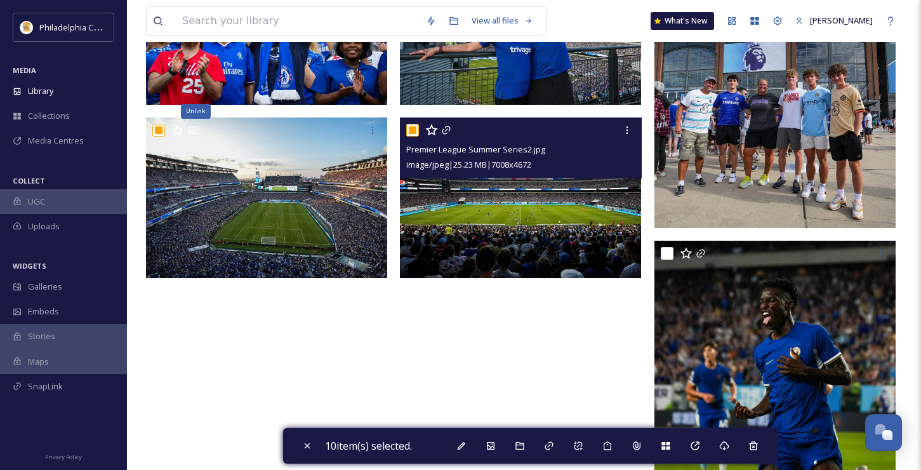
scroll to position [4971, 0]
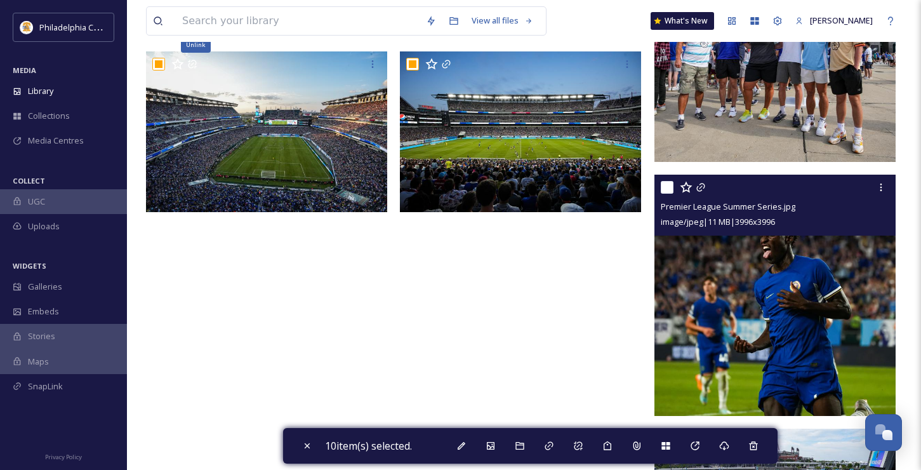
click at [669, 185] on input "checkbox" at bounding box center [667, 187] width 13 height 13
checkbox input "true"
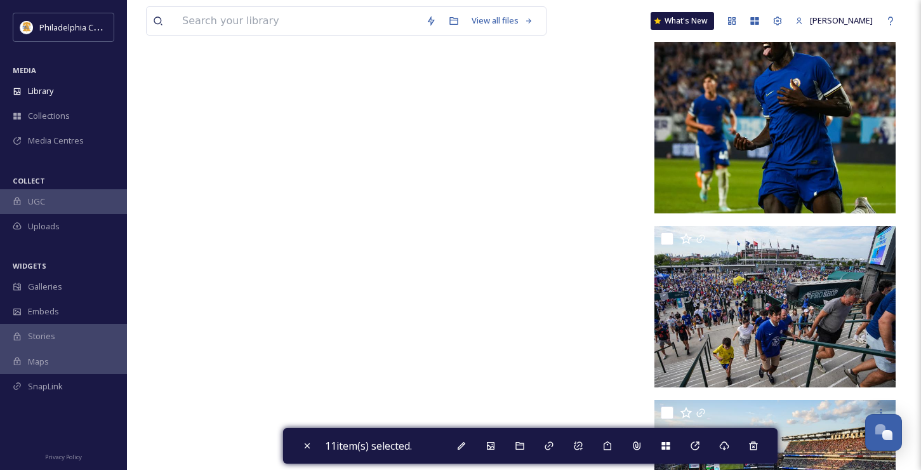
scroll to position [5205, 0]
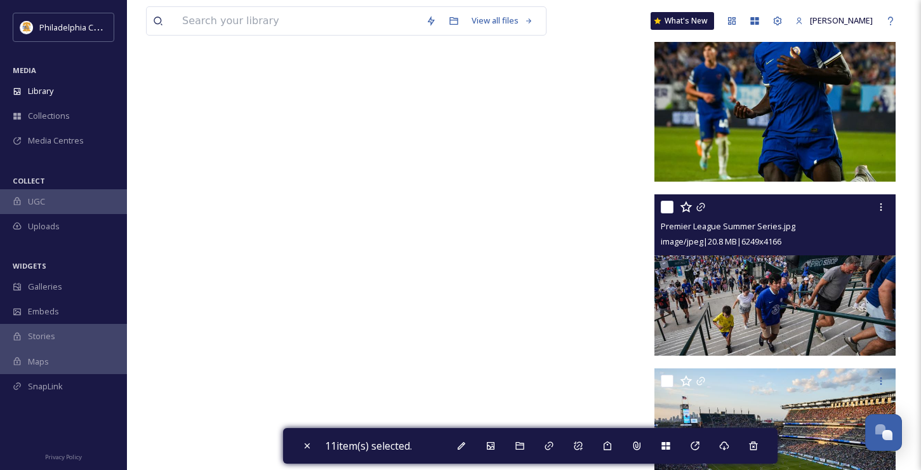
click at [666, 210] on input "checkbox" at bounding box center [667, 207] width 13 height 13
checkbox input "true"
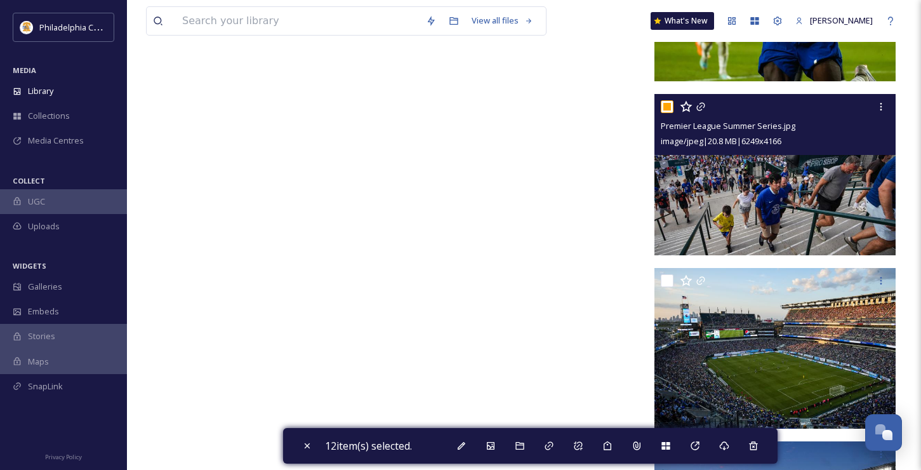
scroll to position [5306, 0]
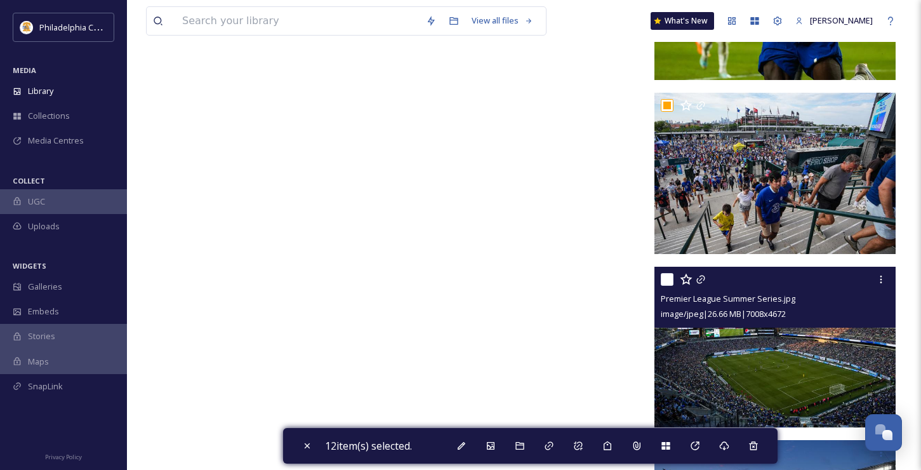
click at [666, 277] on input "checkbox" at bounding box center [667, 279] width 13 height 13
checkbox input "true"
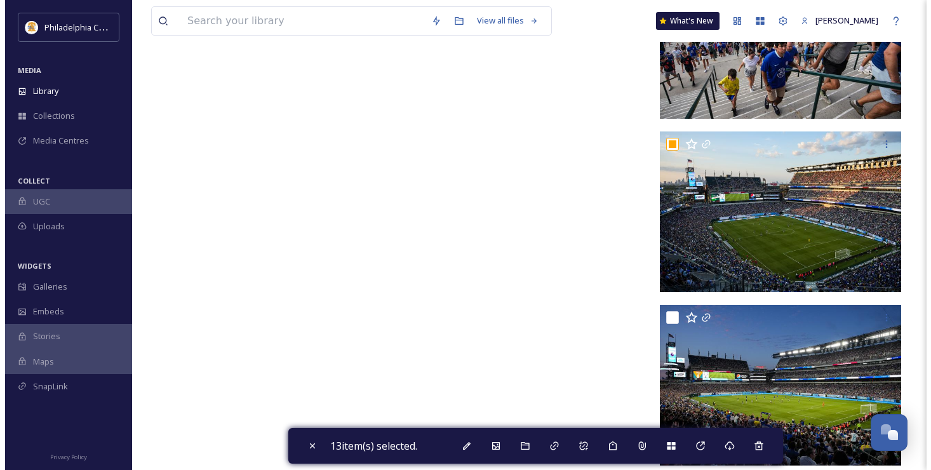
scroll to position [5459, 0]
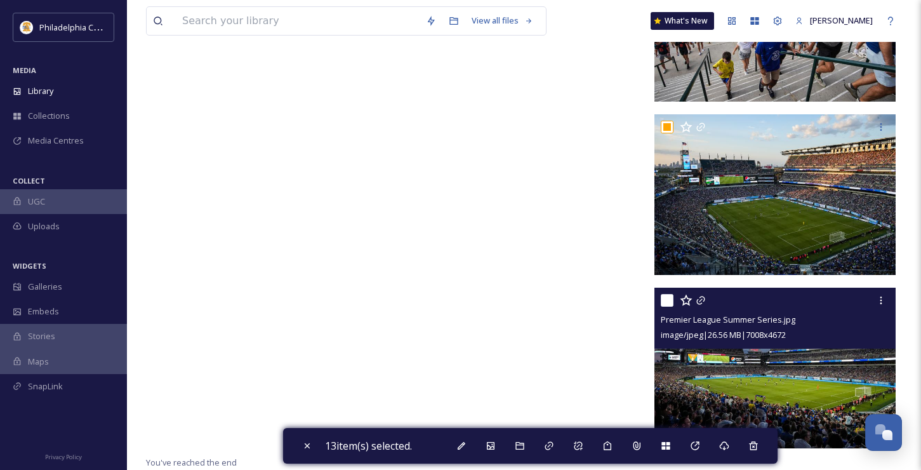
click at [669, 303] on input "checkbox" at bounding box center [667, 300] width 13 height 13
checkbox input "true"
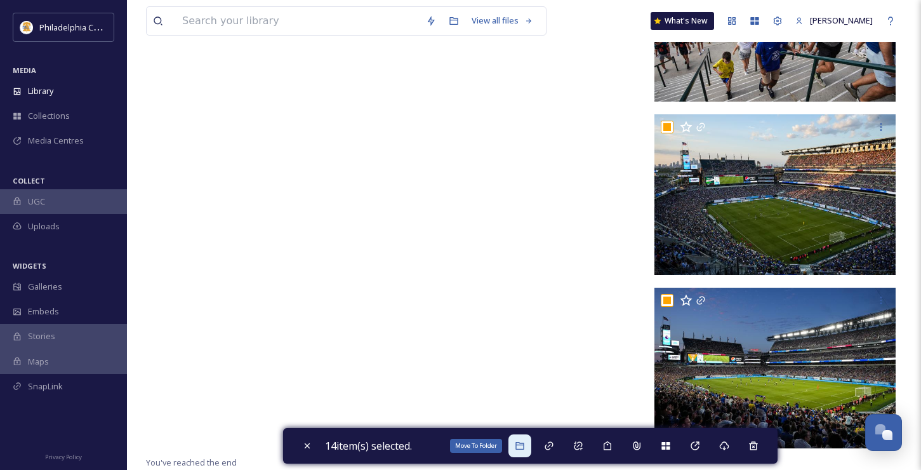
click at [521, 446] on icon at bounding box center [520, 446] width 10 height 10
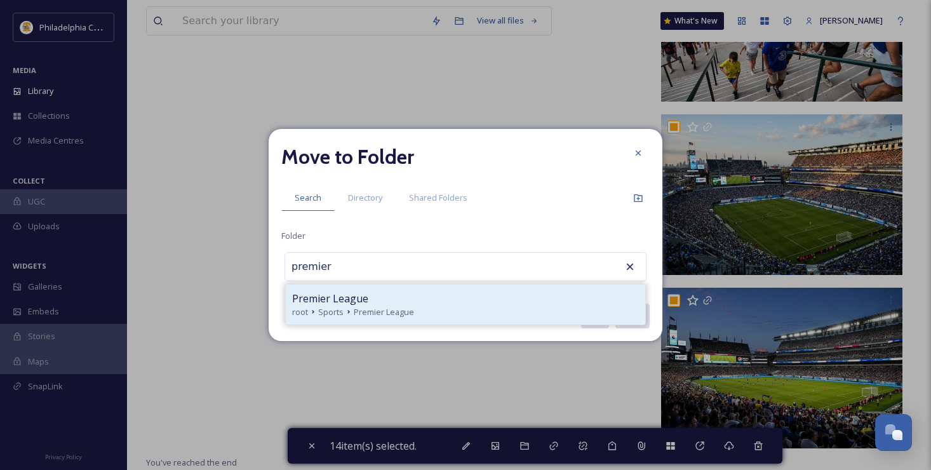
click at [488, 304] on div "Premier League" at bounding box center [465, 298] width 347 height 15
type input "Premier League"
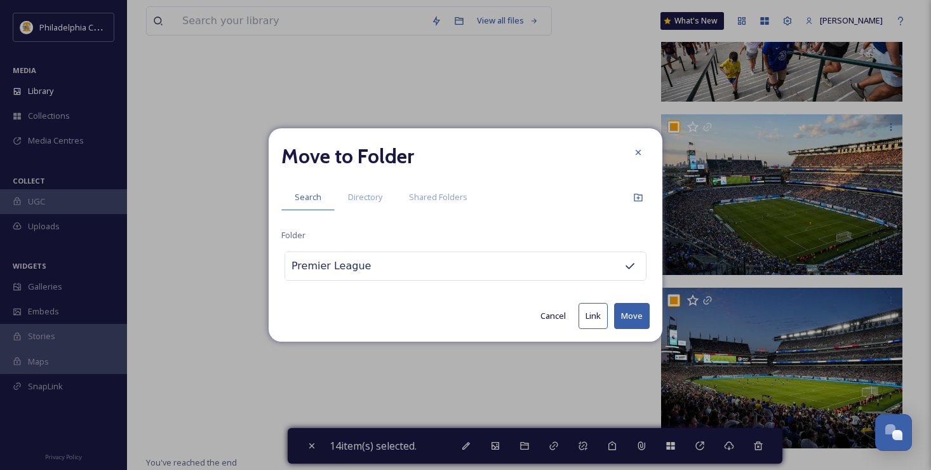
click at [623, 315] on button "Move" at bounding box center [632, 316] width 36 height 26
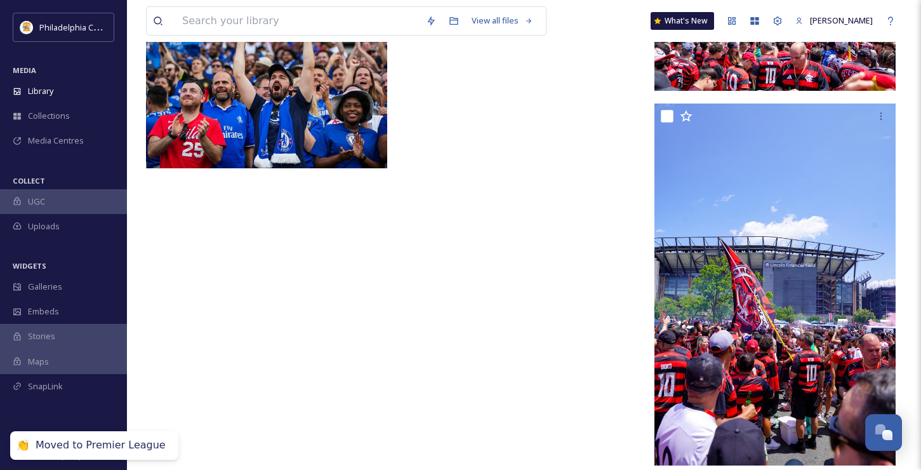
scroll to position [4430, 0]
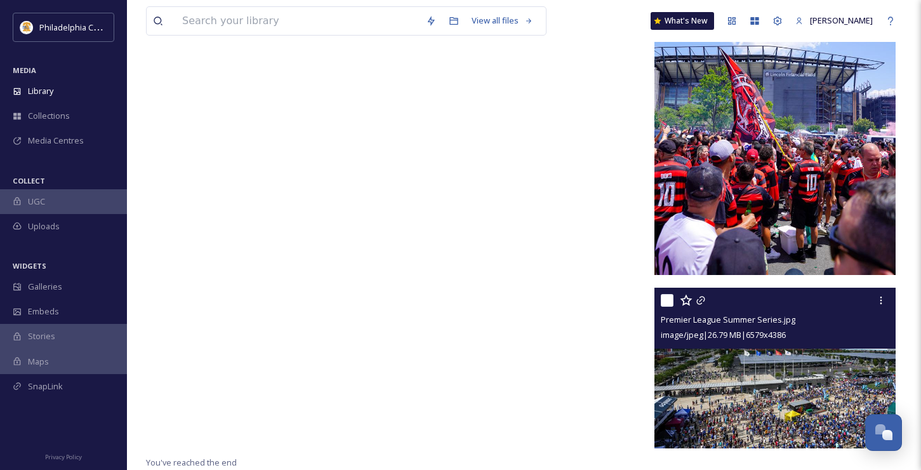
click at [669, 302] on input "checkbox" at bounding box center [667, 300] width 13 height 13
checkbox input "true"
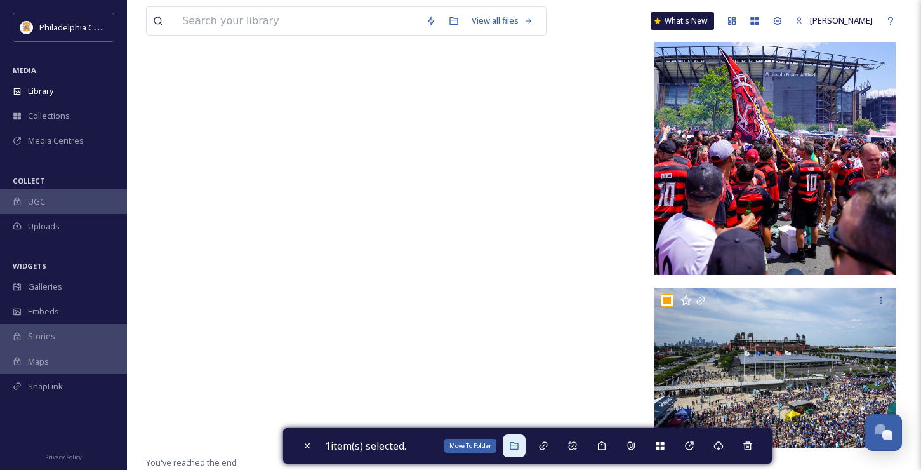
click at [514, 446] on icon at bounding box center [514, 446] width 10 height 10
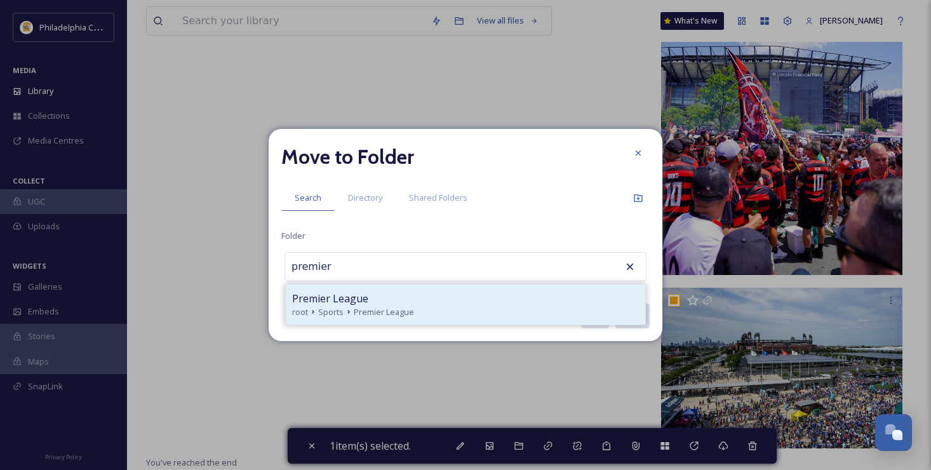
click at [400, 305] on div "Premier League" at bounding box center [465, 298] width 347 height 15
type input "Premier League"
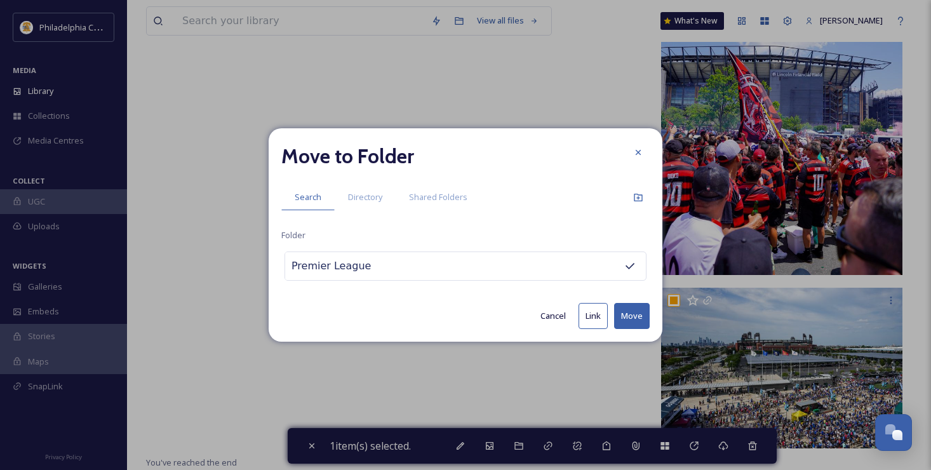
click at [641, 313] on button "Move" at bounding box center [632, 316] width 36 height 26
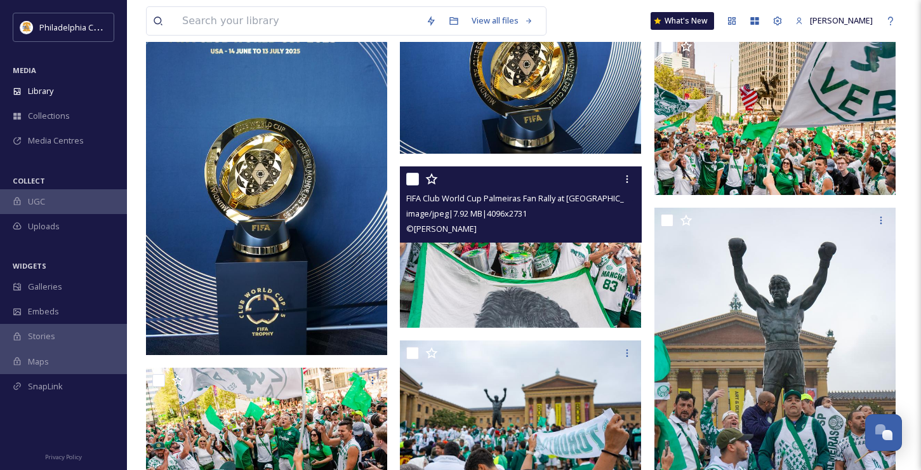
scroll to position [0, 0]
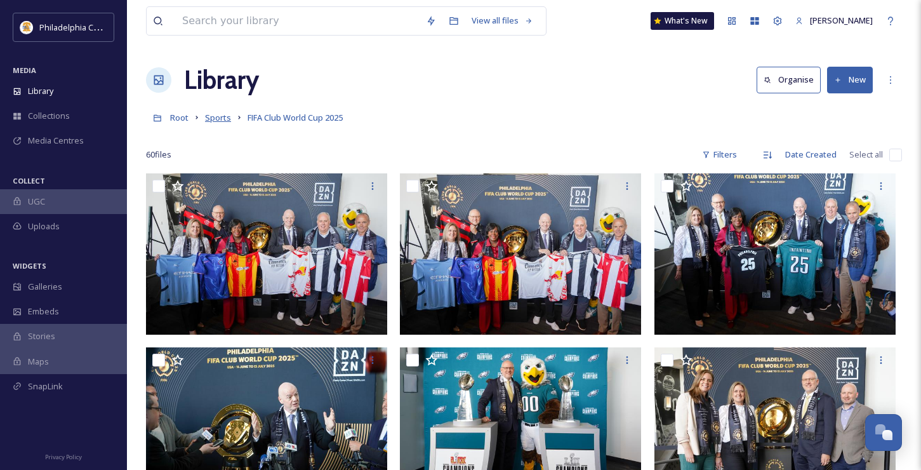
click at [224, 122] on span "Sports" at bounding box center [218, 117] width 26 height 11
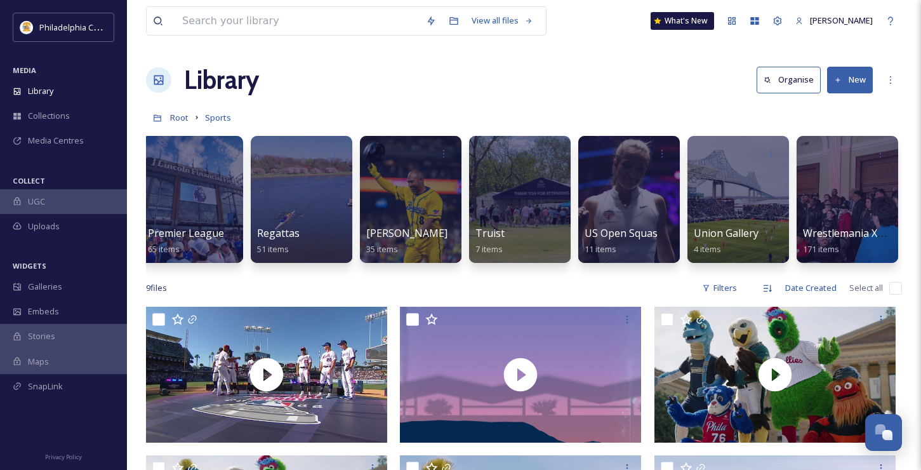
scroll to position [0, 1863]
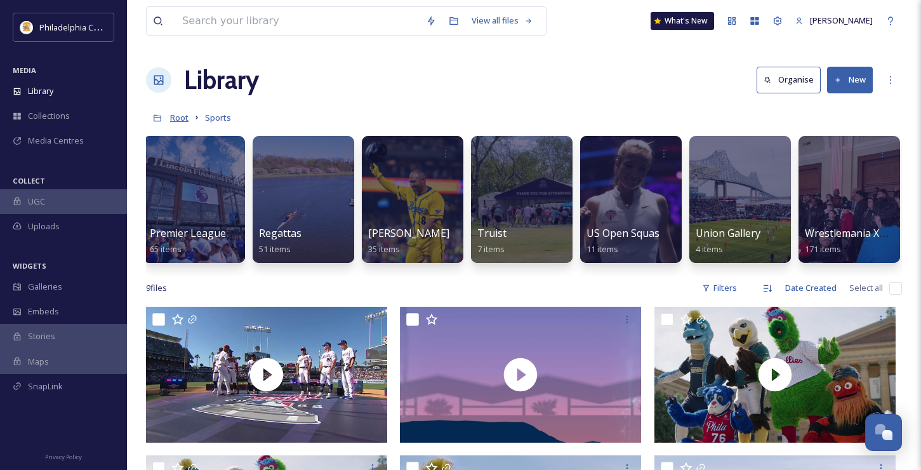
click at [176, 116] on span "Root" at bounding box center [179, 117] width 18 height 11
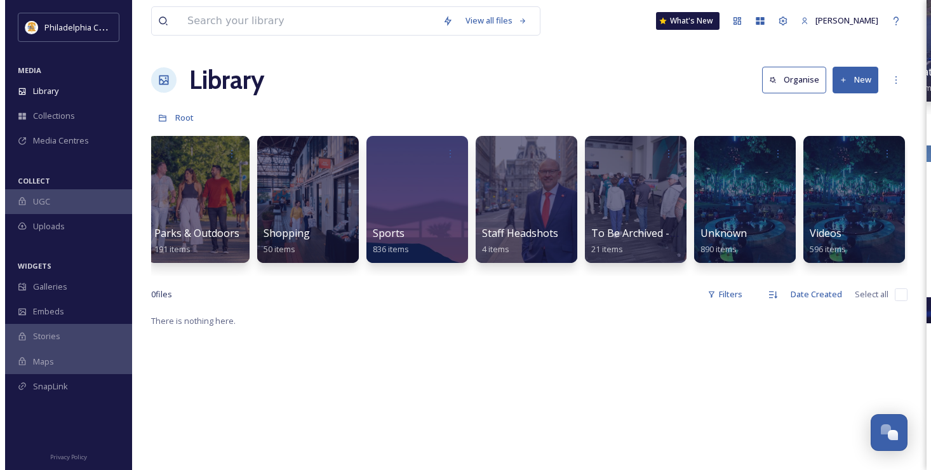
scroll to position [0, 991]
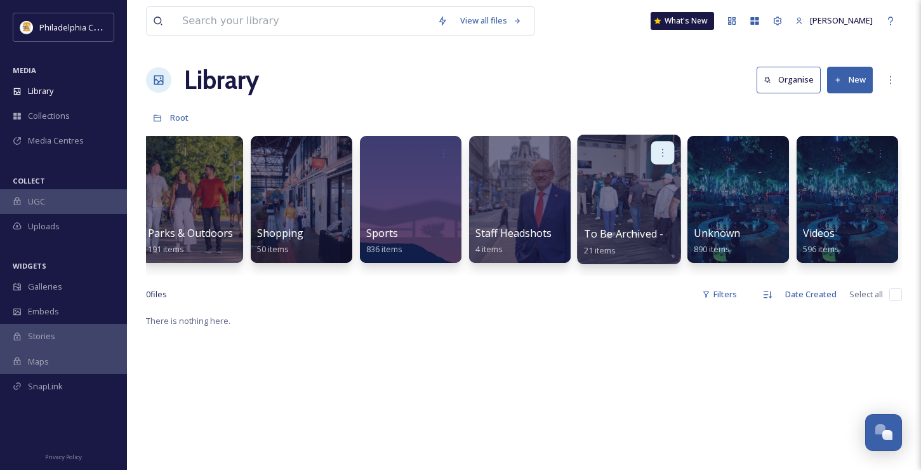
click at [665, 146] on div at bounding box center [662, 152] width 23 height 23
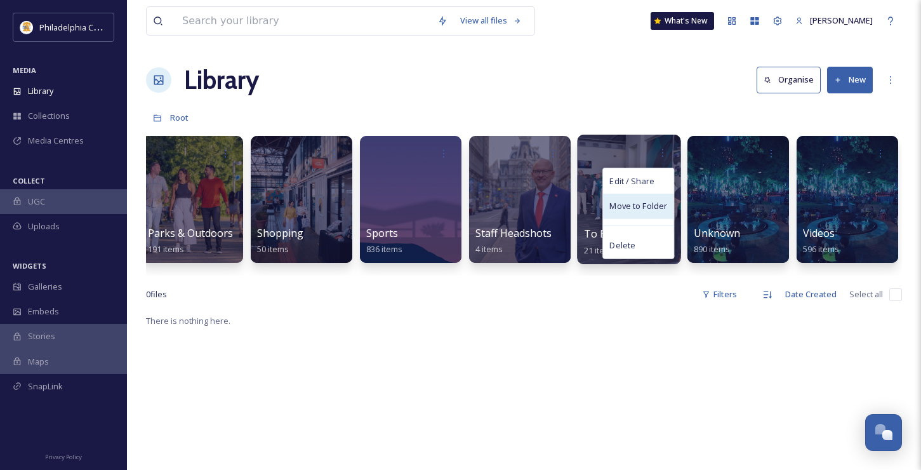
click at [646, 203] on span "Move to Folder" at bounding box center [638, 206] width 58 height 13
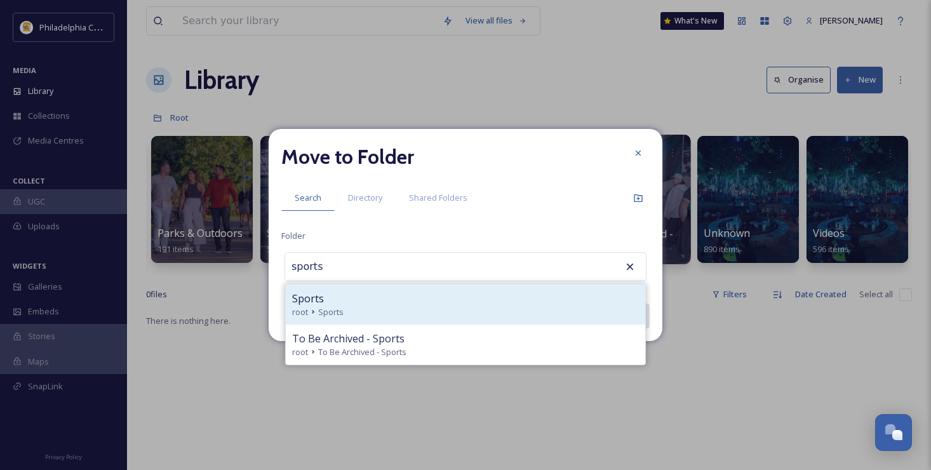
click at [359, 312] on div "root Sports" at bounding box center [465, 312] width 347 height 12
type input "Sports"
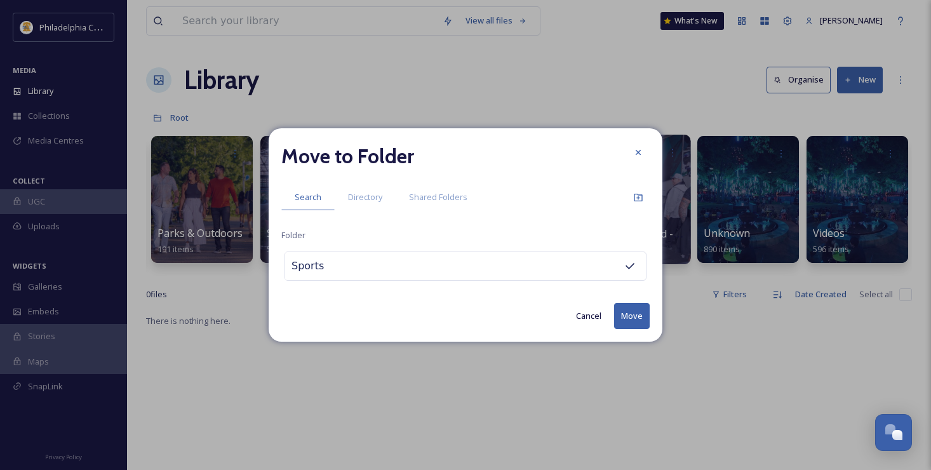
click at [641, 320] on button "Move" at bounding box center [632, 316] width 36 height 26
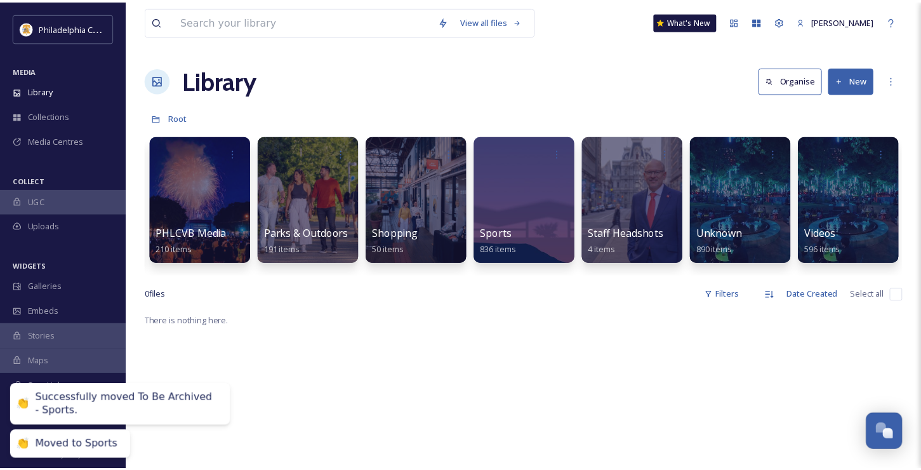
scroll to position [0, 872]
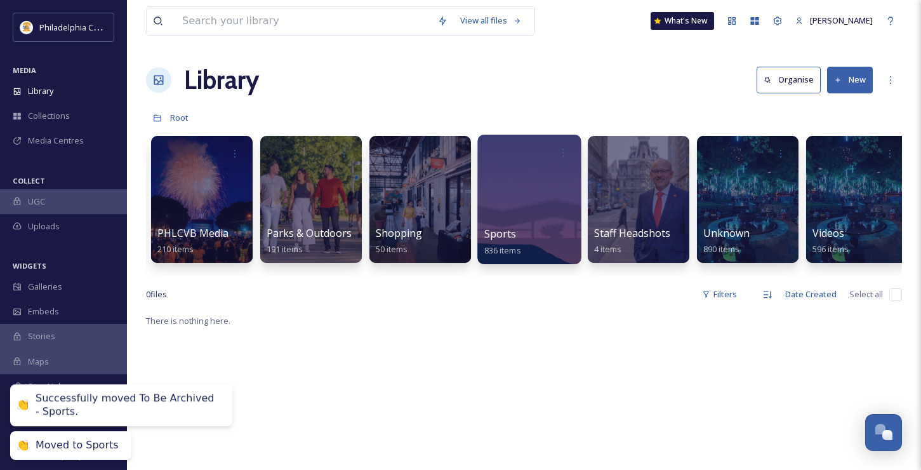
click at [539, 236] on div "Sports 836 items" at bounding box center [529, 242] width 91 height 32
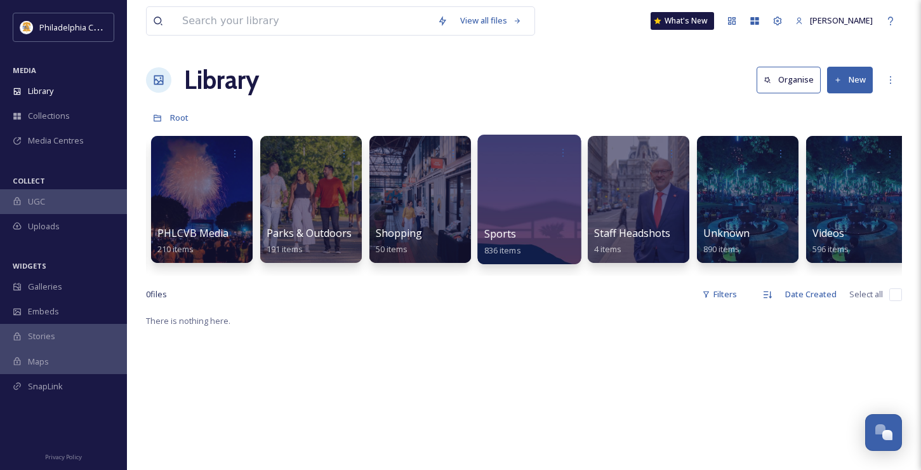
click at [498, 230] on span "Sports" at bounding box center [500, 234] width 32 height 14
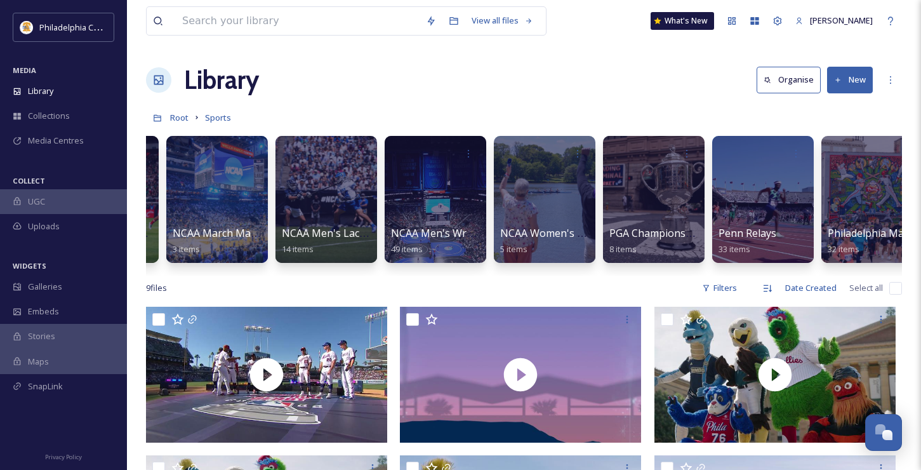
scroll to position [0, 961]
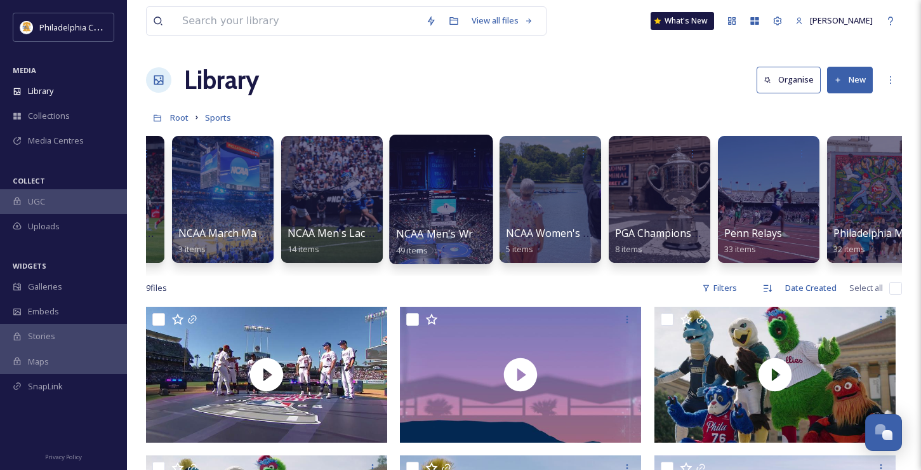
click at [408, 237] on span "NCAA Men's Wrestling" at bounding box center [451, 234] width 110 height 14
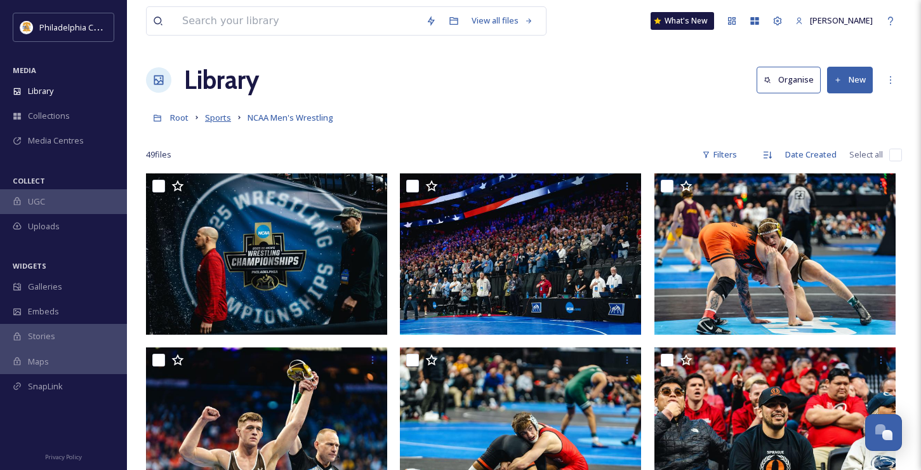
click at [223, 119] on span "Sports" at bounding box center [218, 117] width 26 height 11
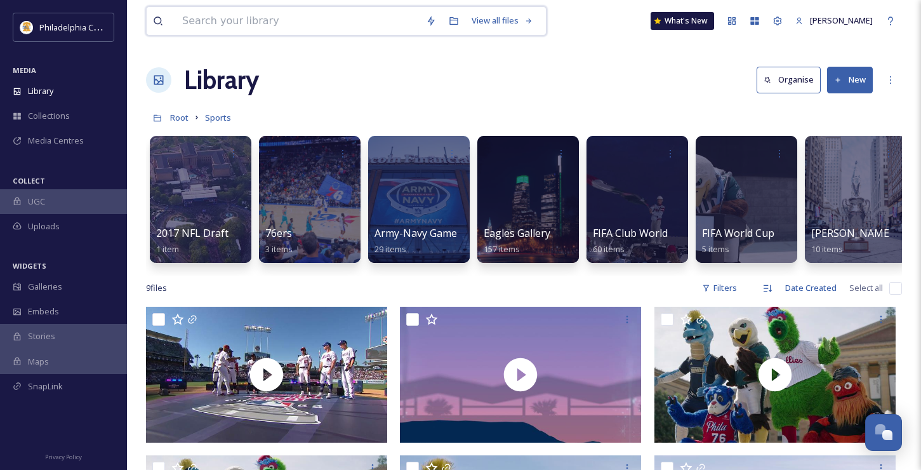
click at [321, 17] on input at bounding box center [298, 21] width 244 height 28
type input "[GEOGRAPHIC_DATA]"
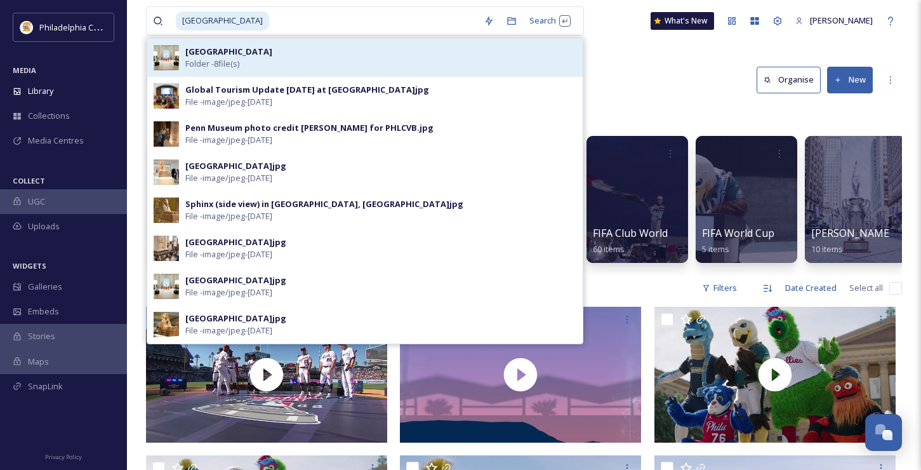
click at [275, 58] on div "Penn Museum Folder - 8 file(s)" at bounding box center [380, 58] width 391 height 24
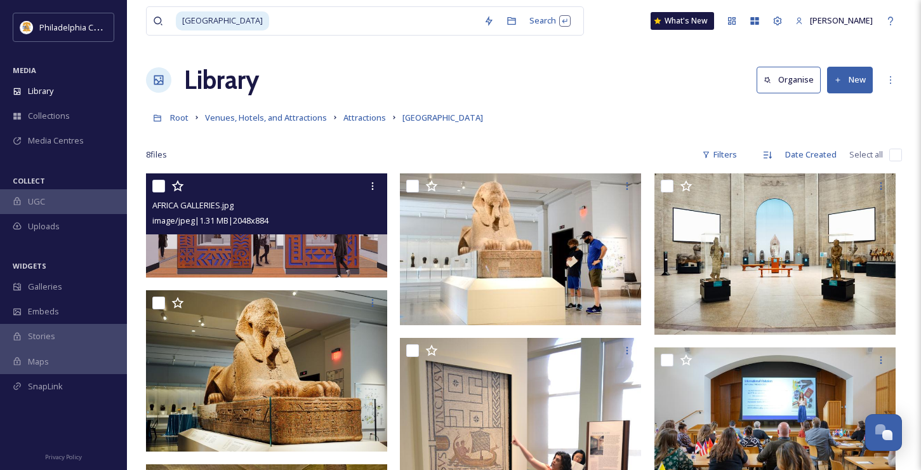
click at [159, 183] on input "checkbox" at bounding box center [158, 186] width 13 height 13
checkbox input "true"
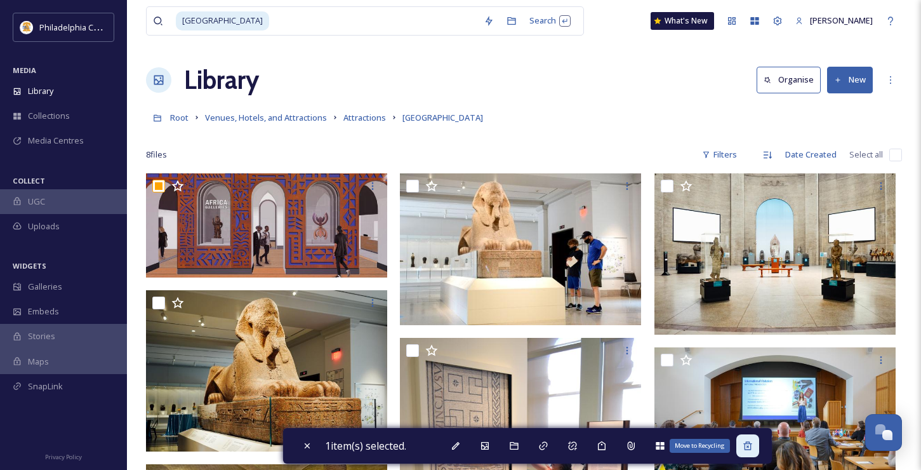
click at [749, 441] on icon at bounding box center [748, 446] width 10 height 10
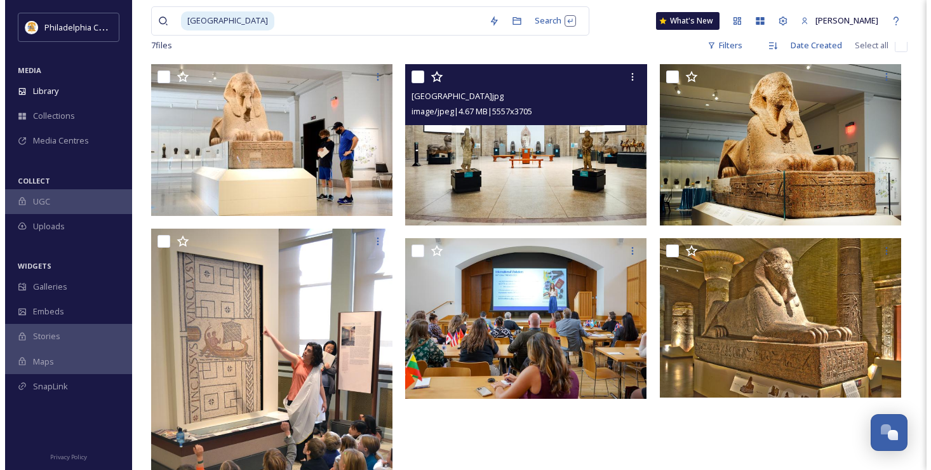
scroll to position [105, 0]
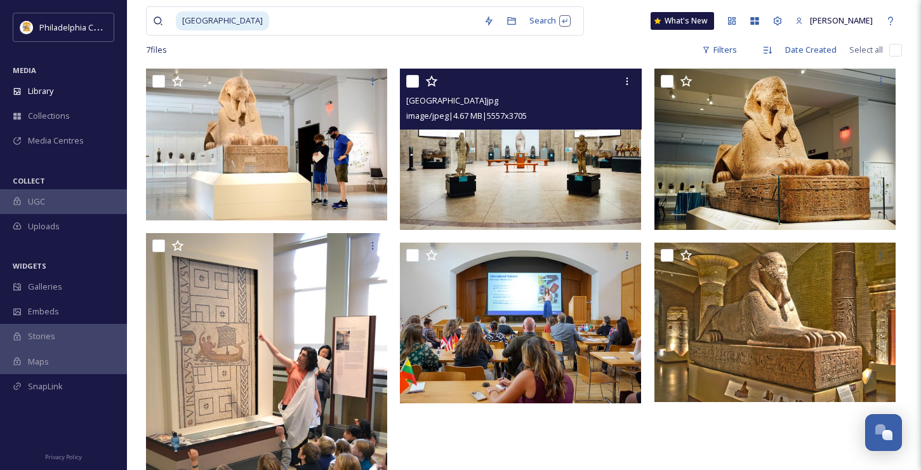
click at [509, 175] on img at bounding box center [520, 149] width 241 height 161
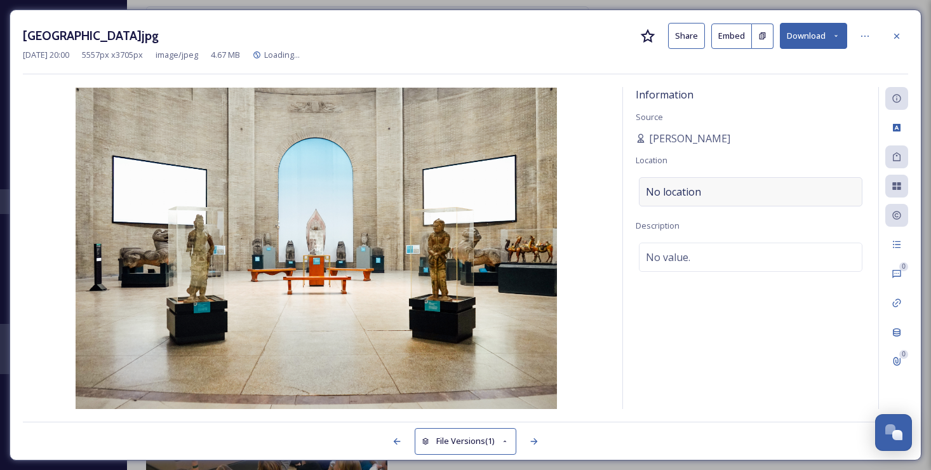
click at [682, 188] on span "No location" at bounding box center [673, 191] width 55 height 15
click at [682, 188] on input at bounding box center [750, 192] width 222 height 28
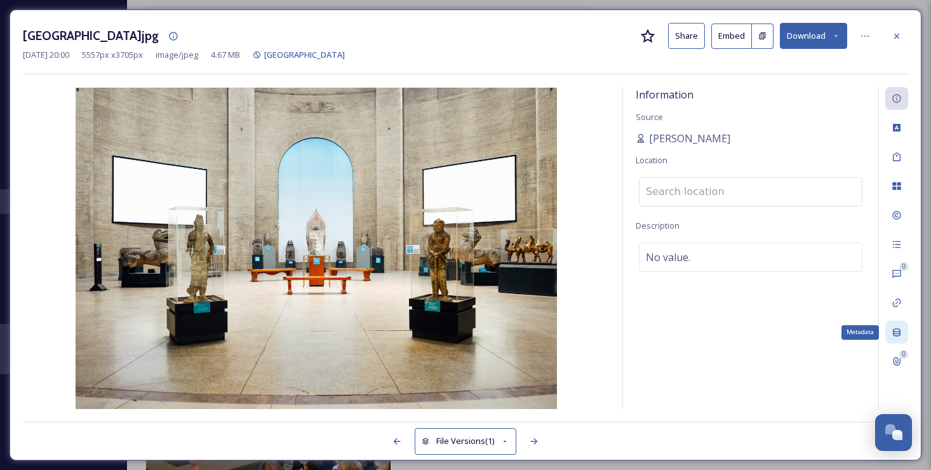
click at [896, 324] on div "Metadata" at bounding box center [896, 332] width 23 height 23
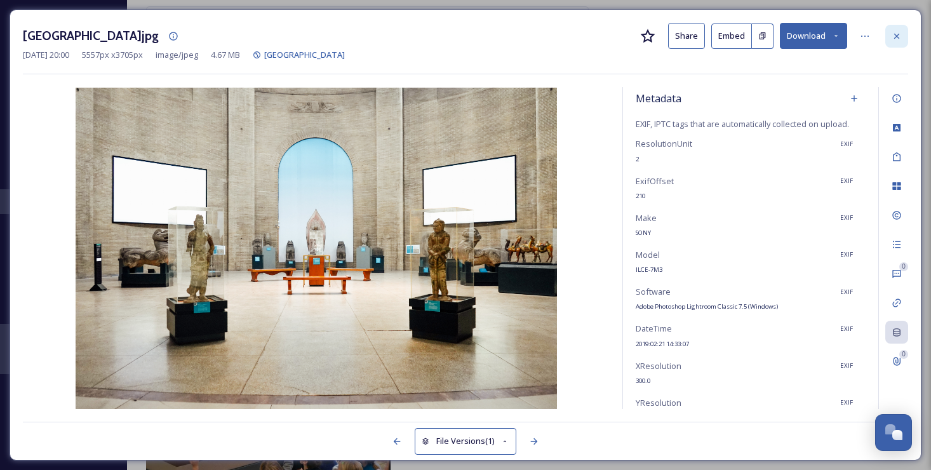
click at [893, 40] on icon at bounding box center [896, 36] width 10 height 10
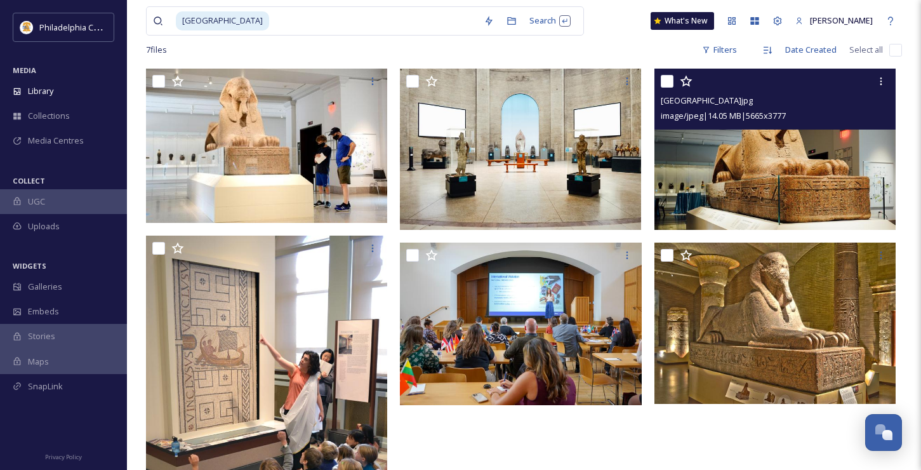
click at [744, 143] on img at bounding box center [775, 149] width 241 height 161
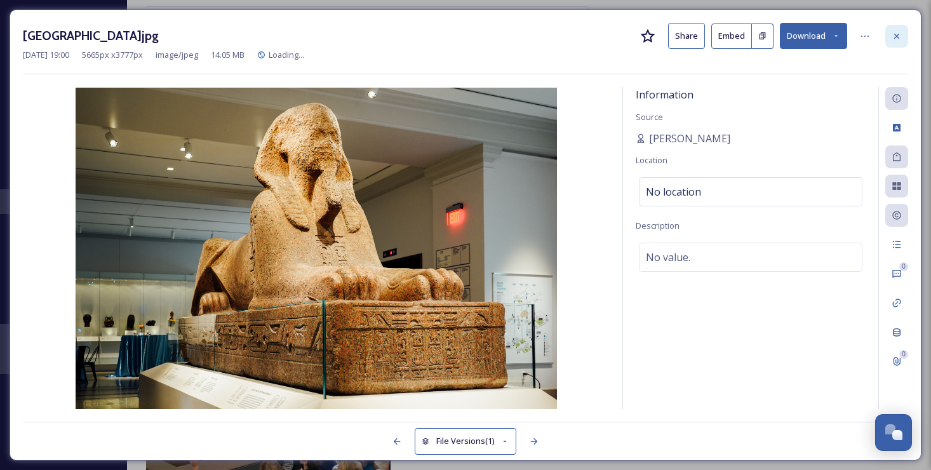
click at [899, 36] on icon at bounding box center [896, 36] width 10 height 10
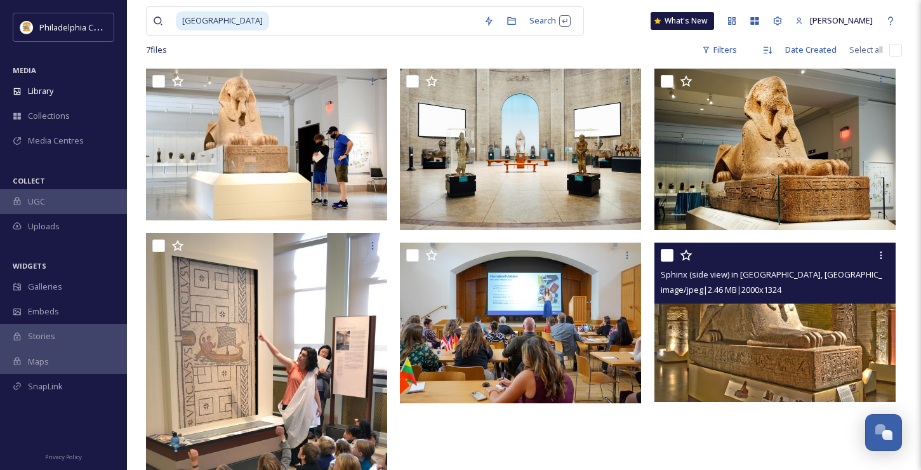
click at [716, 311] on img at bounding box center [775, 322] width 241 height 159
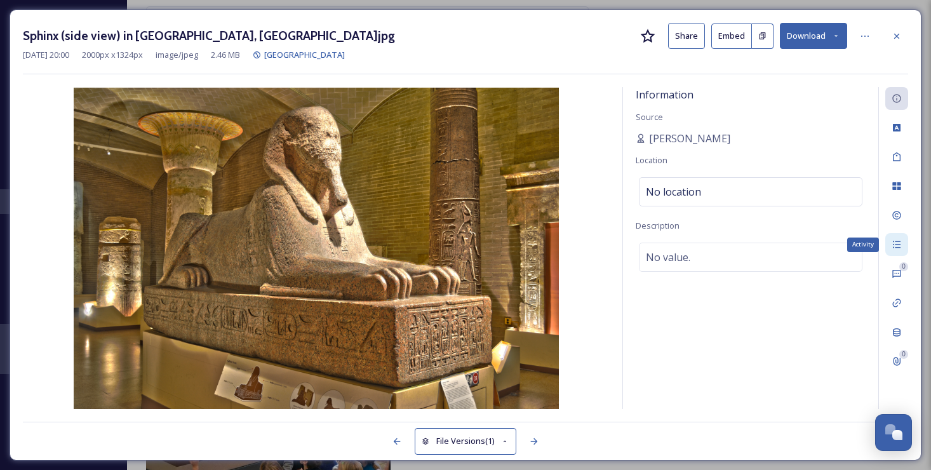
click at [896, 249] on icon at bounding box center [896, 244] width 10 height 10
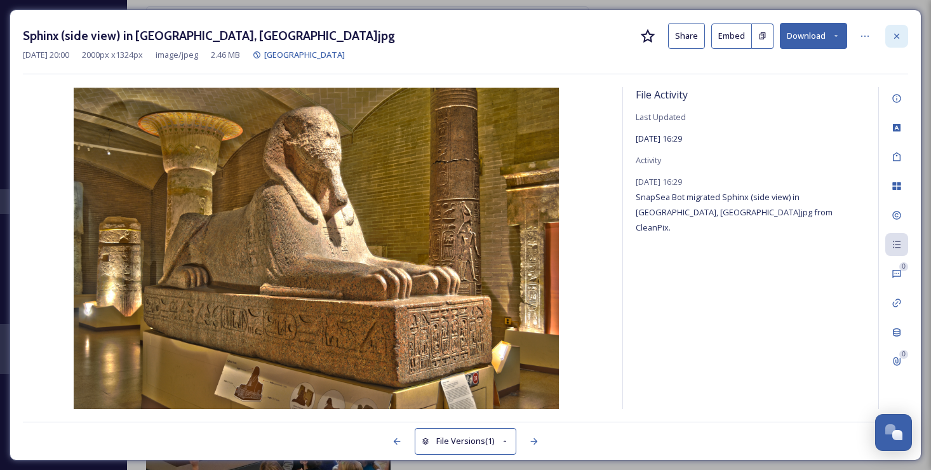
click at [893, 25] on div at bounding box center [896, 36] width 23 height 23
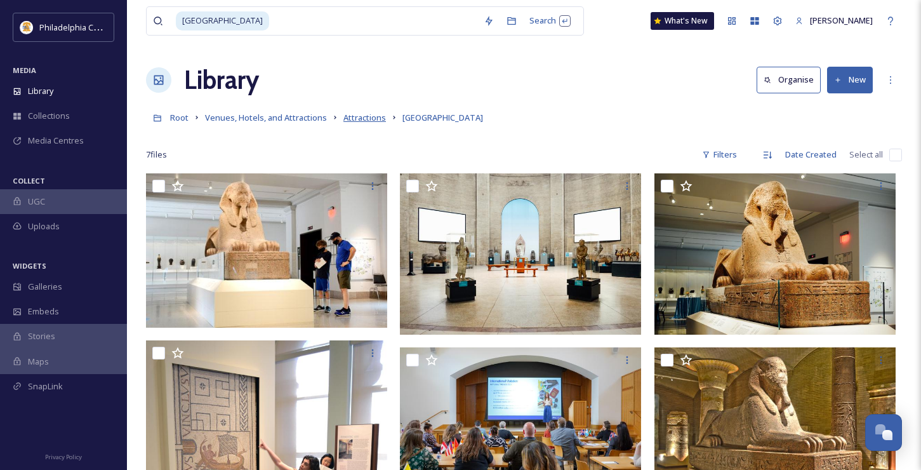
click at [357, 114] on span "Attractions" at bounding box center [364, 117] width 43 height 11
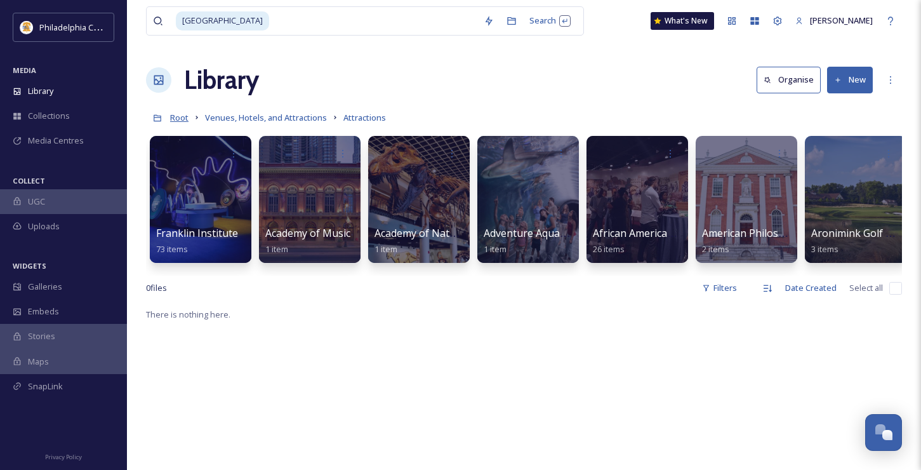
click at [180, 118] on span "Root" at bounding box center [179, 117] width 18 height 11
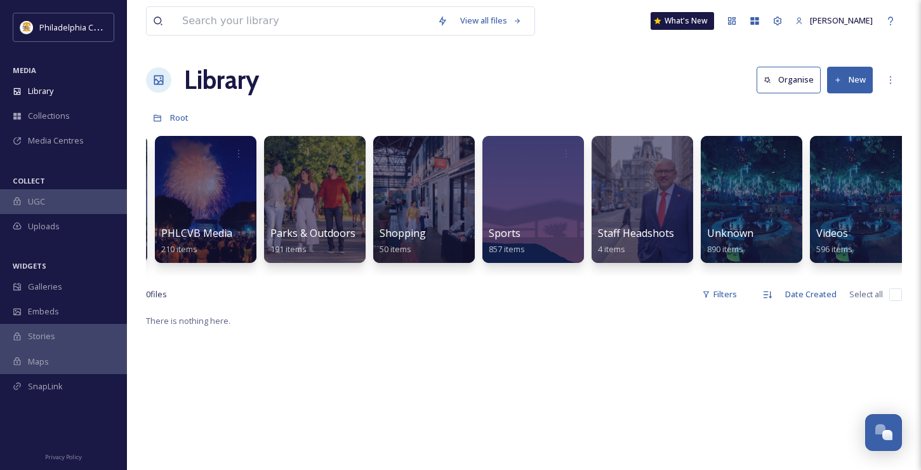
scroll to position [0, 882]
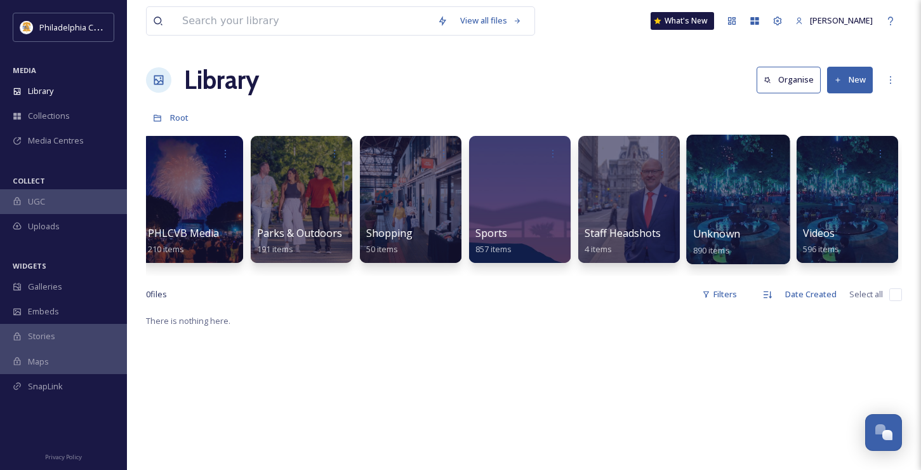
click at [716, 241] on span "Unknown" at bounding box center [716, 234] width 47 height 14
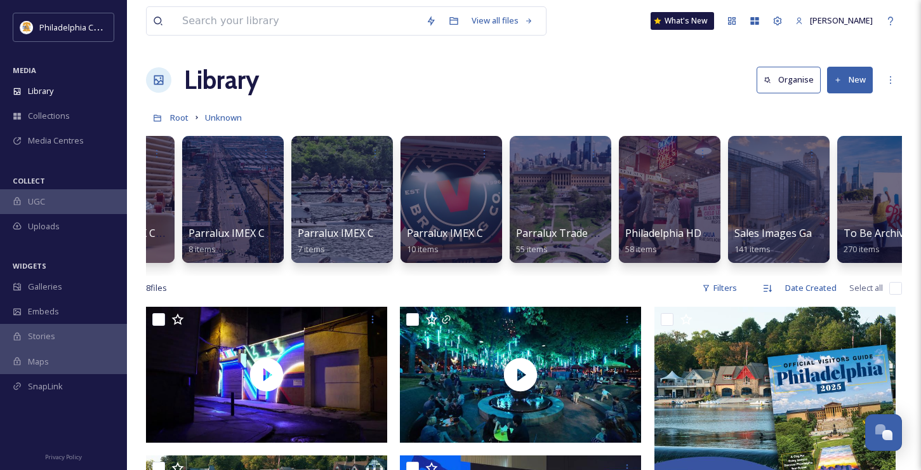
scroll to position [0, 1209]
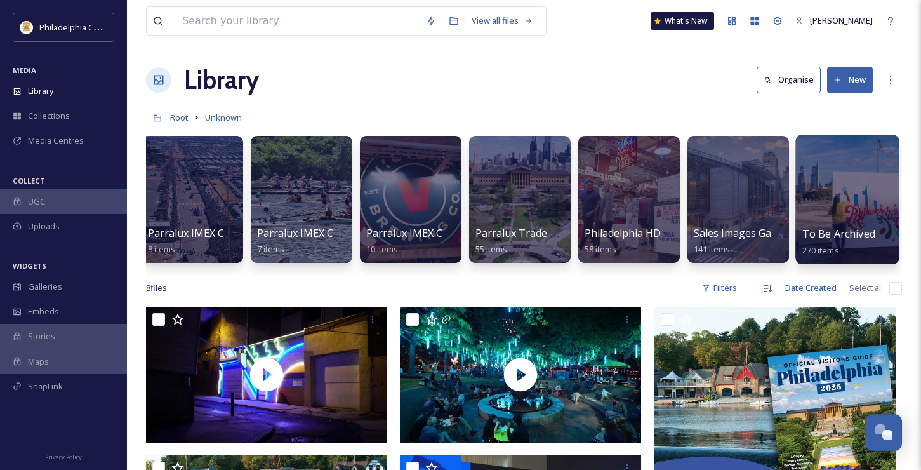
click at [853, 240] on span "To Be Archived" at bounding box center [838, 234] width 73 height 14
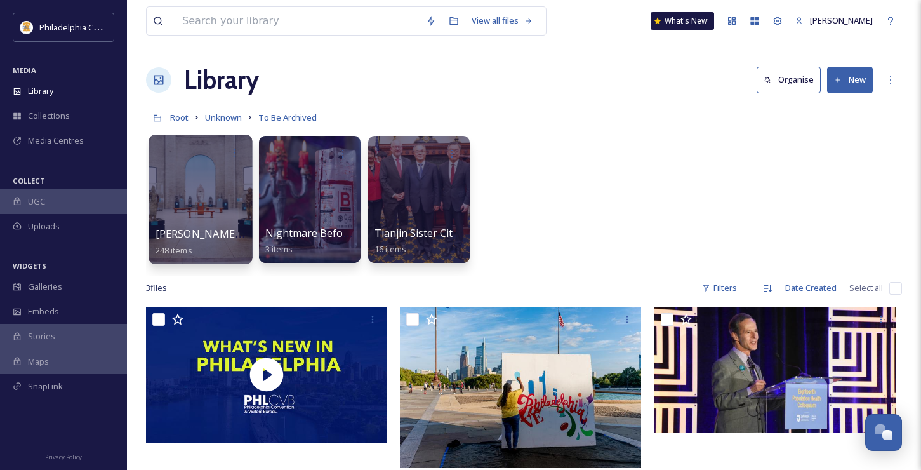
click at [202, 215] on div at bounding box center [200, 200] width 103 height 130
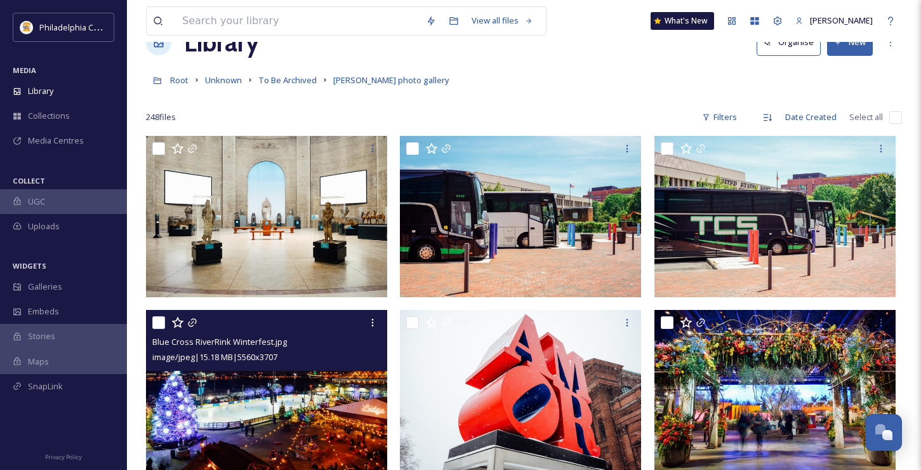
scroll to position [24, 0]
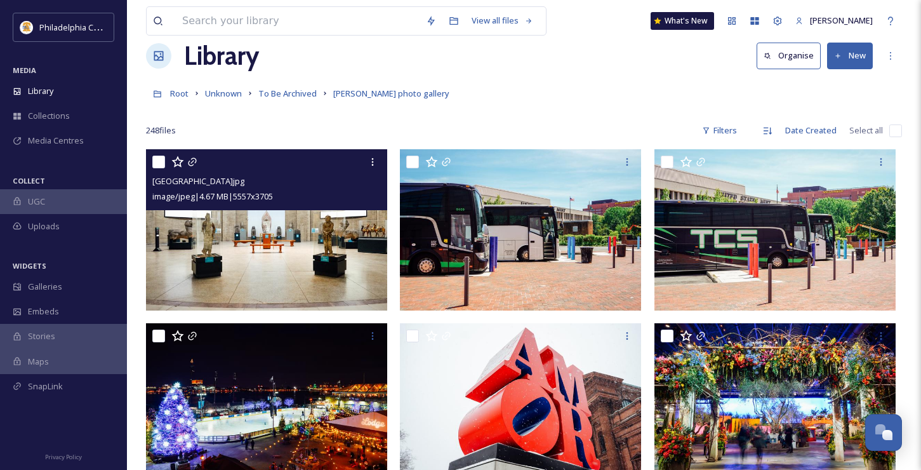
click at [251, 237] on img at bounding box center [266, 229] width 241 height 161
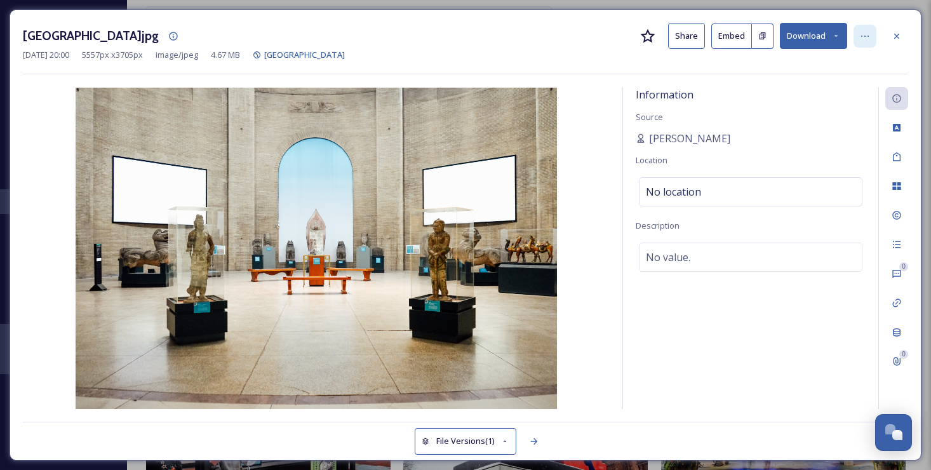
click at [863, 38] on icon at bounding box center [865, 36] width 10 height 10
click at [892, 34] on icon at bounding box center [896, 36] width 10 height 10
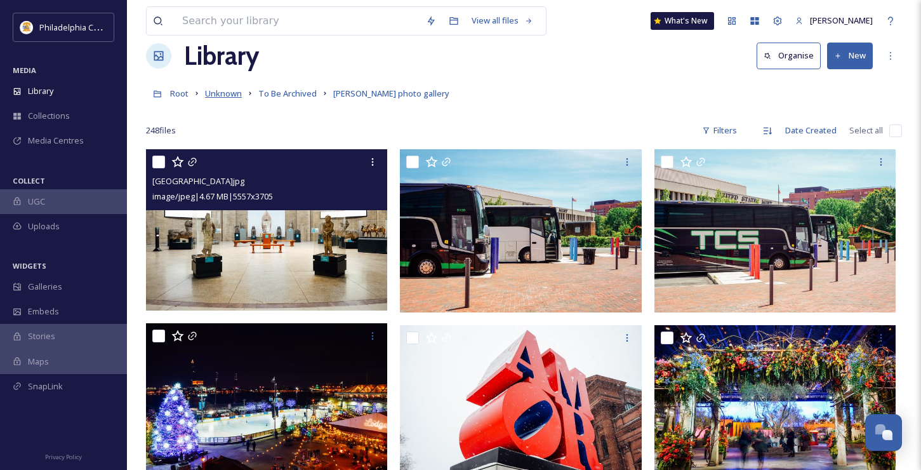
click at [224, 93] on span "Unknown" at bounding box center [223, 93] width 37 height 11
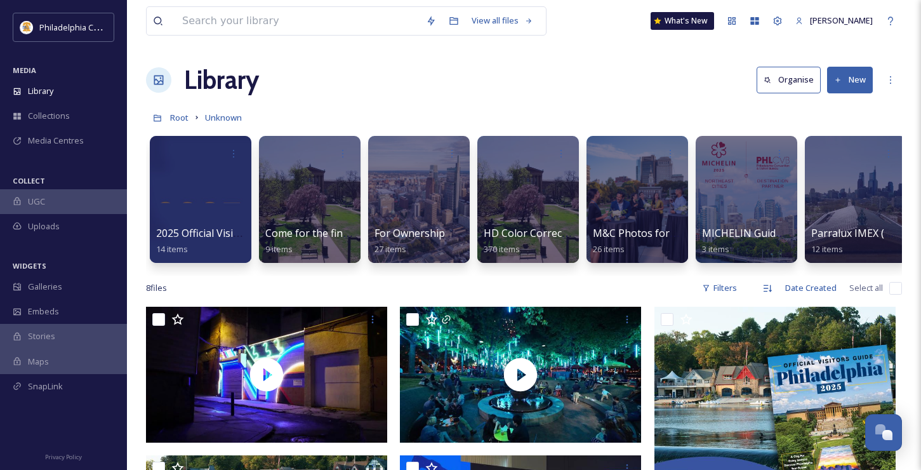
scroll to position [0, 166]
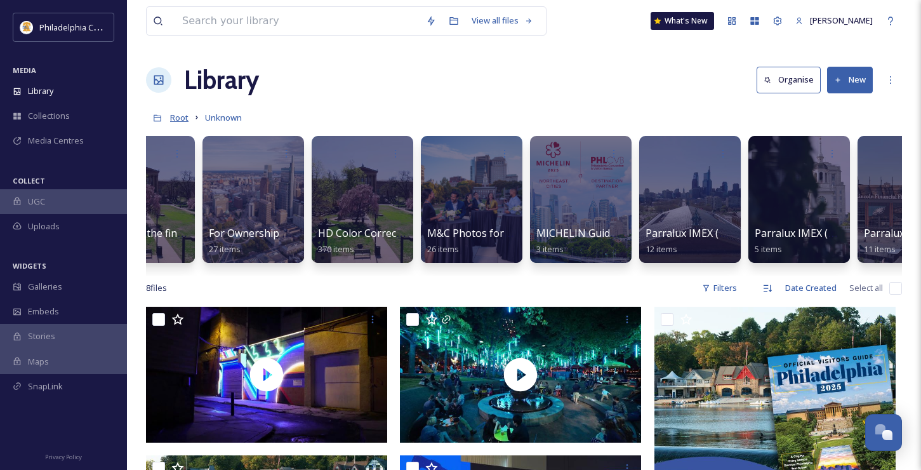
click at [178, 118] on span "Root" at bounding box center [179, 117] width 18 height 11
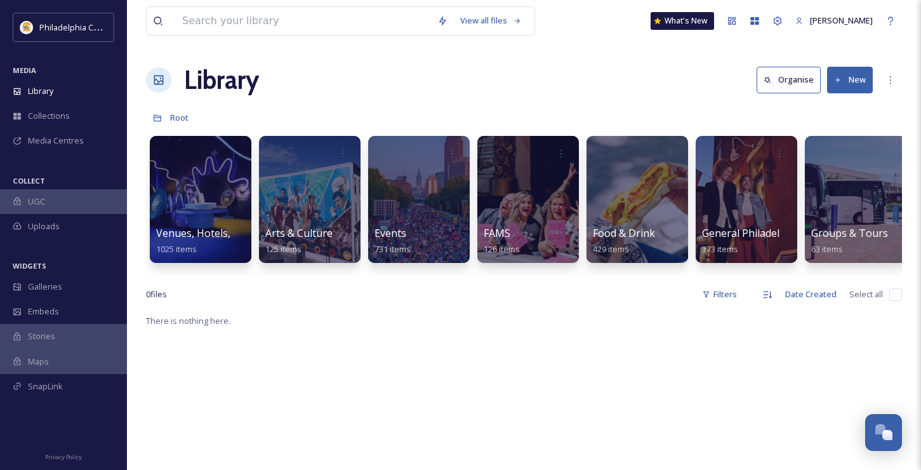
click at [399, 274] on div "Venues, Hotels, and Attractions 1025 items Arts & Culture 125 items Events 731 …" at bounding box center [524, 203] width 756 height 146
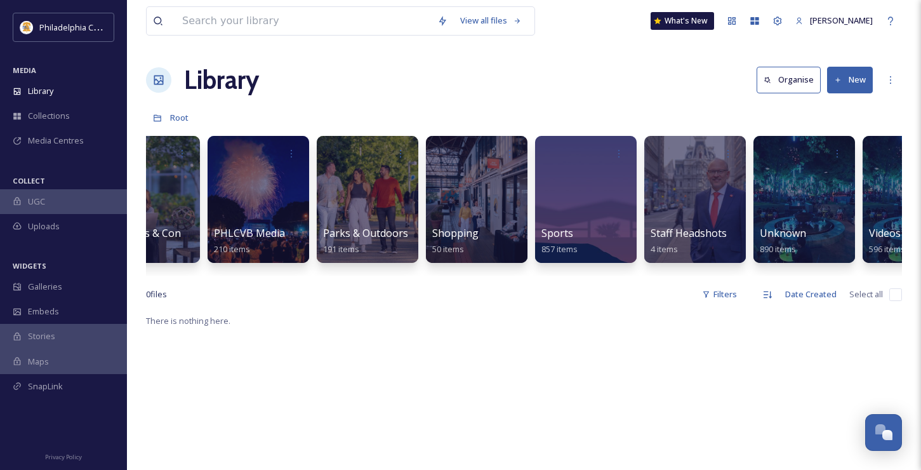
scroll to position [0, 815]
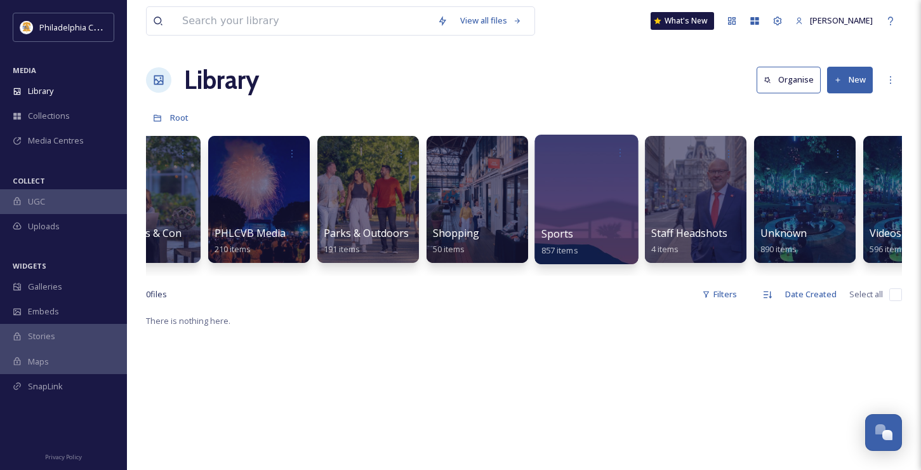
click at [612, 236] on div "Sports 857 items" at bounding box center [587, 242] width 91 height 32
click at [589, 237] on div "Sports 857 items" at bounding box center [587, 242] width 91 height 32
click at [565, 206] on div at bounding box center [586, 200] width 103 height 130
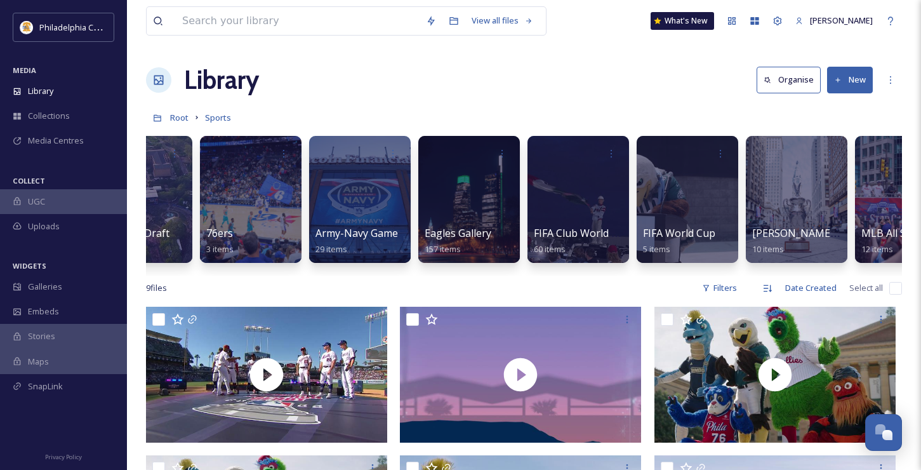
scroll to position [0, 82]
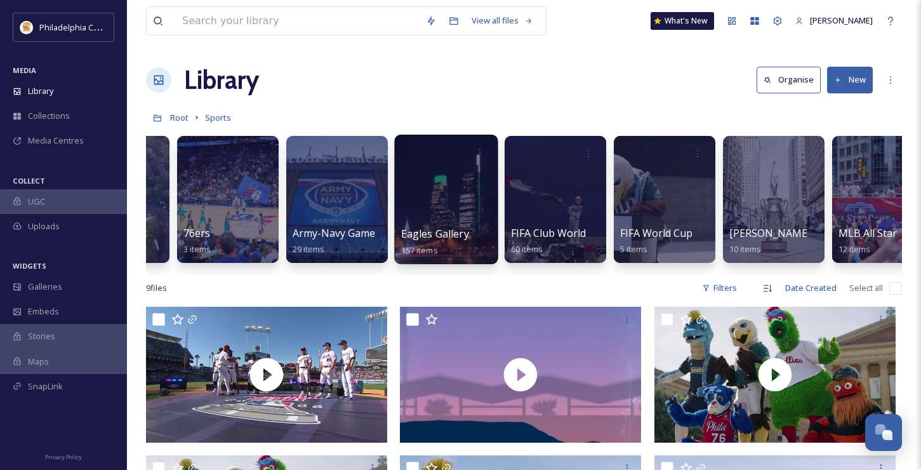
click at [416, 230] on span "Eagles Gallery" at bounding box center [435, 234] width 68 height 14
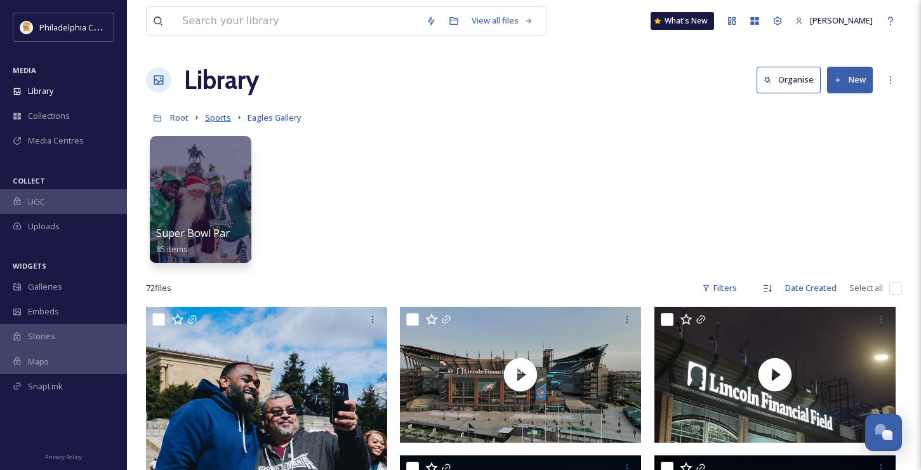
click at [216, 116] on span "Sports" at bounding box center [218, 117] width 26 height 11
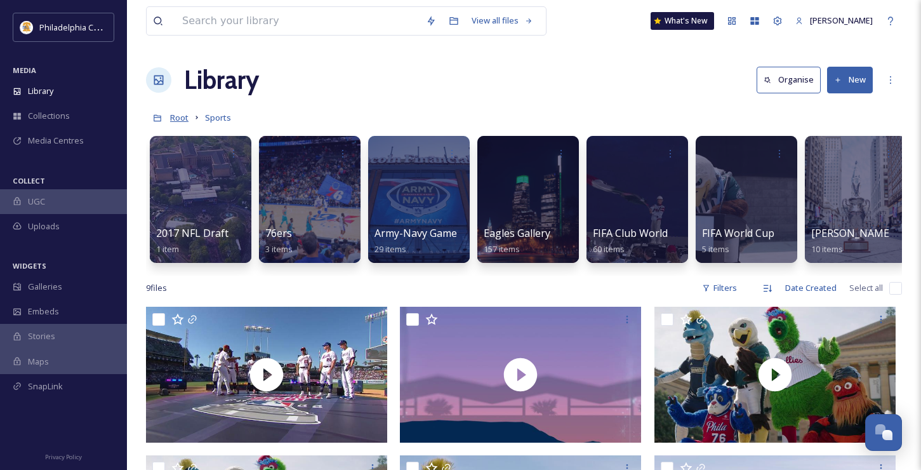
click at [173, 117] on span "Root" at bounding box center [179, 117] width 18 height 11
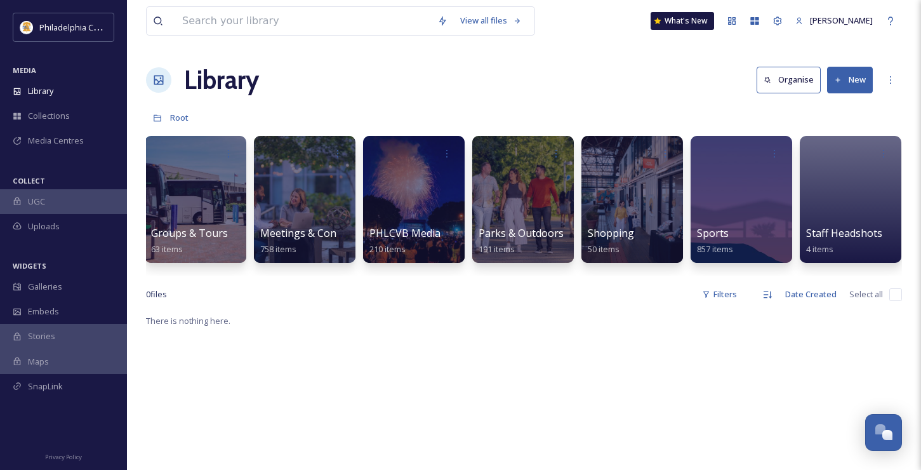
scroll to position [0, 882]
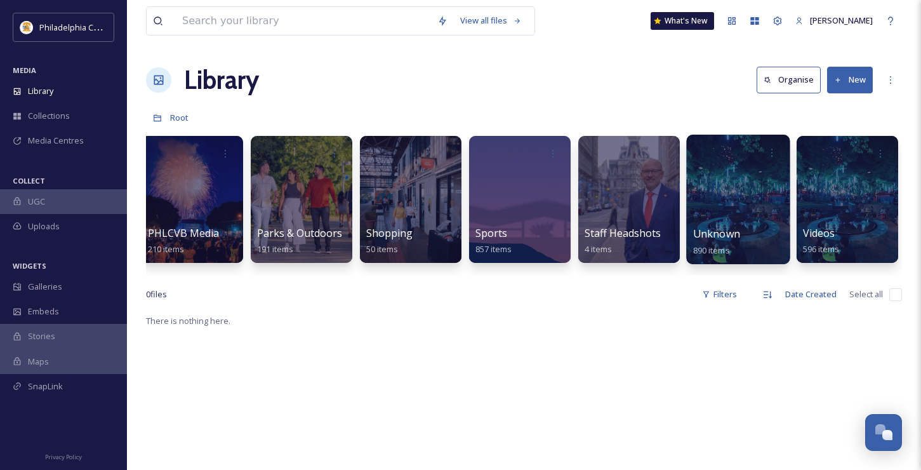
click at [743, 240] on div "Unknown 890 items" at bounding box center [738, 242] width 91 height 32
click at [724, 234] on span "Unknown" at bounding box center [716, 234] width 47 height 14
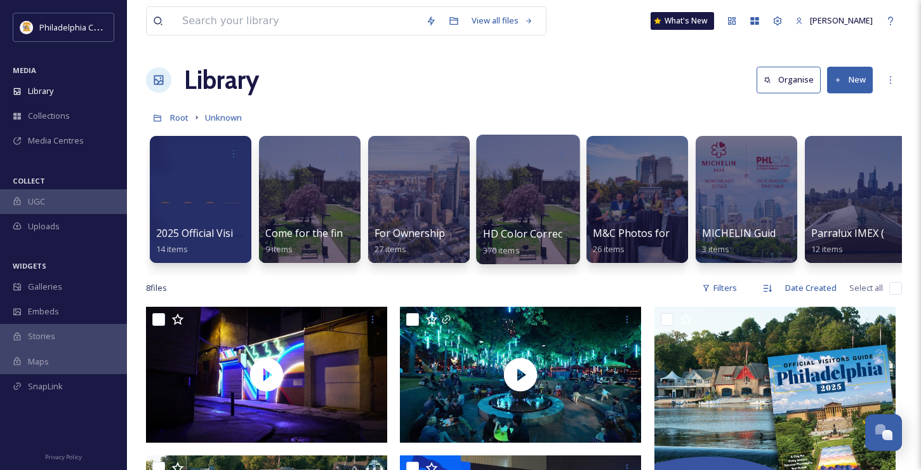
click at [526, 234] on span "HD Color Corrected B-Roll Gallery" at bounding box center [564, 234] width 163 height 14
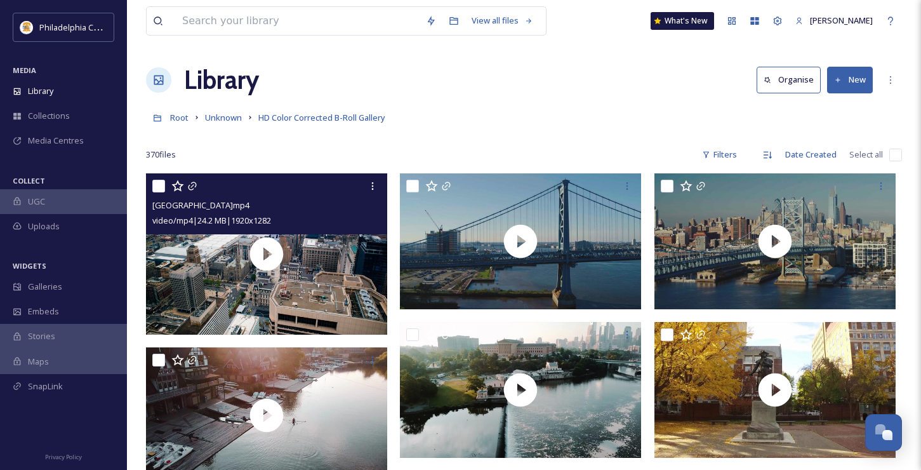
click at [340, 226] on div "video/mp4 | 24.2 MB | 1920 x 1282" at bounding box center [268, 220] width 232 height 15
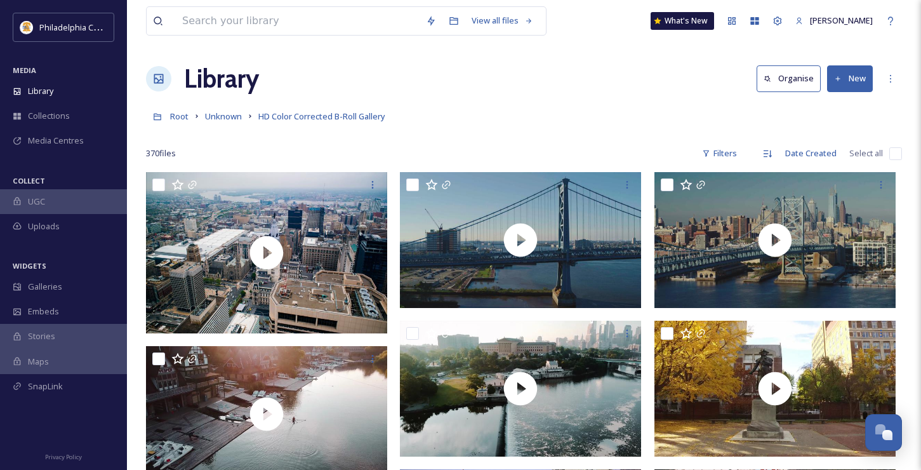
scroll to position [3, 0]
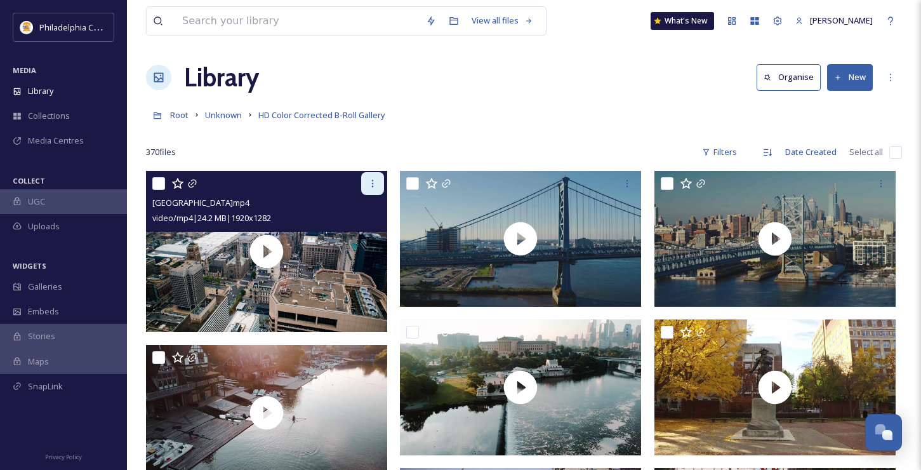
click at [372, 185] on icon at bounding box center [373, 183] width 10 height 10
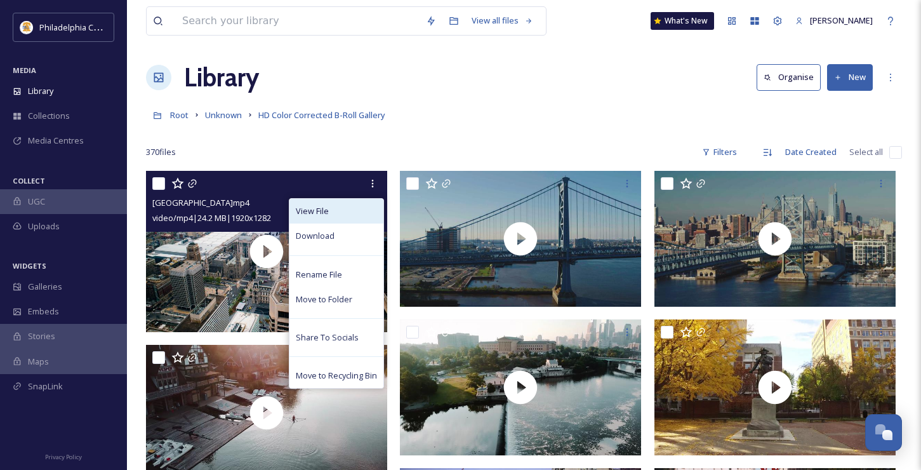
click at [364, 211] on div "View File" at bounding box center [337, 211] width 94 height 25
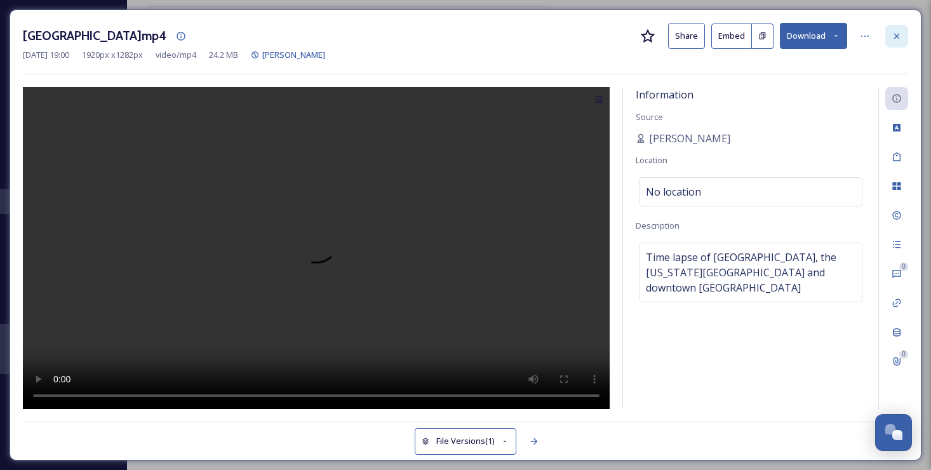
click at [895, 38] on icon at bounding box center [896, 36] width 10 height 10
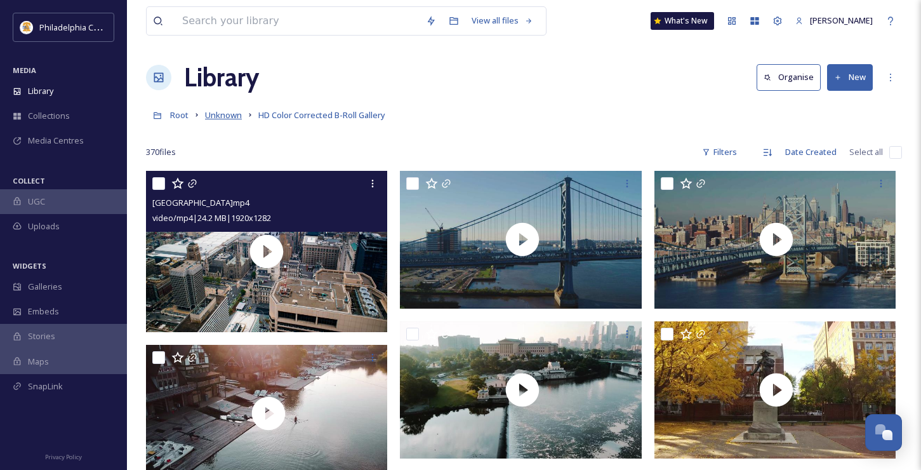
click at [233, 117] on span "Unknown" at bounding box center [223, 114] width 37 height 11
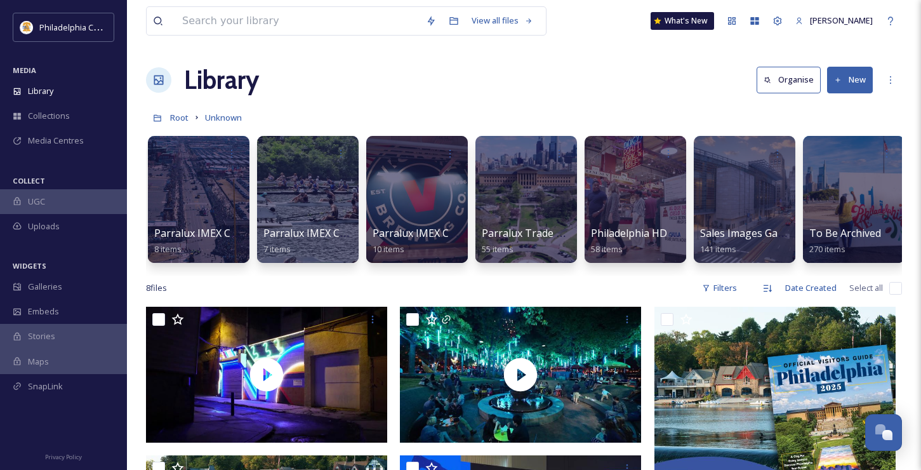
scroll to position [0, 1209]
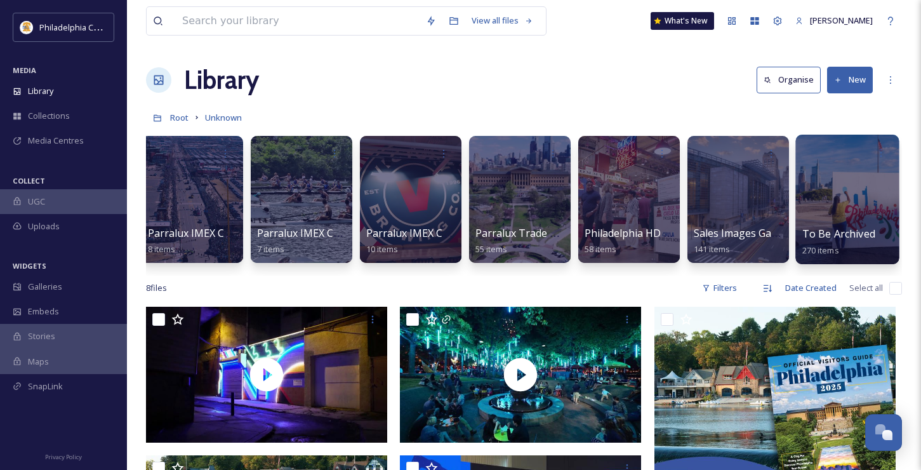
click at [849, 249] on div "To Be Archived 270 items" at bounding box center [847, 242] width 91 height 32
click at [823, 239] on span "To Be Archived" at bounding box center [838, 234] width 73 height 14
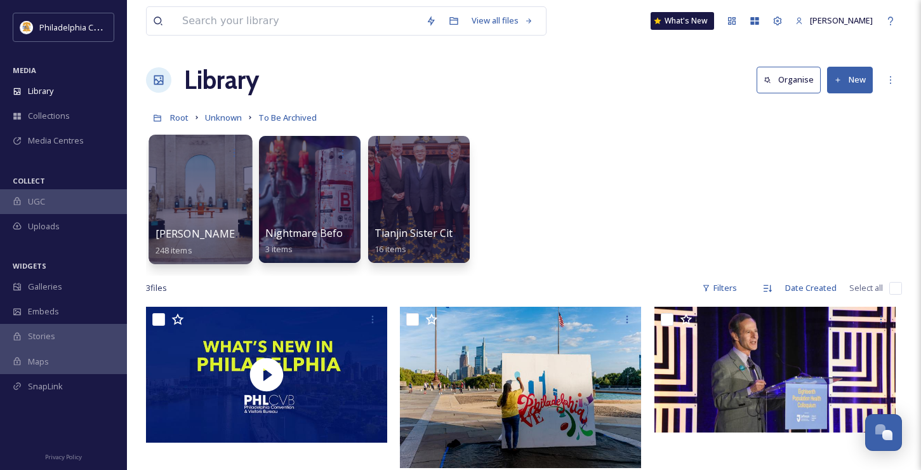
click at [202, 233] on span "[PERSON_NAME] photo gallery" at bounding box center [231, 234] width 151 height 14
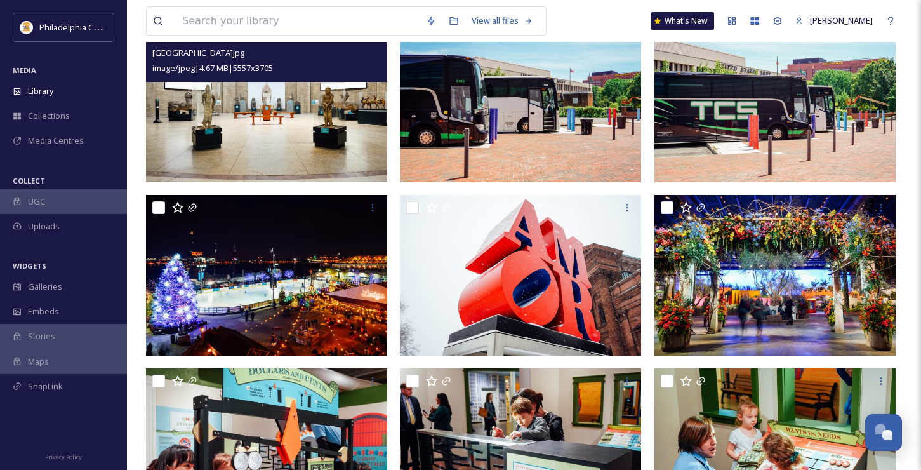
scroll to position [39, 0]
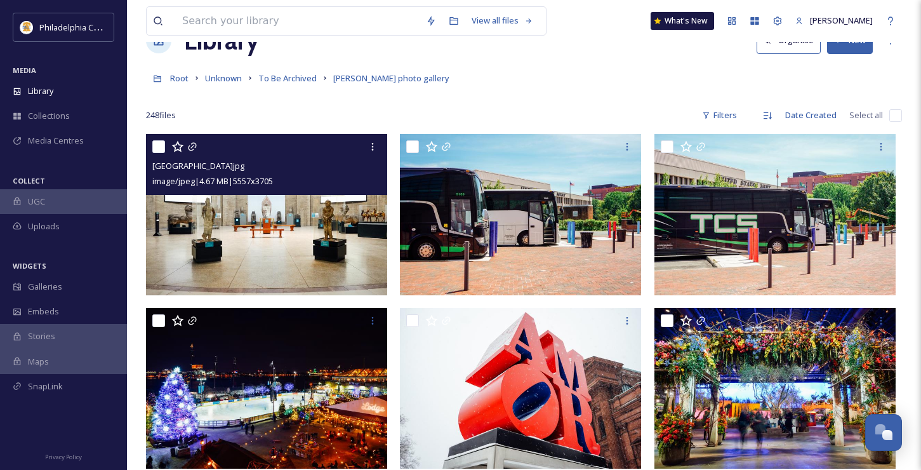
click at [247, 223] on img at bounding box center [266, 214] width 241 height 161
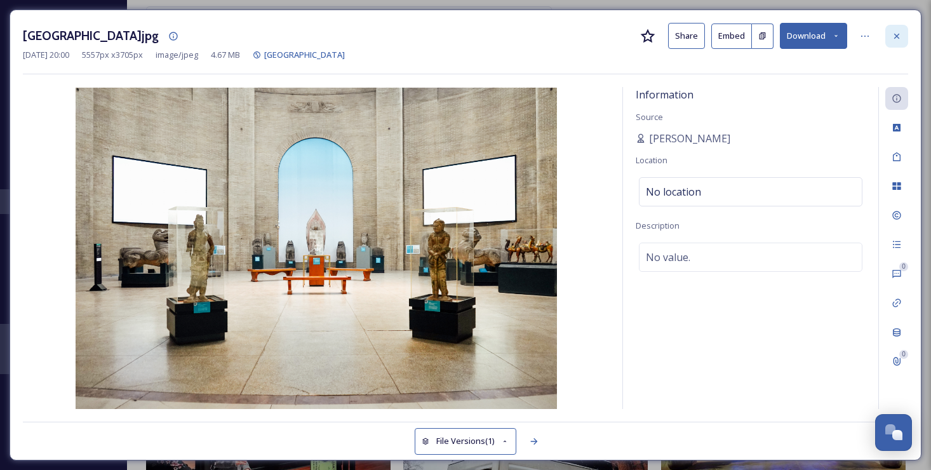
click at [898, 32] on icon at bounding box center [896, 36] width 10 height 10
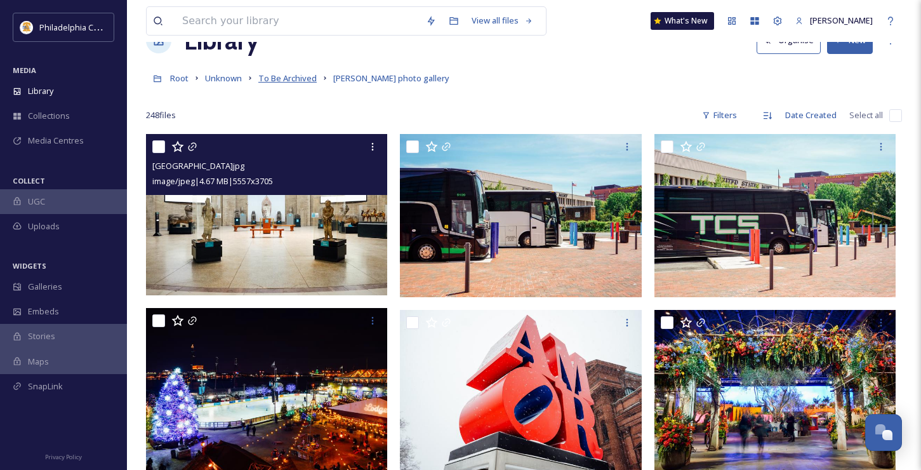
click at [288, 78] on span "To Be Archived" at bounding box center [287, 77] width 58 height 11
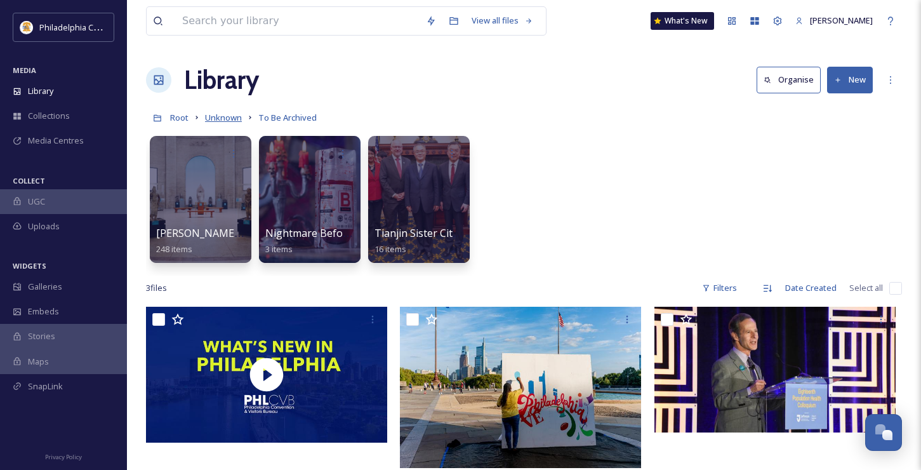
click at [225, 119] on span "Unknown" at bounding box center [223, 117] width 37 height 11
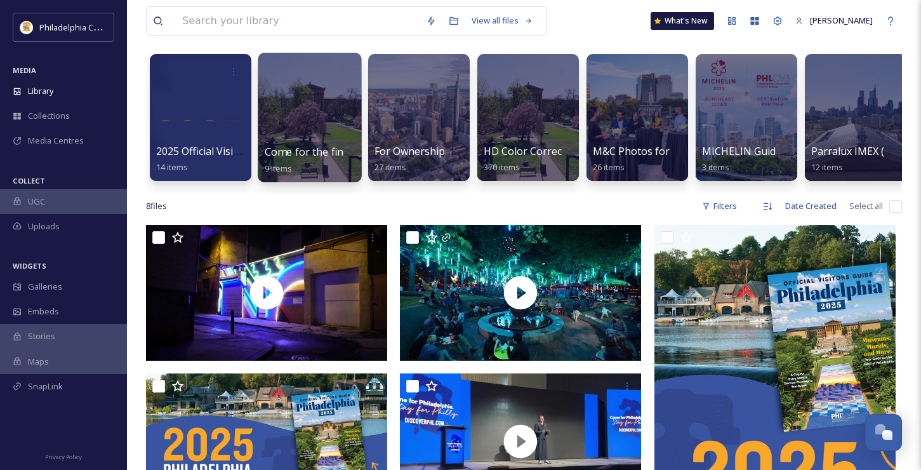
scroll to position [65, 0]
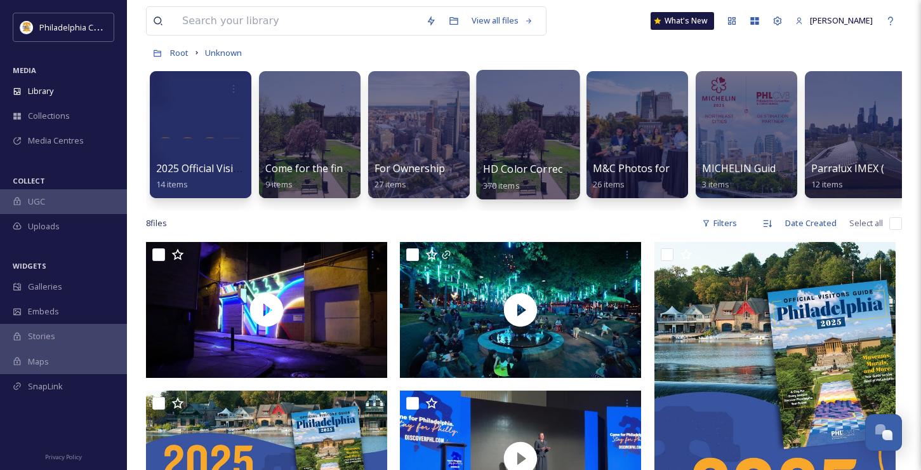
click at [528, 170] on span "HD Color Corrected B-Roll Gallery" at bounding box center [564, 169] width 163 height 14
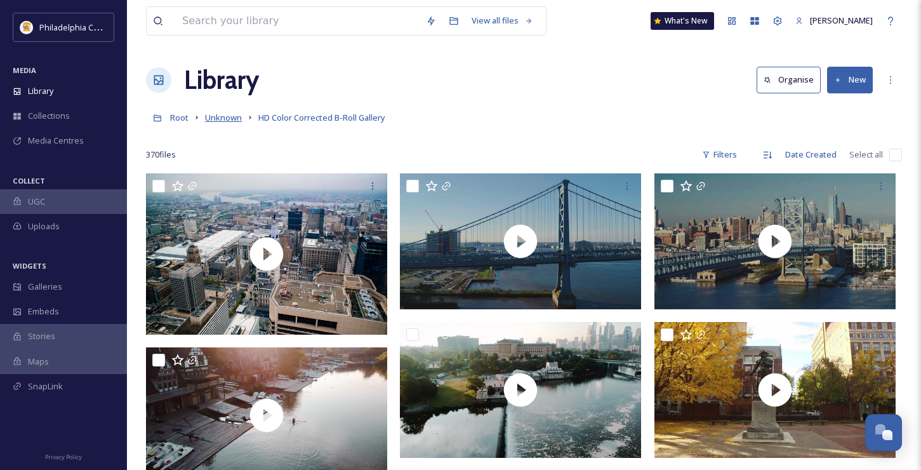
click at [230, 117] on span "Unknown" at bounding box center [223, 117] width 37 height 11
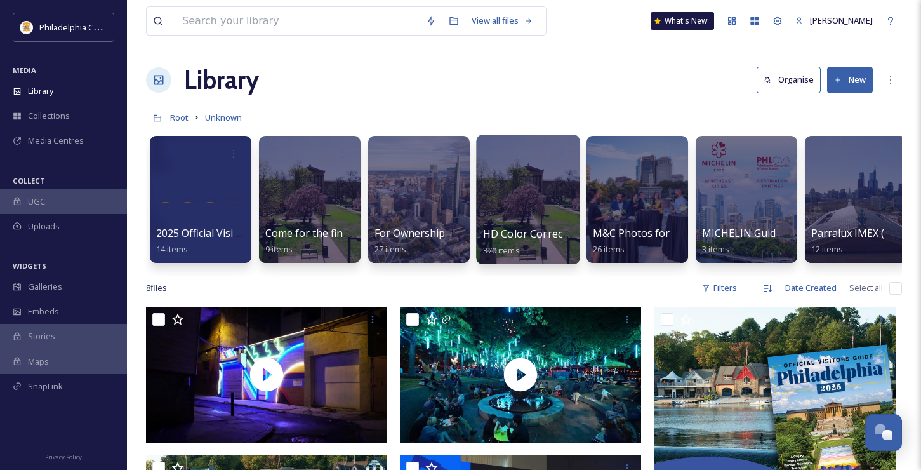
click at [510, 237] on span "HD Color Corrected B-Roll Gallery" at bounding box center [564, 234] width 163 height 14
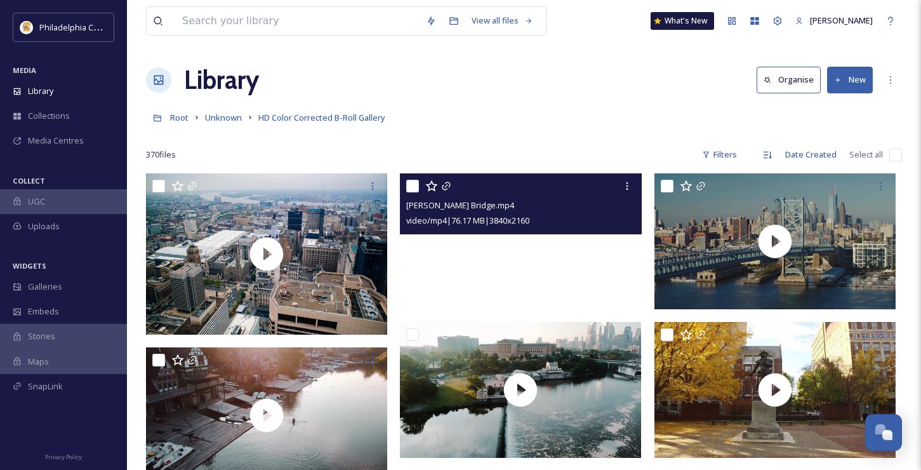
click at [587, 247] on video "Benjamin Franklin Bridge.mp4" at bounding box center [520, 241] width 241 height 136
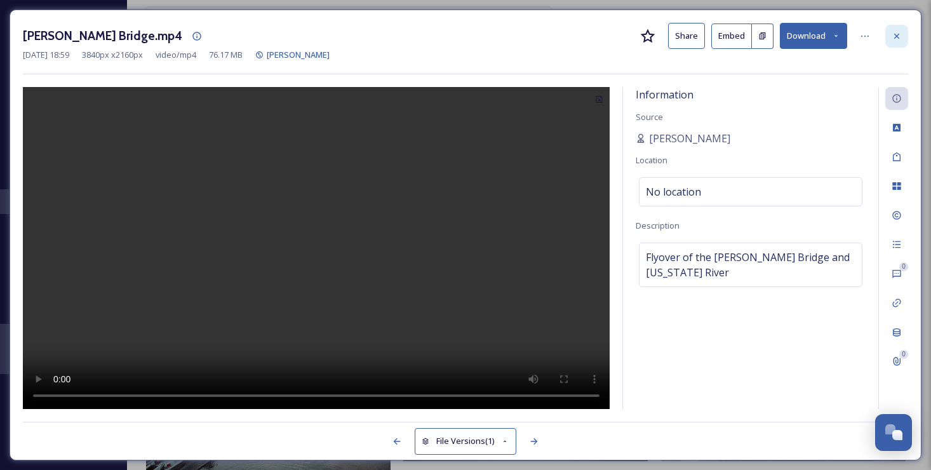
click at [896, 31] on icon at bounding box center [896, 36] width 10 height 10
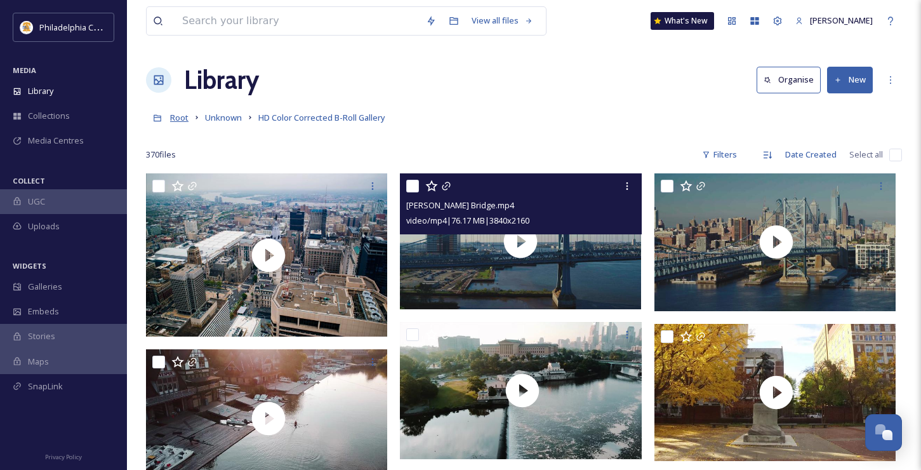
click at [183, 118] on span "Root" at bounding box center [179, 117] width 18 height 11
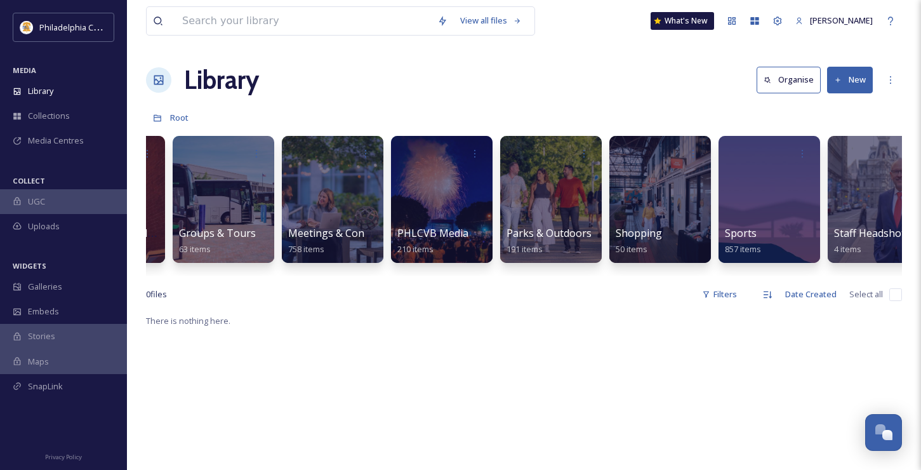
scroll to position [0, 695]
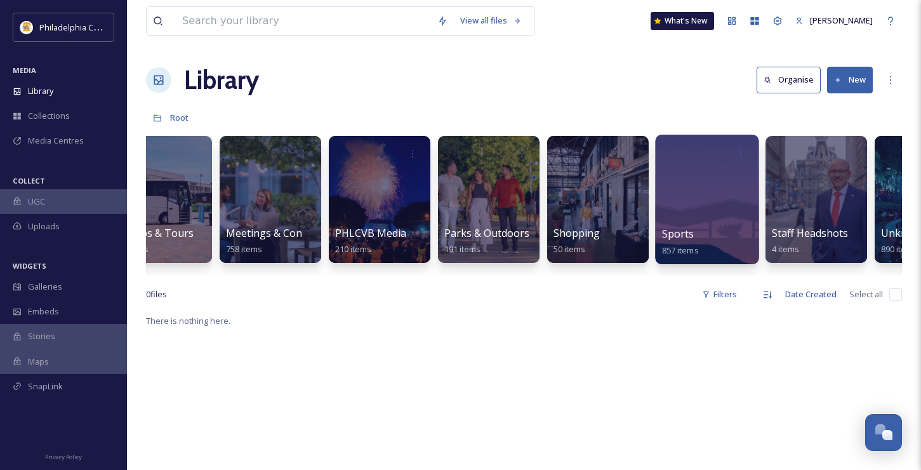
click at [679, 235] on span "Sports" at bounding box center [678, 234] width 32 height 14
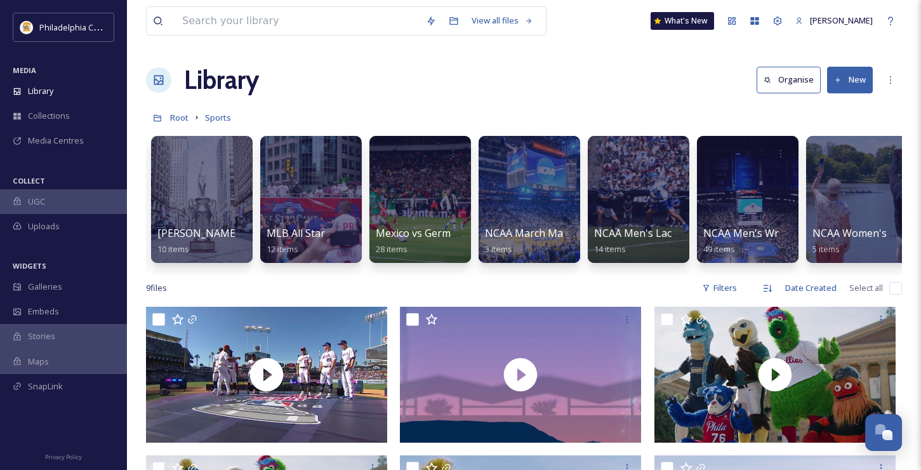
scroll to position [0, 646]
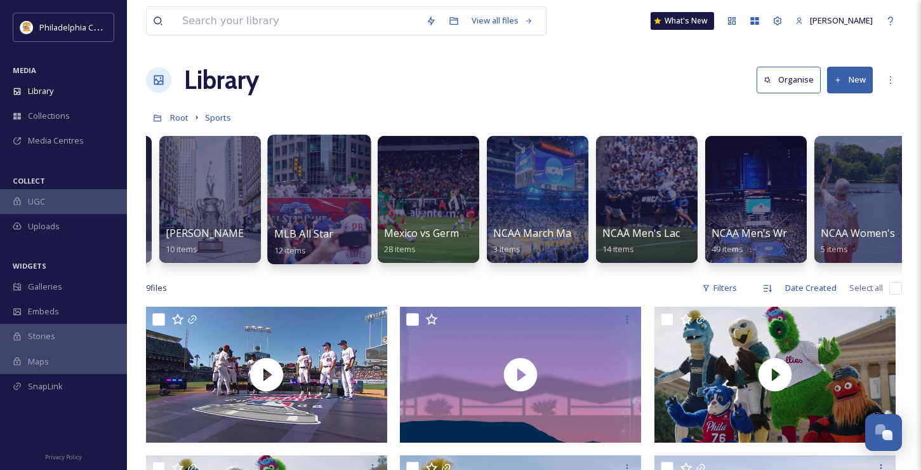
click at [307, 229] on span "MLB All Star" at bounding box center [304, 234] width 60 height 14
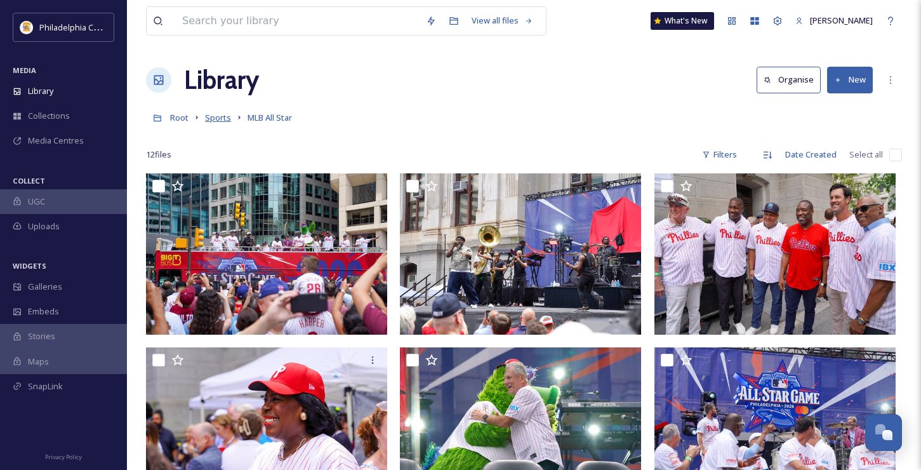
click at [223, 116] on span "Sports" at bounding box center [218, 117] width 26 height 11
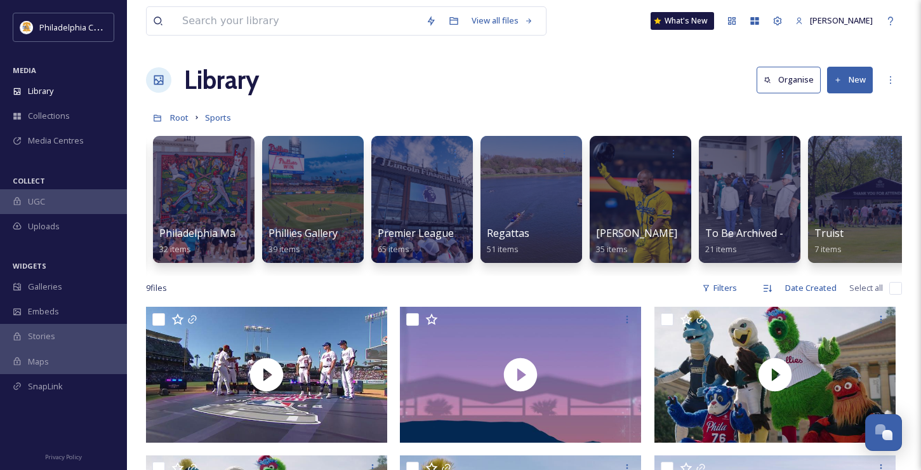
scroll to position [0, 1974]
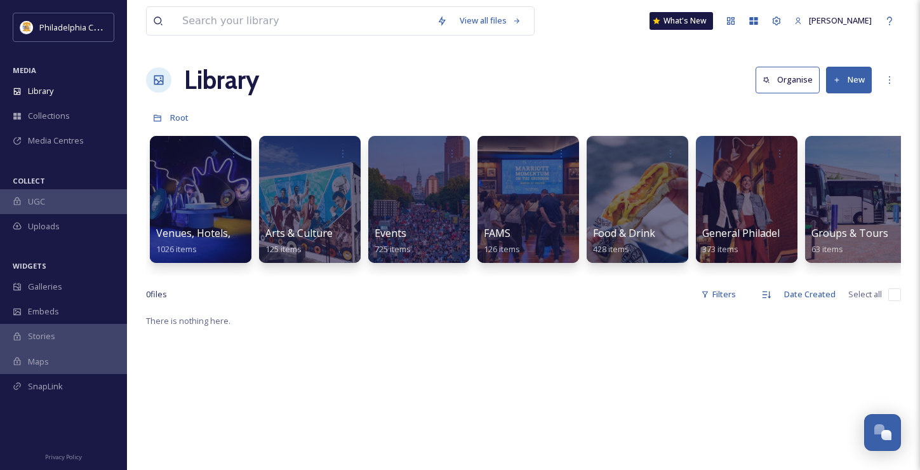
scroll to position [0, 870]
